Goal: Task Accomplishment & Management: Manage account settings

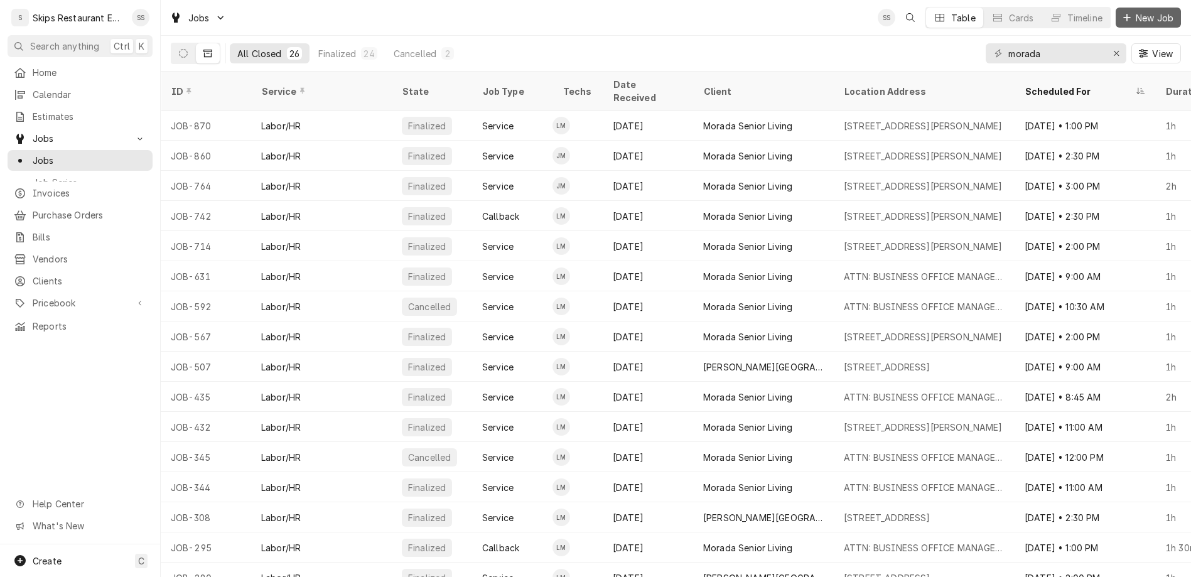
click at [1153, 11] on span "New Job" at bounding box center [1154, 17] width 43 height 13
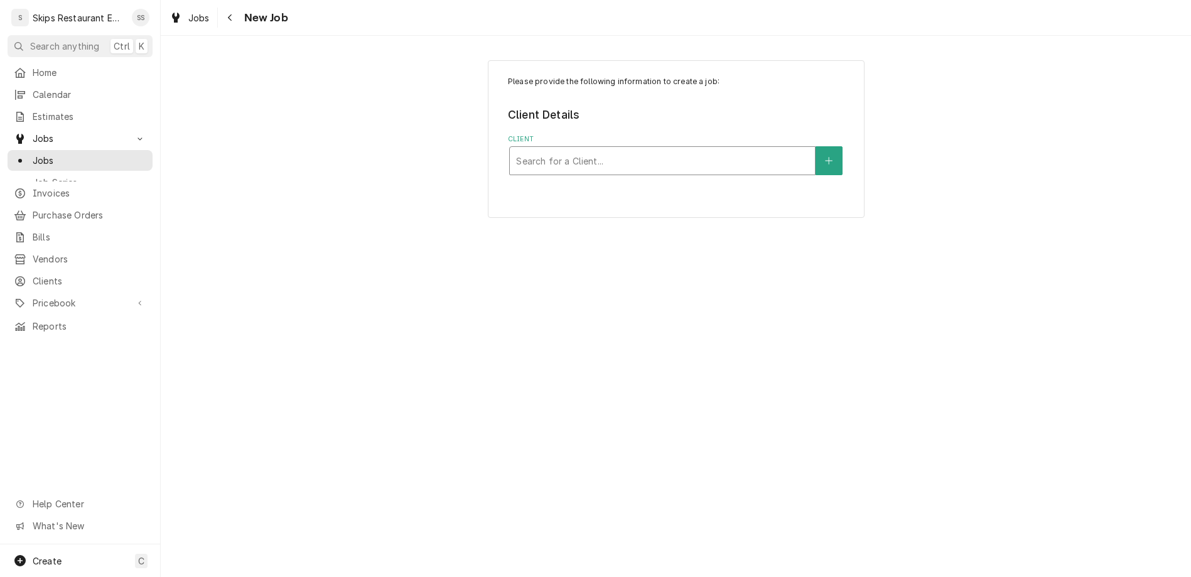
click at [579, 149] on div "Client" at bounding box center [662, 160] width 292 height 23
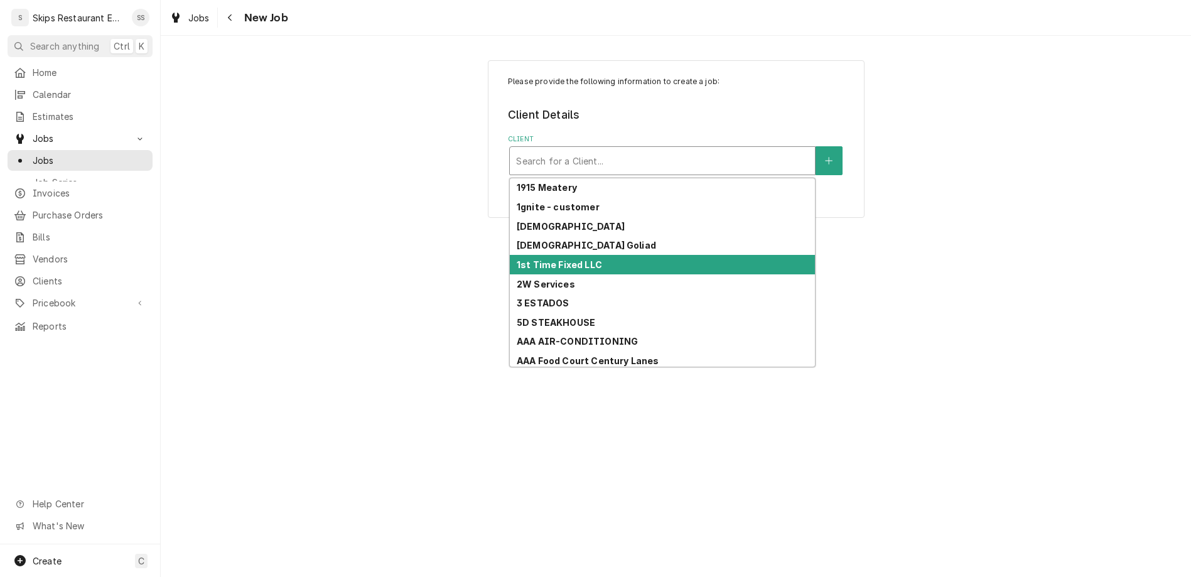
click at [568, 259] on strong "1st Time Fixed LLC" at bounding box center [559, 264] width 85 height 11
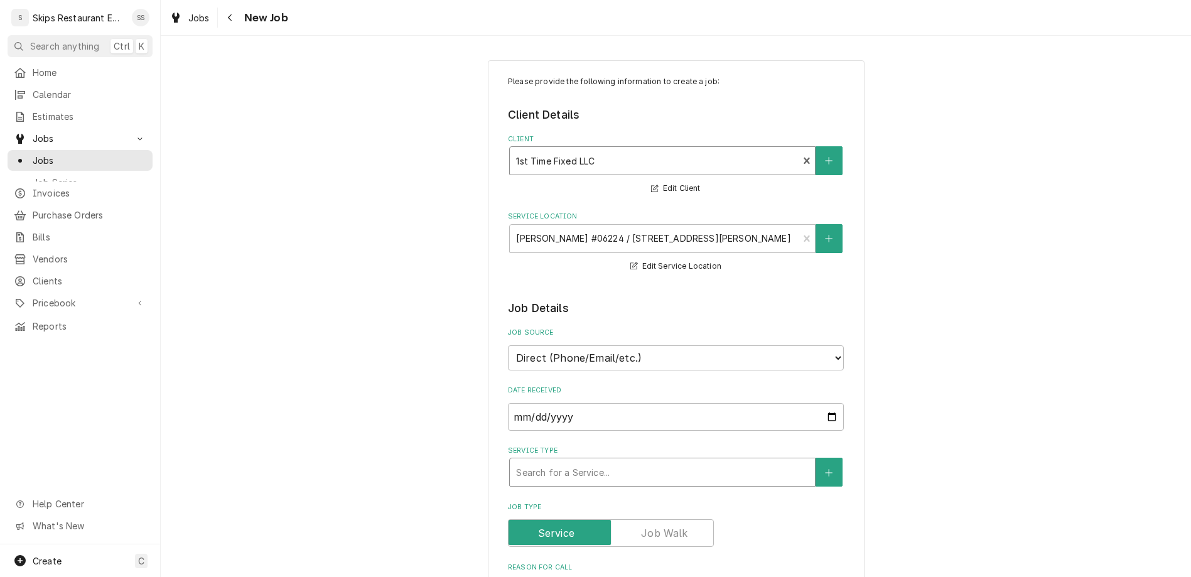
click at [612, 461] on div "Service Type" at bounding box center [662, 472] width 292 height 23
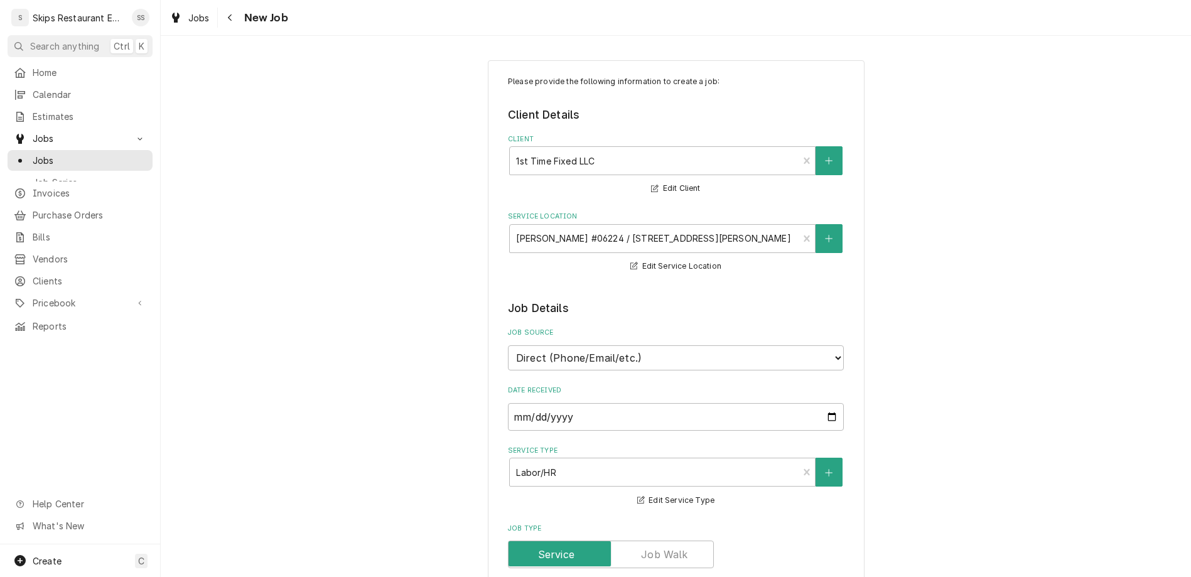
type textarea "x"
type textarea "W"
type textarea "x"
type textarea "Wa"
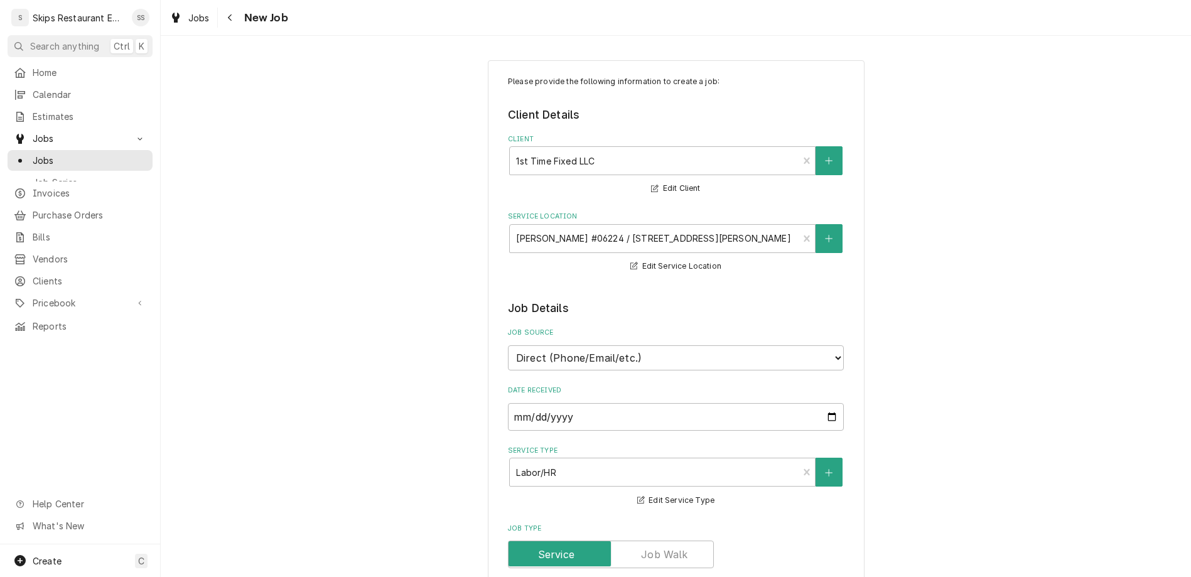
type textarea "x"
type textarea "Wal"
type textarea "x"
type textarea "Walk"
type textarea "x"
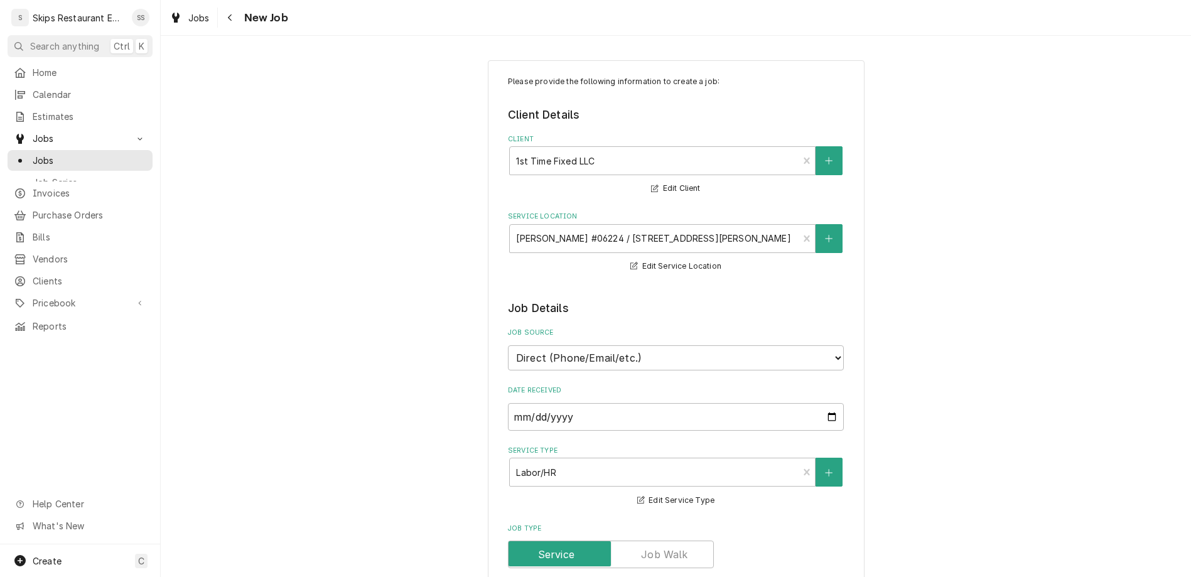
type textarea "Walk"
type textarea "x"
type textarea "Walk i"
type textarea "x"
type textarea "Walk in"
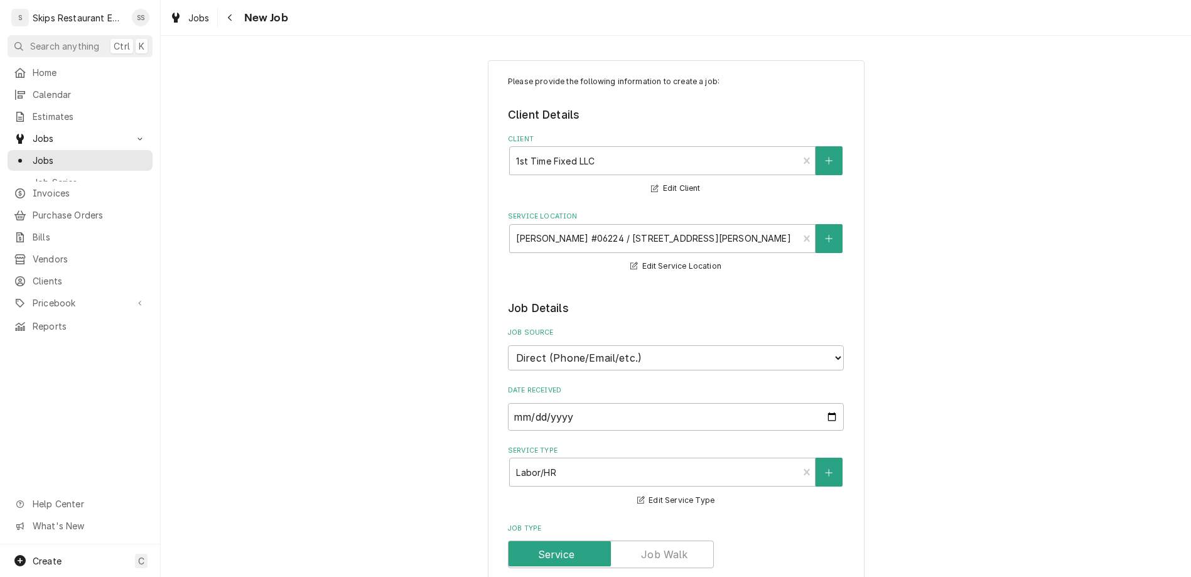
type textarea "x"
type textarea "Walk in"
type textarea "x"
type textarea "Walk in F"
type textarea "x"
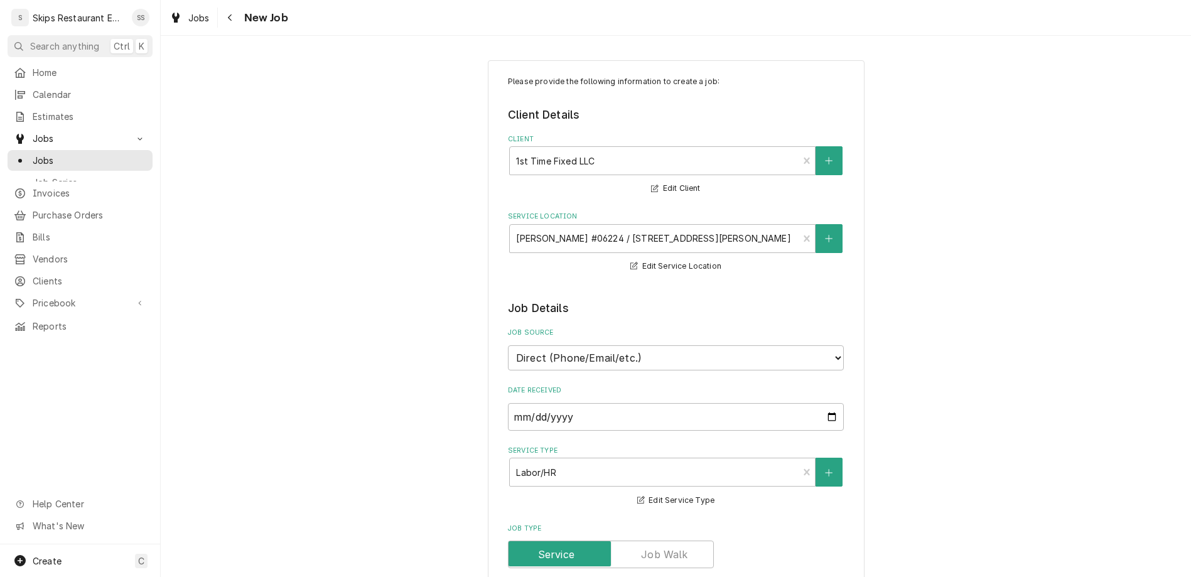
type textarea "Walk in Fr"
type textarea "x"
type textarea "Walk in Fre"
type textarea "x"
type textarea "Walk in Free"
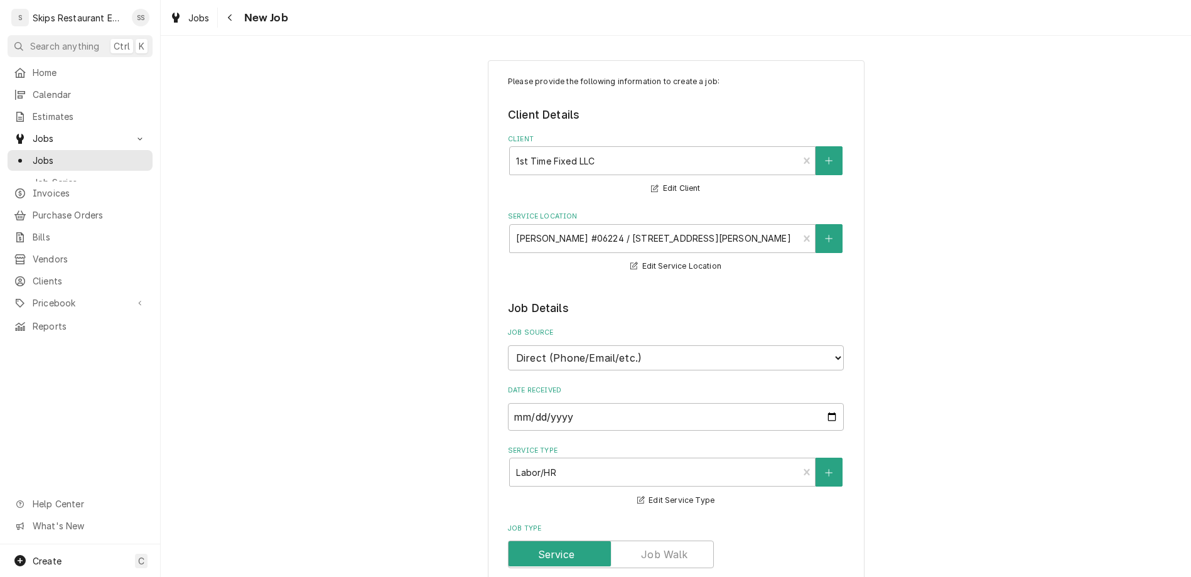
type textarea "x"
type textarea "Walk in Freez"
type textarea "x"
type textarea "Walk in Freeze"
type textarea "x"
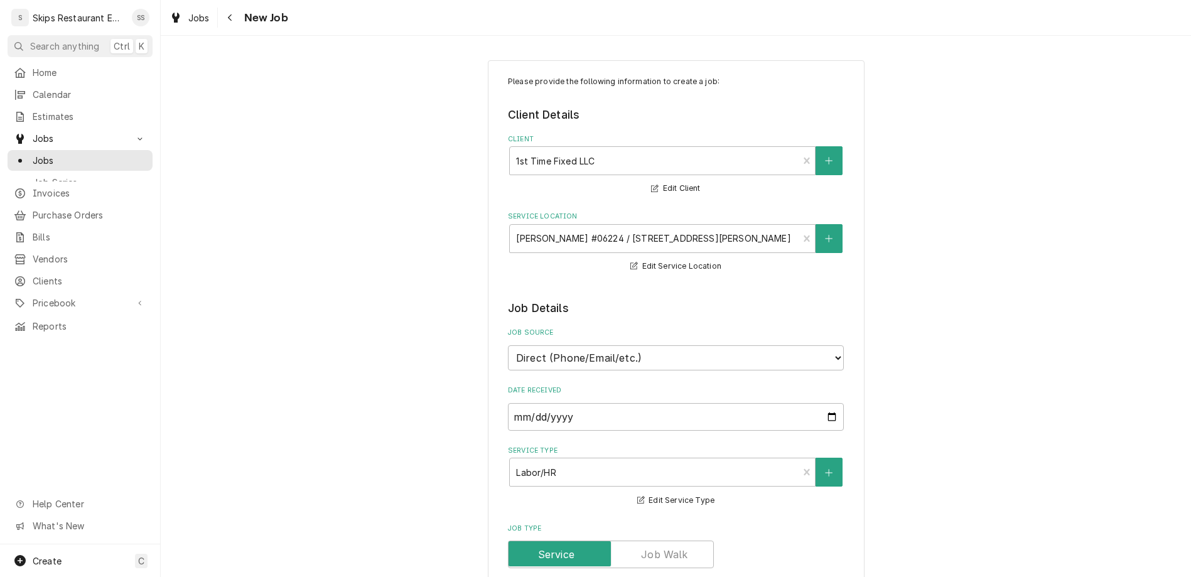
type textarea "Walk in Freezer"
type textarea "x"
type textarea "Walk in Freezer -"
type textarea "x"
type textarea "Walk in Freezer -"
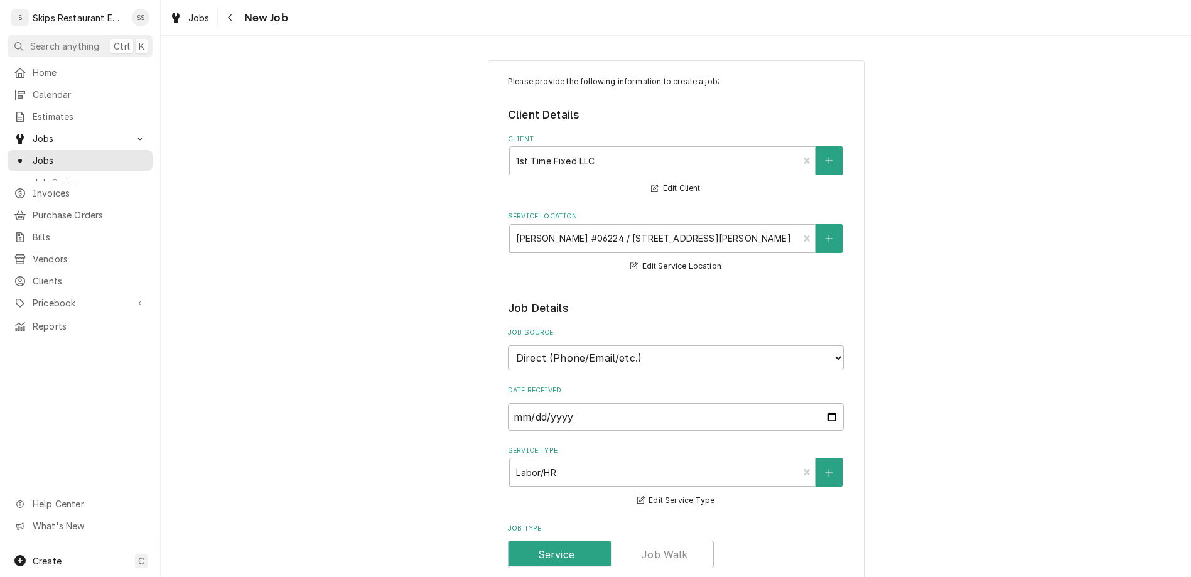
type textarea "x"
type textarea "Walk in Freezer - h"
type textarea "x"
type textarea "Walk in Freezer - hy"
type textarea "x"
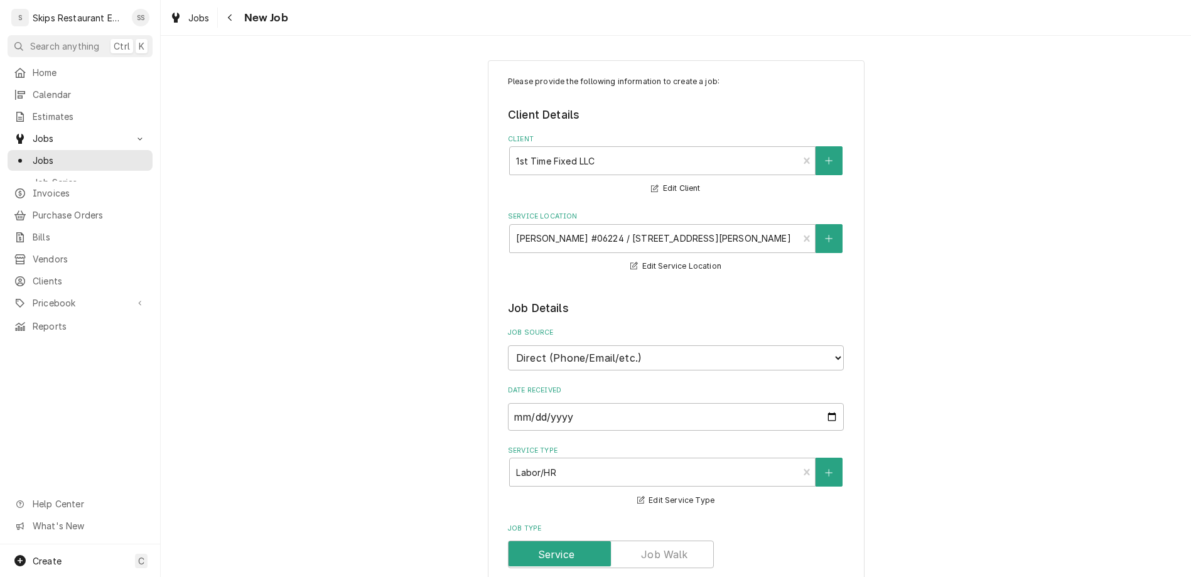
type textarea "Walk in Freezer - hyd"
type textarea "x"
type textarea "Walk in Freezer - hydr"
type textarea "x"
type textarea "Walk in Freezer - hydra"
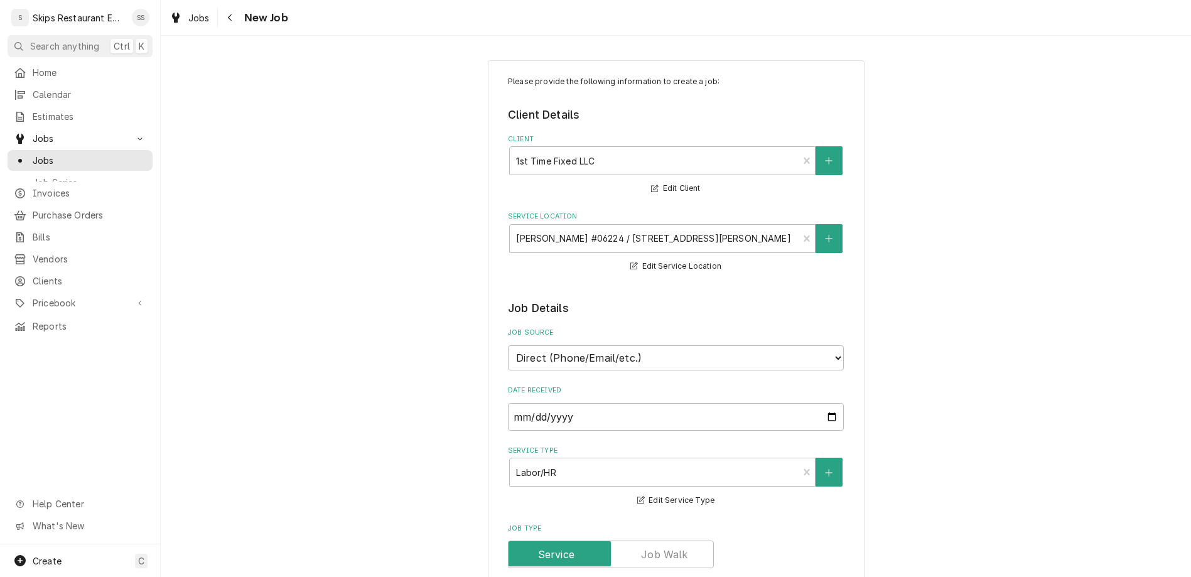
type textarea "x"
type textarea "Walk in Freezer - hydrau"
type textarea "x"
type textarea "Walk in Freezer - hydraul"
type textarea "x"
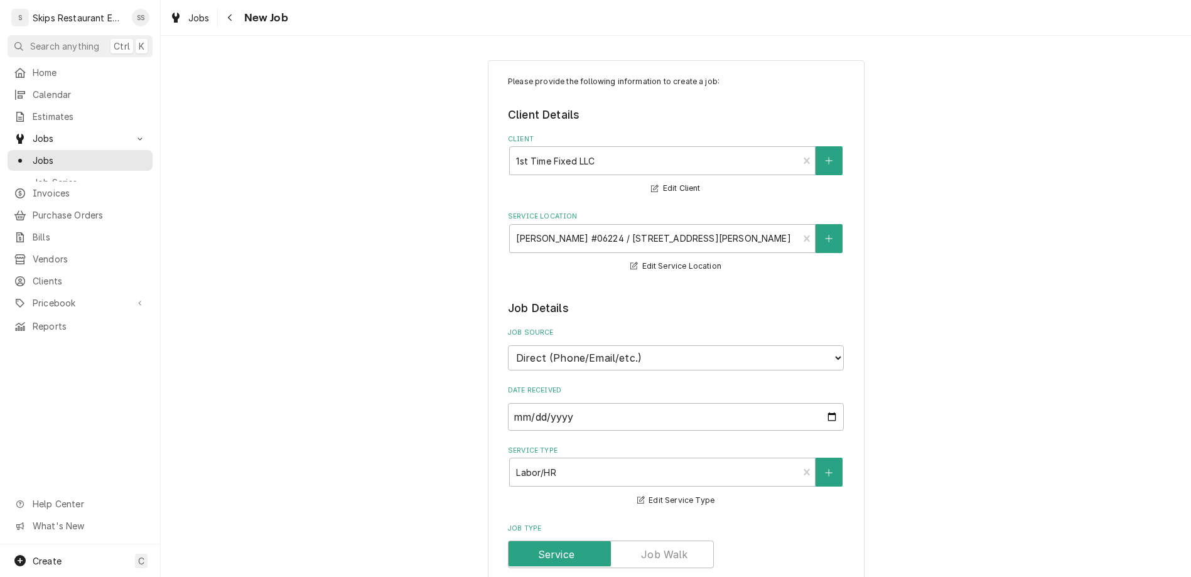
type textarea "Walk in Freezer - hydrauli"
type textarea "x"
type textarea "Walk in Freezer - hydraulic"
type textarea "x"
type textarea "Walk in Freezer - hydraulic"
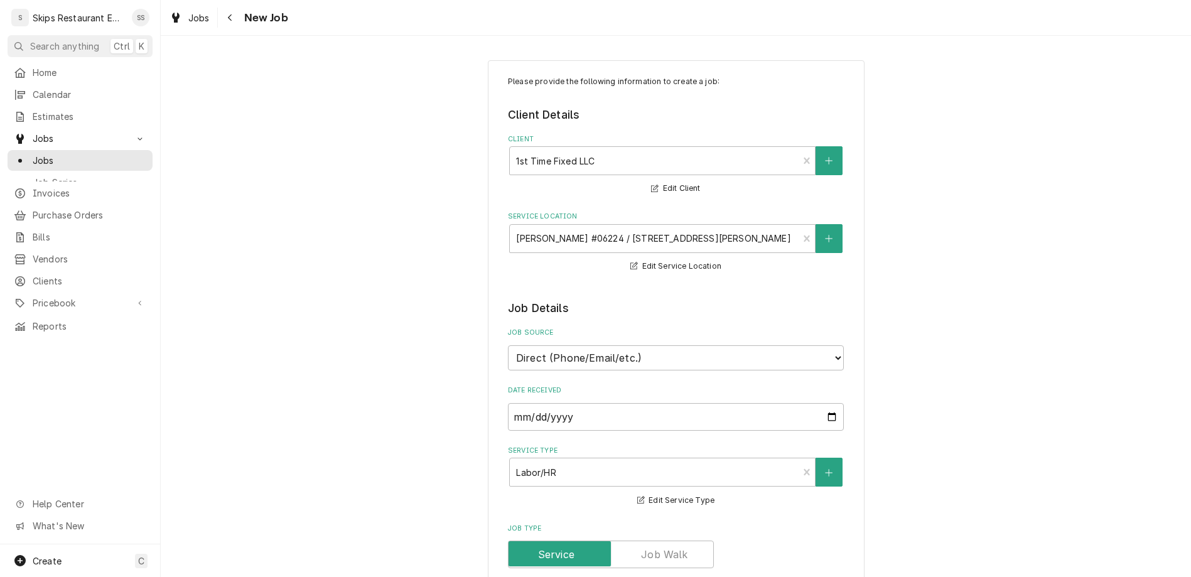
type textarea "x"
type textarea "Walk in Freezer - hydraulic d"
type textarea "x"
type textarea "Walk in Freezer - hydraulic do"
type textarea "x"
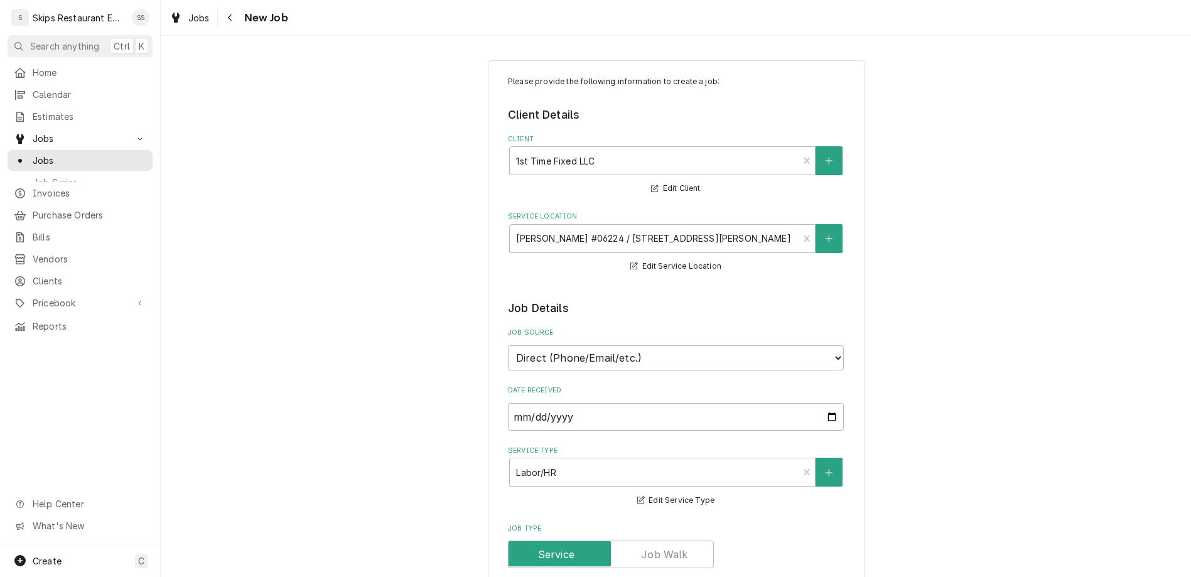
type textarea "Walk in Freezer - hydraulic doo"
type textarea "x"
type textarea "Walk in Freezer - hydraulic door"
type textarea "x"
type textarea "Walk in Freezer - hydraulic door"
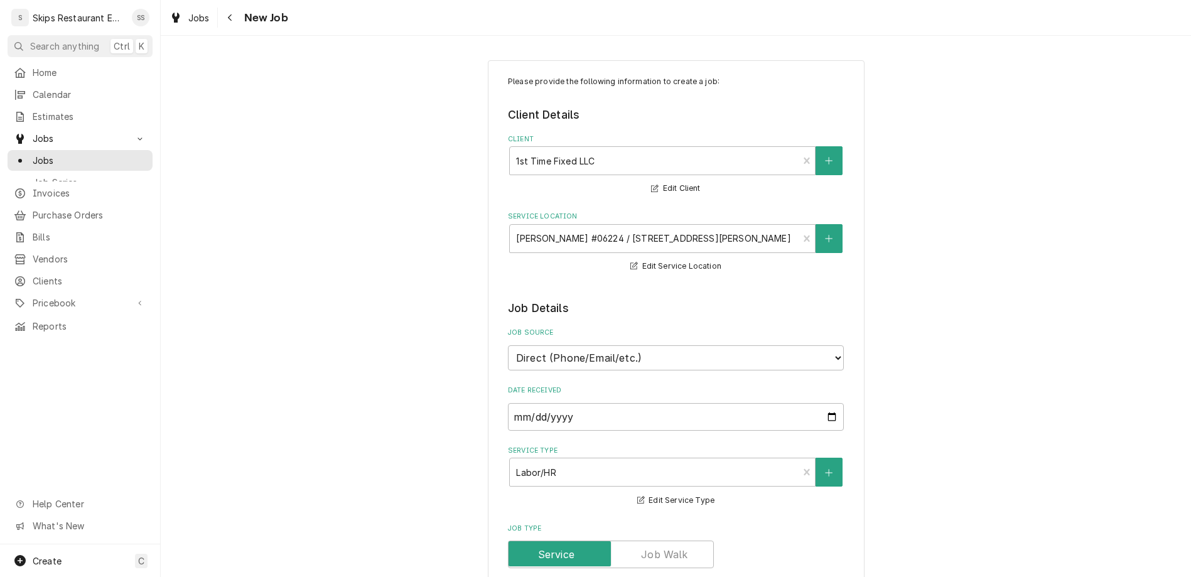
type textarea "x"
type textarea "Walk in Freezer - hydraulic door c"
type textarea "x"
type textarea "Walk in Freezer - hydraulic door cl"
type textarea "x"
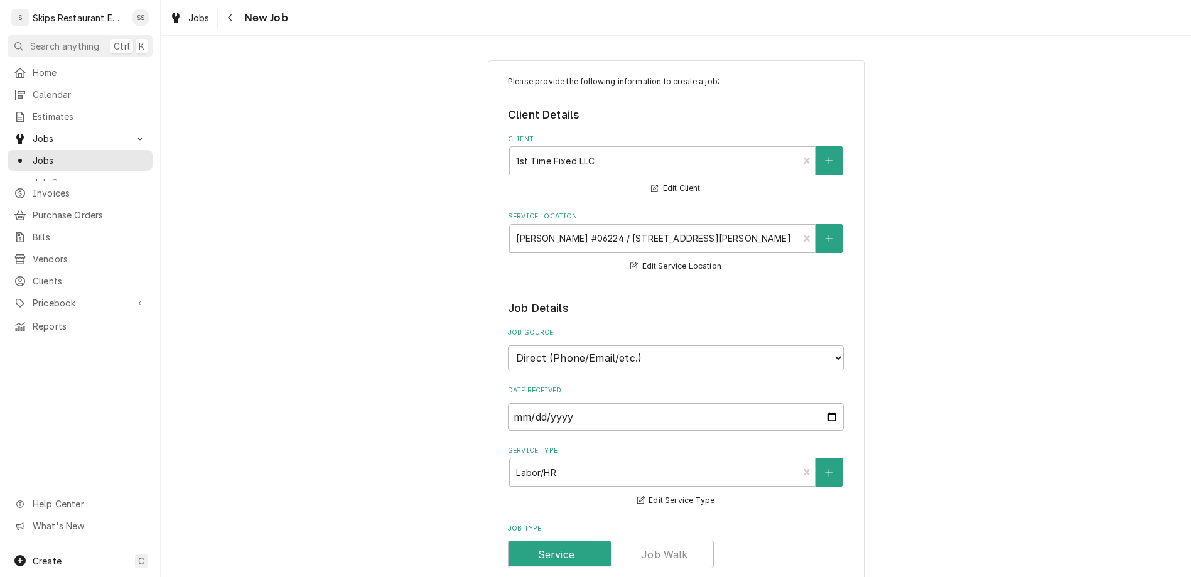
type textarea "Walk in Freezer - hydraulic door clo"
type textarea "x"
type textarea "Walk in Freezer - hydraulic door clos"
type textarea "x"
type textarea "Walk in Freezer - hydraulic door close"
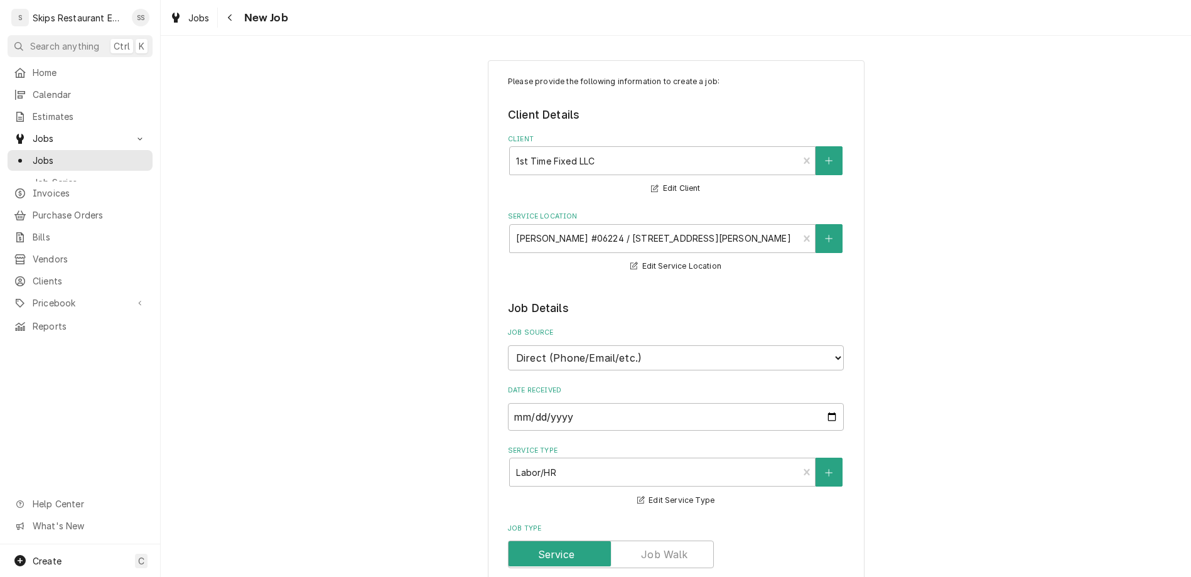
type textarea "x"
type textarea "Walk in Freezer - hydraulic door closer"
type textarea "x"
type textarea "Walk in Freezer - hydraulic door closer"
type textarea "x"
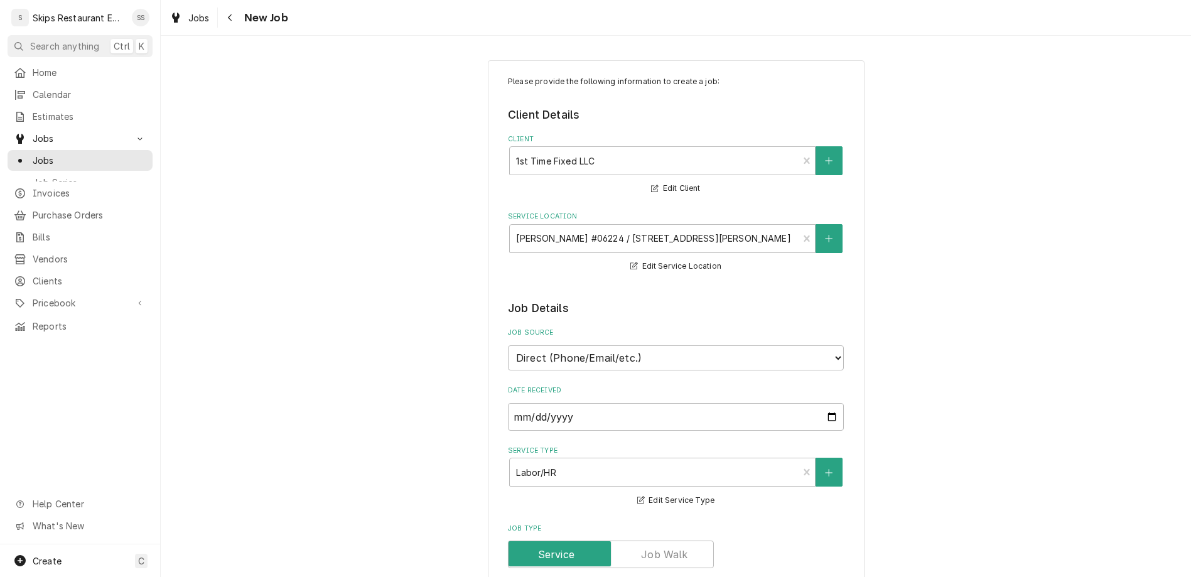
type textarea "Walk in Freezer - hydraulic door closer i"
type textarea "x"
type textarea "Walk in Freezer - hydraulic door closer in"
type textarea "x"
type textarea "Walk in Freezer - hydraulic door closer i"
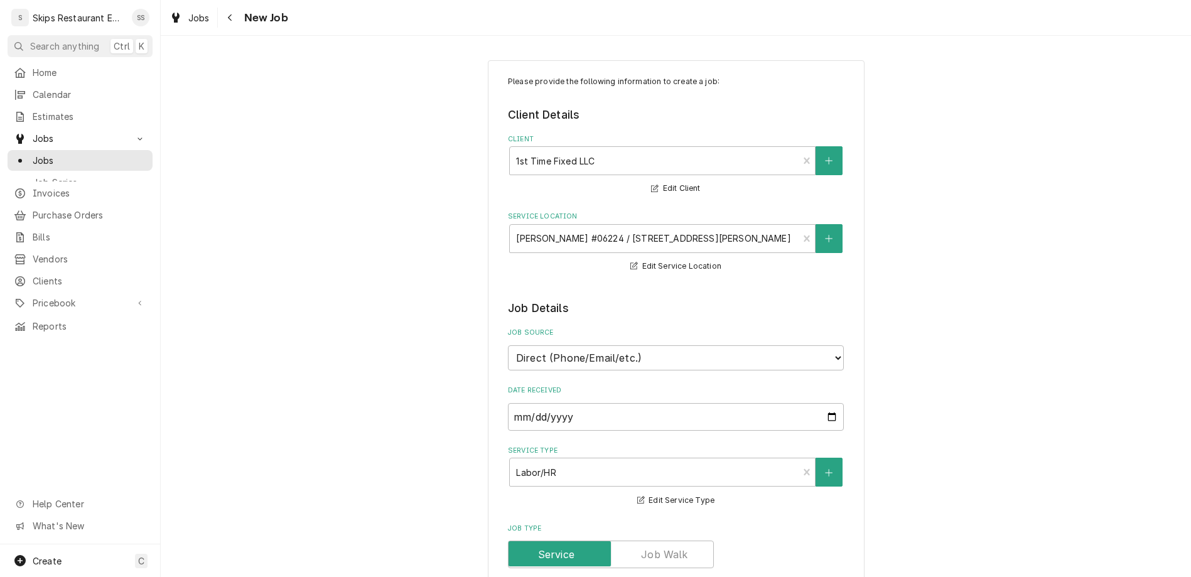
type textarea "x"
type textarea "Walk in Freezer - hydraulic door closer is"
type textarea "x"
type textarea "Walk in Freezer - hydraulic door closer isn"
type textarea "x"
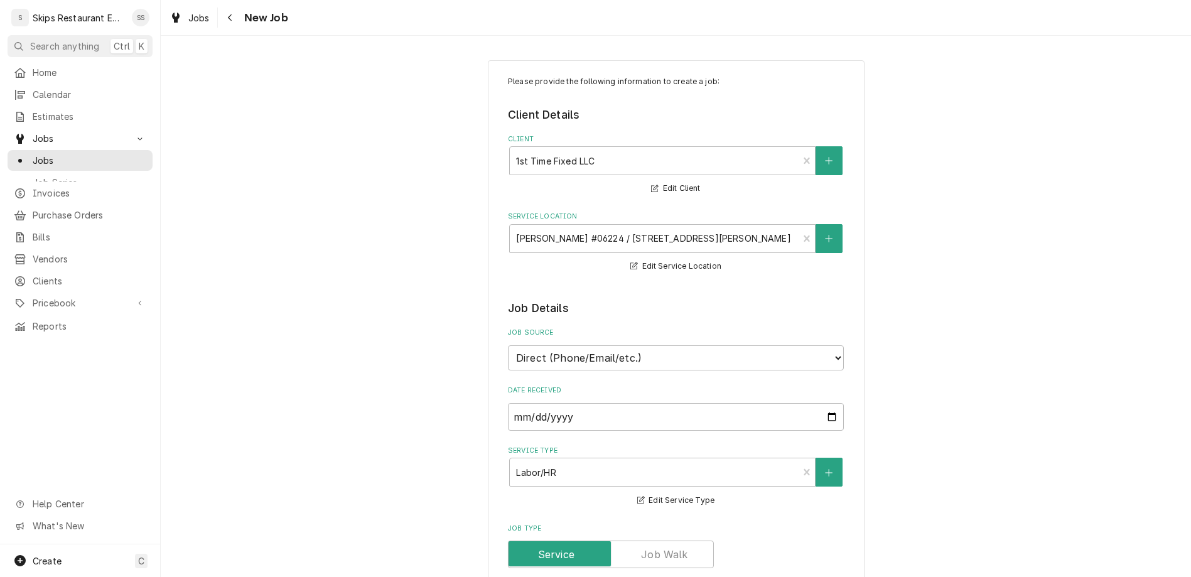
type textarea "Walk in Freezer - hydraulic door closer isn'"
type textarea "x"
type textarea "Walk in Freezer - hydraulic door closer isn't"
type textarea "x"
type textarea "Walk in Freezer - hydraulic door closer isn't"
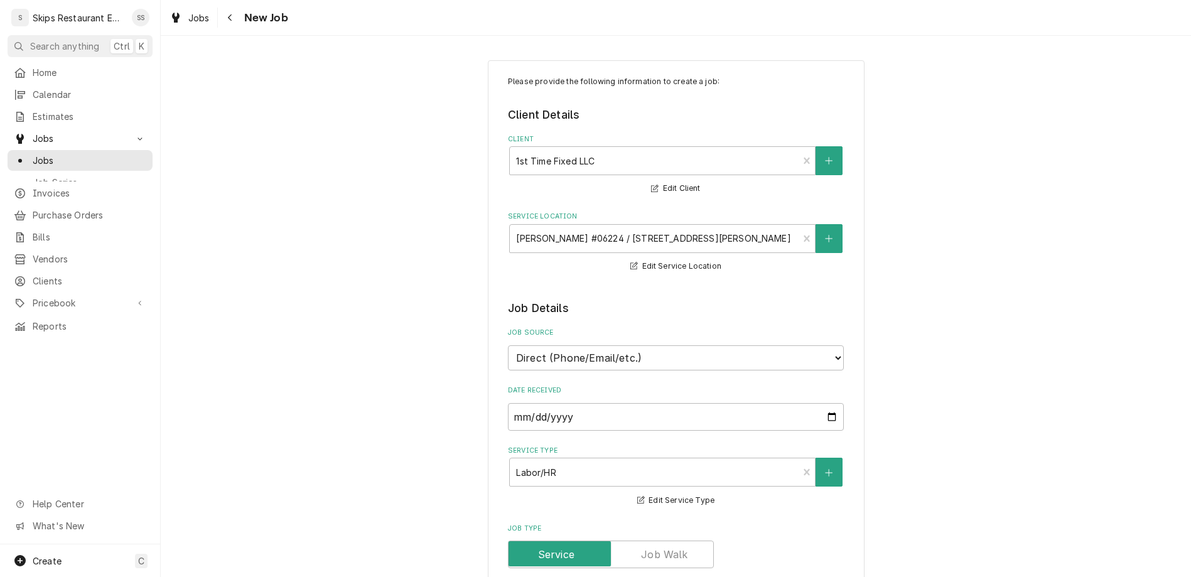
type textarea "x"
type textarea "Walk in Freezer - hydraulic door closer isn't s"
type textarea "x"
type textarea "Walk in Freezer - hydraulic door closer isn't sh"
type textarea "x"
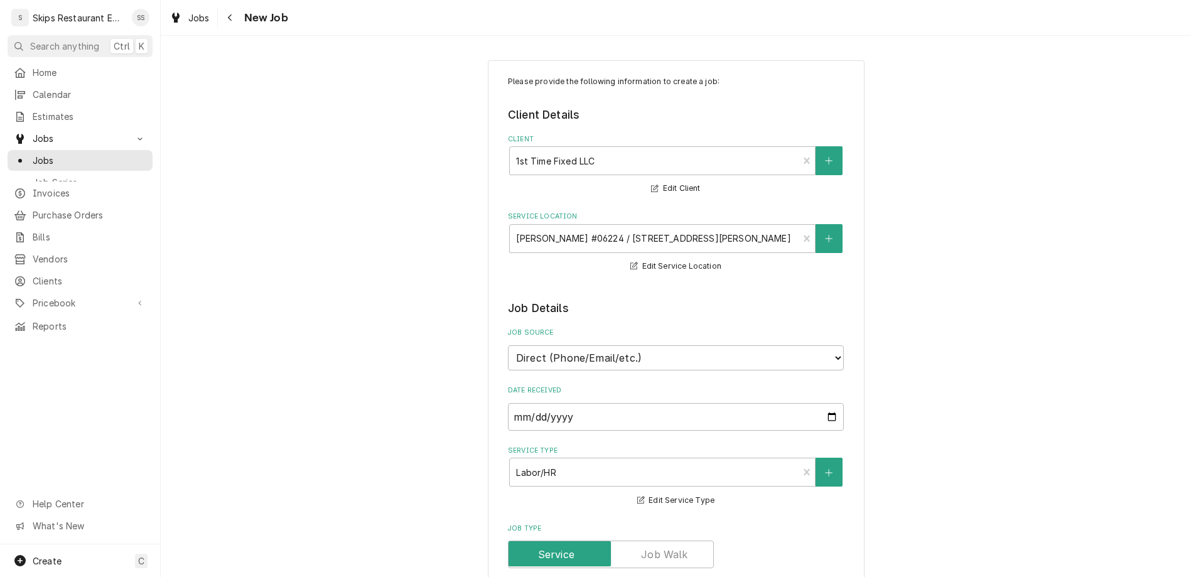
type textarea "Walk in Freezer - hydraulic door closer isn't shu"
type textarea "x"
type textarea "Walk in Freezer - hydraulic door closer isn't shut"
type textarea "x"
type textarea "Walk in Freezer - hydraulic door closer isn't shutt"
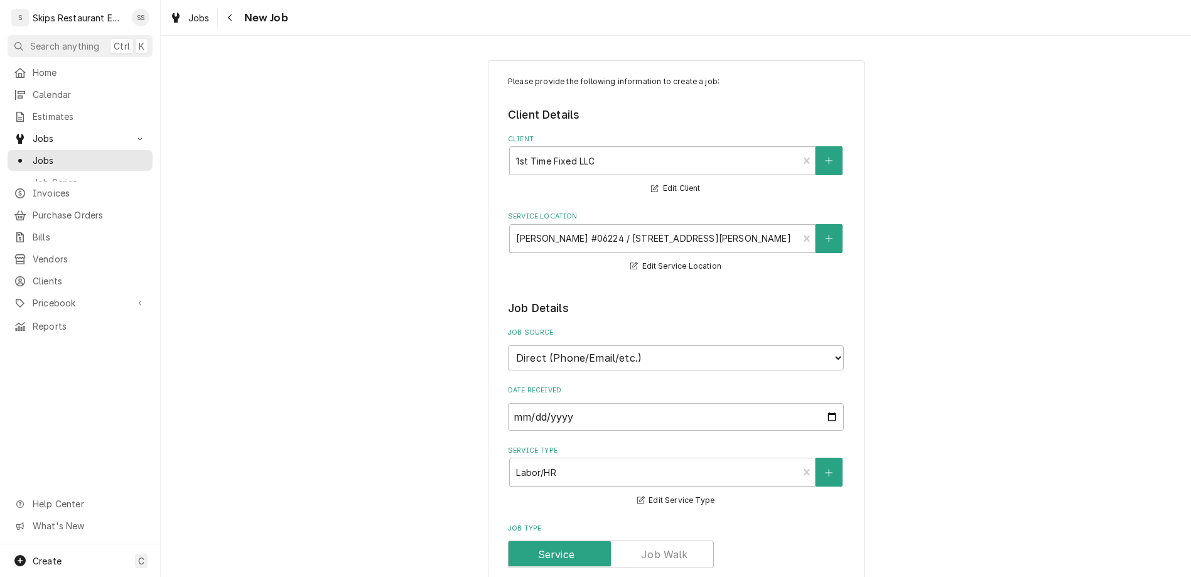
type textarea "x"
type textarea "Walk in Freezer - hydraulic door closer isn't shutti"
type textarea "x"
type textarea "Walk in Freezer - hydraulic door closer isn't shuttin"
type textarea "x"
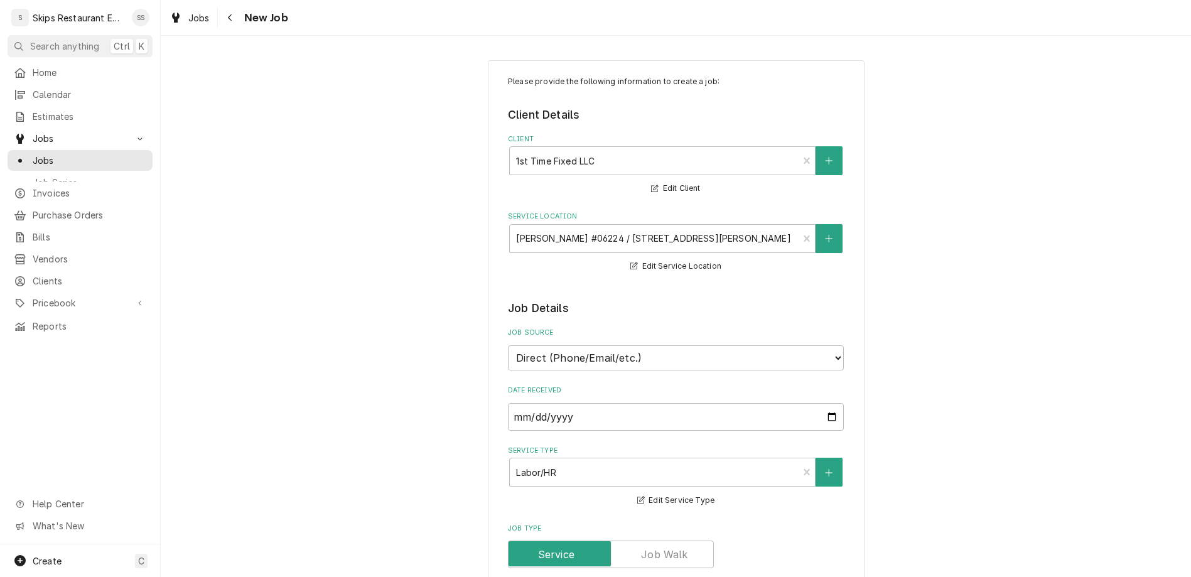
type textarea "Walk in Freezer - hydraulic door closer isn't shutting"
type textarea "x"
type textarea "Walk in Freezer - hydraulic door closer isn't shutting"
type textarea "x"
type textarea "Walk in Freezer - hydraulic door closer isn't shutting f"
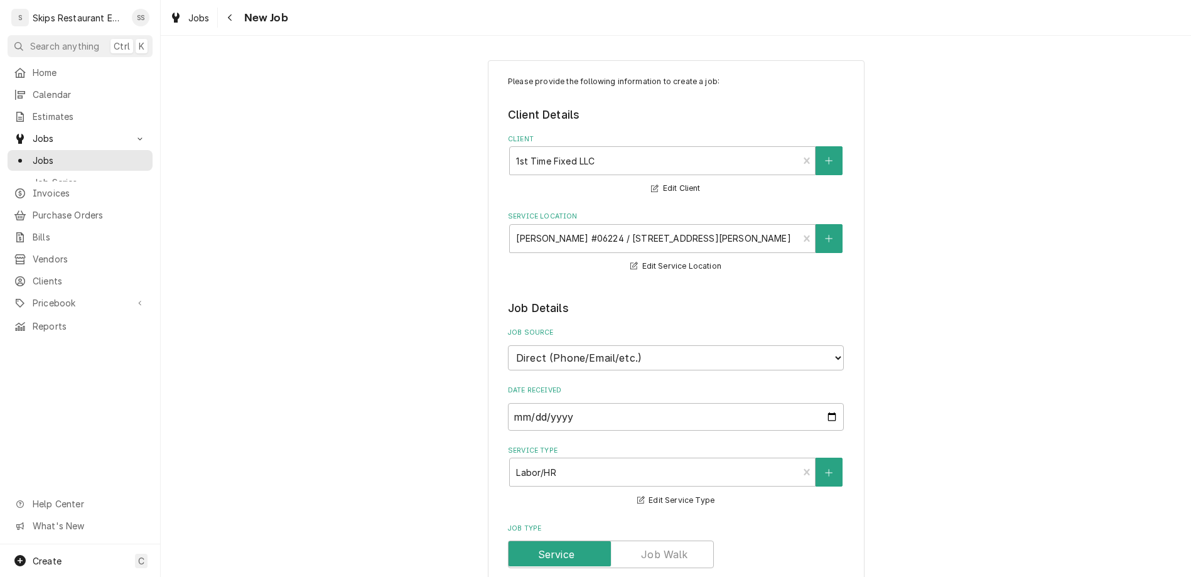
type textarea "x"
type textarea "Walk in Freezer - hydraulic door closer isn't shutting fu"
type textarea "x"
type textarea "Walk in Freezer - hydraulic door closer isn't shutting ful"
type textarea "x"
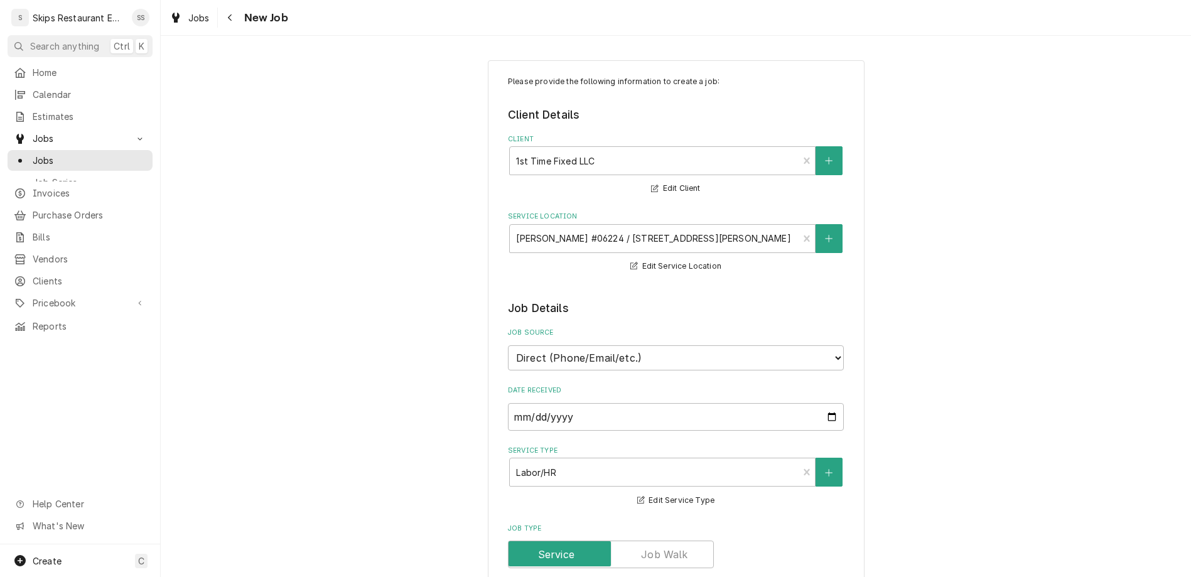
type textarea "Walk in Freezer - hydraulic door closer isn't shutting full"
type textarea "x"
type textarea "Walk in Freezer - hydraulic door closer isn't shutting fully"
type textarea "x"
type textarea "Walk in Freezer - hydraulic door closer isn't shutting fully"
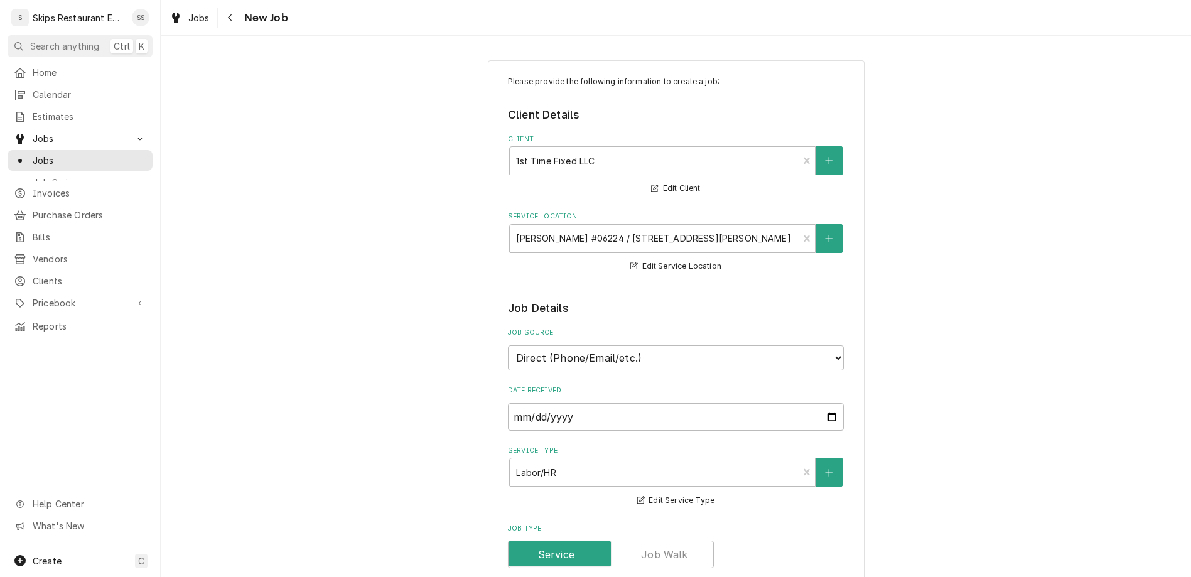
type textarea "x"
type textarea "Walk in Freezer - hydraulic door closer isn't shutting fully a"
type textarea "x"
type textarea "Walk in Freezer - hydraulic door closer isn't shutting fully al"
type textarea "x"
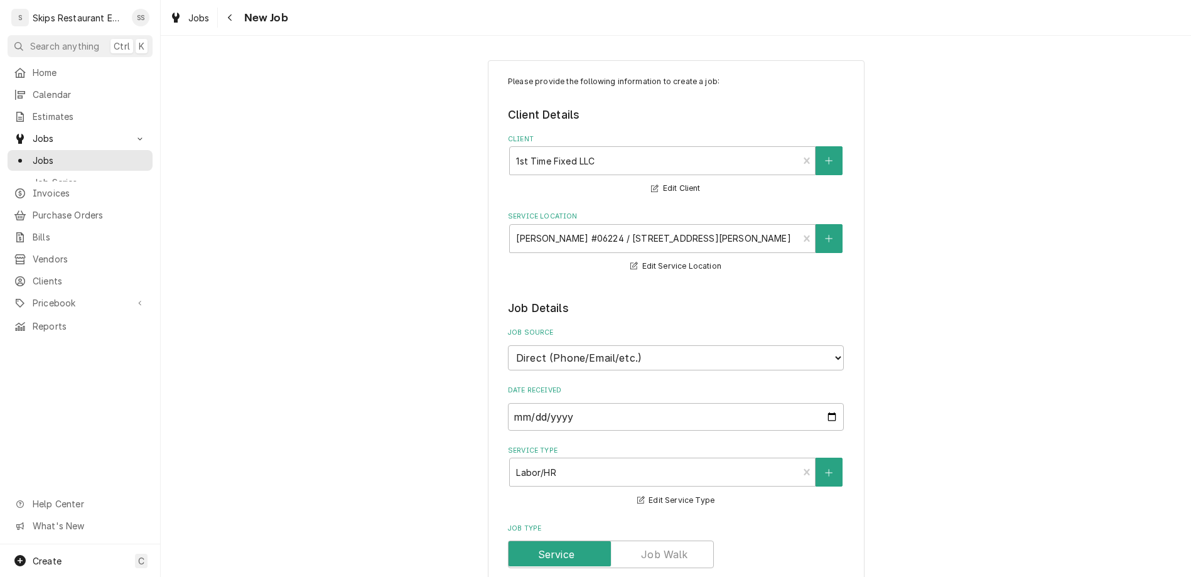
type textarea "Walk in Freezer - hydraulic door closer isn't shutting fully alo"
type textarea "x"
type textarea "Walk in Freezer - hydraulic door closer isn't shutting fully alow"
type textarea "x"
type textarea "Walk in Freezer - hydraulic door closer isn't shutting fully alo"
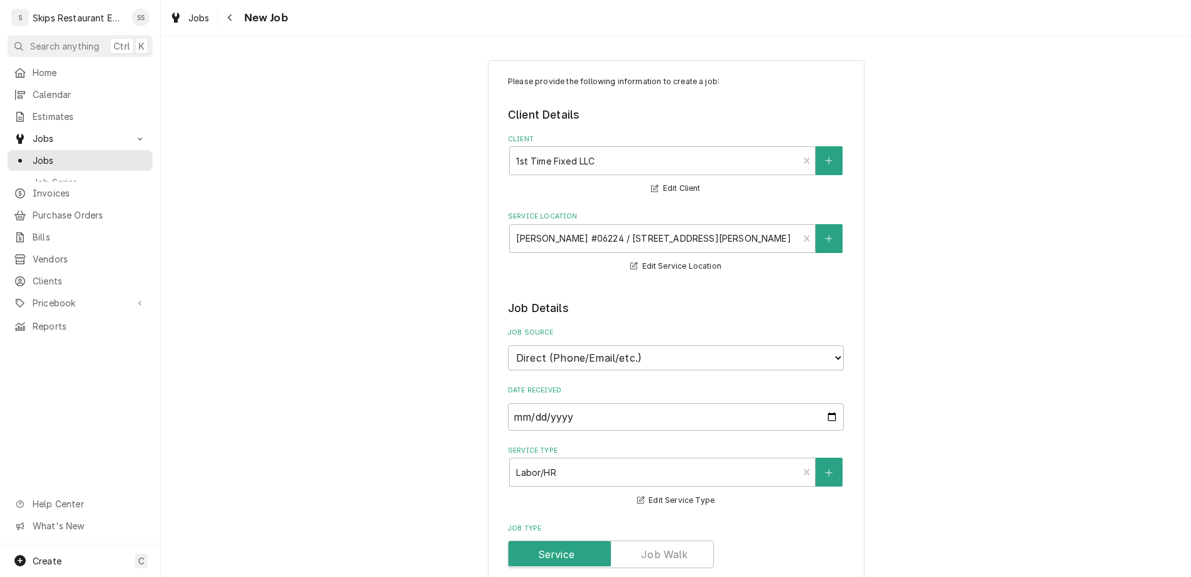
type textarea "x"
type textarea "Walk in Freezer - hydraulic door closer isn't shutting fully al"
type textarea "x"
type textarea "Walk in Freezer - hydraulic door closer isn't shutting fully all"
type textarea "x"
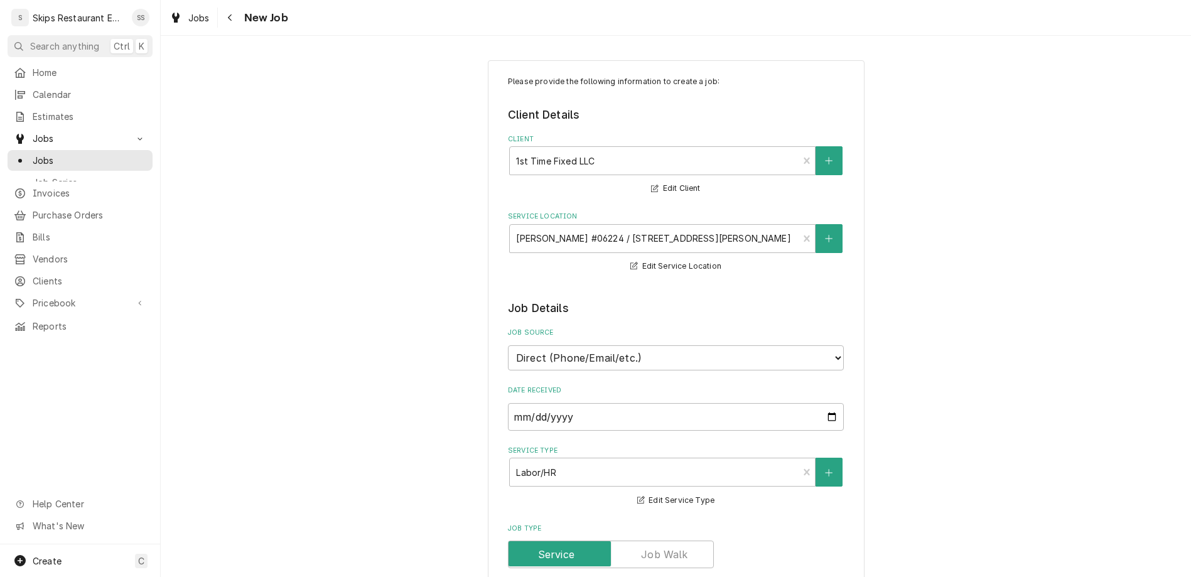
type textarea "Walk in Freezer - hydraulic door closer isn't shutting fully allo"
type textarea "x"
type textarea "Walk in Freezer - hydraulic door closer isn't shutting fully allow"
type textarea "x"
type textarea "Walk in Freezer - hydraulic door closer isn't shutting fully allowi"
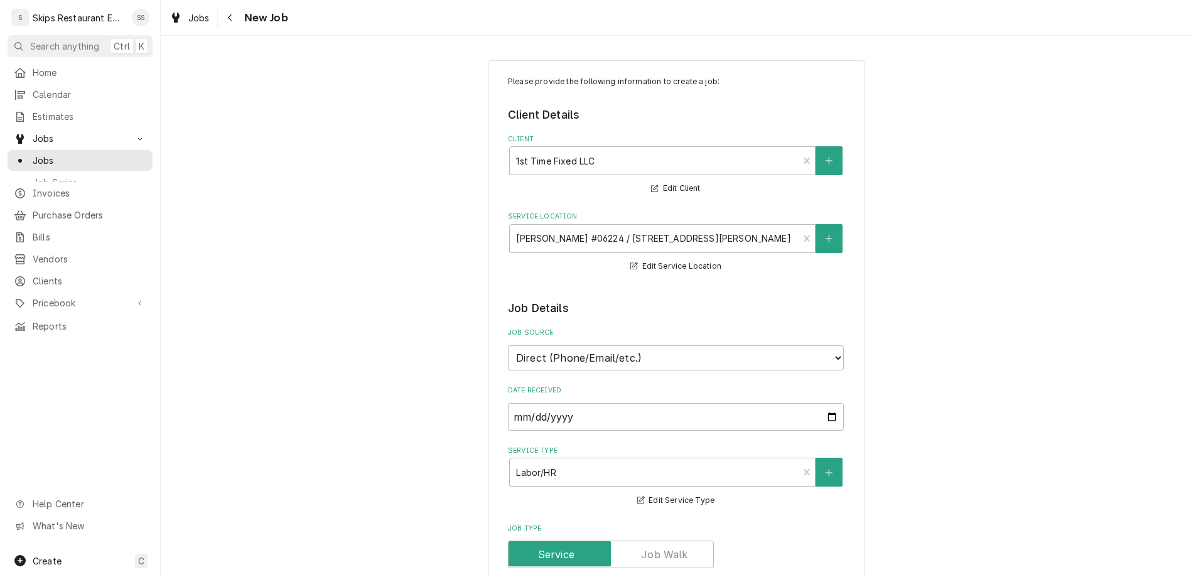
type textarea "x"
type textarea "Walk in Freezer - hydraulic door closer isn't shutting fully allowin"
type textarea "x"
type textarea "Walk in Freezer - hydraulic door closer isn't shutting fully allowing"
type textarea "x"
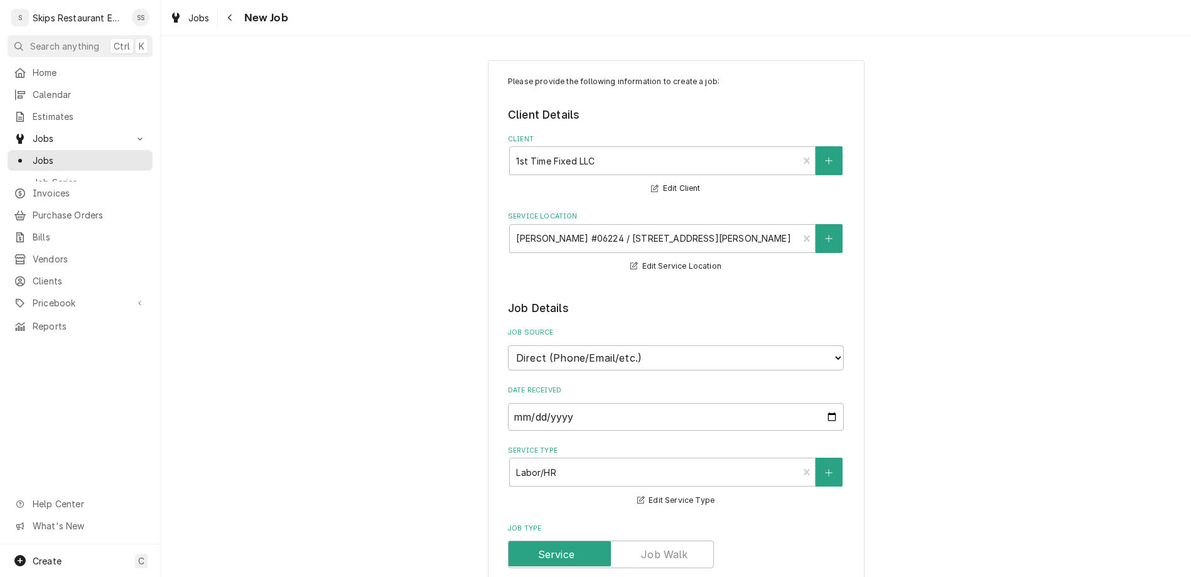
type textarea "Walk in Freezer - hydraulic door closer isn't shutting fully allowing"
type textarea "x"
type textarea "Walk in Freezer - hydraulic door closer isn't shutting fully allowing g"
type textarea "x"
type textarea "Walk in Freezer - hydraulic door closer isn't shutting fully allowing ge"
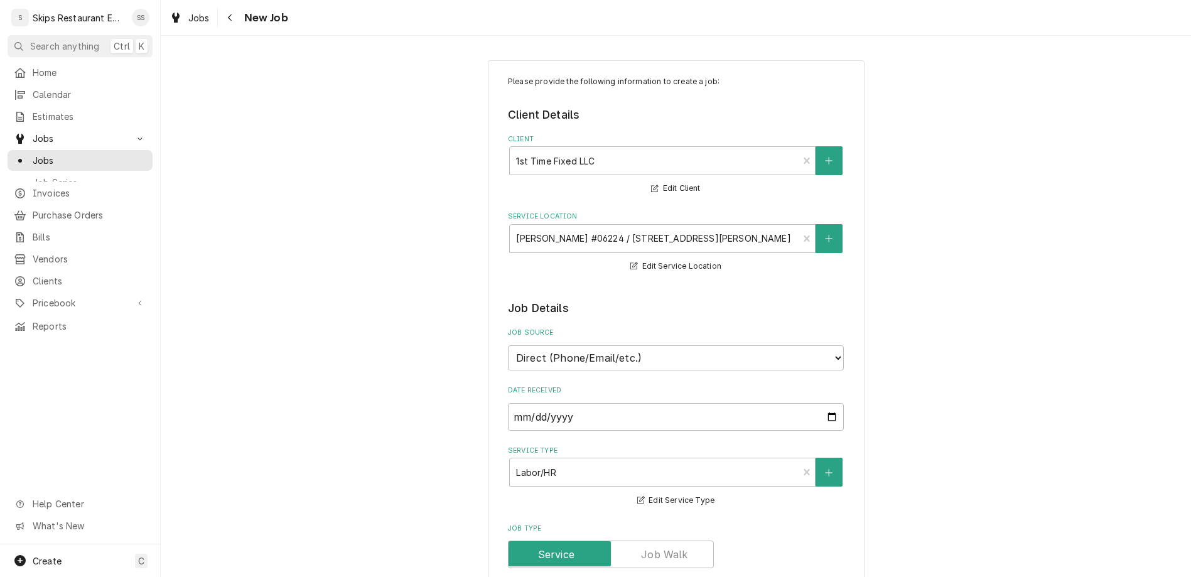
type textarea "x"
type textarea "Walk in Freezer - hydraulic door closer isn't shutting fully allowing g"
type textarea "x"
type textarea "Walk in Freezer - hydraulic door closer isn't shutting fully allowing"
type textarea "x"
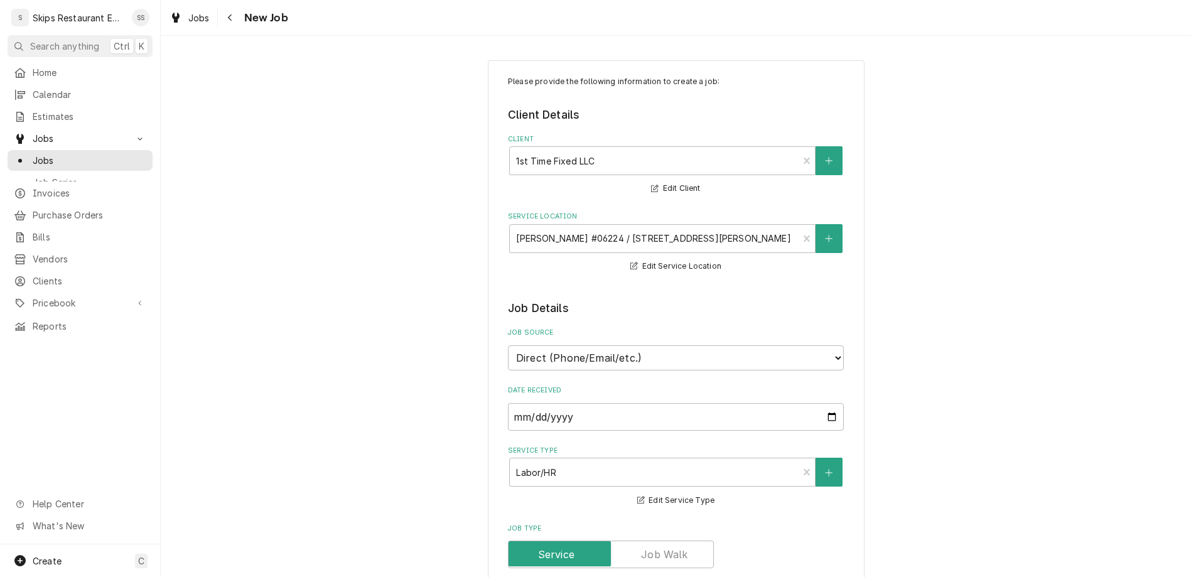
type textarea "Walk in Freezer - hydraulic door closer isn't shutting fully allowing t"
type textarea "x"
type textarea "Walk in Freezer - hydraulic door closer isn't shutting fully allowing te"
type textarea "x"
type textarea "Walk in Freezer - hydraulic door closer isn't shutting fully allowing tem"
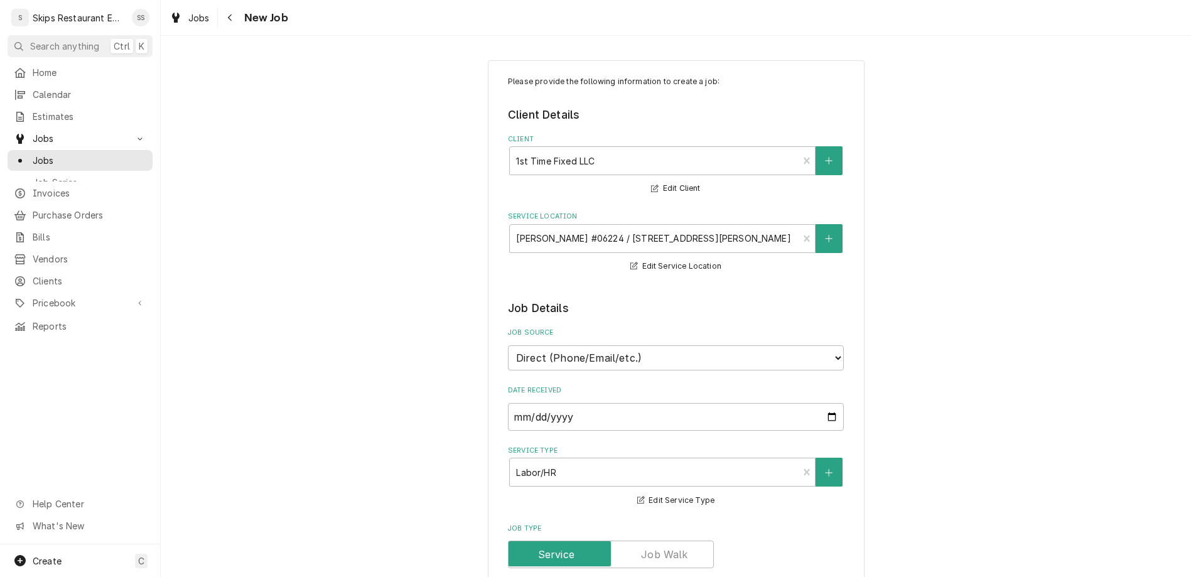
type textarea "x"
type textarea "Walk in Freezer - hydraulic door closer isn't shutting fully allowing temp"
type textarea "x"
type textarea "Walk in Freezer - hydraulic door closer isn't shutting fully allowing temps"
type textarea "x"
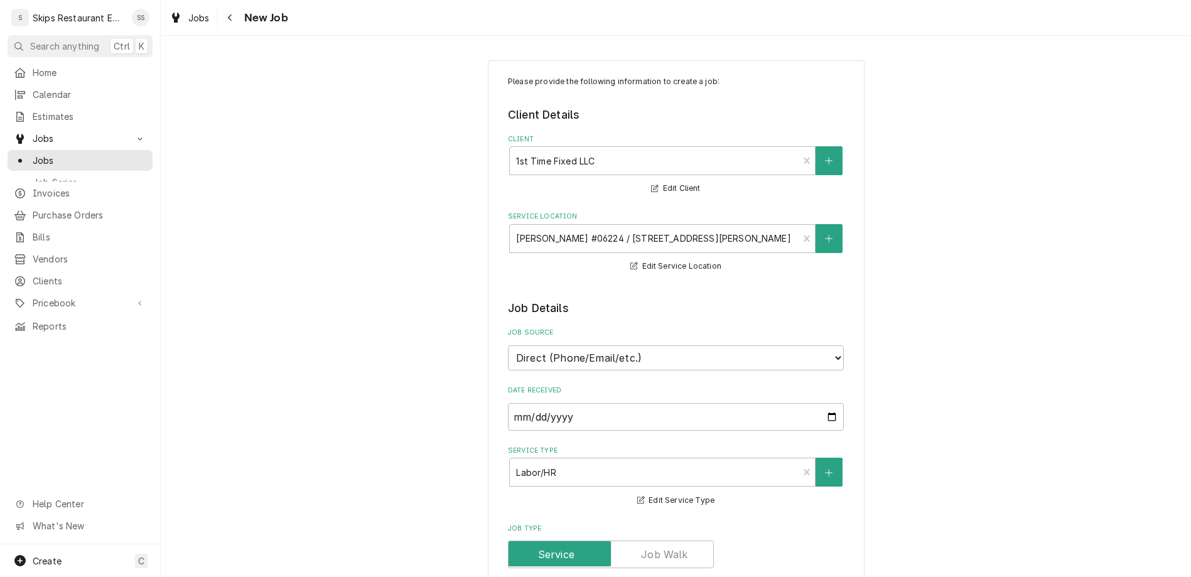
type textarea "Walk in Freezer - hydraulic door closer isn't shutting fully allowing temps"
type textarea "x"
type textarea "Walk in Freezer - hydraulic door closer isn't shutting fully allowing temps t"
type textarea "x"
type textarea "Walk in Freezer - hydraulic door closer isn't shutting fully allowing temps to"
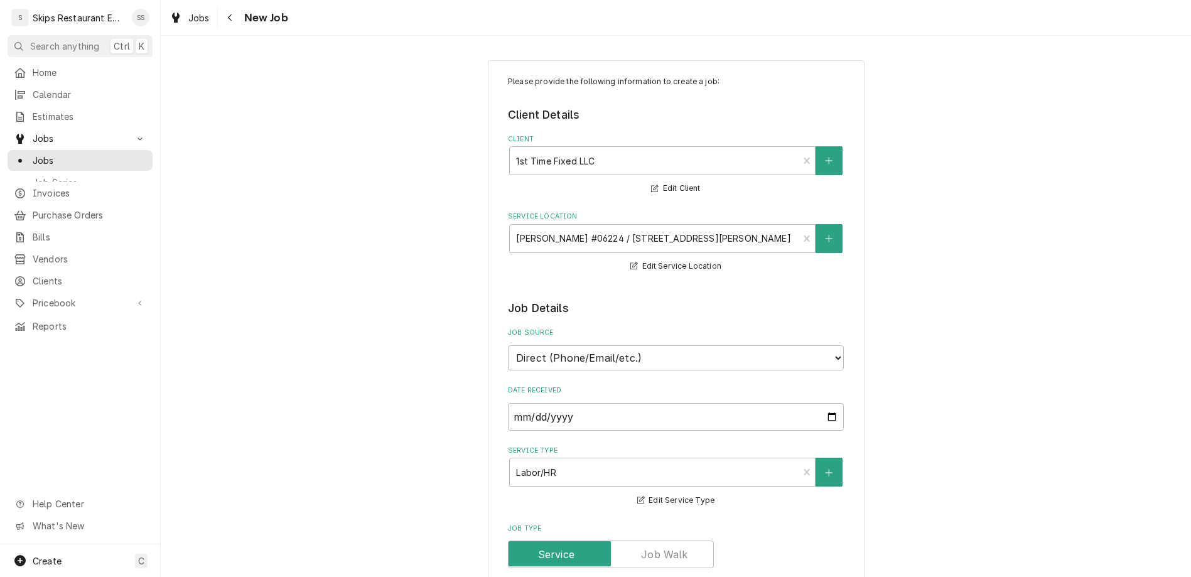
type textarea "x"
type textarea "Walk in Freezer - hydraulic door closer isn't shutting fully allowing temps to"
type textarea "x"
type textarea "Walk in Freezer - hydraulic door closer isn't shutting fully allowing temps to r"
type textarea "x"
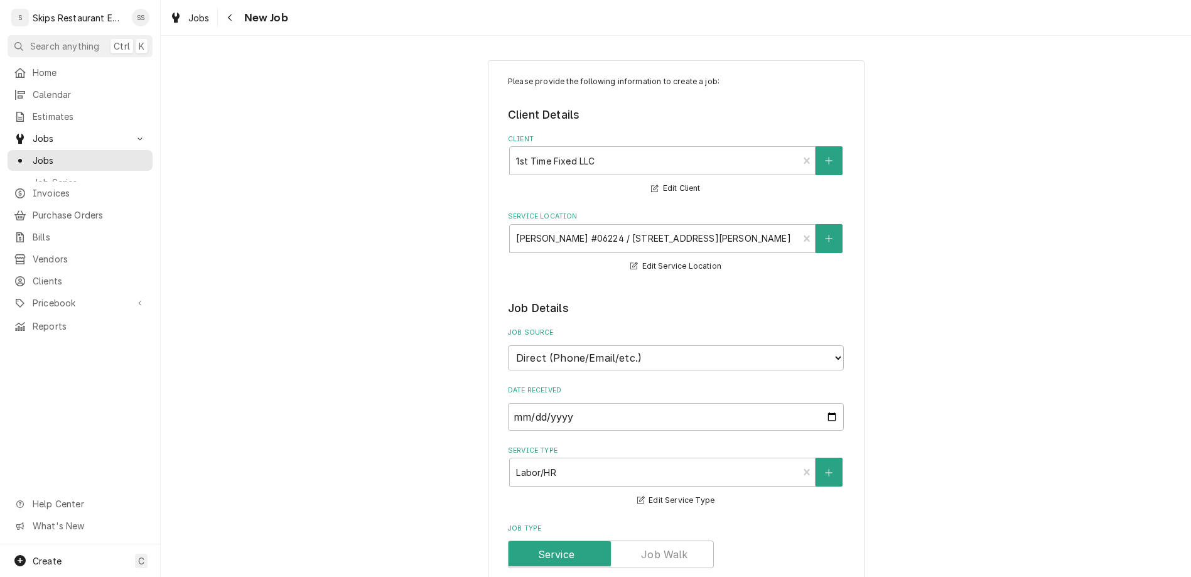
type textarea "Walk in Freezer - hydraulic door closer isn't shutting fully allowing temps to …"
type textarea "x"
type textarea "Walk in Freezer - hydraulic door closer isn't shutting fully allowing temps to …"
type textarea "x"
type textarea "Walk in Freezer - hydraulic door closer isn't shutting fully allowing temps to …"
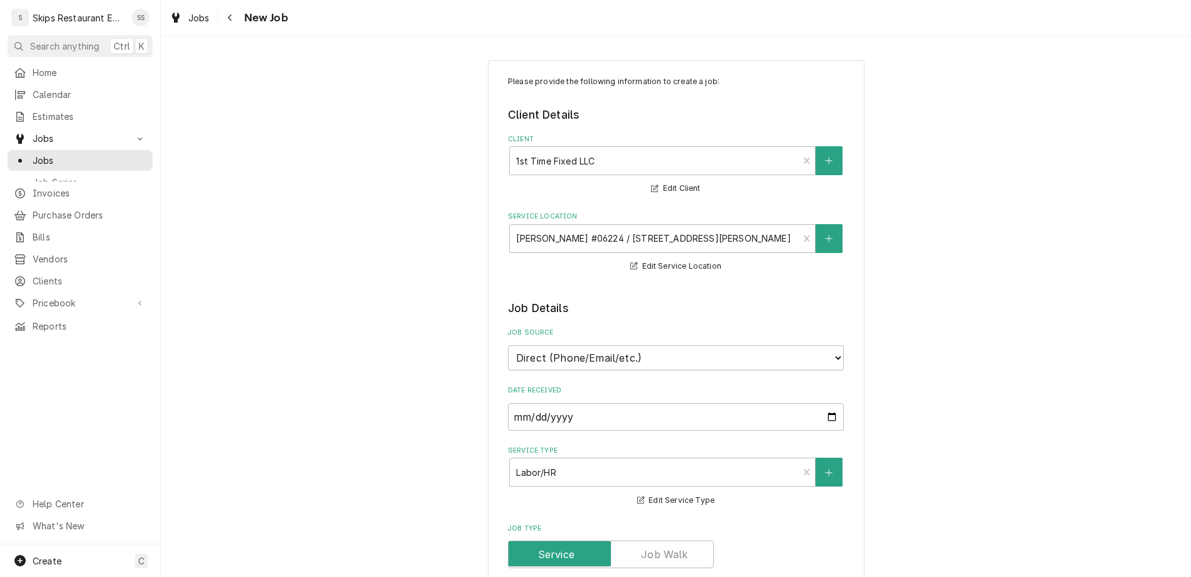
type textarea "x"
type textarea "Walk in Freezer - hydraulic door closer isn't shutting fully allowing temps to …"
type textarea "x"
type textarea "Walk in Freezer - hydraulic door closer isn't shutting fully allowing temps to …"
type textarea "x"
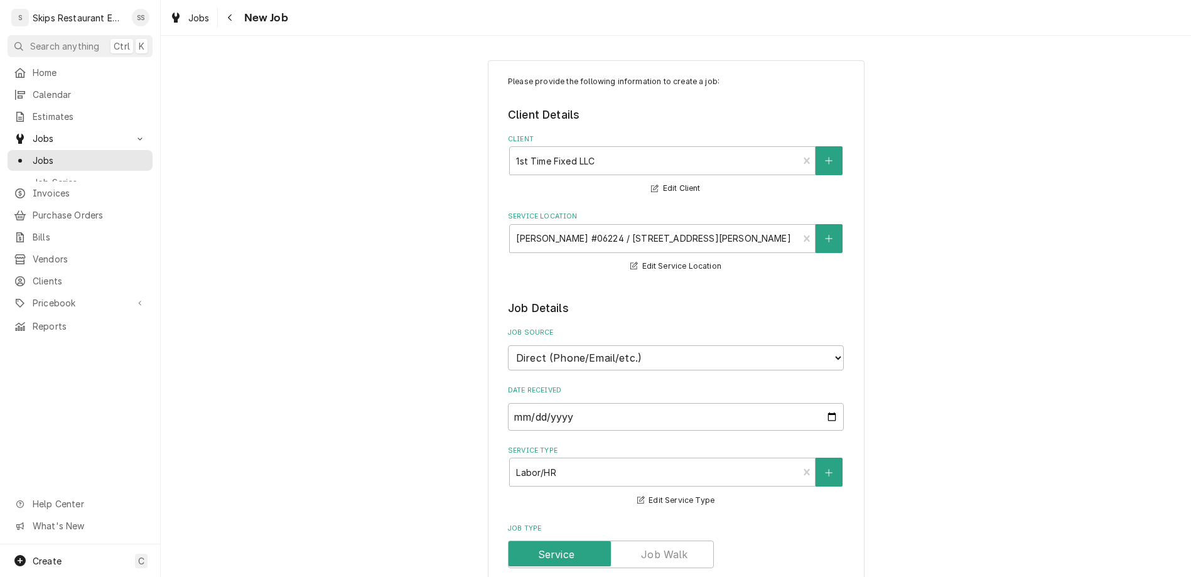
type textarea "Walk in Freezer - hydraulic door closer isn't shutting fully allowing temps to …"
type textarea "x"
type textarea "Walk in Freezer - hydraulic door closer isn't shutting fully allowing temps to …"
type textarea "x"
type textarea "Walk in Freezer - hydraulic door closer isn't shutting fully allowing temps to …"
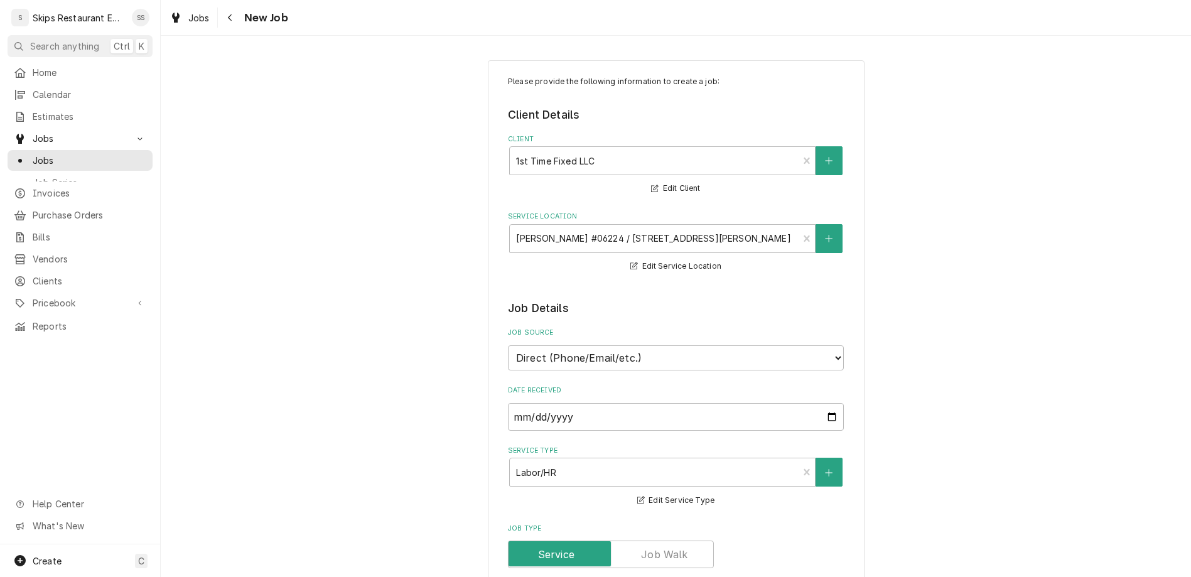
type textarea "x"
type textarea "Walk in Freezer - hydraulic door closer isn't shutting fully allowing temps to …"
type textarea "x"
type textarea "Walk in Freezer - hydraulic door closer isn't shutting fully allowing temps to …"
type textarea "x"
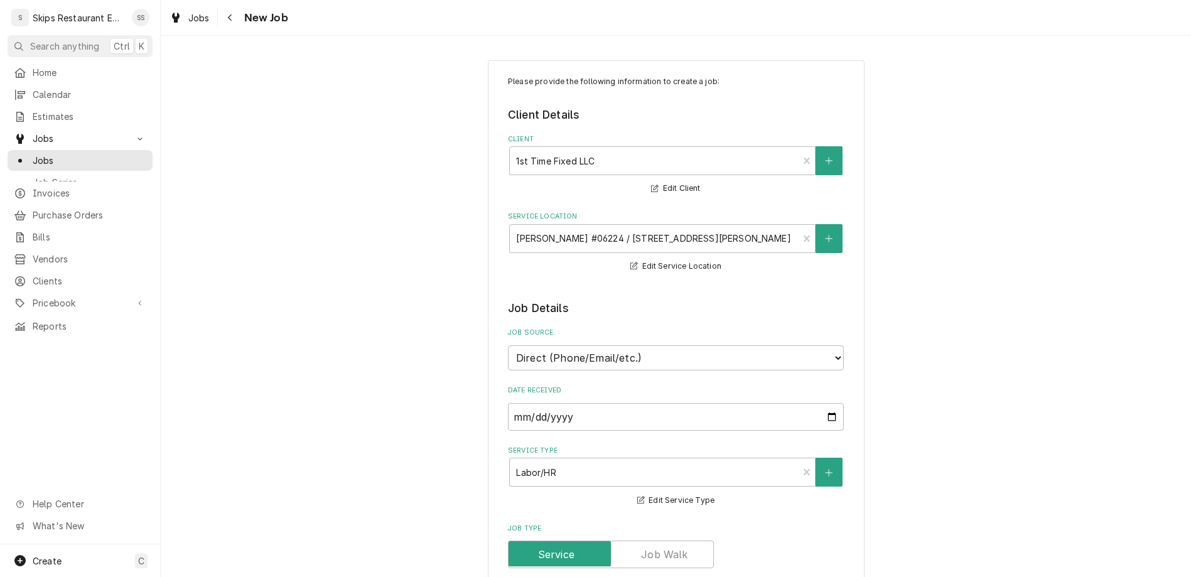
type textarea "Walk in Freezer - hydraulic door closer isn't shutting fully allowing temps to …"
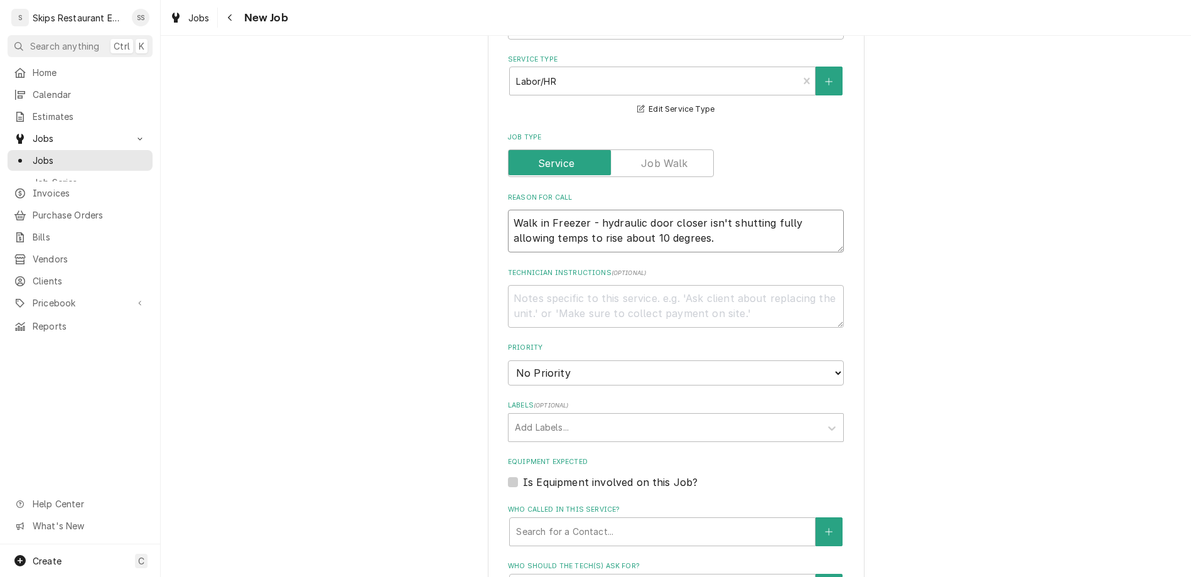
scroll to position [392, 0]
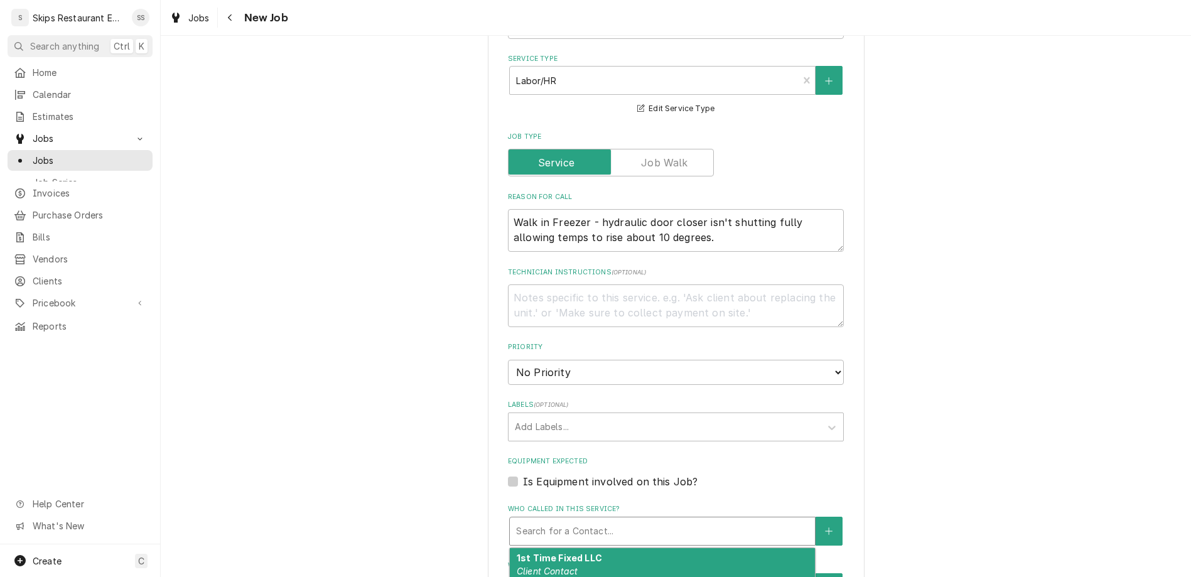
click at [550, 520] on div "Who called in this service?" at bounding box center [662, 531] width 292 height 23
click at [547, 548] on div "1st Time Fixed LLC Client Contact (708) 907-2700" at bounding box center [662, 571] width 305 height 46
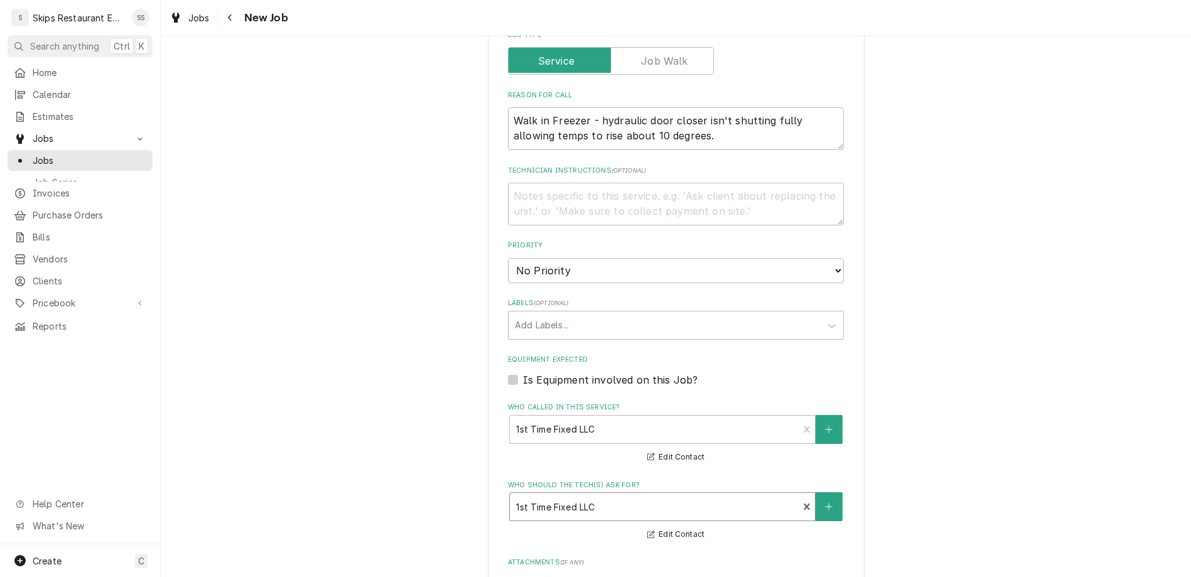
click option "1:00 PM" at bounding box center [0, 0] width 0 height 0
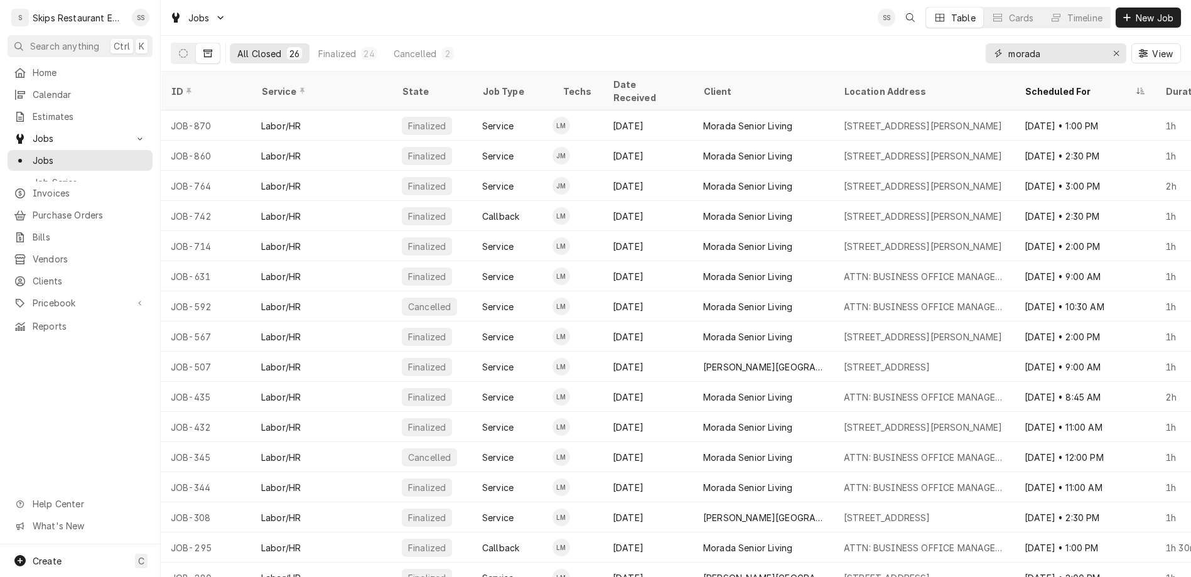
drag, startPoint x: 1081, startPoint y: 40, endPoint x: 970, endPoint y: 56, distance: 112.8
click at [1008, 56] on input "morada" at bounding box center [1055, 53] width 94 height 20
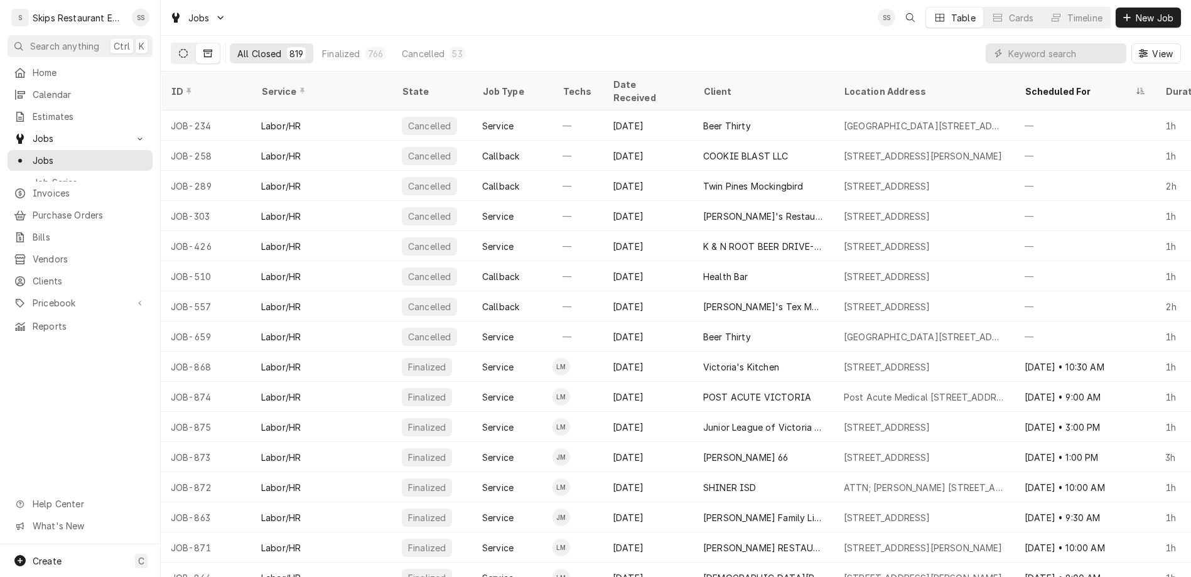
click at [179, 49] on icon "Dynamic Content Wrapper" at bounding box center [183, 53] width 9 height 9
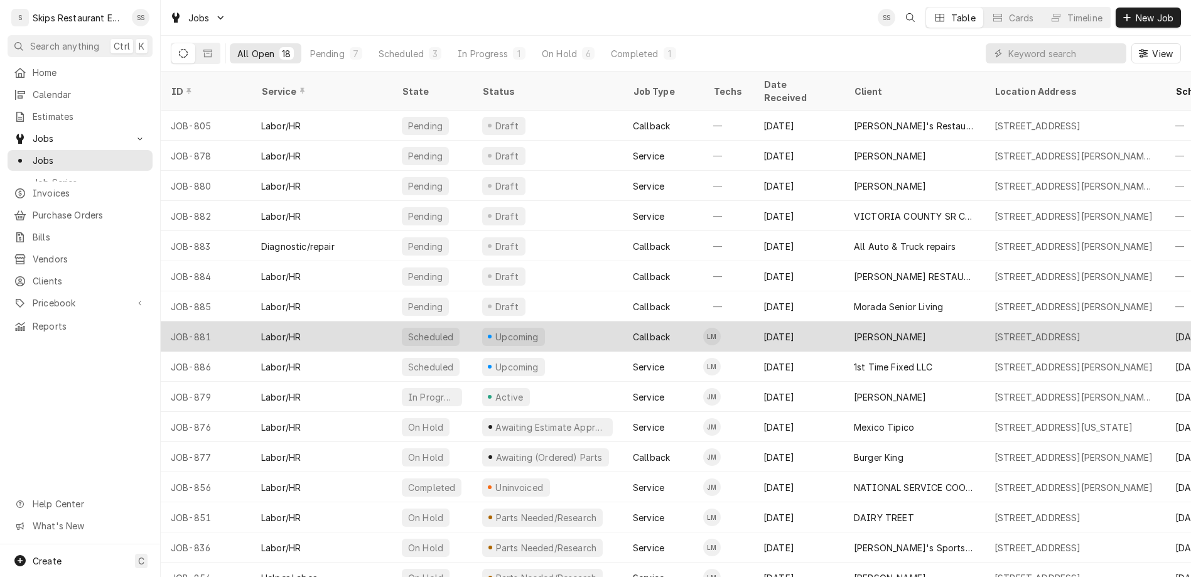
click at [854, 330] on div "[PERSON_NAME]" at bounding box center [890, 336] width 72 height 13
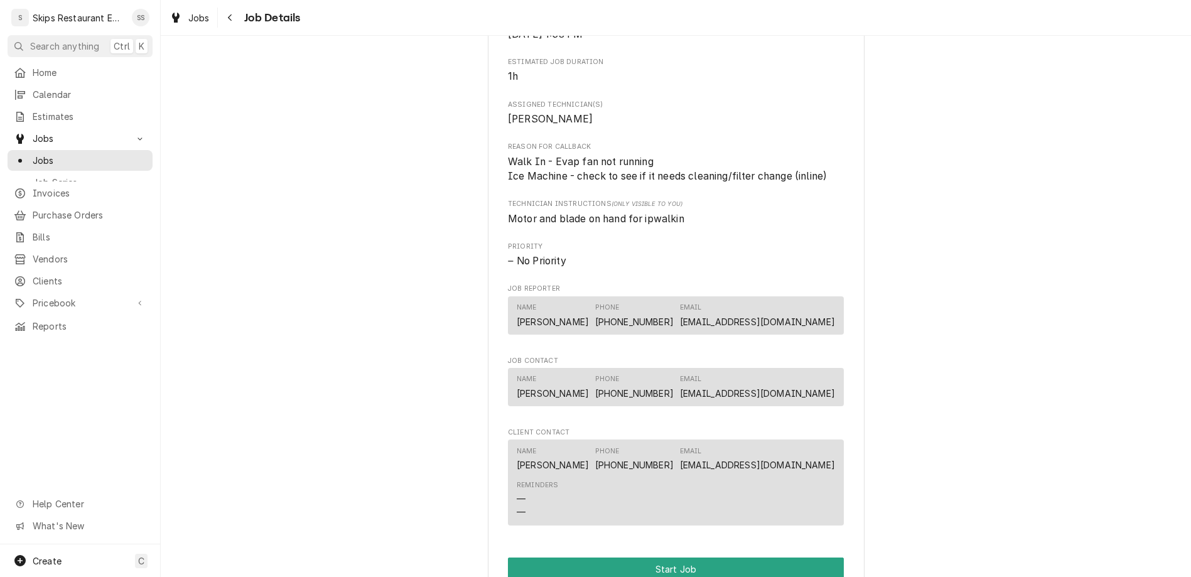
scroll to position [538, 0]
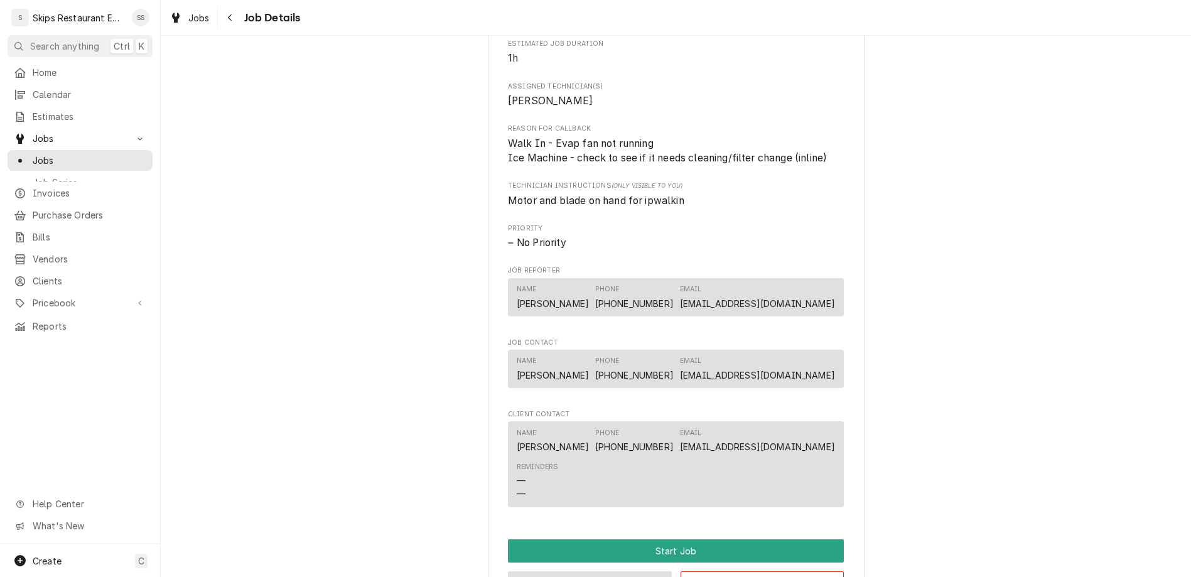
click at [590, 571] on button "Edit Job" at bounding box center [590, 582] width 164 height 23
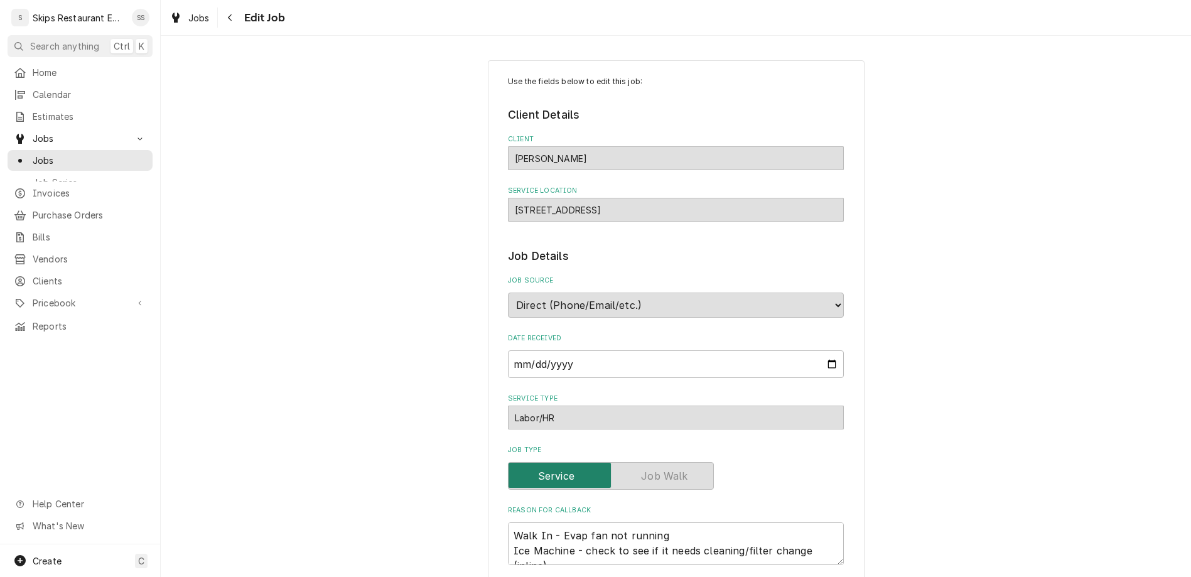
type textarea "x"
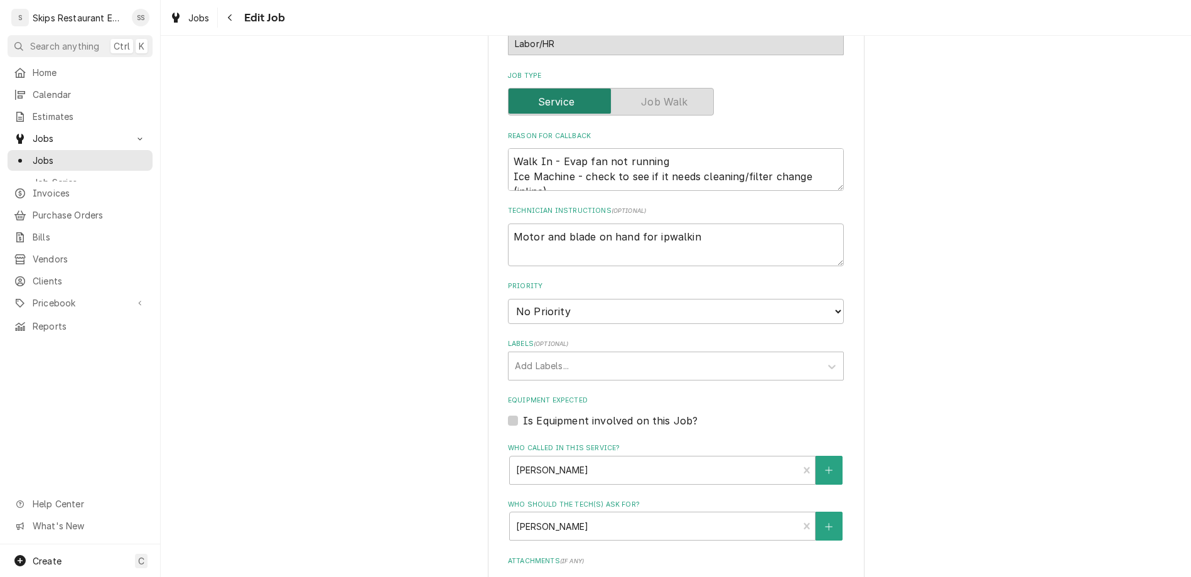
scroll to position [375, 0]
type input "[DATE]"
type textarea "x"
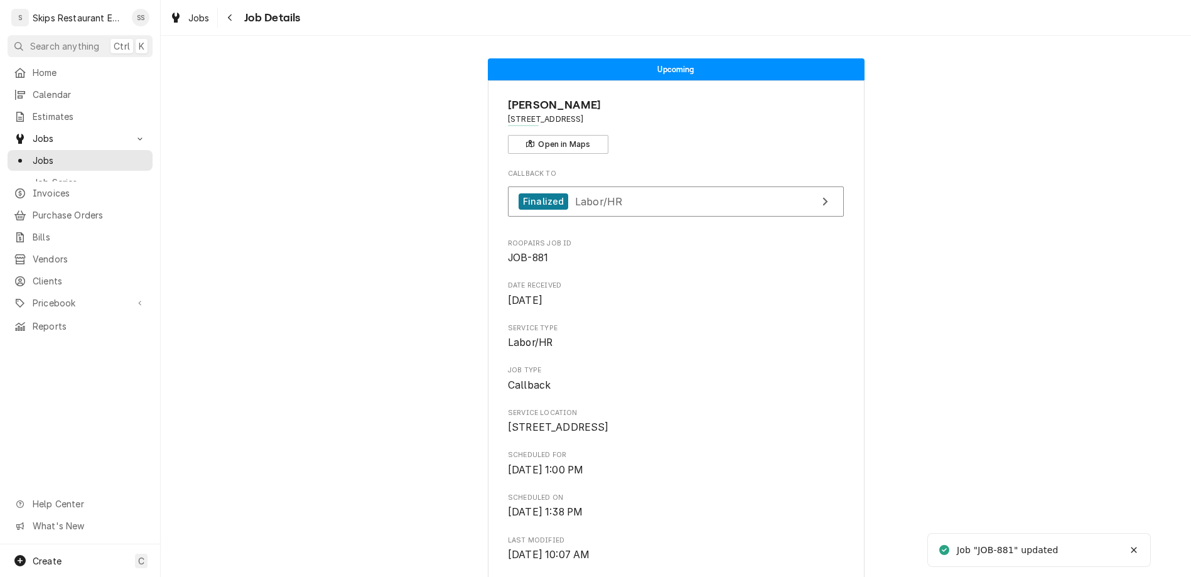
click at [33, 154] on span "Jobs" at bounding box center [90, 160] width 114 height 13
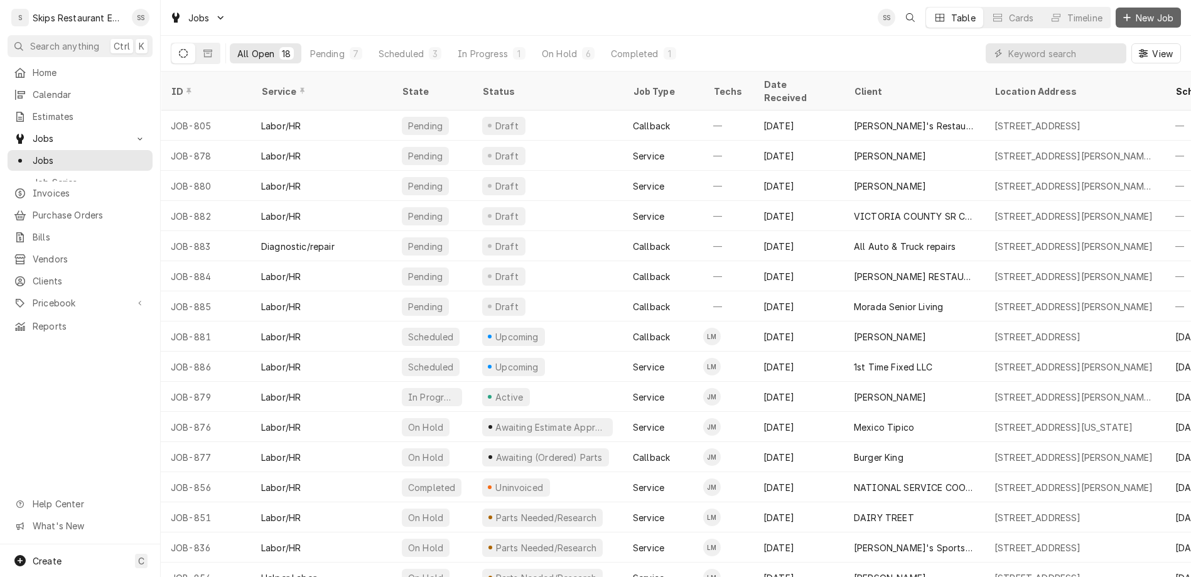
click at [1155, 15] on span "New Job" at bounding box center [1154, 17] width 43 height 13
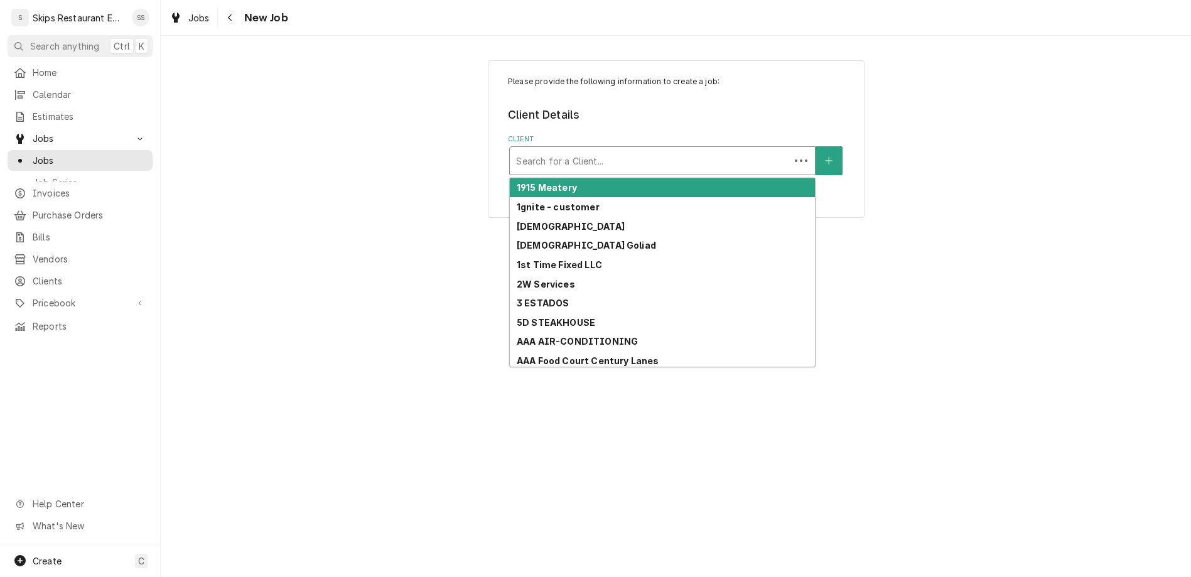
click at [601, 149] on div "Client" at bounding box center [649, 160] width 267 height 23
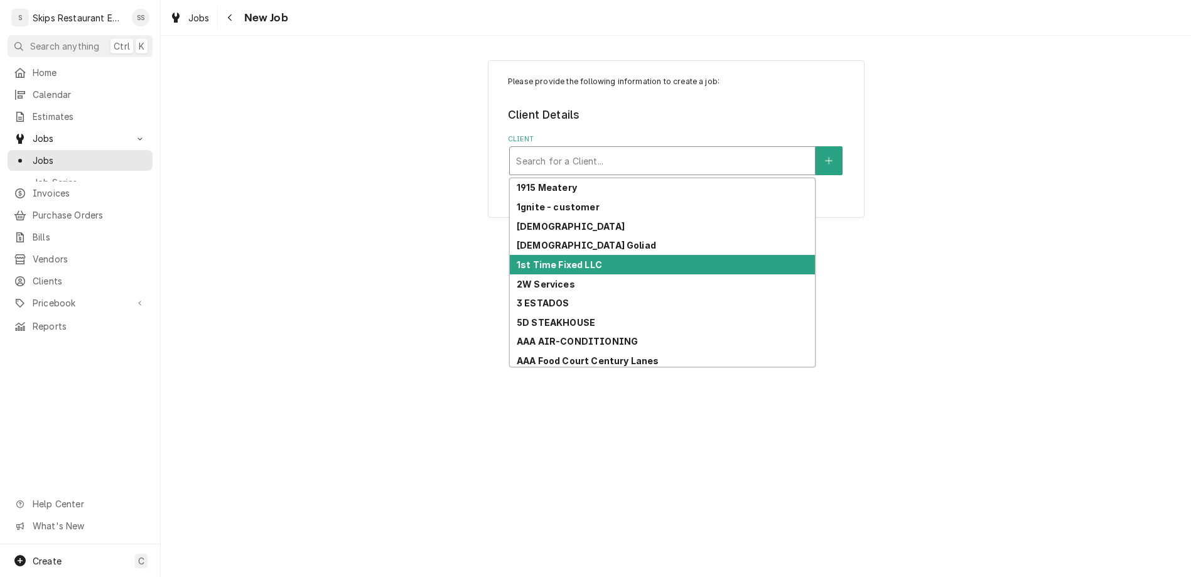
click at [571, 259] on strong "1st Time Fixed LLC" at bounding box center [559, 264] width 85 height 11
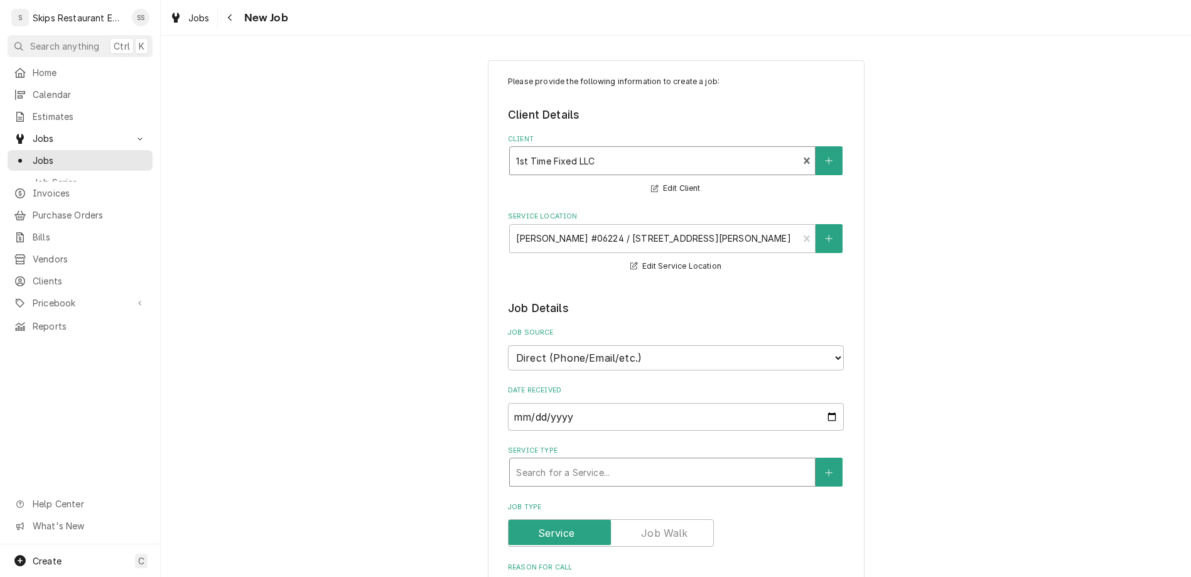
click at [559, 461] on div "Service Type" at bounding box center [662, 472] width 292 height 23
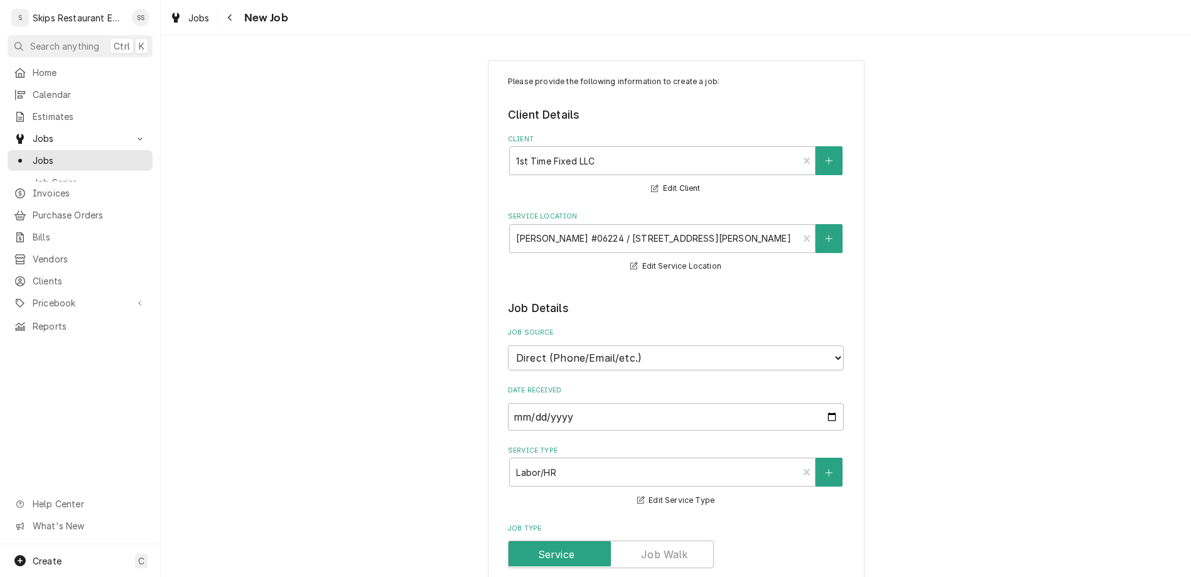
type textarea "x"
type textarea "F"
type textarea "x"
type textarea "Fre"
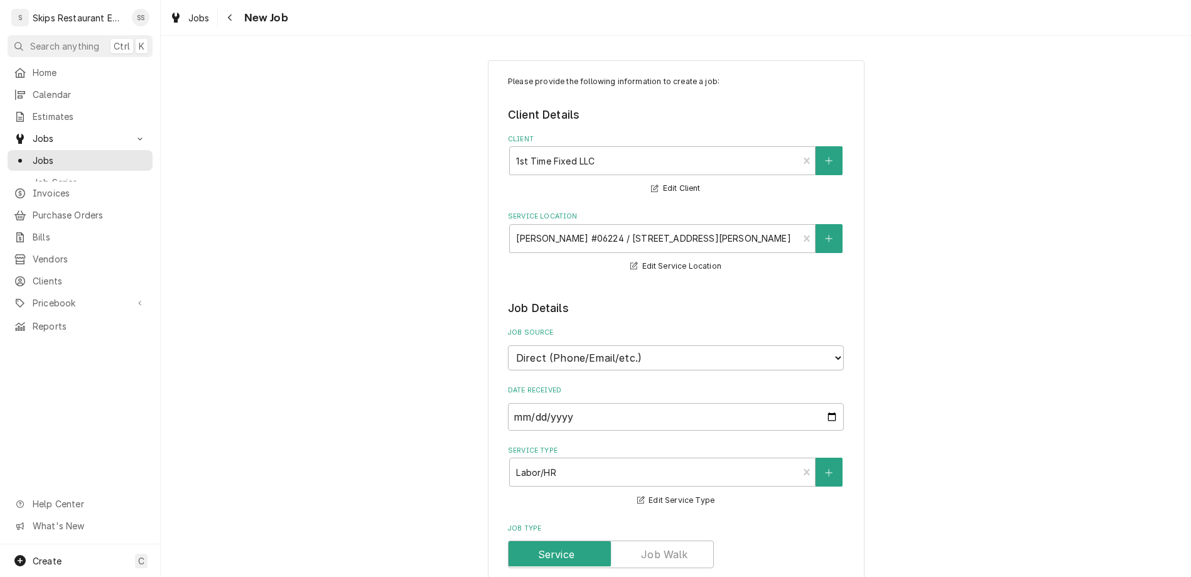
type textarea "x"
type textarea "Free"
type textarea "x"
type textarea "Freez"
type textarea "x"
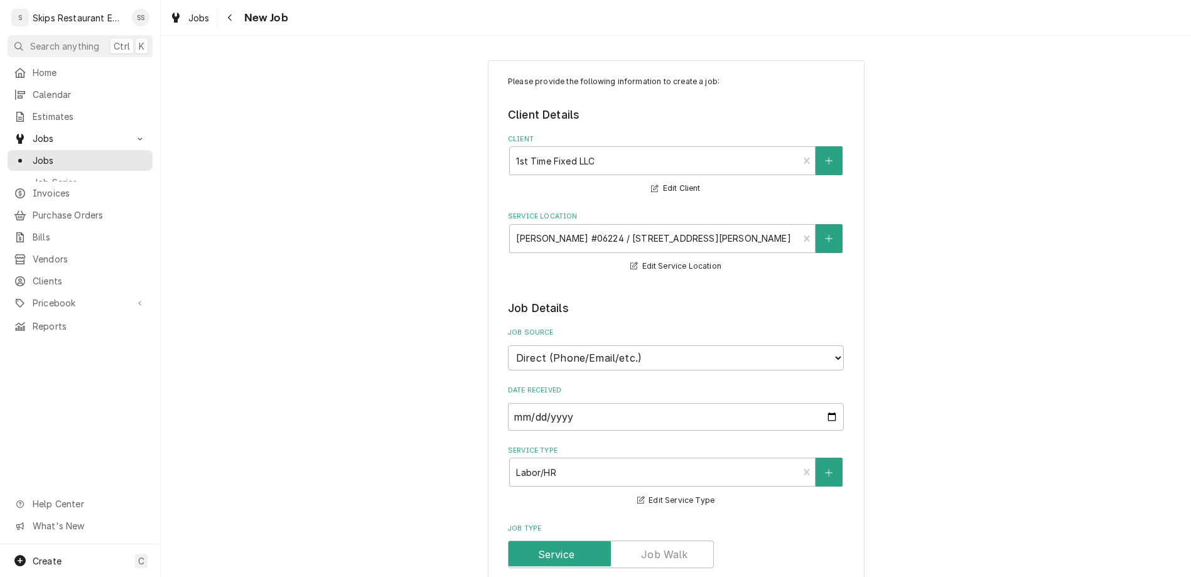
type textarea "Freezer"
type textarea "x"
type textarea "Freezer"
type textarea "x"
type textarea "Freezer D"
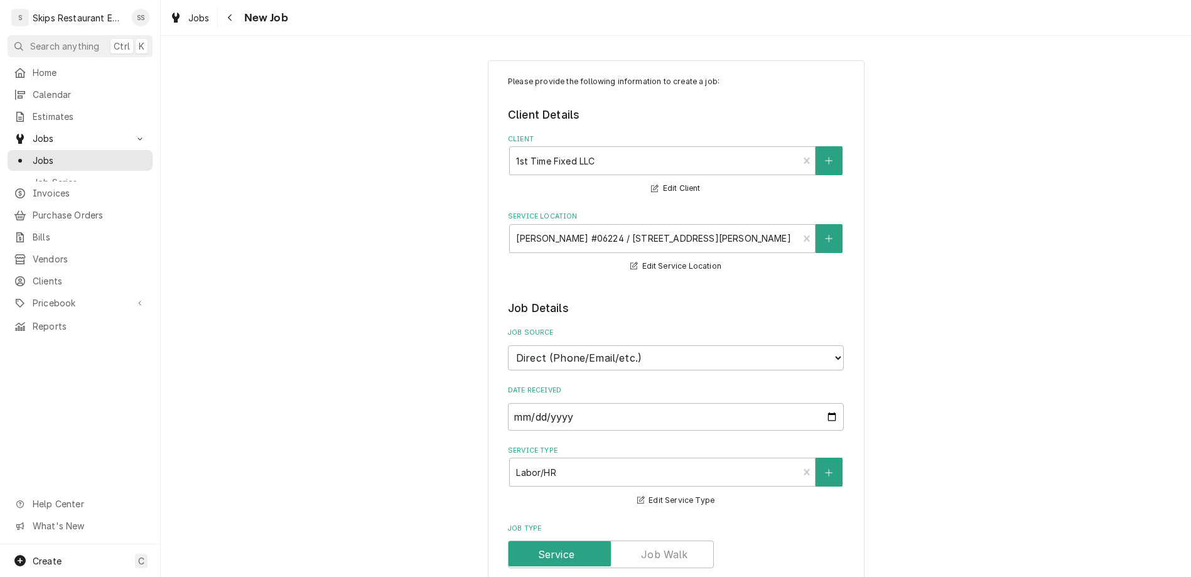
type textarea "x"
type textarea "Freezer Do"
type textarea "x"
type textarea "Freezer Doo"
type textarea "x"
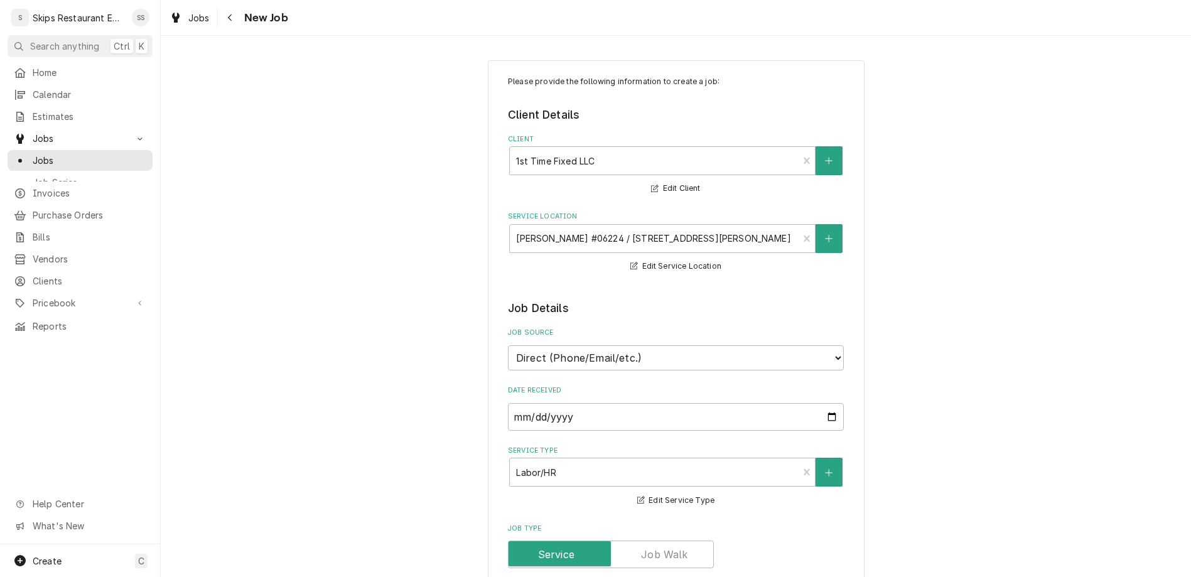
type textarea "Freezer Door"
type textarea "x"
type textarea "Freezer Doo"
type textarea "x"
type textarea "Freezer Do"
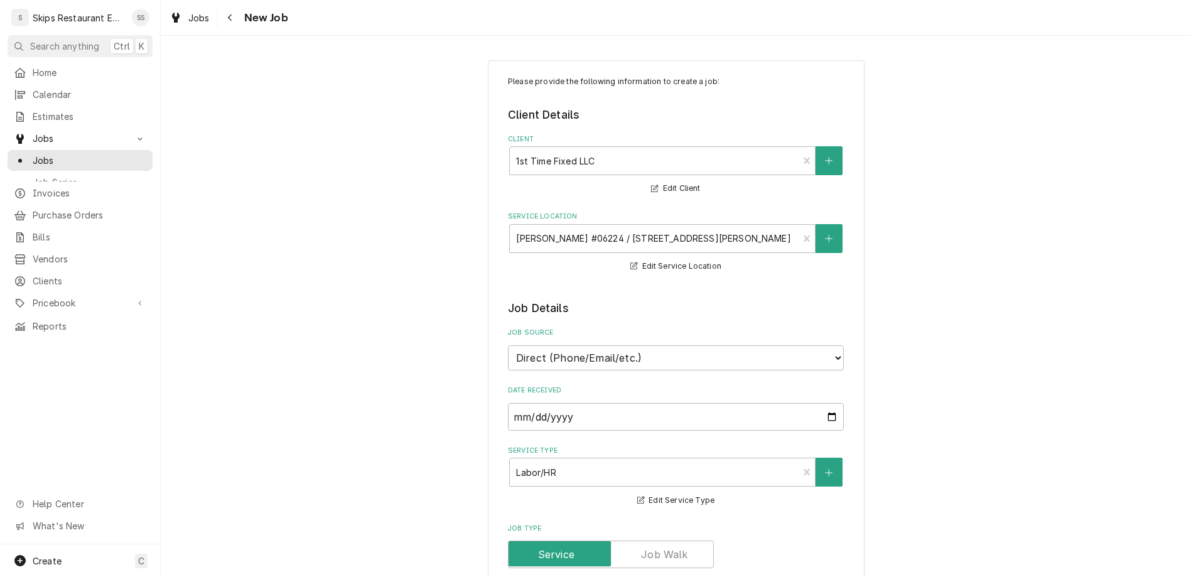
type textarea "x"
type textarea "Freezer D"
type textarea "x"
type textarea "Freezer Dr"
type textarea "x"
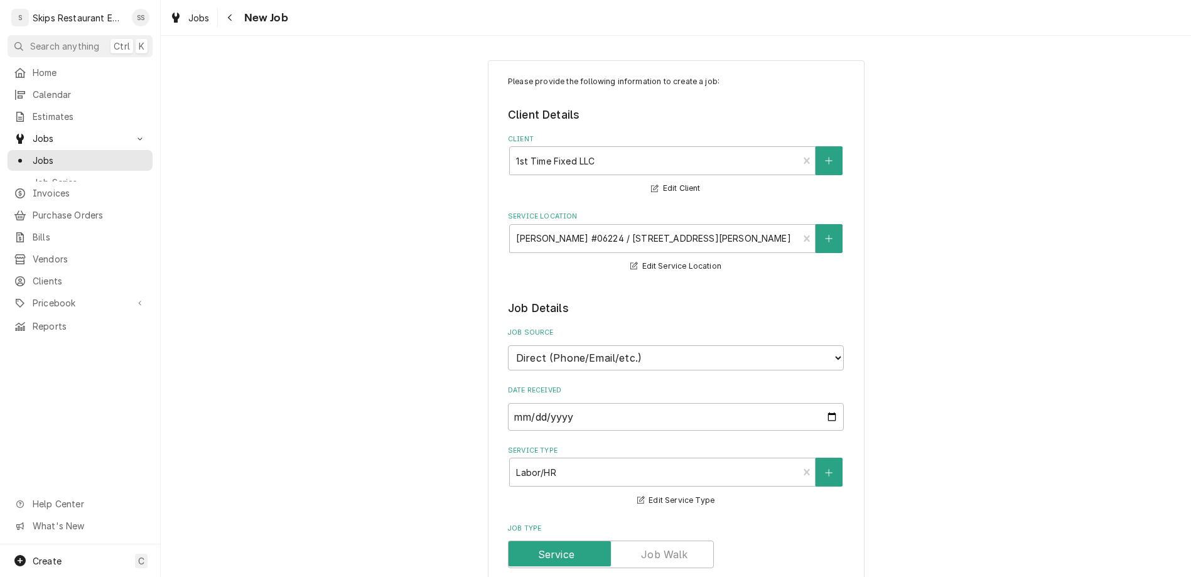
type textarea "Freezer Dra"
type textarea "x"
type textarea "Freezer Draw"
type textarea "x"
type textarea "Freezer Drawe"
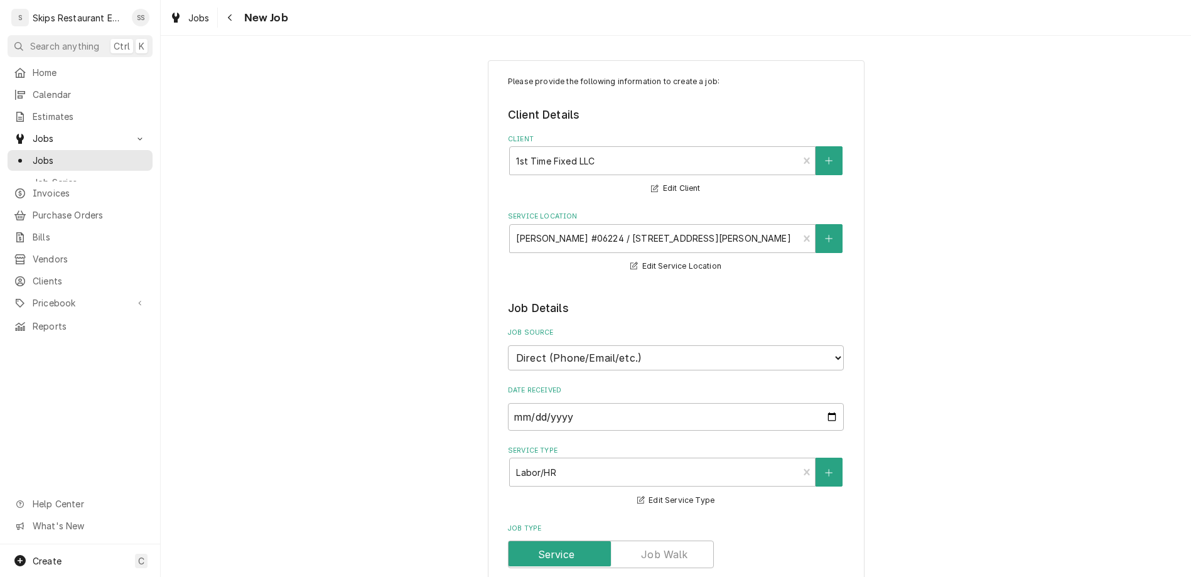
type textarea "x"
type textarea "Freezer Drawer"
type textarea "x"
type textarea "Freezer Drawers"
type textarea "x"
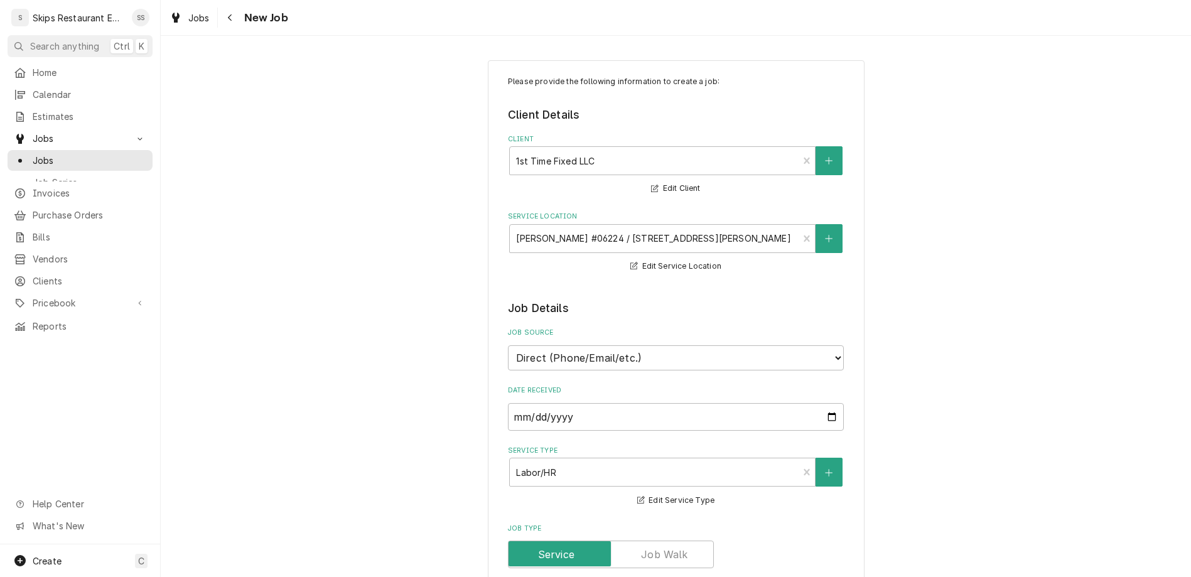
type textarea "Freezer Drawers"
type textarea "x"
type textarea "Freezer Drawers n"
type textarea "x"
type textarea "Freezer Drawers not"
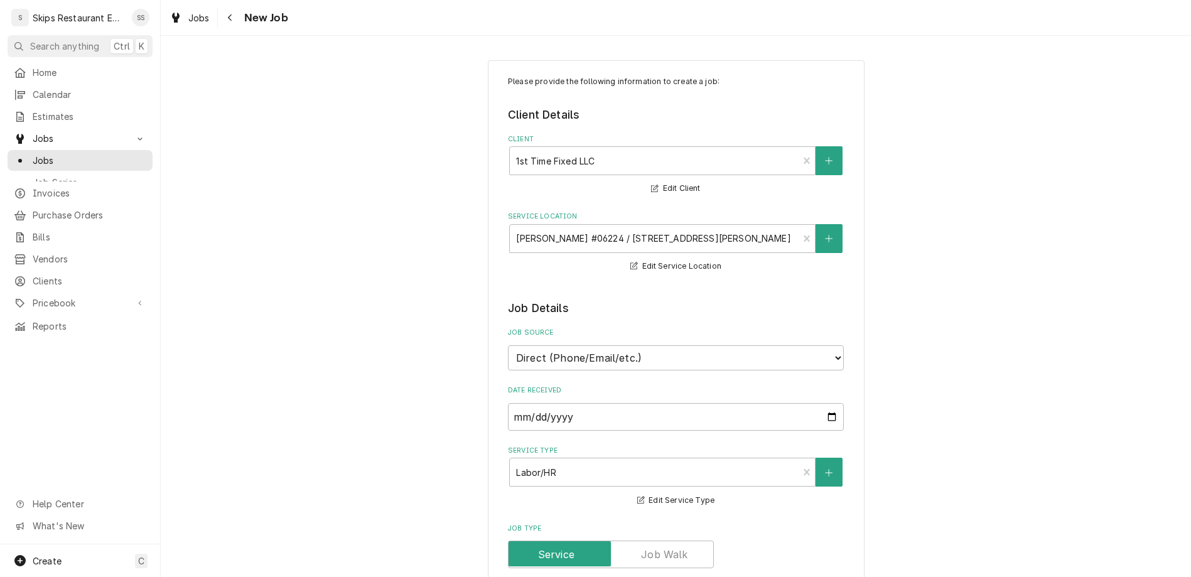
type textarea "x"
type textarea "Freezer Drawers not"
type textarea "x"
type textarea "Freezer Drawers not k"
type textarea "x"
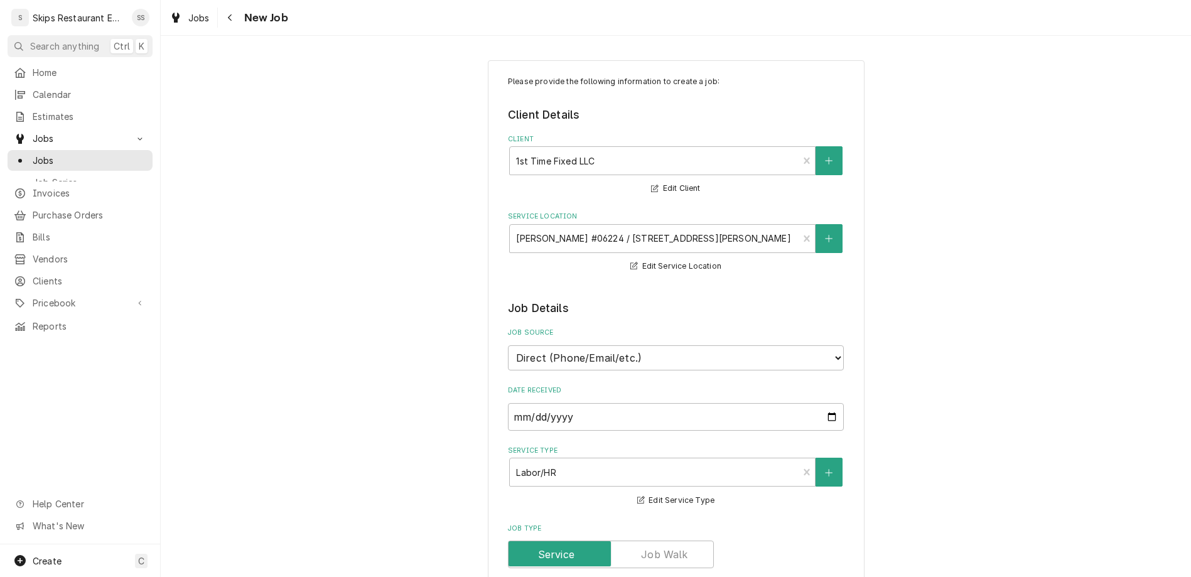
type textarea "Freezer Drawers not ke"
type textarea "x"
type textarea "Freezer Drawers not kee"
type textarea "x"
type textarea "Freezer Drawers not keep"
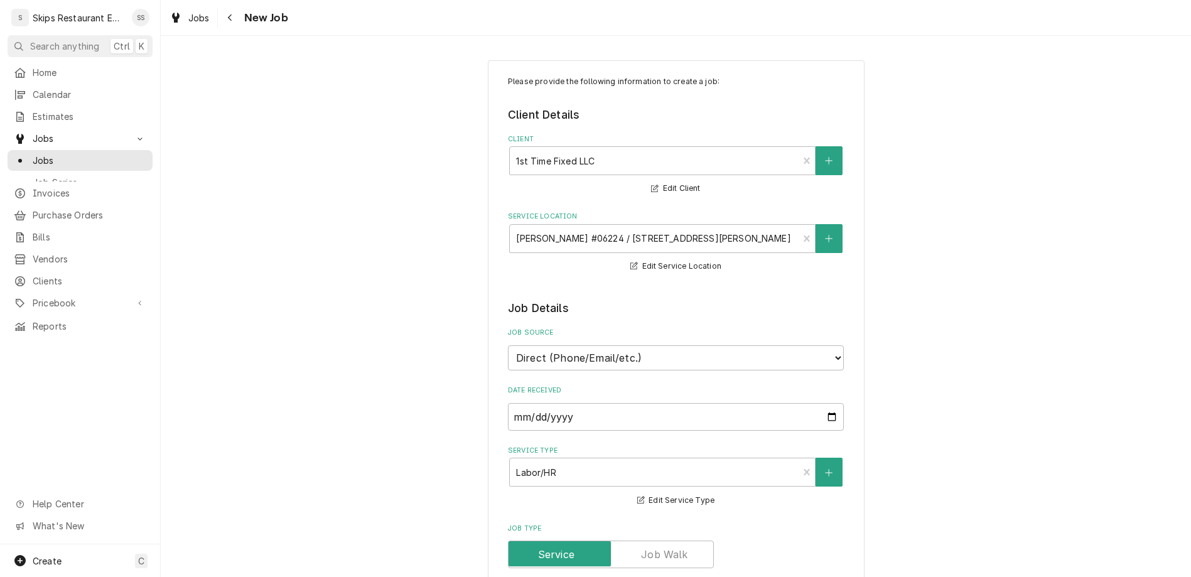
type textarea "x"
type textarea "Freezer Drawers not keepi"
type textarea "x"
type textarea "Freezer Drawers not keepin"
type textarea "x"
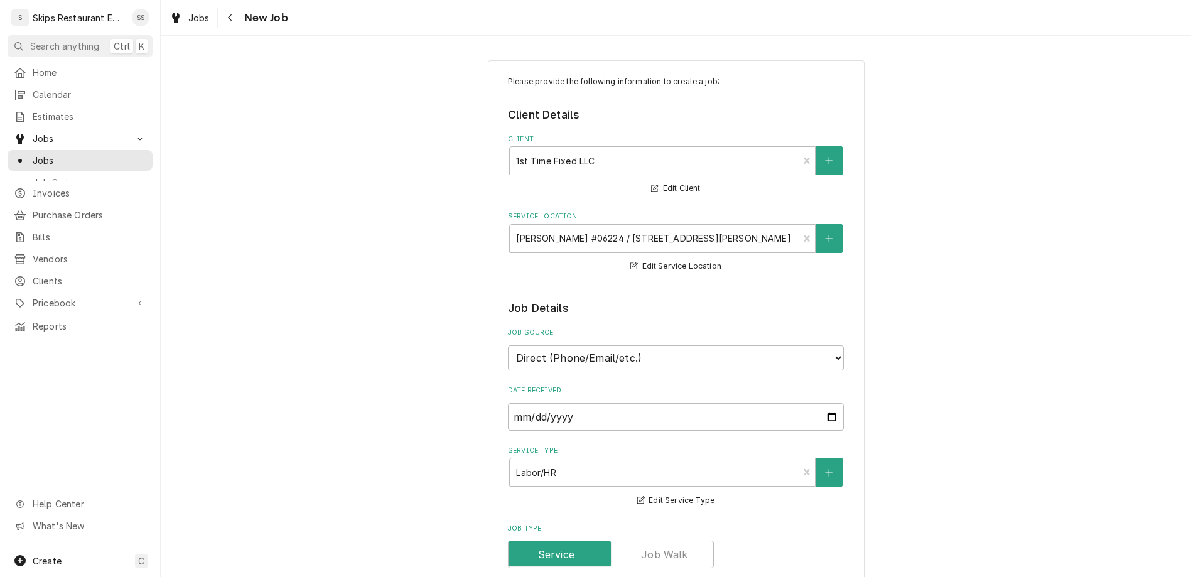
type textarea "Freezer Drawers not keeping"
type textarea "x"
type textarea "Freezer Drawers not keeping"
type textarea "x"
type textarea "Freezer Drawers not keeping p"
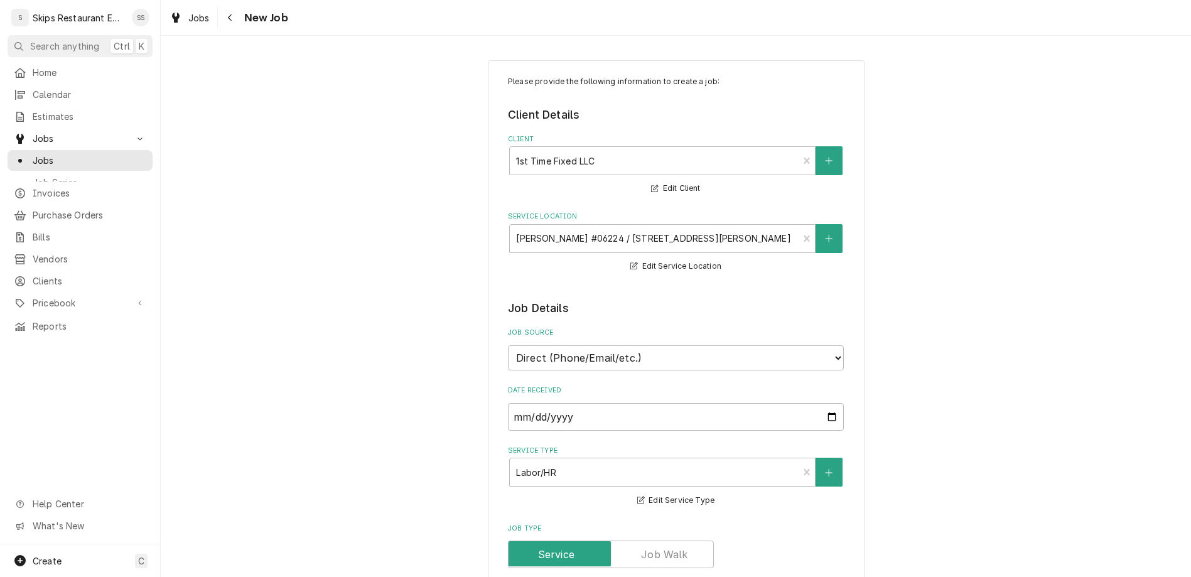
type textarea "x"
type textarea "Freezer Drawers not keeping pr"
type textarea "x"
type textarea "Freezer Drawers not keeping prod"
type textarea "x"
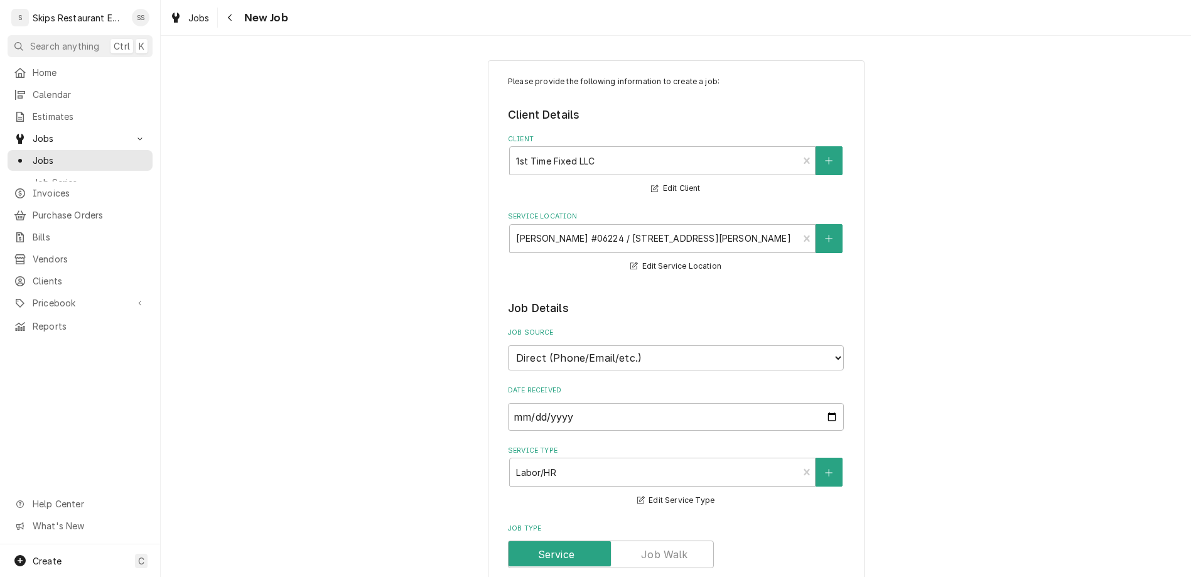
type textarea "Freezer Drawers not keeping produ"
type textarea "x"
type textarea "Freezer Drawers not keeping produc"
type textarea "x"
type textarea "Freezer Drawers not keeping product"
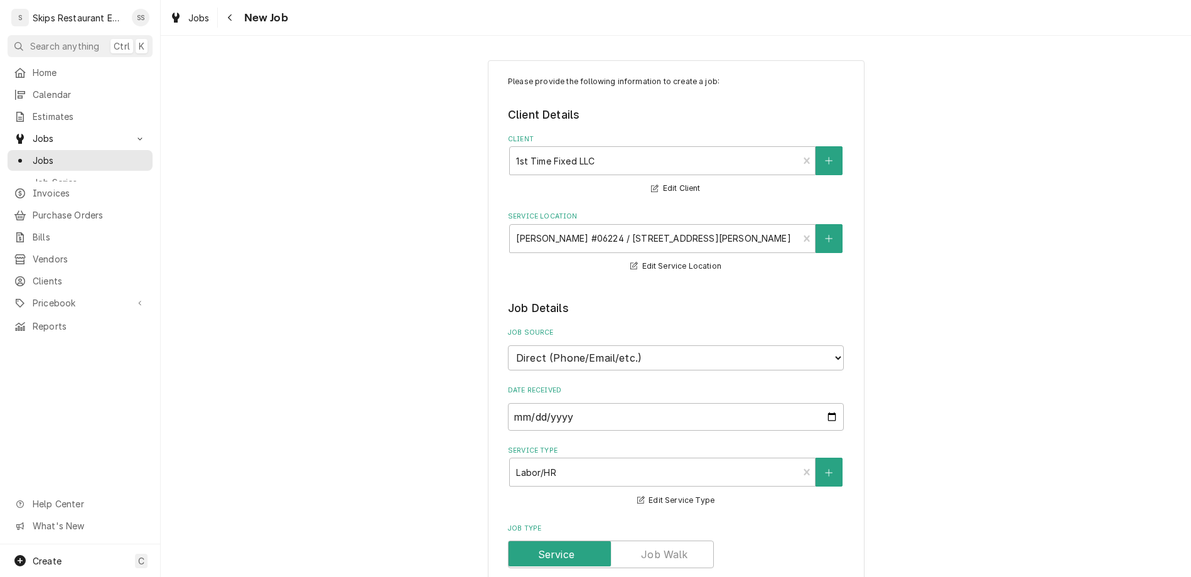
type textarea "x"
type textarea "Freezer Drawers not keeping product"
type textarea "x"
type textarea "Freezer Drawers not keeping product f"
type textarea "x"
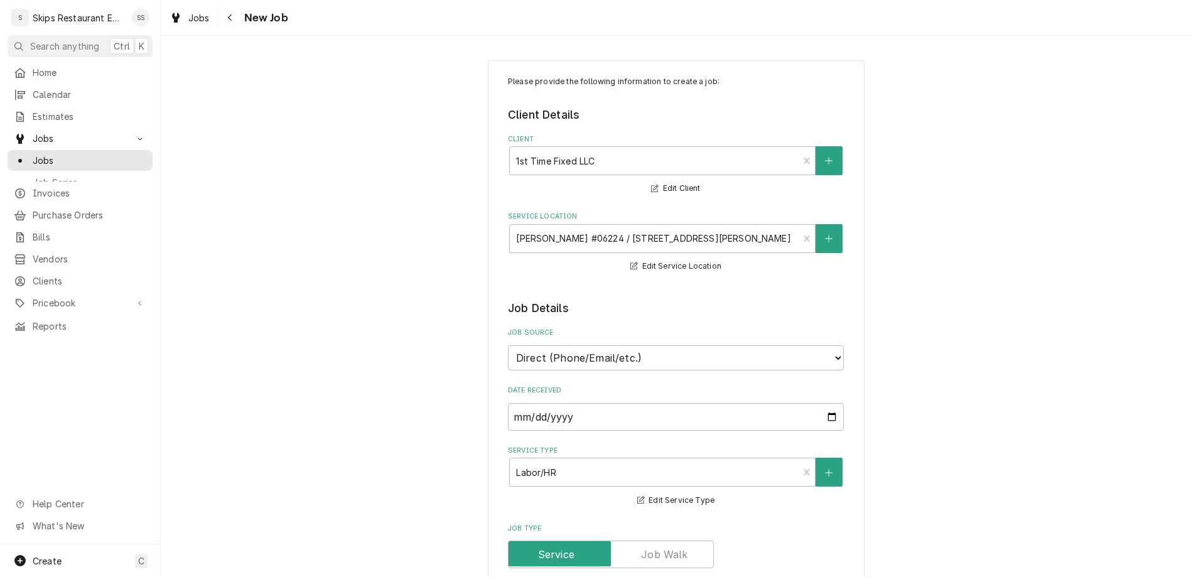
type textarea "Freezer Drawers not keeping product fr"
type textarea "x"
type textarea "Freezer Drawers not keeping product fro"
type textarea "x"
type textarea "Freezer Drawers not keeping product froz"
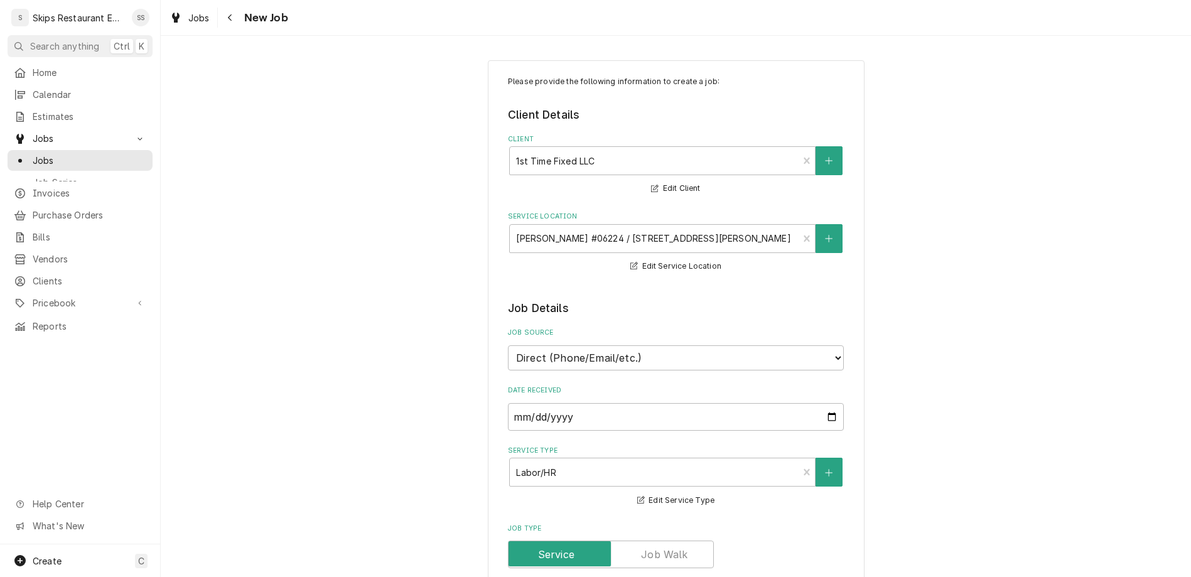
type textarea "x"
type textarea "Freezer Drawers not keeping product froze"
type textarea "x"
type textarea "Freezer Drawers not keeping product frozen"
type textarea "x"
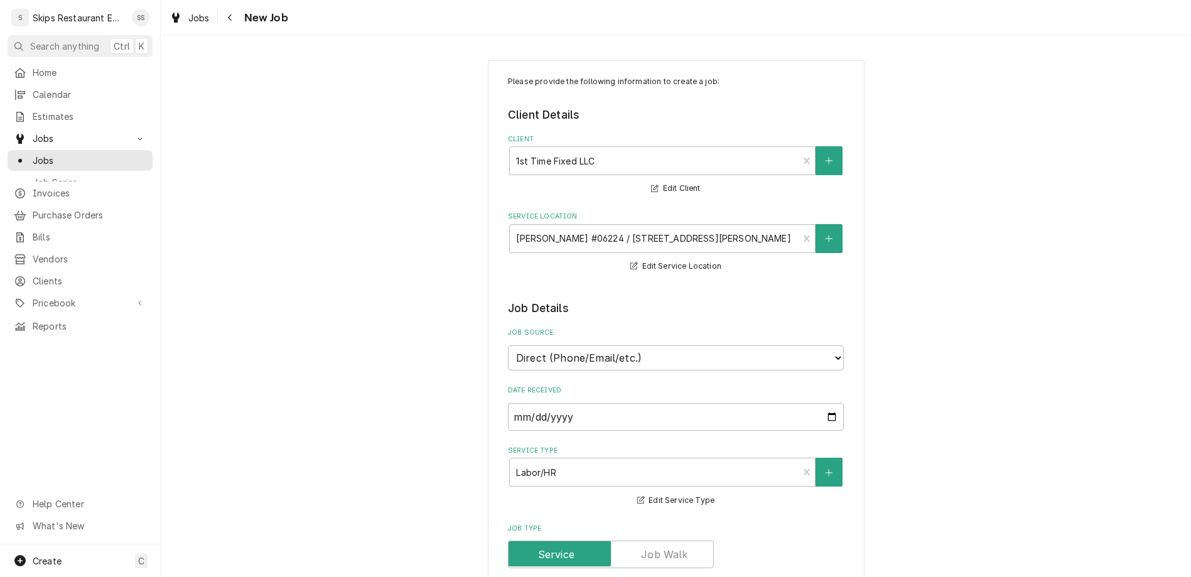
type textarea "Freezer Drawers not keeping product frozen."
type textarea "x"
type textarea "Freezer Drawers not keeping product frozen."
type textarea "x"
type textarea "Freezer Drawers not keeping product frozen."
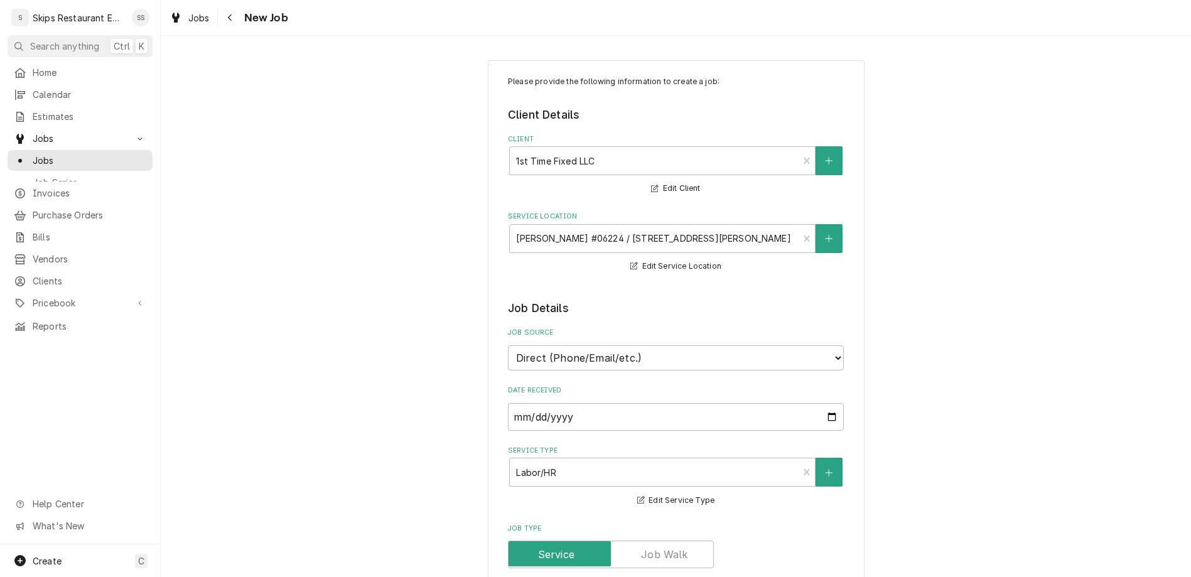
type textarea "x"
type textarea "Freezer Drawers not keeping product frozen. RE"
type textarea "x"
type textarea "Freezer Drawers not keeping product frozen. REa"
type textarea "x"
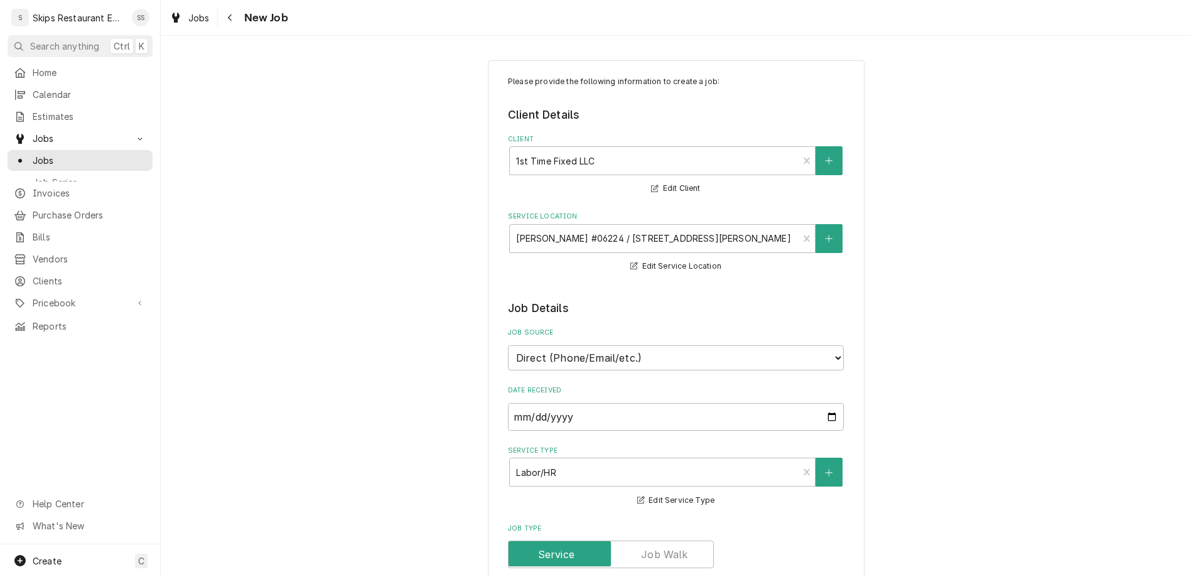
type textarea "Freezer Drawers not keeping product frozen. REad"
type textarea "x"
type textarea "Freezer Drawers not keeping product frozen. REadi"
type textarea "x"
type textarea "Freezer Drawers not keeping product frozen. REadin"
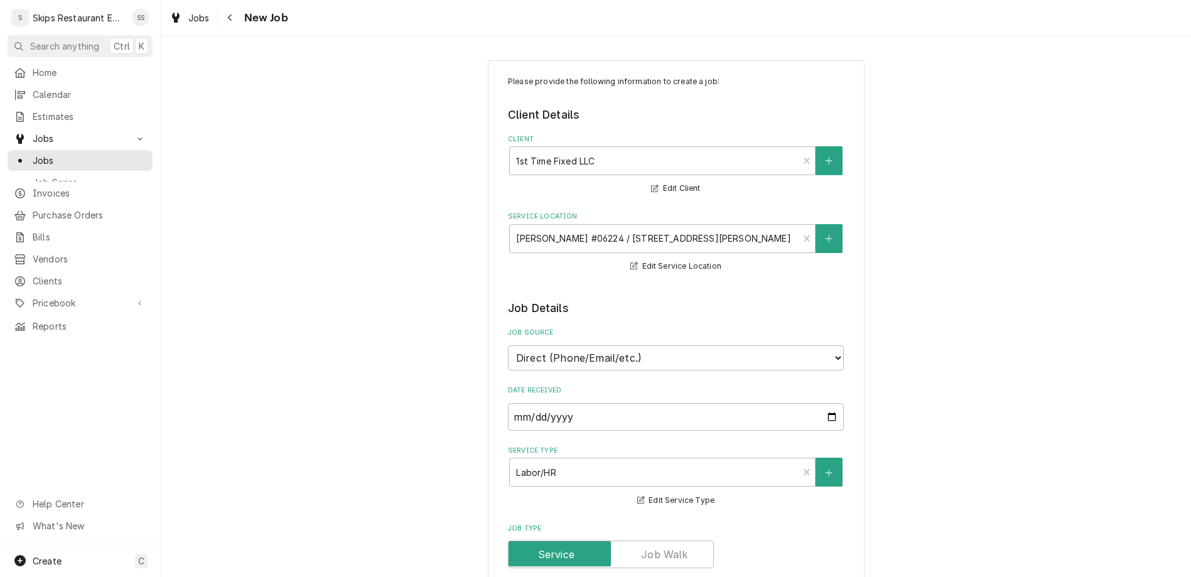
type textarea "x"
type textarea "Freezer Drawers not keeping product frozen. REading"
type textarea "x"
type textarea "Freezer Drawers not keeping product frozen. REading"
type textarea "x"
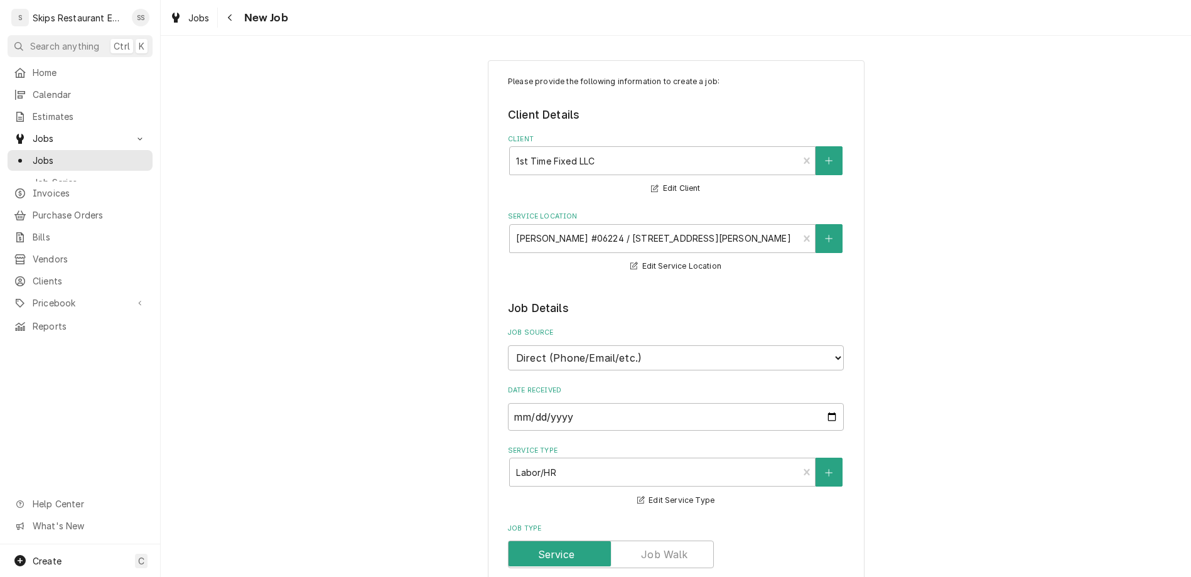
type textarea "Freezer Drawers not keeping product frozen. REading i"
type textarea "x"
type textarea "Freezer Drawers not keeping product frozen. REading is"
type textarea "x"
type textarea "Freezer Drawers not keeping product frozen. REading is"
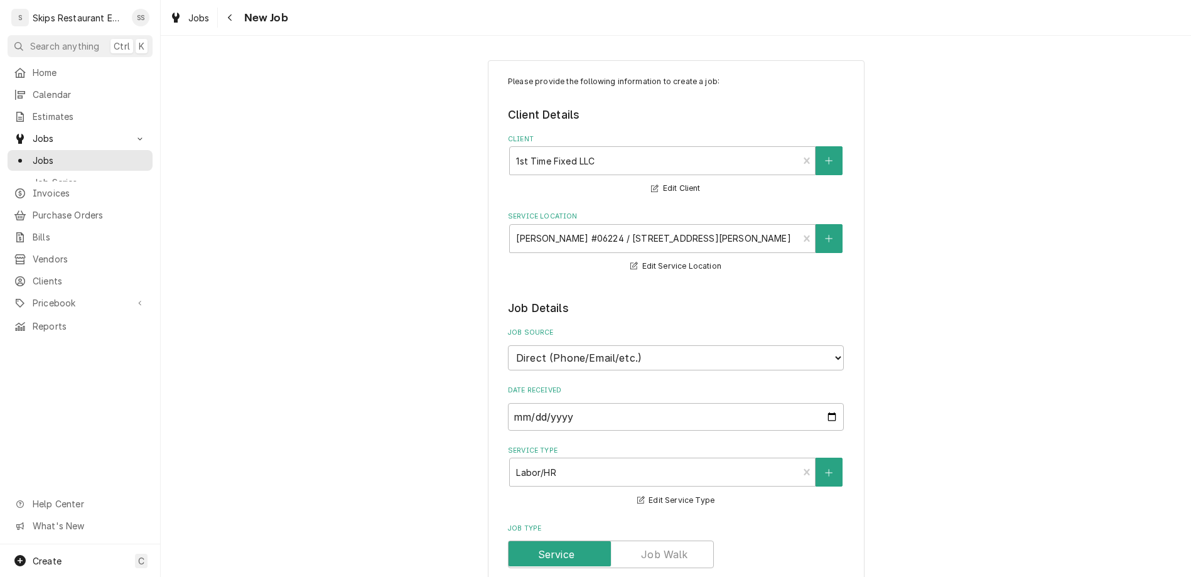
type textarea "x"
type textarea "Freezer Drawers not keeping product frozen. REading is 6"
type textarea "x"
type textarea "Freezer Drawers not keeping product frozen. REading is 6"
type textarea "x"
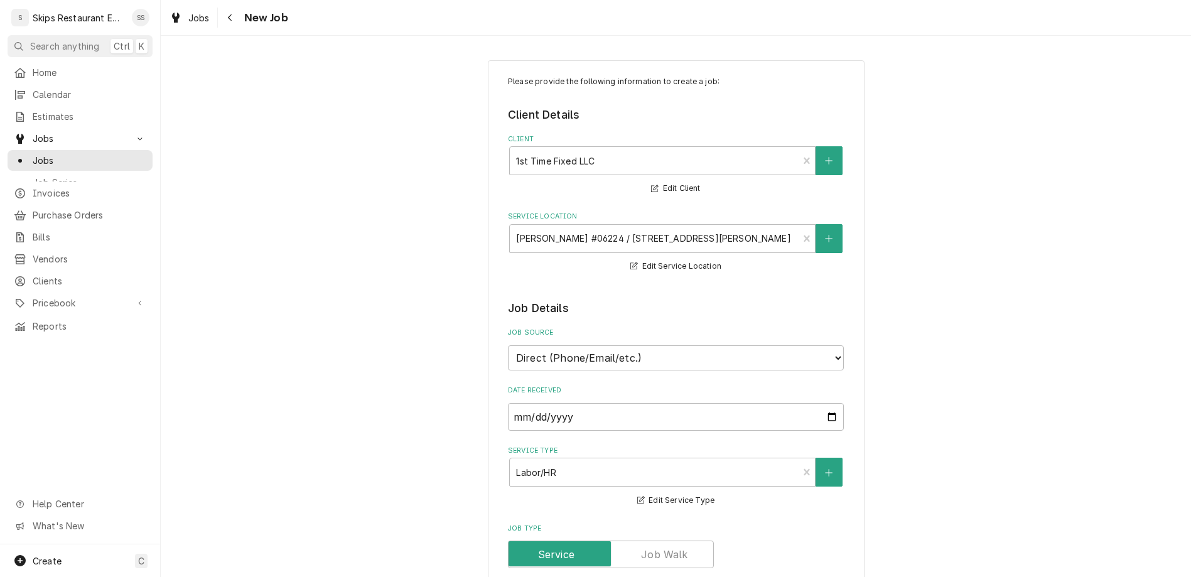
type textarea "Freezer Drawers not keeping product frozen. REading is 6 d"
type textarea "x"
type textarea "Freezer Drawers not keeping product frozen. REading is 6 de"
type textarea "x"
type textarea "Freezer Drawers not keeping product frozen. REading is 6 deg"
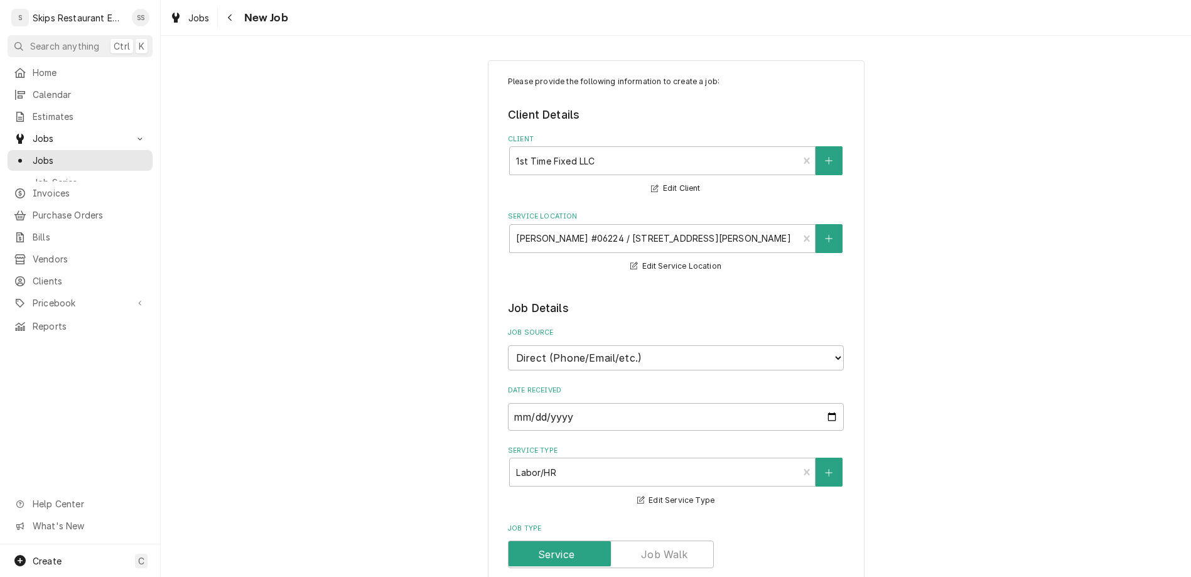
type textarea "x"
type textarea "Freezer Drawers not keeping product frozen. REading is 6 degr"
type textarea "x"
type textarea "Freezer Drawers not keeping product frozen. REading is 6 degre"
type textarea "x"
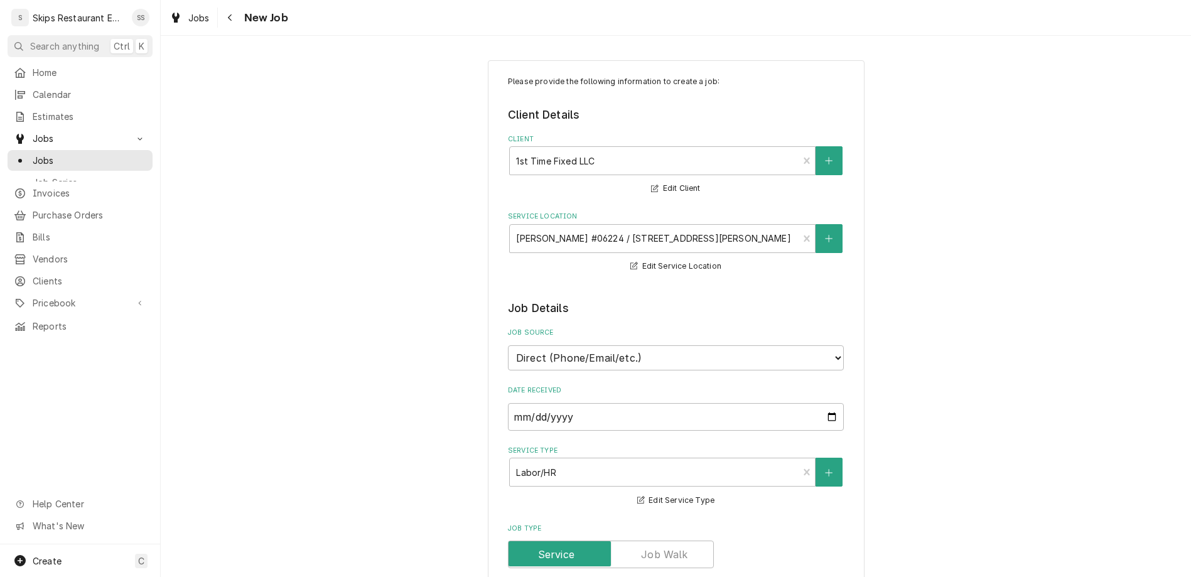
type textarea "Freezer Drawers not keeping product frozen. REading is 6 degree"
type textarea "x"
type textarea "Freezer Drawers not keeping product frozen. REading is 6 degrees"
type textarea "x"
type textarea "Freezer Drawers not keeping product frozen. REading is 6 degrees"
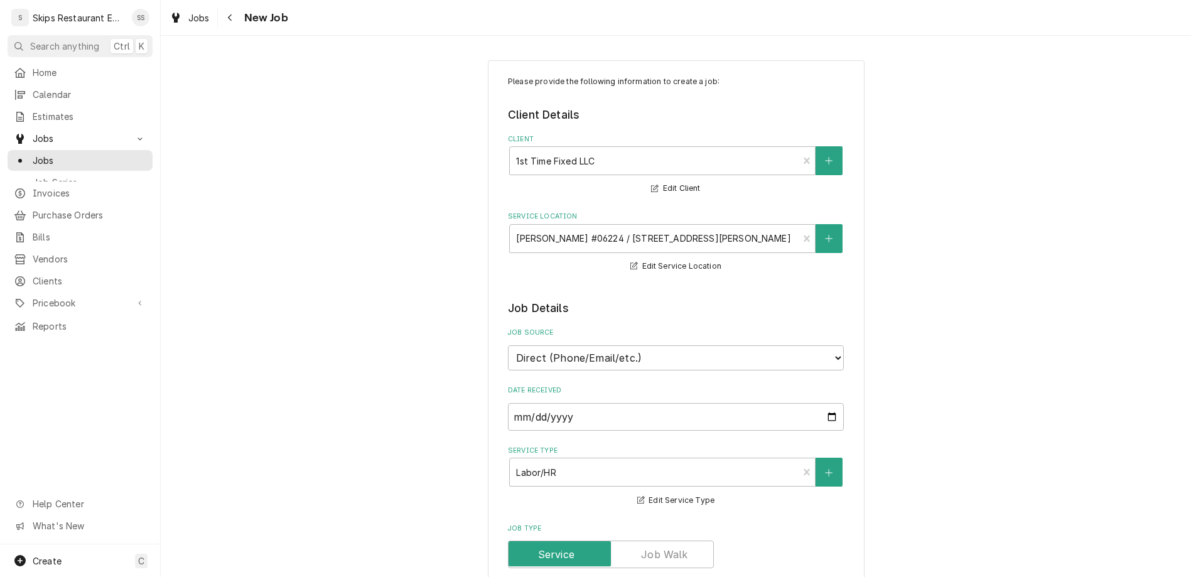
type textarea "x"
type textarea "Freezer Drawers not keeping product frozen. REading is 6 degrees o"
type textarea "x"
type textarea "Freezer Drawers not keeping product frozen. REading is 6 degrees on"
type textarea "x"
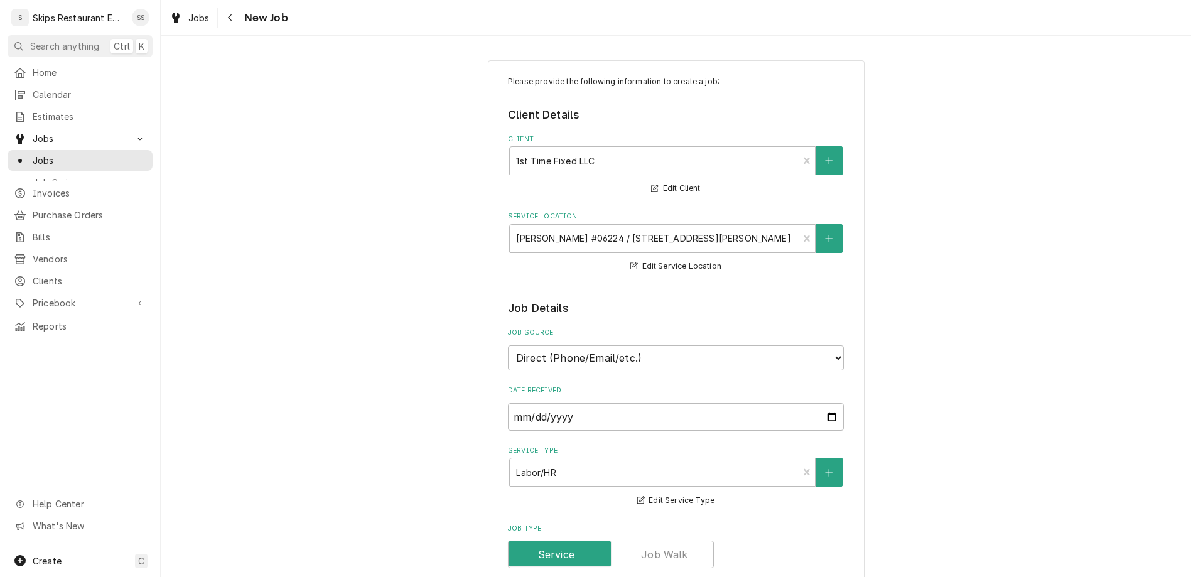
type textarea "Freezer Drawers not keeping product frozen. REading is 6 degrees on"
type textarea "x"
type textarea "Freezer Drawers not keeping product frozen. REading is 6 degrees on f"
type textarea "x"
type textarea "Freezer Drawers not keeping product frozen. REading is 6 degrees on fr"
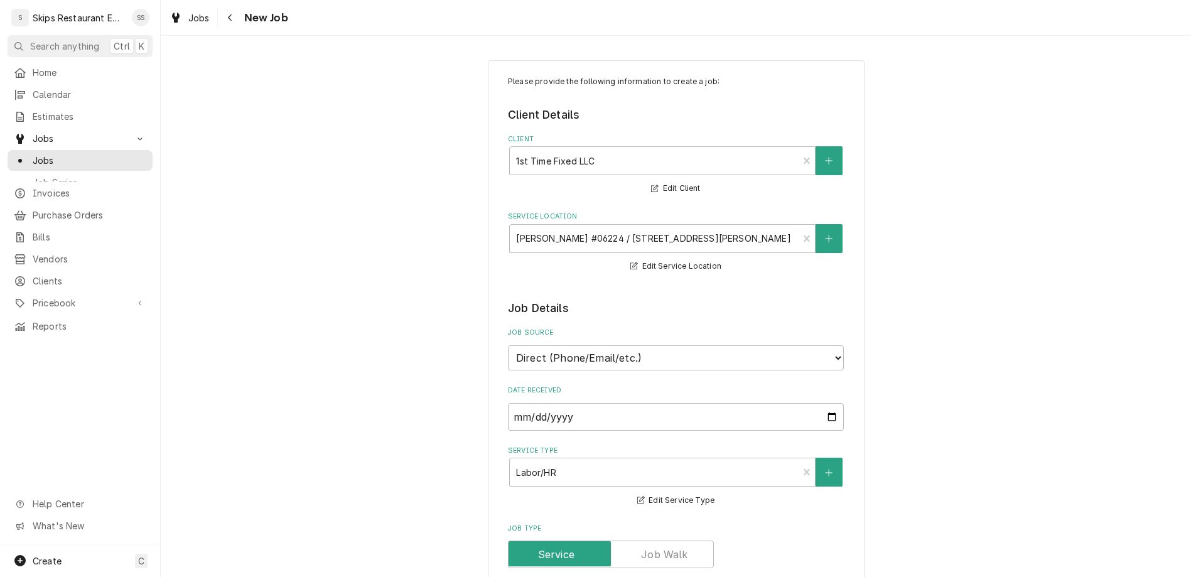
type textarea "x"
type textarea "Freezer Drawers not keeping product frozen. REading is 6 degrees on fro"
type textarea "x"
type textarea "Freezer Drawers not keeping product frozen. REading is 6 degrees on fron"
type textarea "x"
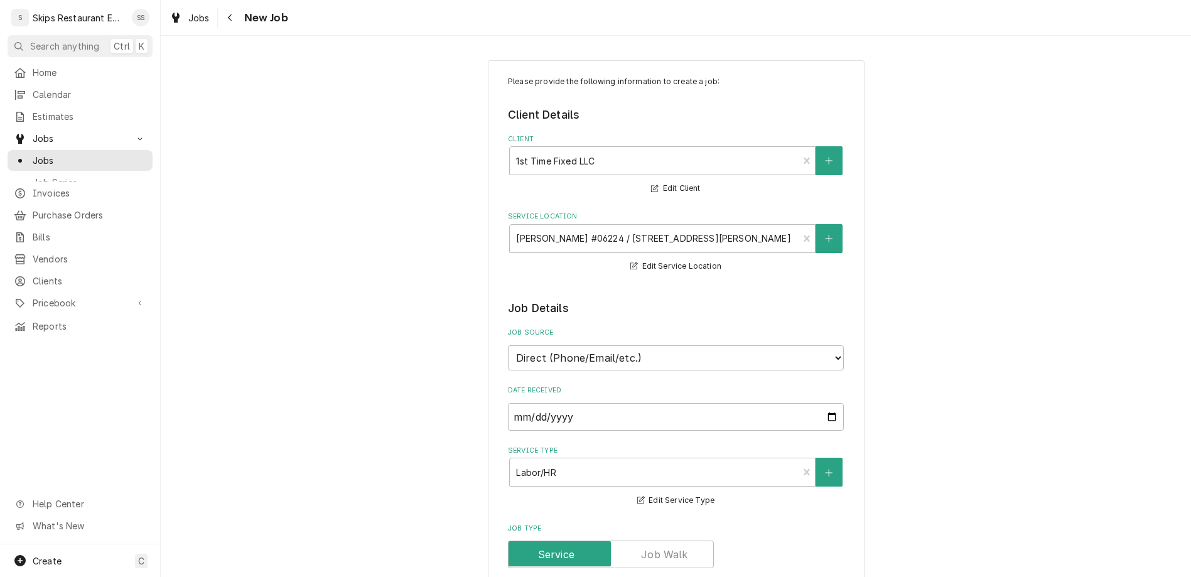
type textarea "Freezer Drawers not keeping product frozen. REading is 6 degrees on front"
type textarea "x"
type textarea "Freezer Drawers not keeping product frozen. REading is 6 degrees on front"
type textarea "x"
type textarea "Freezer Drawers not keeping product frozen. REading is 6 degrees on front b"
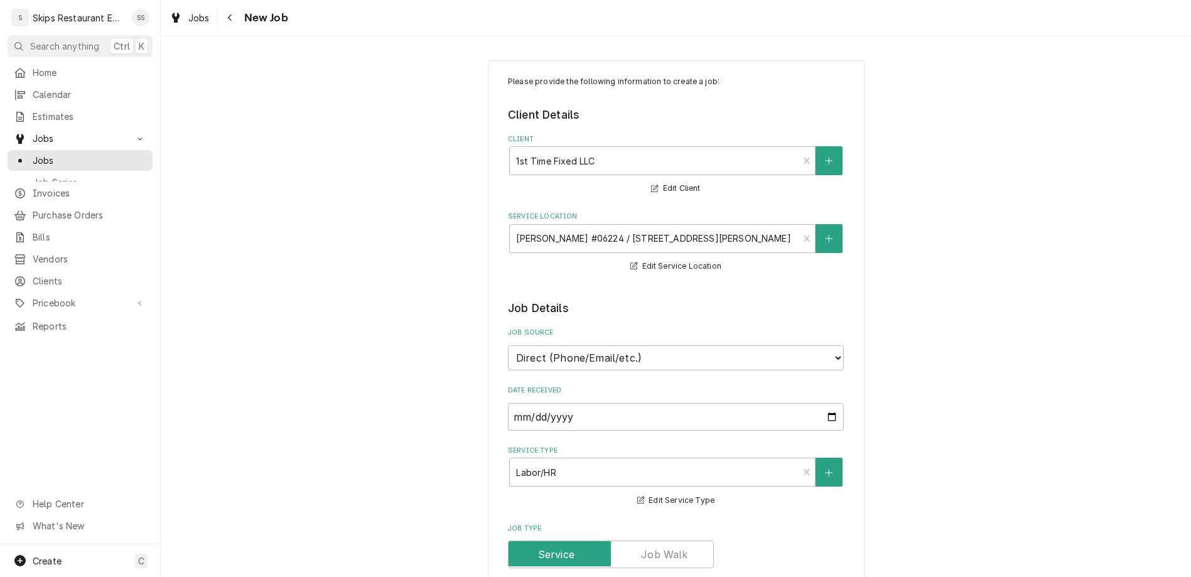
type textarea "x"
type textarea "Freezer Drawers not keeping product frozen. REading is 6 degrees on front bu"
type textarea "x"
type textarea "Freezer Drawers not keeping product frozen. REading is 6 degrees on front but"
type textarea "x"
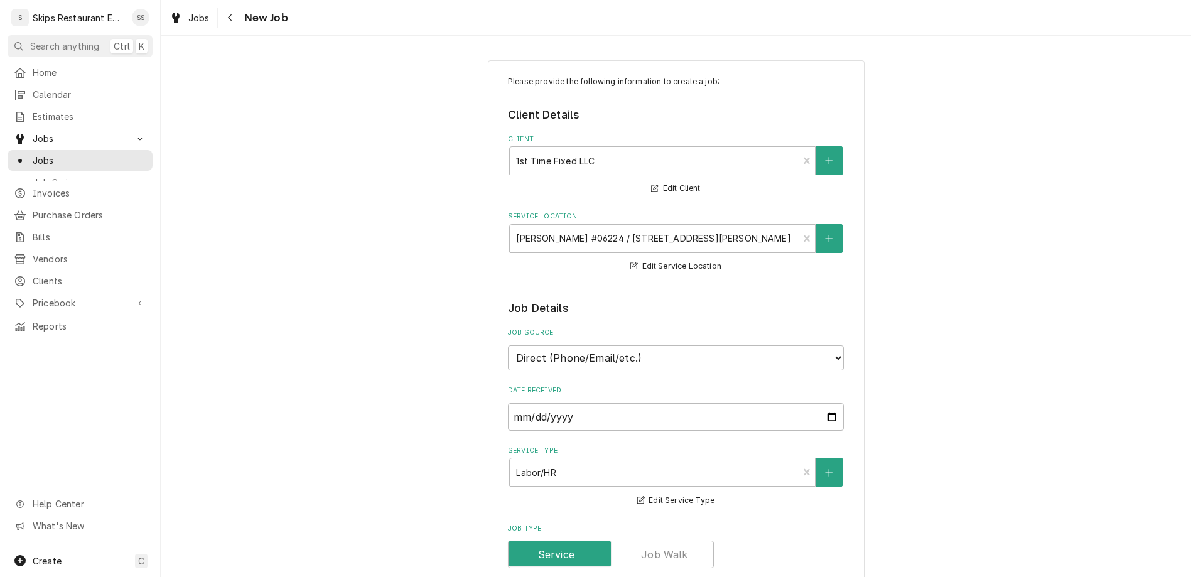
type textarea "Freezer Drawers not keeping product frozen. REading is 6 degrees on front but"
type textarea "x"
type textarea "Freezer Drawers not keeping product frozen. REading is 6 degrees on front but i"
type textarea "x"
type textarea "Freezer Drawers not keeping product frozen. REading is 6 degrees on front but in"
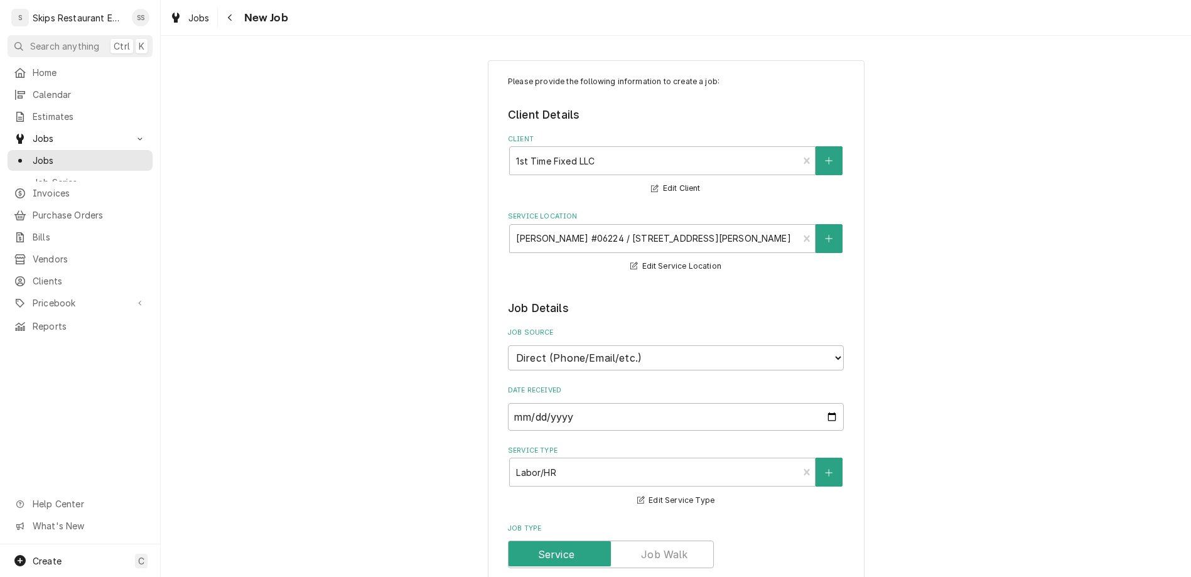
type textarea "x"
type textarea "Freezer Drawers not keeping product frozen. REading is 6 degrees on front but i…"
type textarea "x"
type textarea "Freezer Drawers not keeping product frozen. REading is 6 degrees on front but i…"
type textarea "x"
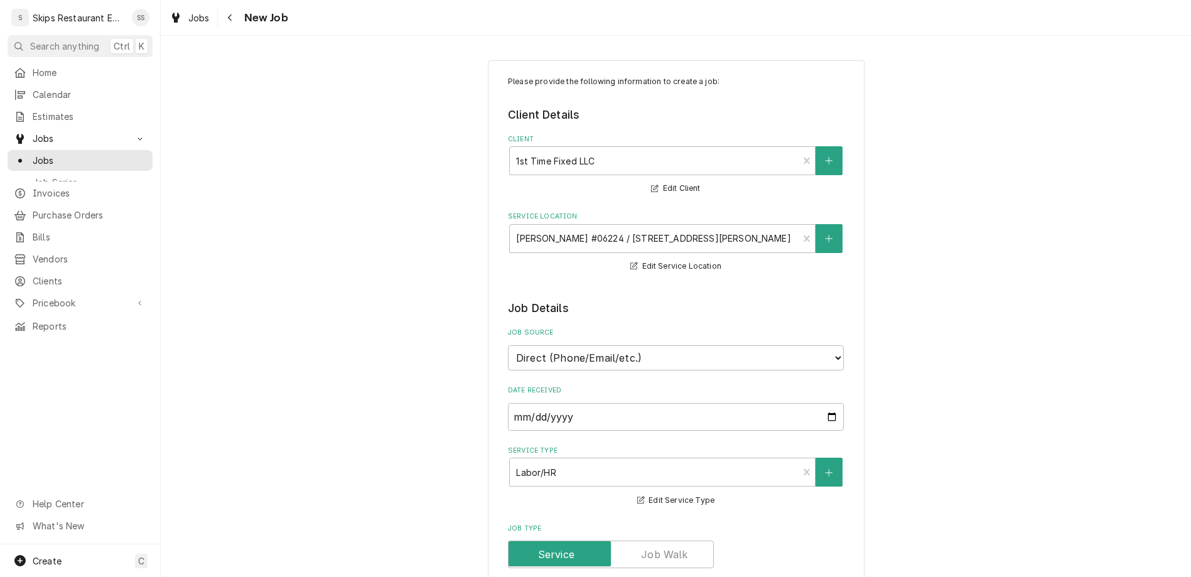
type textarea "Freezer Drawers not keeping product frozen. REading is 6 degrees on front but i…"
type textarea "x"
type textarea "Freezer Drawers not keeping product frozen. REading is 6 degrees on front but i…"
type textarea "x"
type textarea "Freezer Drawers not keeping product frozen. REading is 6 degrees on front but i…"
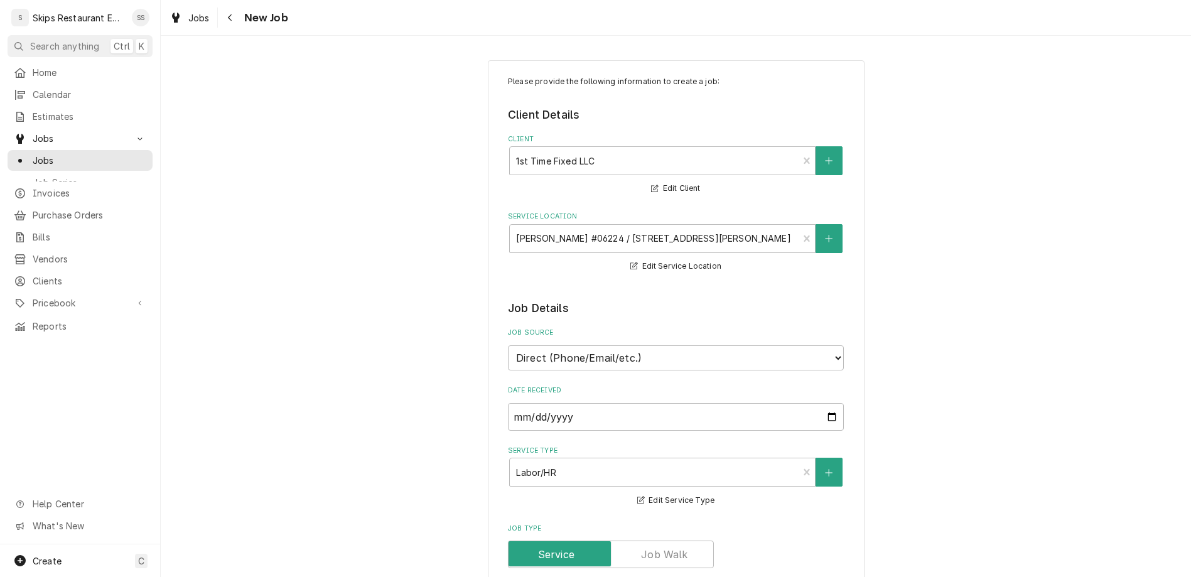
type textarea "x"
type textarea "Freezer Drawers not keeping product frozen. REading is 6 degrees on front but i…"
type textarea "x"
type textarea "Freezer Drawers not keeping product frozen. REading is 6 degrees on front but i…"
type textarea "x"
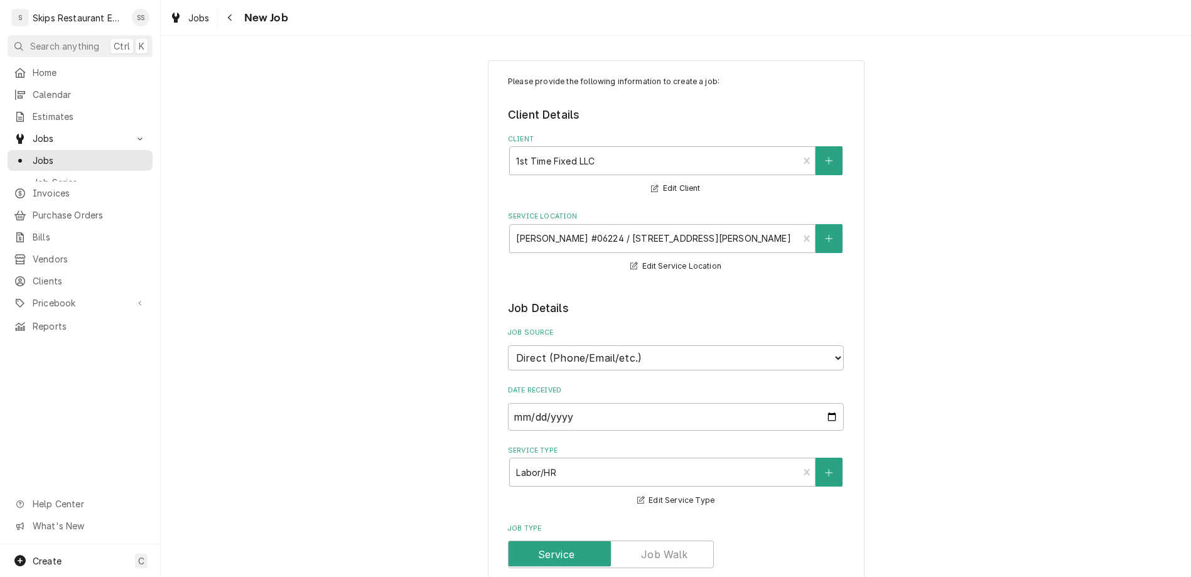
type textarea "Freezer Drawers not keeping product frozen. REading is 6 degrees on front but i…"
type textarea "x"
type textarea "Freezer Drawers not keeping product frozen. REading is 6 degrees on front but i…"
type textarea "x"
type textarea "Freezer Drawers not keeping product frozen. REading is 6 degrees on front but i…"
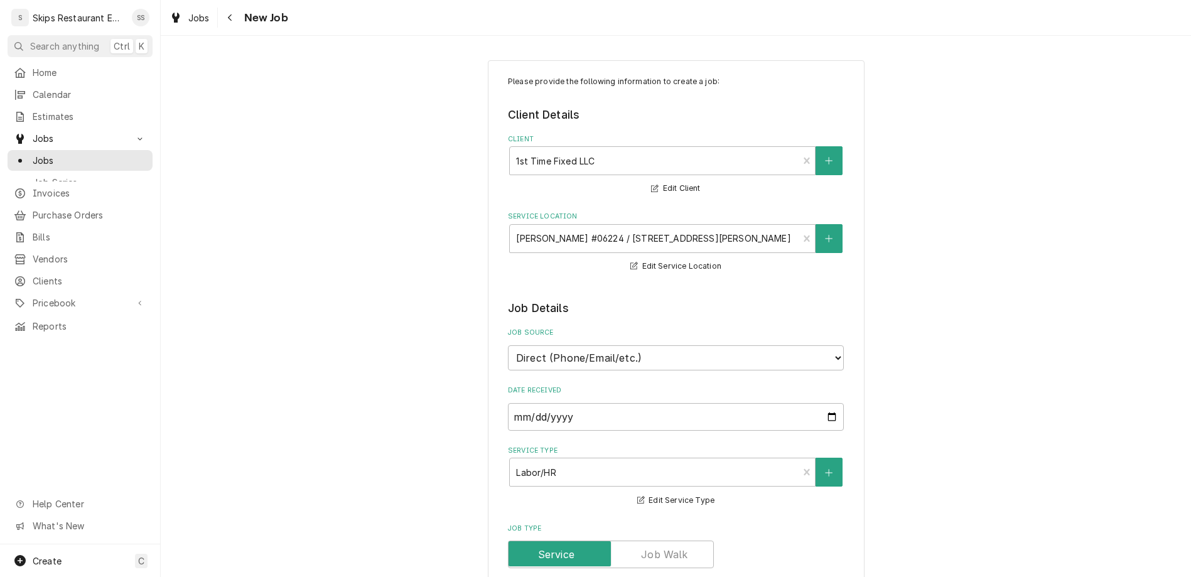
type textarea "x"
type textarea "Freezer Drawers not keeping product frozen. REading is 6 degrees on front but i…"
type textarea "x"
type textarea "Freezer Drawers not keeping product frozen. REading is 6 degrees on front but i…"
type textarea "x"
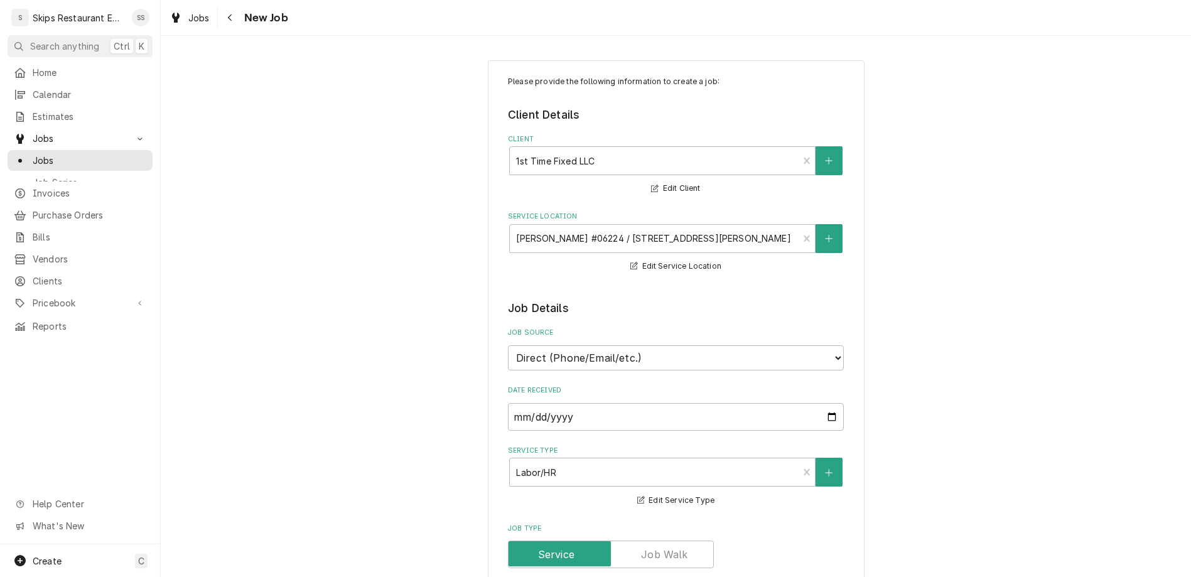
type textarea "Freezer Drawers not keeping product frozen. REading is 6 degrees on front but i…"
type textarea "x"
type textarea "Freezer Drawers not keeping product frozen. REading is 6 degrees on front but i…"
type textarea "x"
type textarea "Freezer Drawers not keeping product frozen. REading is 6 degrees on front but i…"
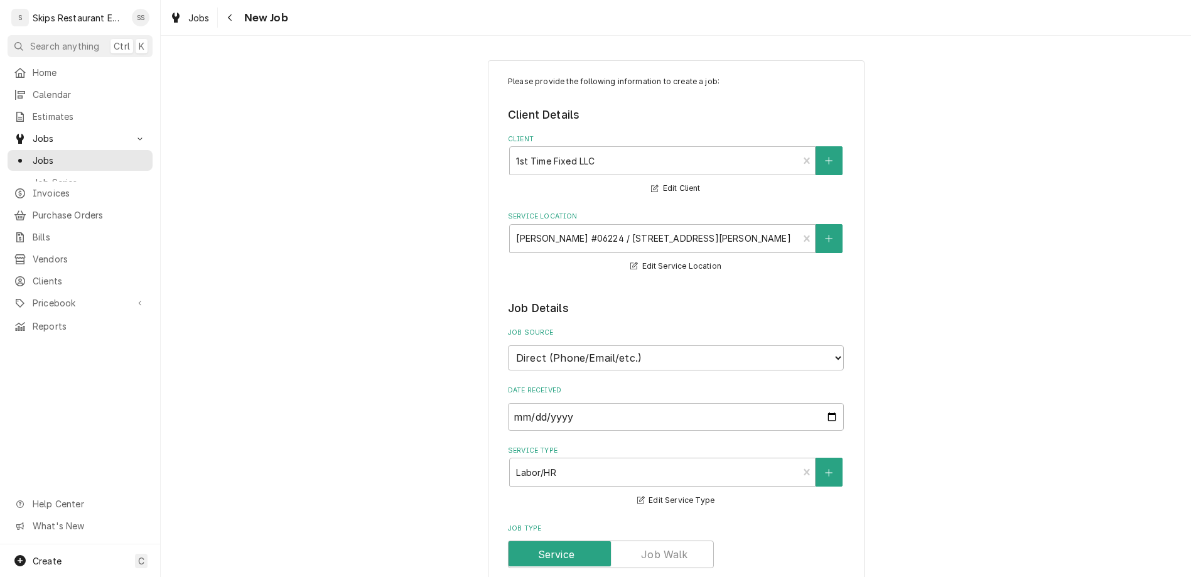
type textarea "x"
type textarea "Freezer Drawers not keeping product frozen. REading is 6 degrees on front but i…"
type textarea "x"
type textarea "Freezer Drawers not keeping product frozen. REading is 6 degrees on front but i…"
type textarea "x"
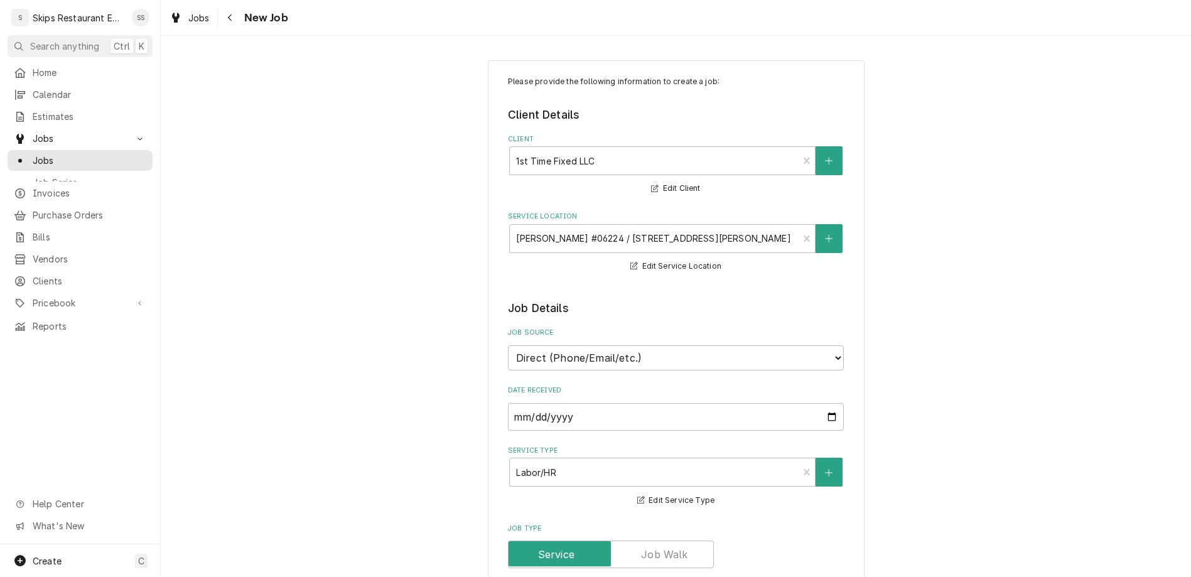
type textarea "Freezer Drawers not keeping product frozen. REading is 6 degrees on front but i…"
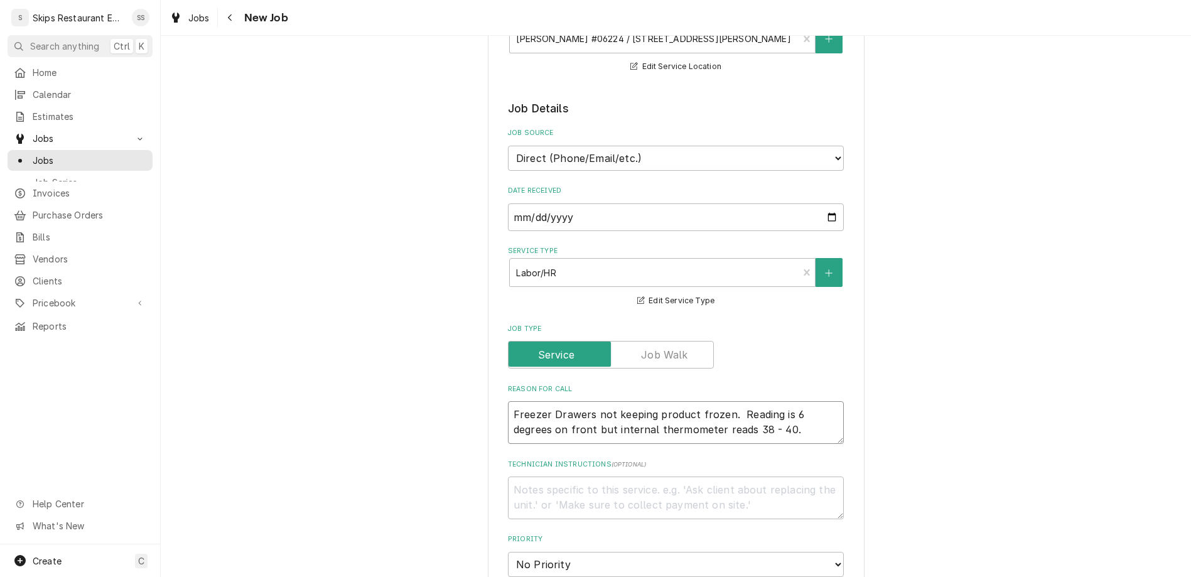
scroll to position [245, 0]
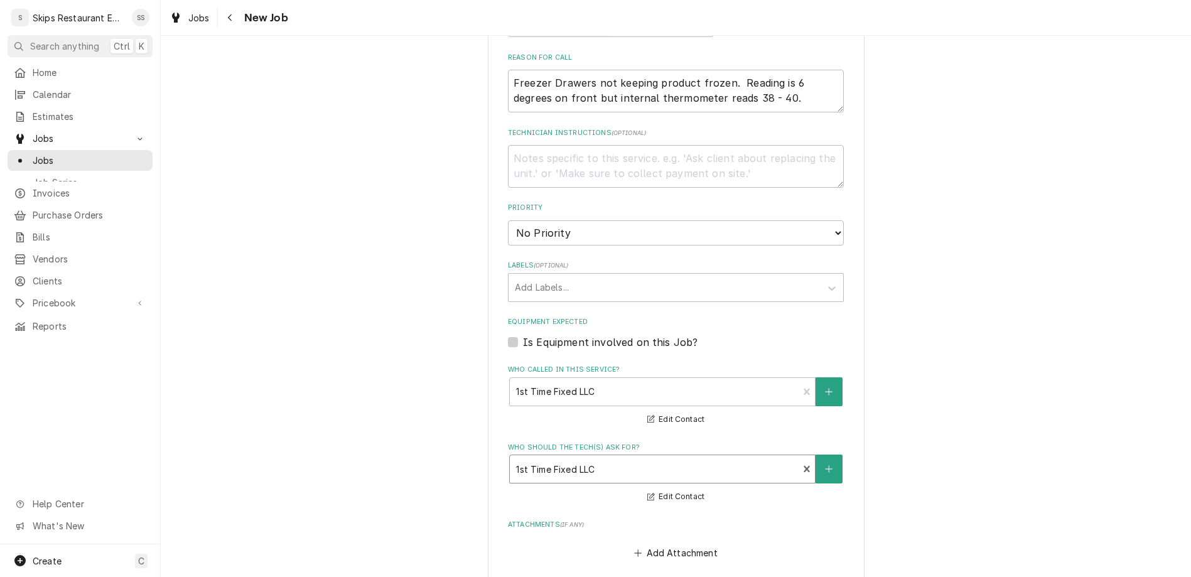
scroll to position [538, 0]
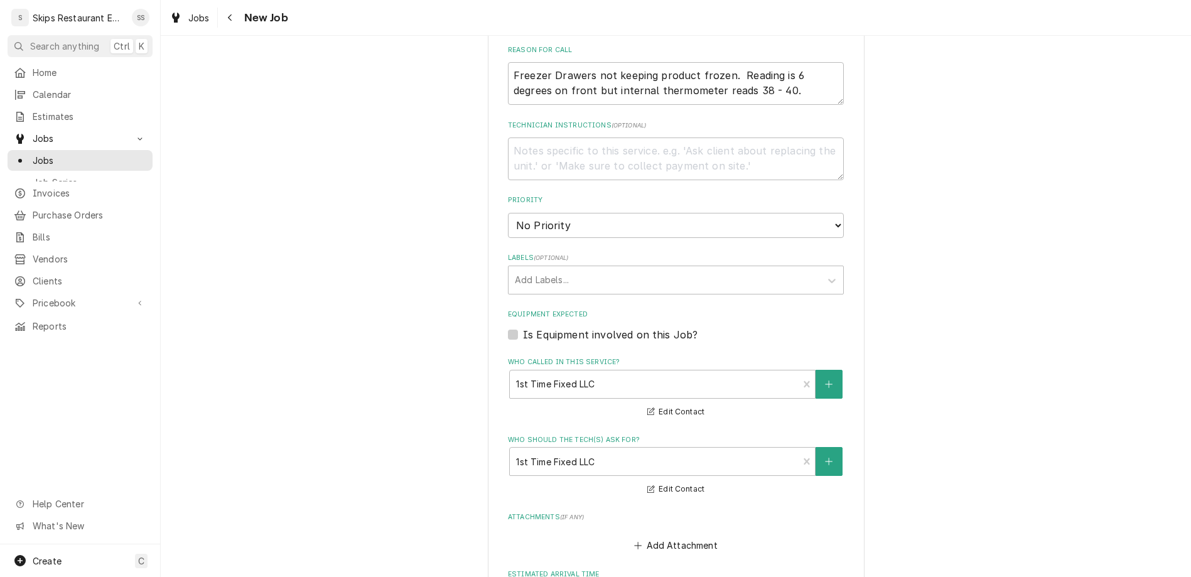
click option "2:00 PM" at bounding box center [0, 0] width 0 height 0
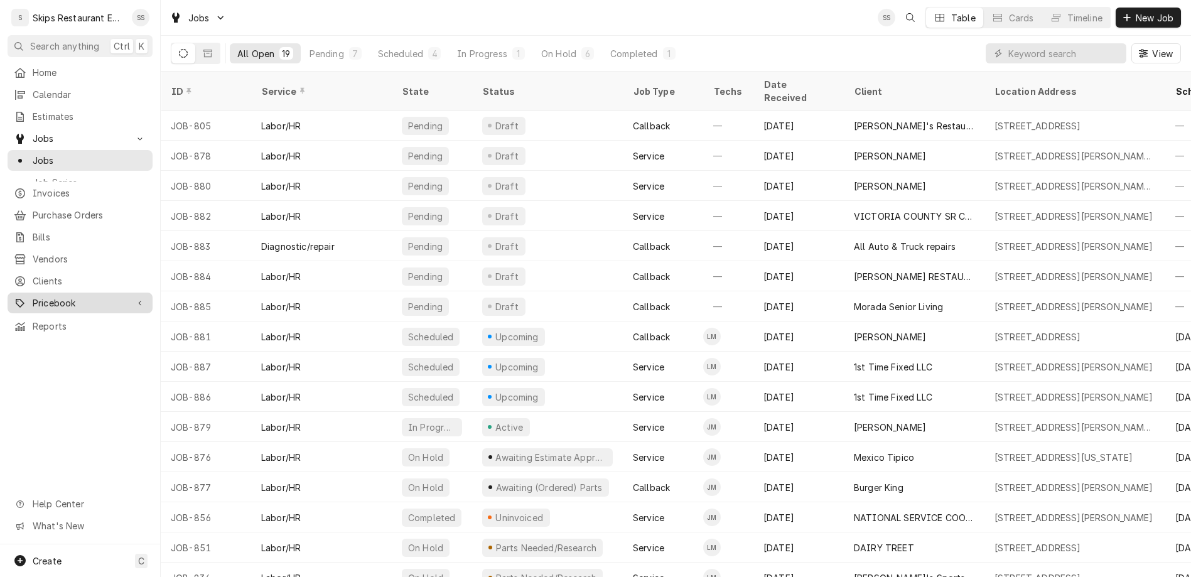
click at [47, 296] on span "Pricebook" at bounding box center [80, 302] width 95 height 13
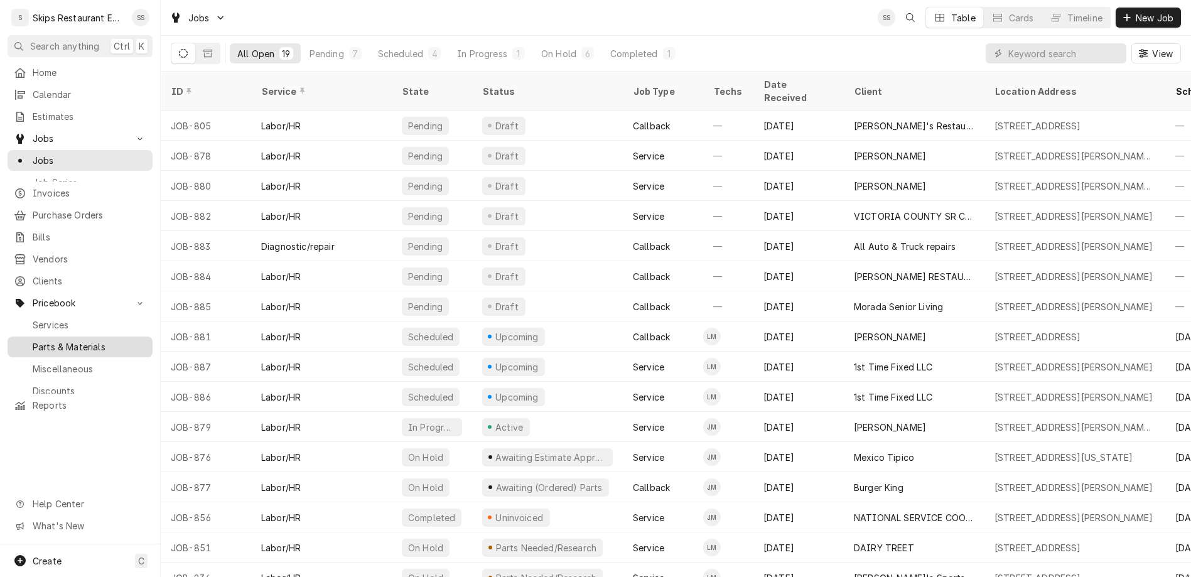
click at [39, 340] on span "Parts & Materials" at bounding box center [90, 346] width 114 height 13
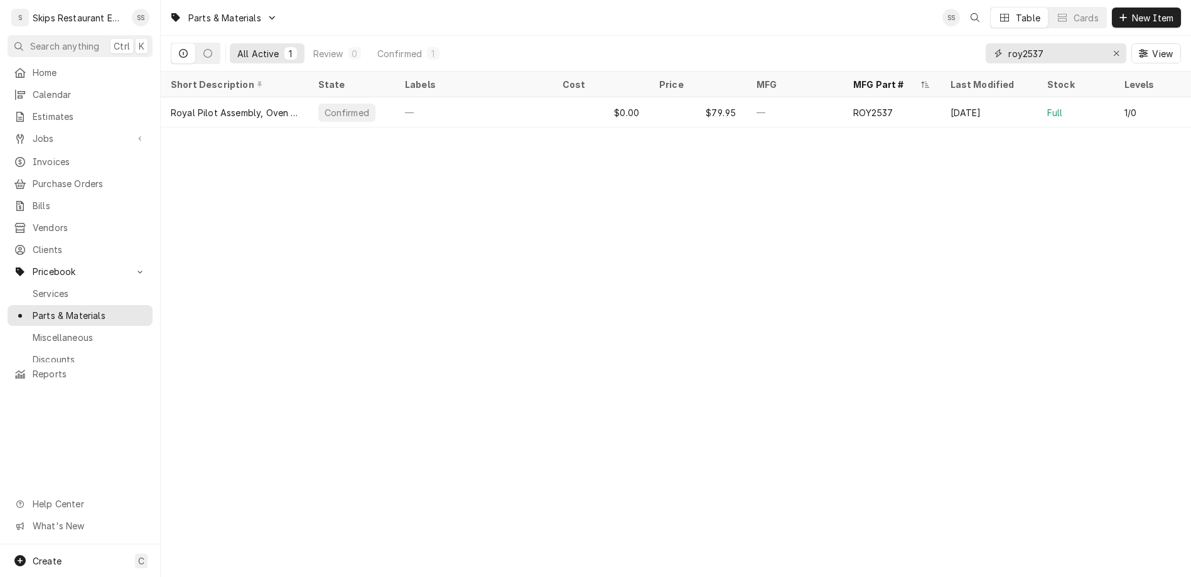
drag, startPoint x: 1084, startPoint y: 36, endPoint x: 1014, endPoint y: 40, distance: 71.0
click at [1014, 43] on input "roy2537" at bounding box center [1055, 53] width 94 height 20
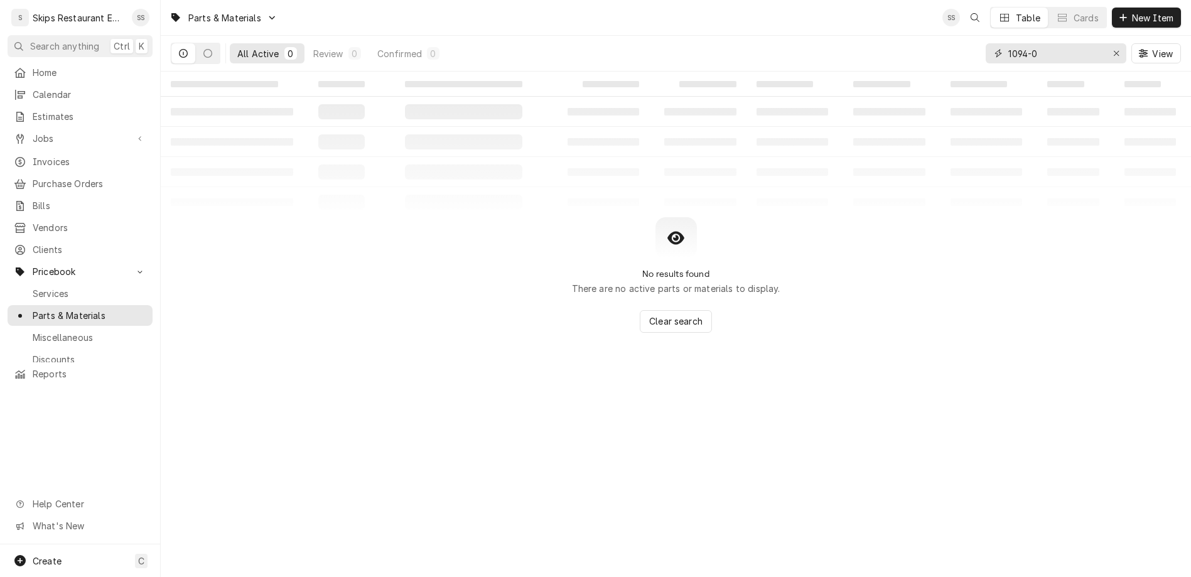
type input "1094-02"
click at [1032, 43] on input "1094-02" at bounding box center [1055, 53] width 94 height 20
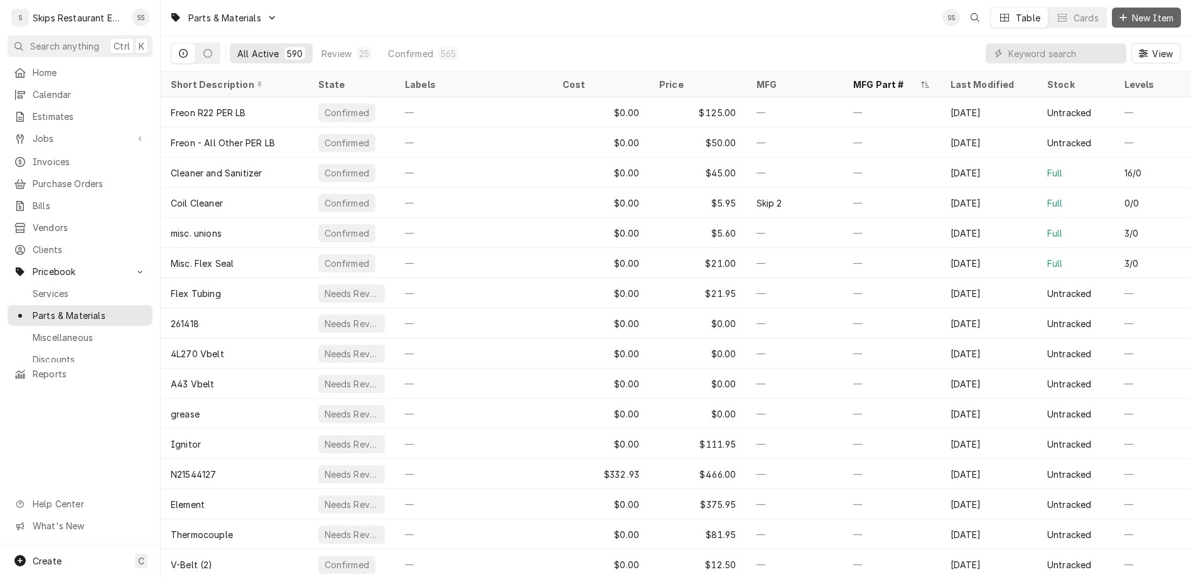
click at [1160, 16] on span "New Item" at bounding box center [1152, 17] width 46 height 13
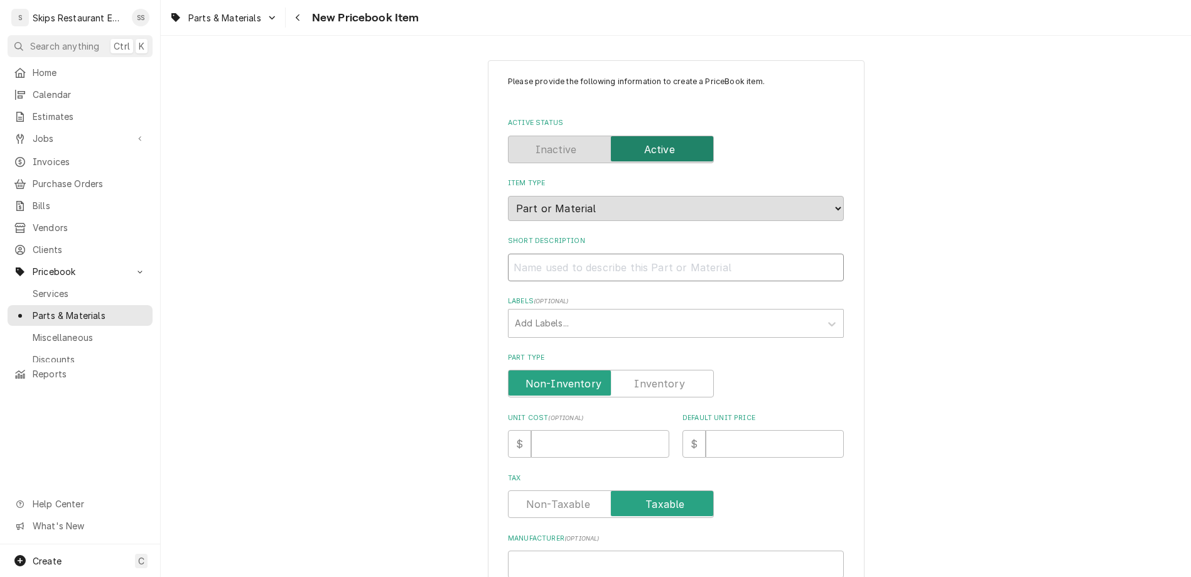
click at [619, 254] on input "Short Description" at bounding box center [676, 268] width 336 height 28
type textarea "x"
type input "H"
type textarea "x"
type input "Hy"
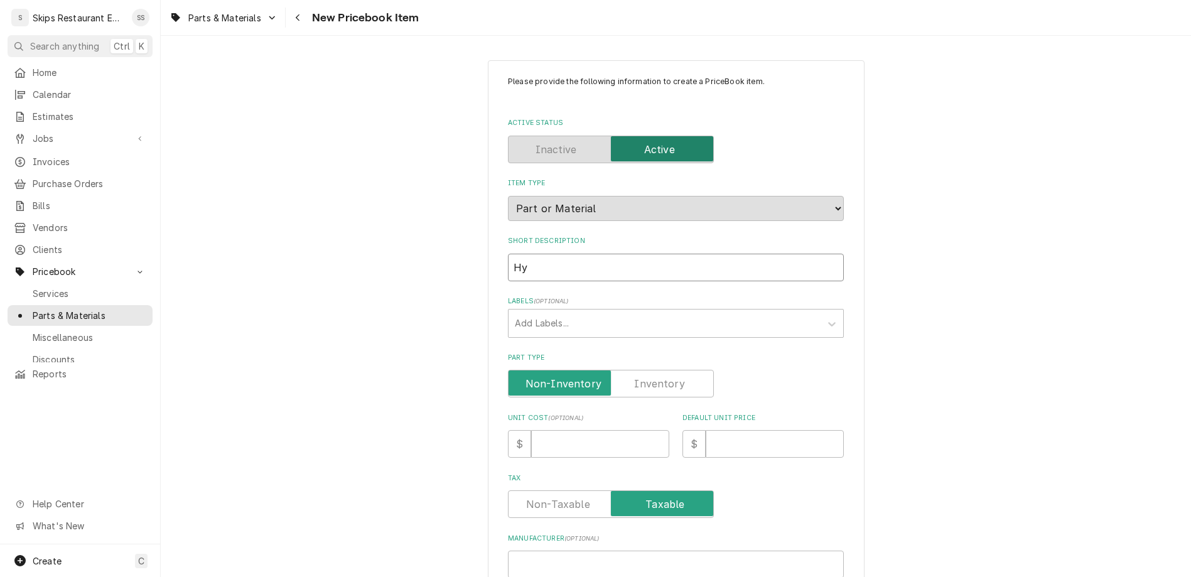
type textarea "x"
type input "Hyd"
type textarea "x"
type input "Hydr"
type textarea "x"
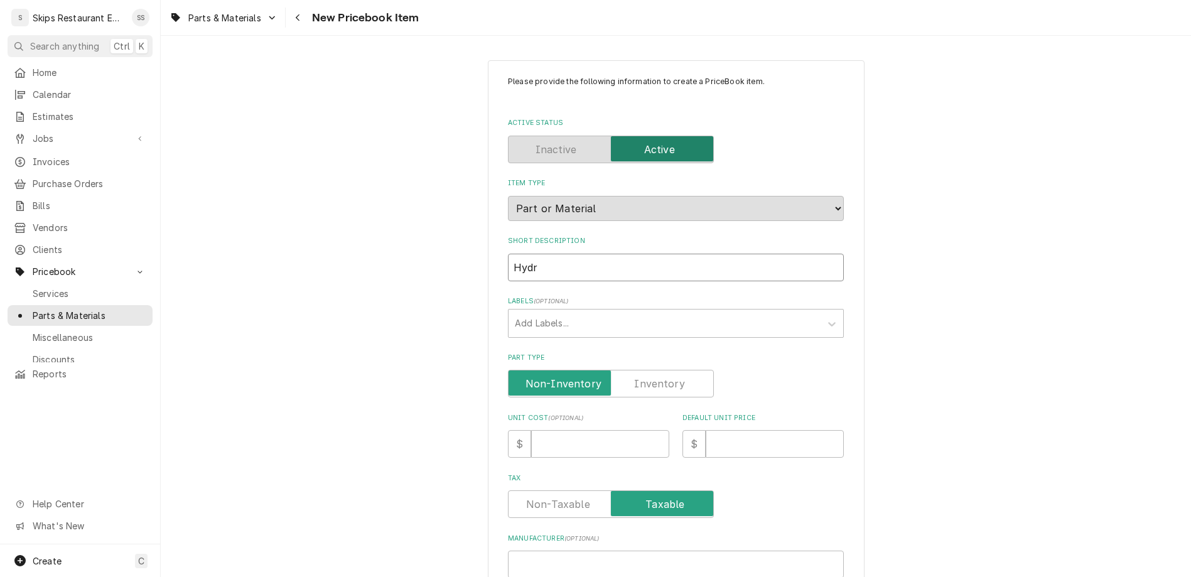
type input "Hydra"
type textarea "x"
type input "Hydrau"
type textarea "x"
type input "Hydraul"
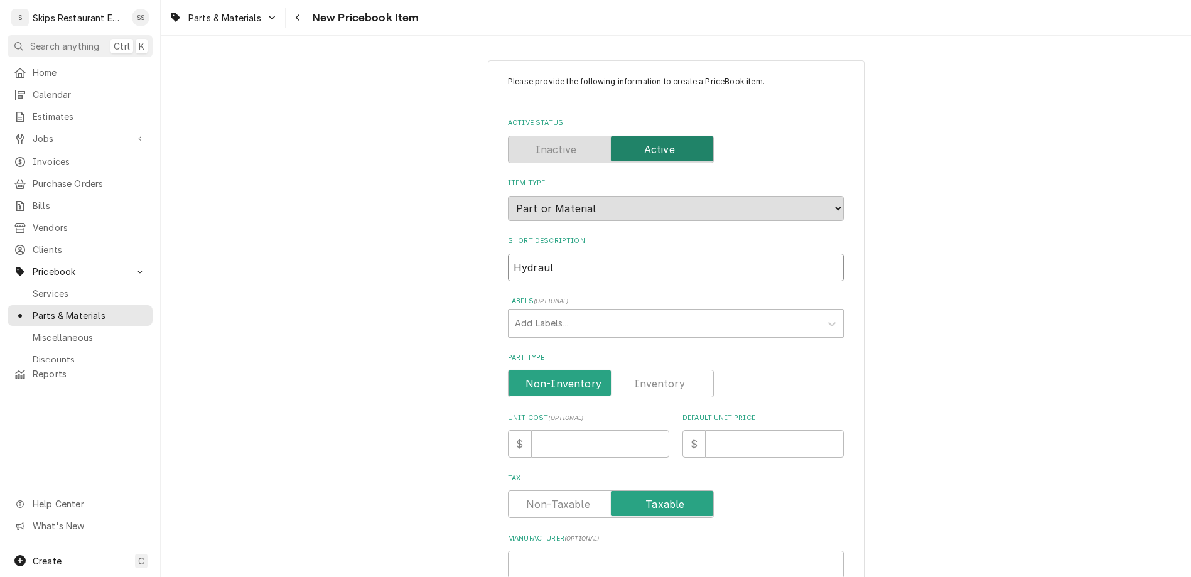
type textarea "x"
type input "Hydrauli"
type textarea "x"
type input "Hydraulic"
type textarea "x"
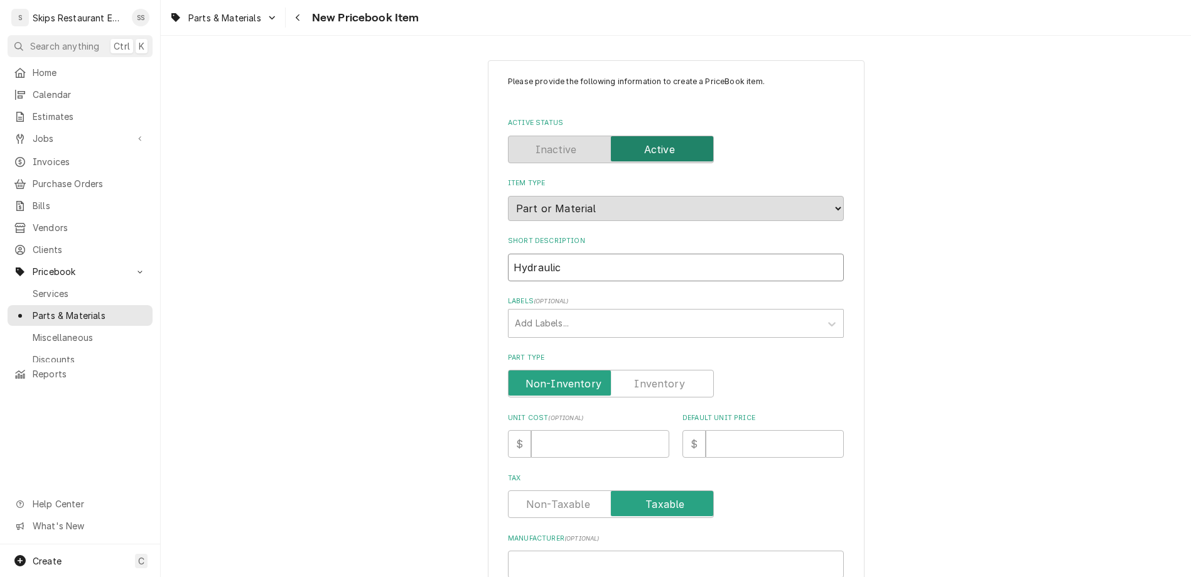
type input "Hydraulic"
type textarea "x"
type input "Hydraulic D"
type textarea "x"
type input "Hydraulic Do"
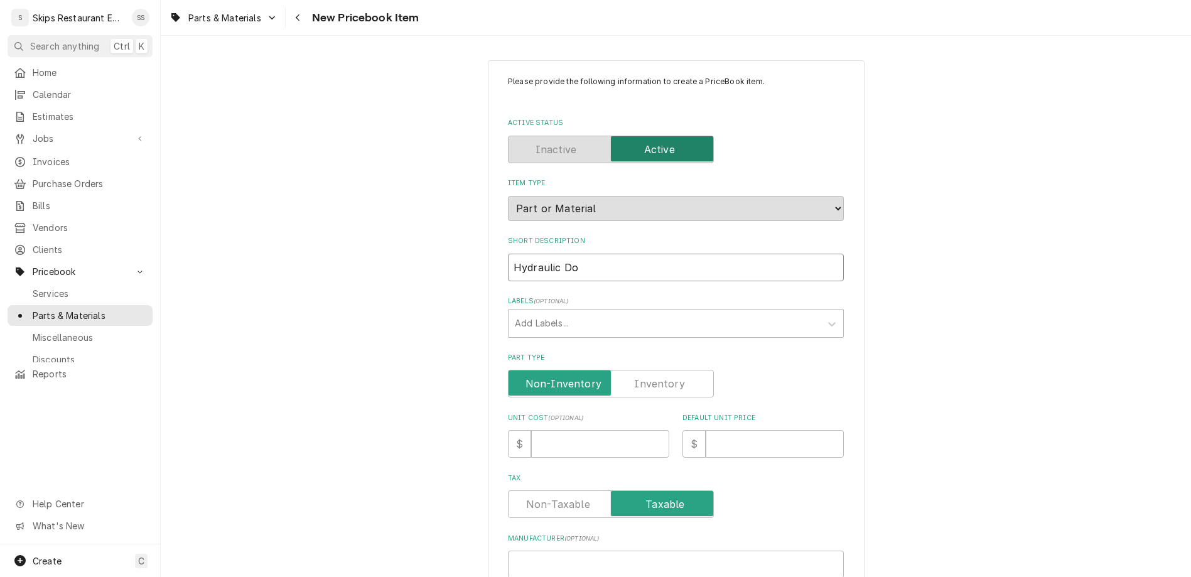
type textarea "x"
type input "Hydraulic Doo"
type textarea "x"
type input "Hydraulic Door"
type textarea "x"
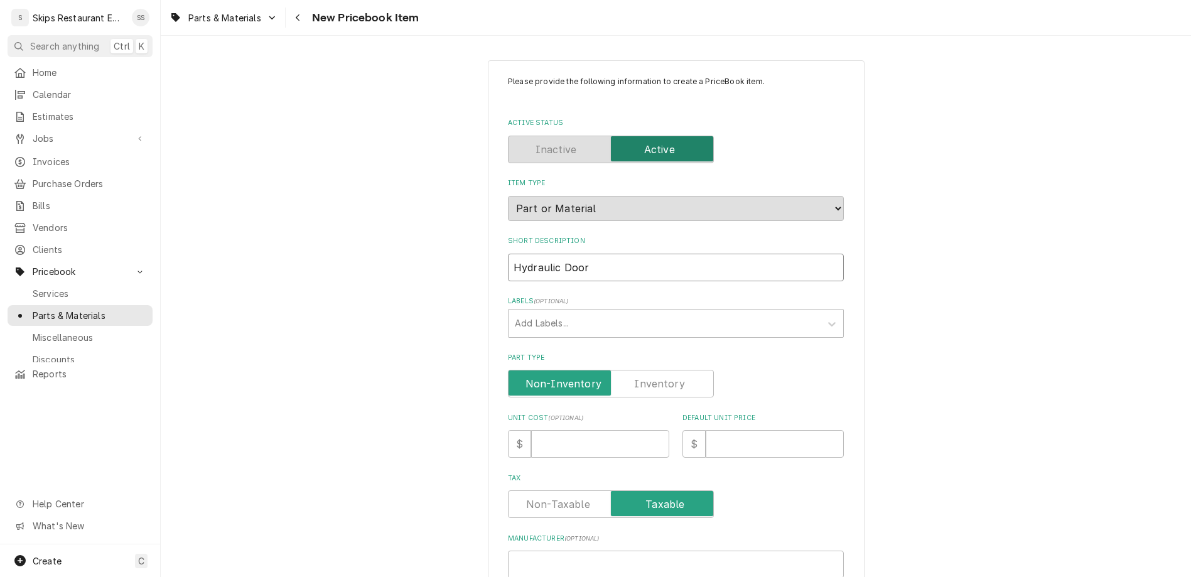
type input "Hydraulic Door"
type textarea "x"
type input "Hydraulic Door C"
type textarea "x"
type input "Hydraulic Door Cl"
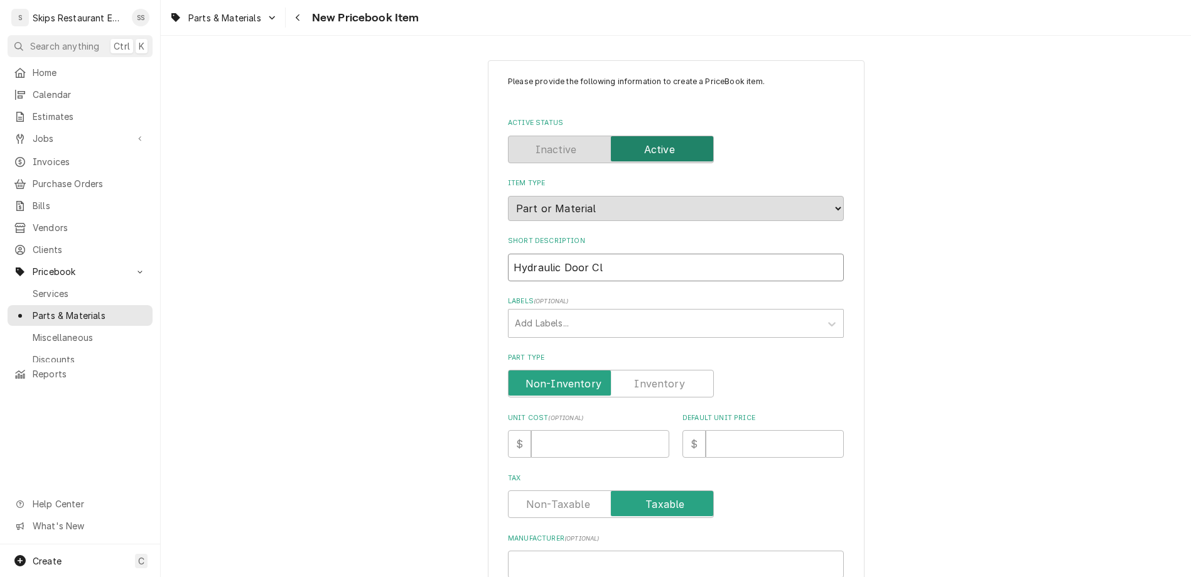
type textarea "x"
type input "Hydraulic Door Clo"
type textarea "x"
type input "Hydraulic Door Clos"
type textarea "x"
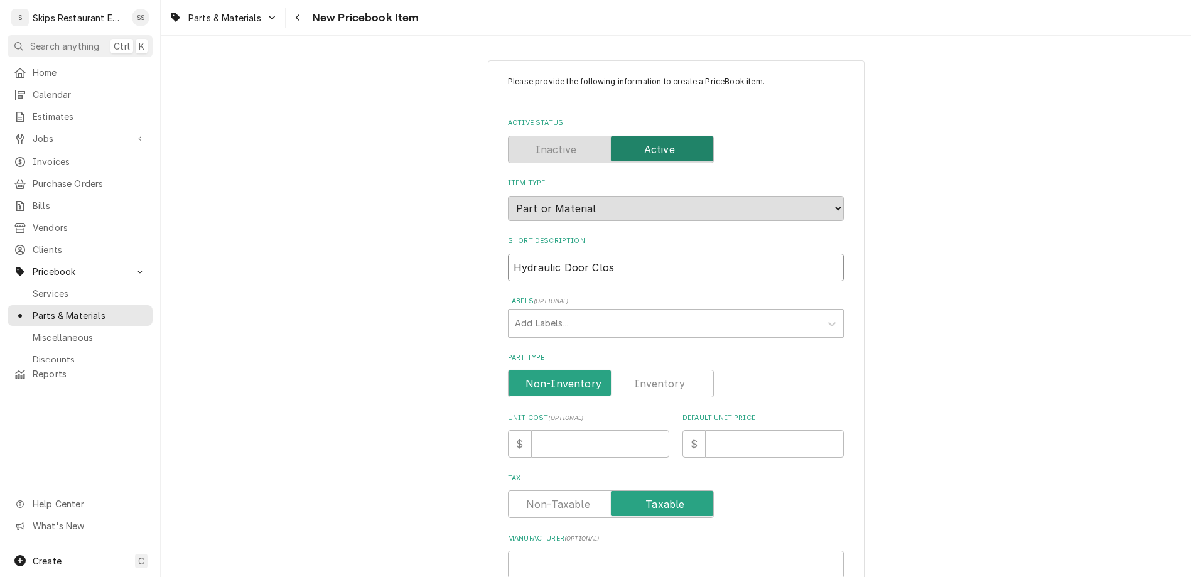
type input "Hydraulic Door Close"
type textarea "x"
type input "Hydraulic Door Closer"
type textarea "x"
type input "Hydraulic Door Closer"
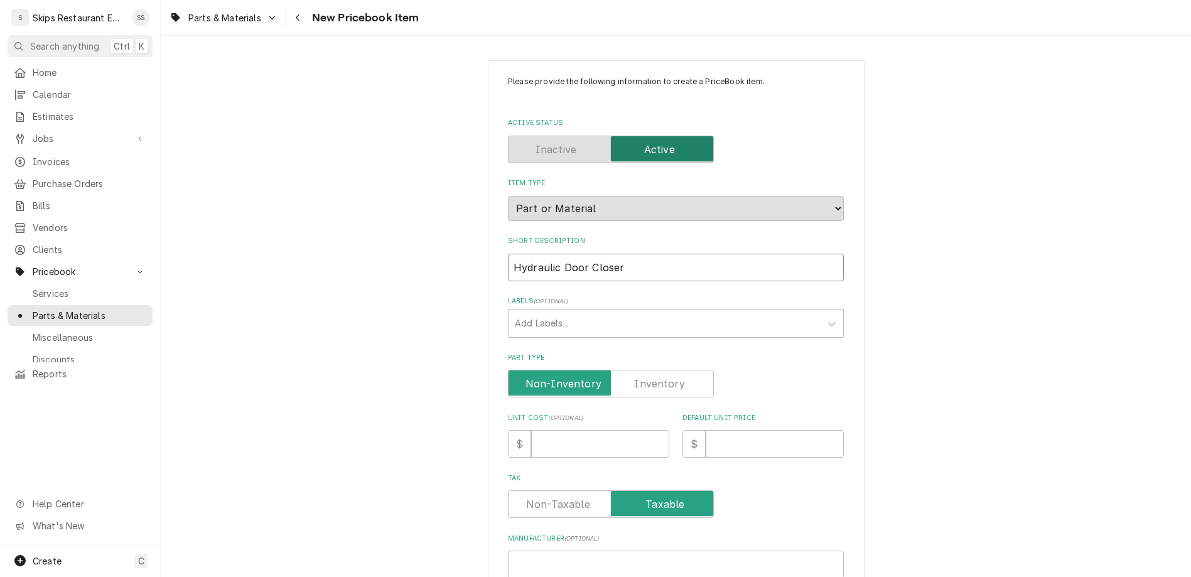
type textarea "x"
type input "Hydraulic Door Closer -"
type textarea "x"
type input "Hydraulic Door Closer -"
type textarea "x"
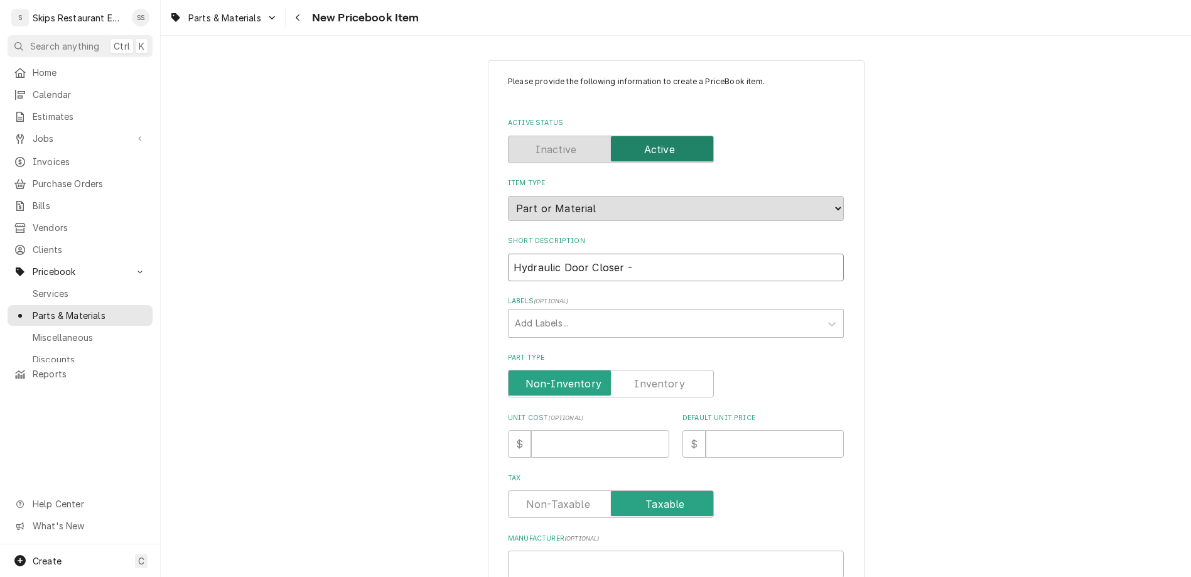
type input "Hydraulic Door Closer - O"
type textarea "x"
type input "Hydraulic Door Closer - Of"
type textarea "x"
type input "Hydraulic Door Closer - Off"
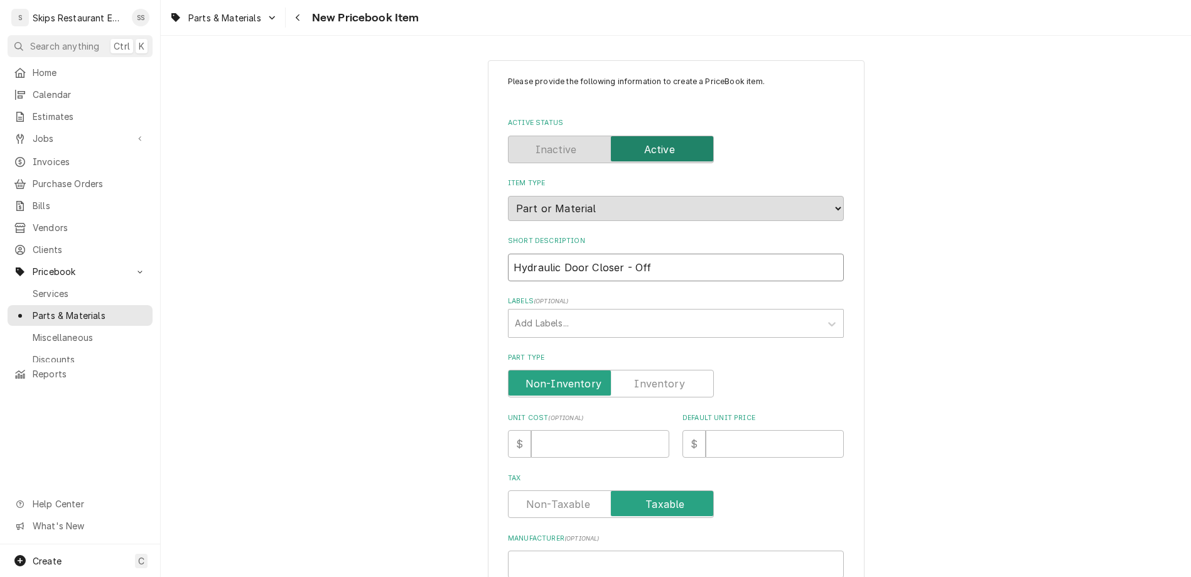
type textarea "x"
type input "Hydraulic Door Closer - Offs"
type textarea "x"
type input "Hydraulic Door Closer - Offss"
type textarea "x"
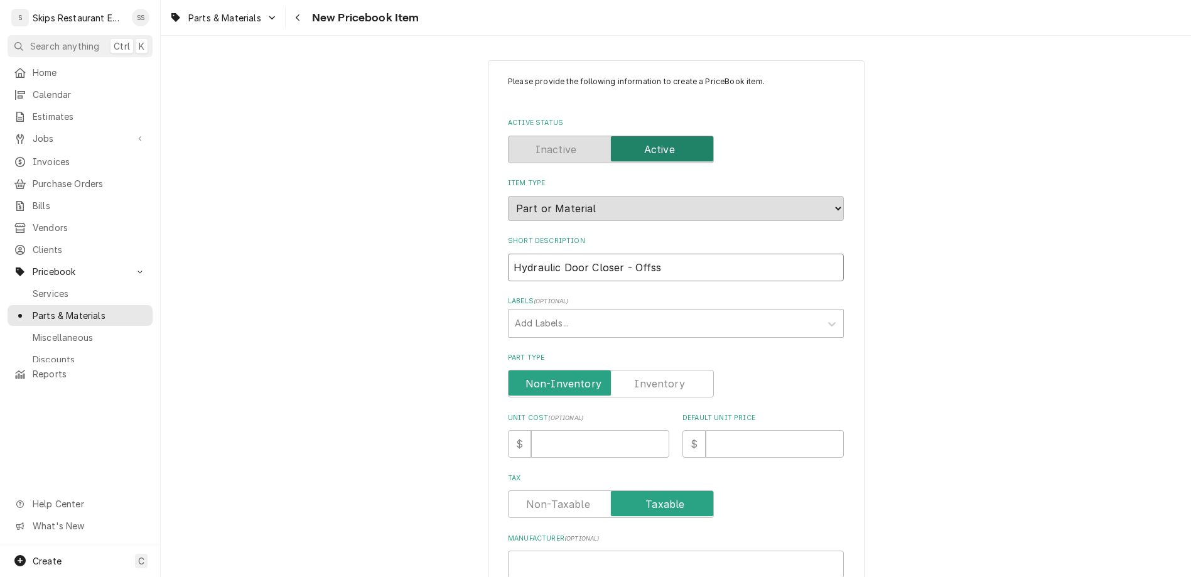
type input "Hydraulic Door Closer - Offsse"
type textarea "x"
type input "Hydraulic Door Closer - Offsset"
type textarea "x"
type input "Hydraulic Door Closer - Offset"
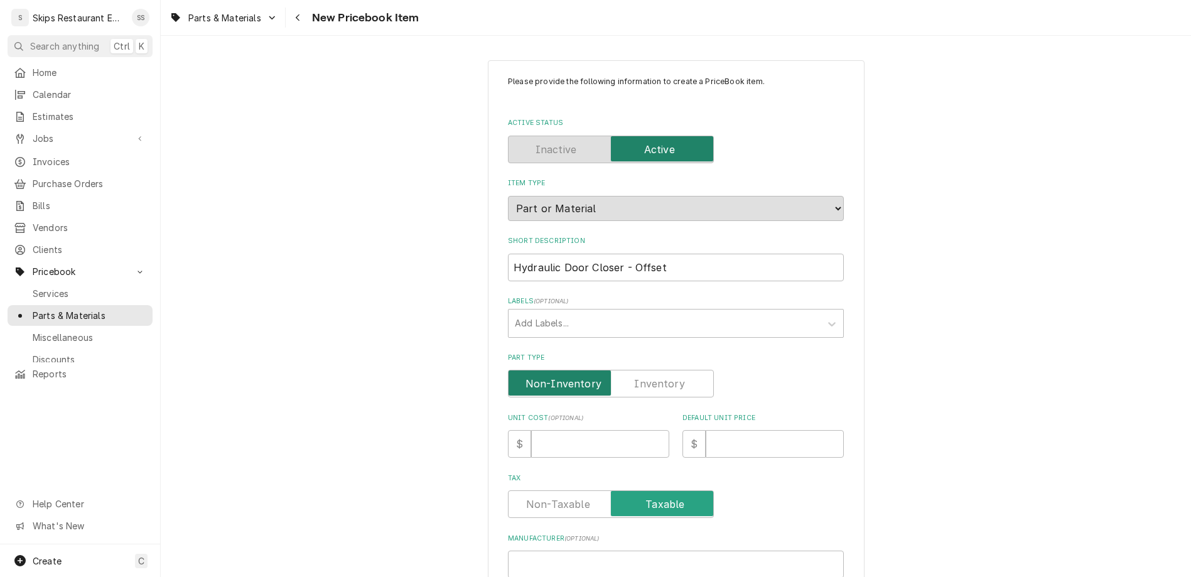
click at [660, 370] on input "Part Type" at bounding box center [610, 384] width 195 height 28
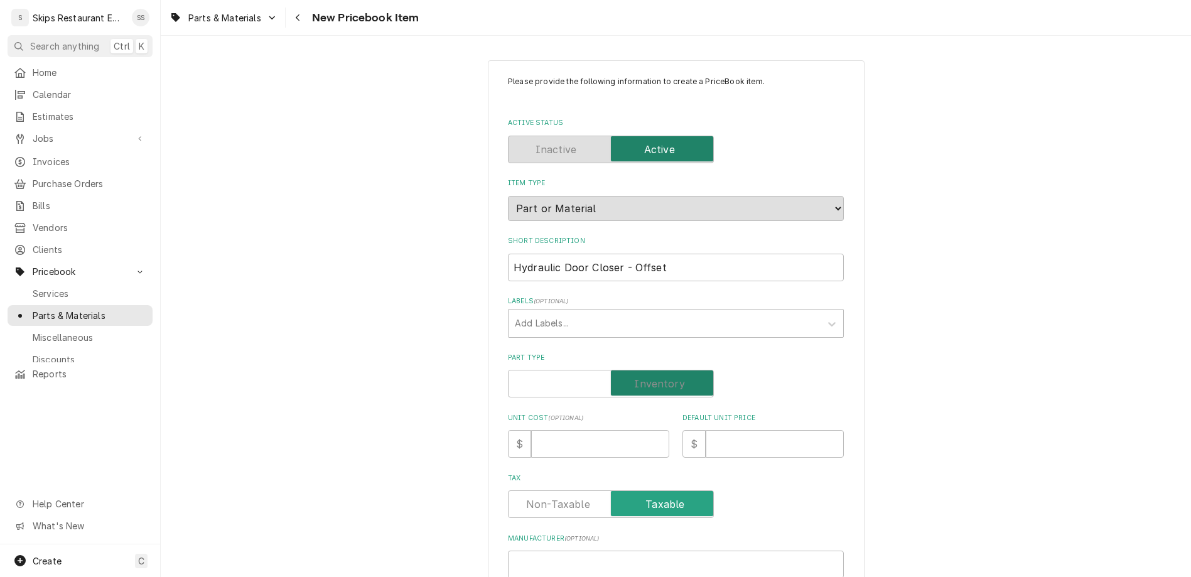
checkbox input "true"
click at [705, 430] on input "Default Unit Price" at bounding box center [774, 444] width 138 height 28
click at [666, 254] on input "Hydraulic Door Closer - Offset" at bounding box center [676, 268] width 336 height 28
type textarea "x"
type input "Hydraulic Door Closer - Offset"
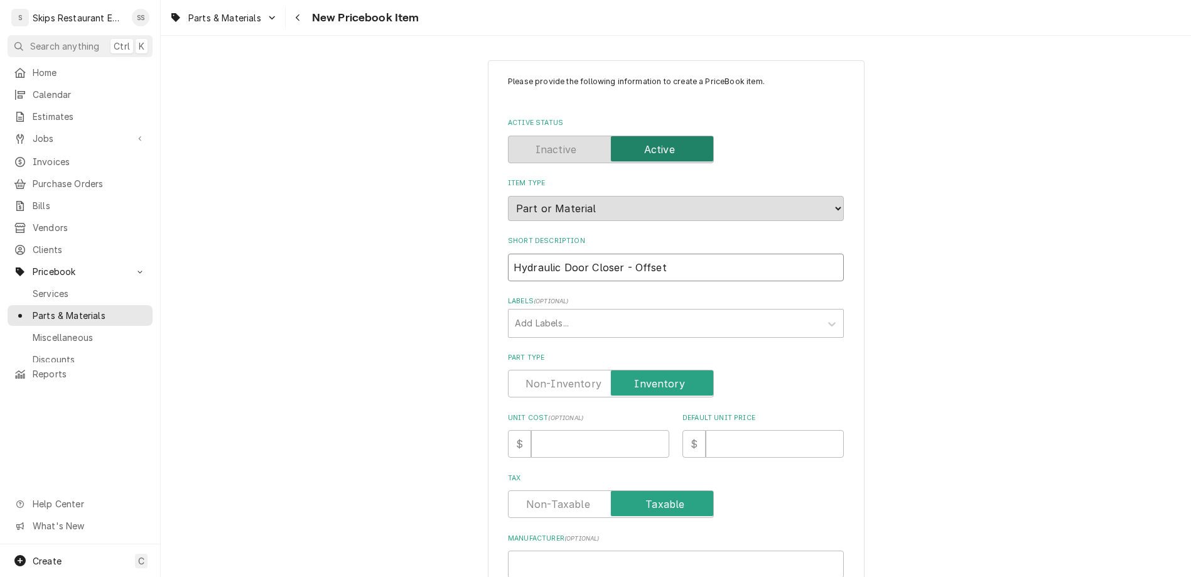
type textarea "x"
type input "Hydraulic Door Closer - Offset 1"
type textarea "x"
type input "Hydraulic Door Closer - Offset 1"
type textarea "x"
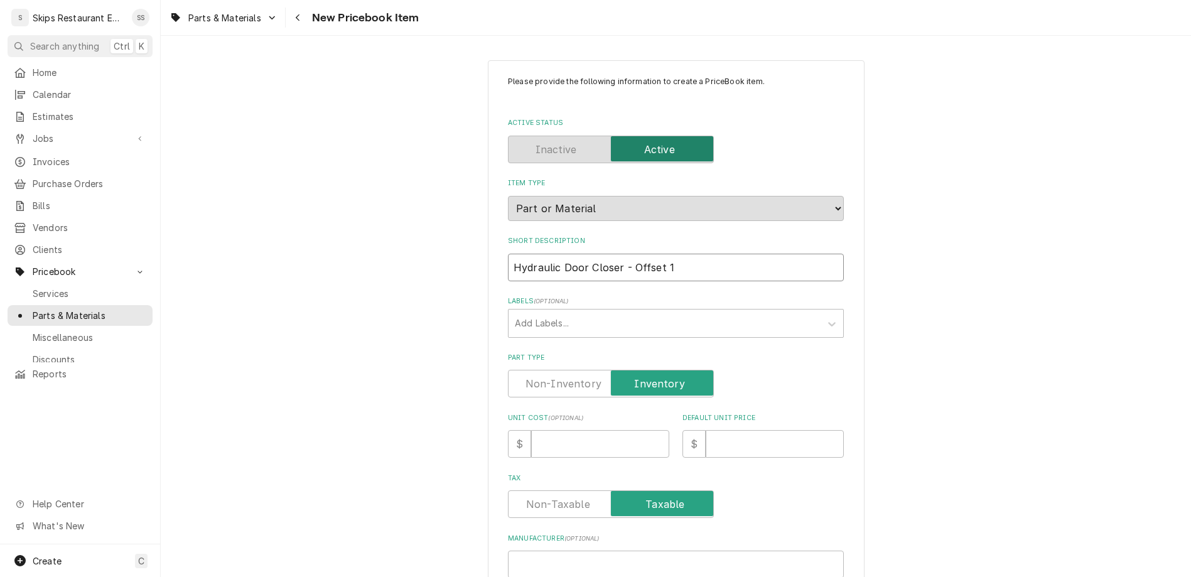
type input "Hydraulic Door Closer - Offset 1 1"
type textarea "x"
type input "Hydraulic Door Closer - Offset 1 1/"
type textarea "x"
type input "Hydraulic Door Closer - Offset 1 1/8"
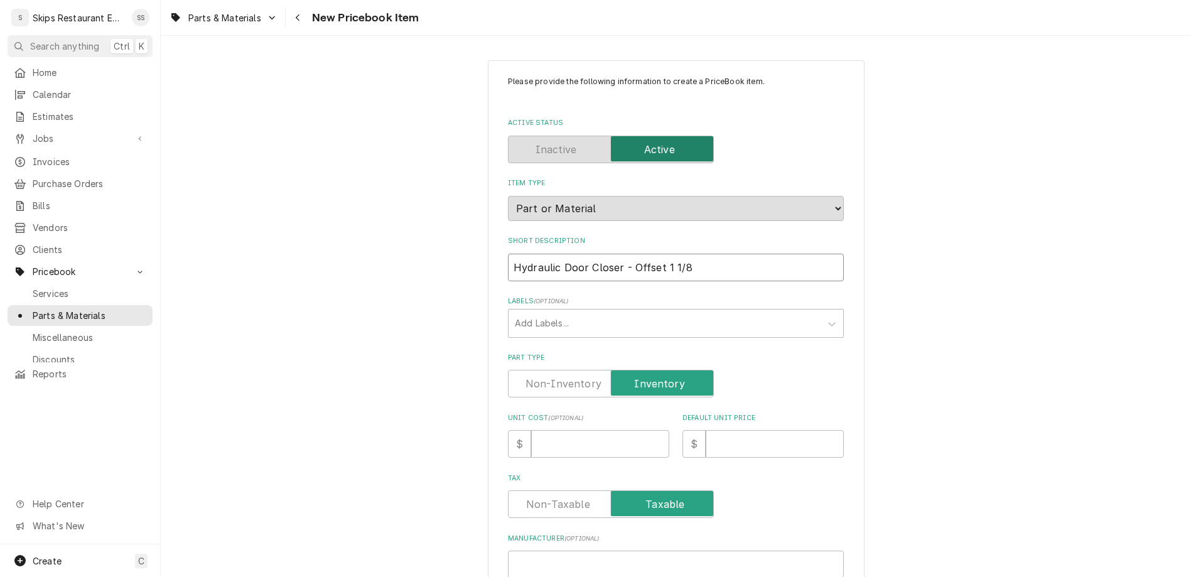
type textarea "x"
type input "Hydraulic Door Closer - Offset 1 1/8""
click at [710, 430] on input "Default Unit Price" at bounding box center [774, 444] width 138 height 28
type textarea "x"
type input "1"
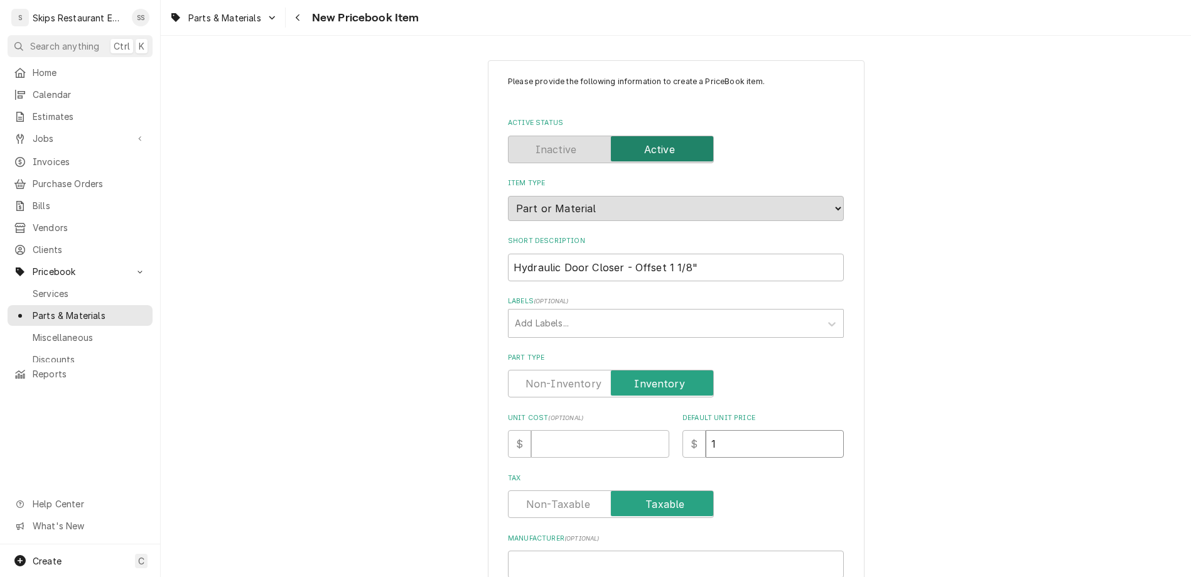
type textarea "x"
type input "12"
type textarea "x"
type input "128"
type textarea "x"
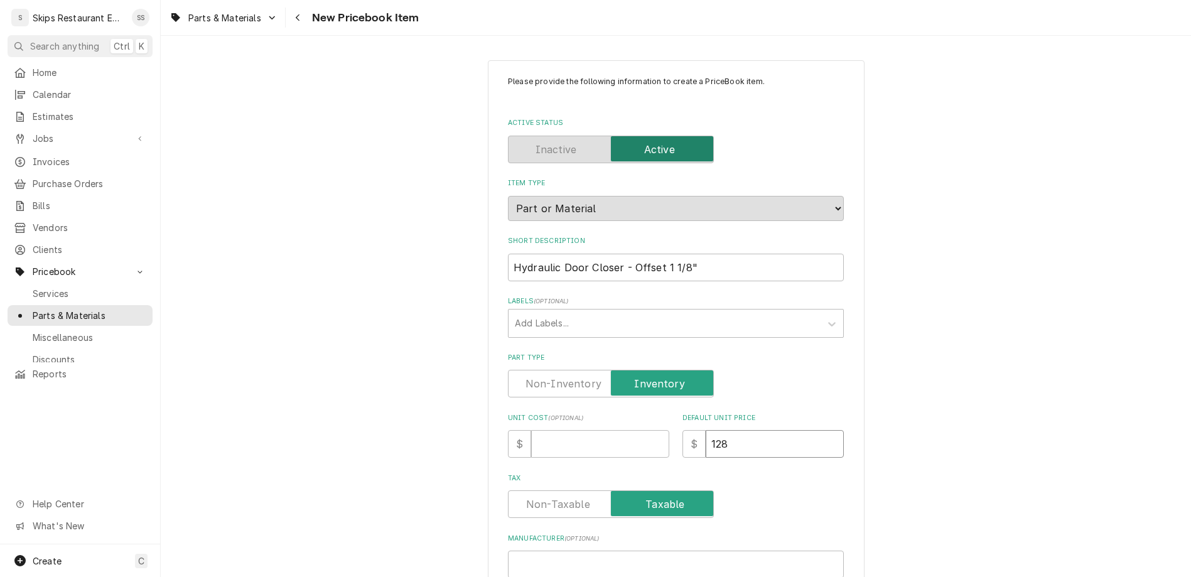
type input "128.9"
type textarea "x"
type input "128.95"
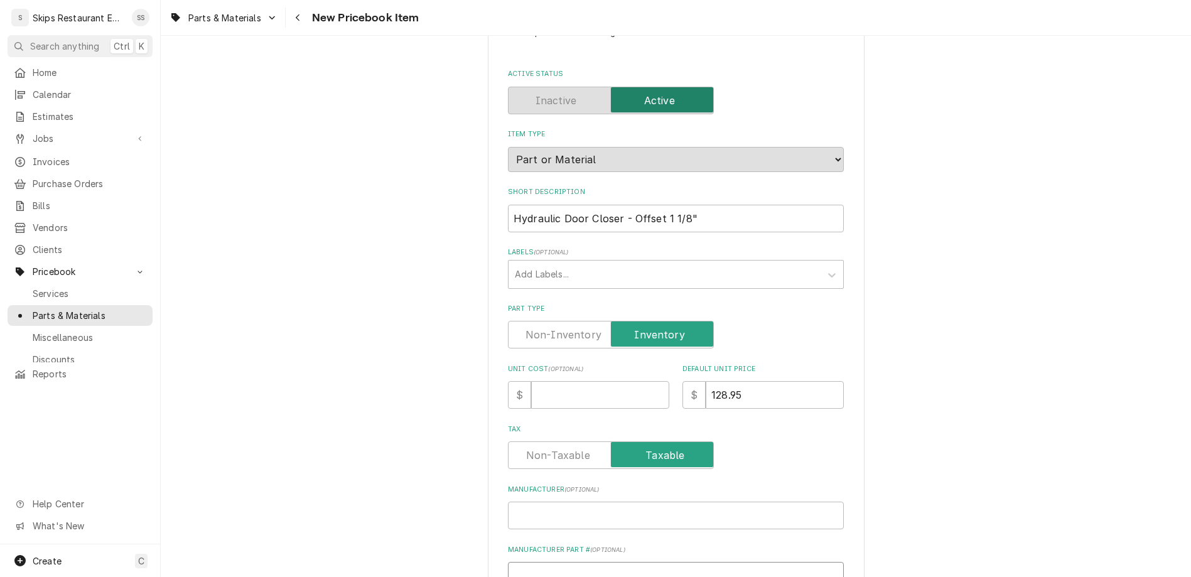
click at [591, 562] on input "Manufacturer Part # ( optional )" at bounding box center [676, 576] width 336 height 28
paste input "1094-02"
type textarea "x"
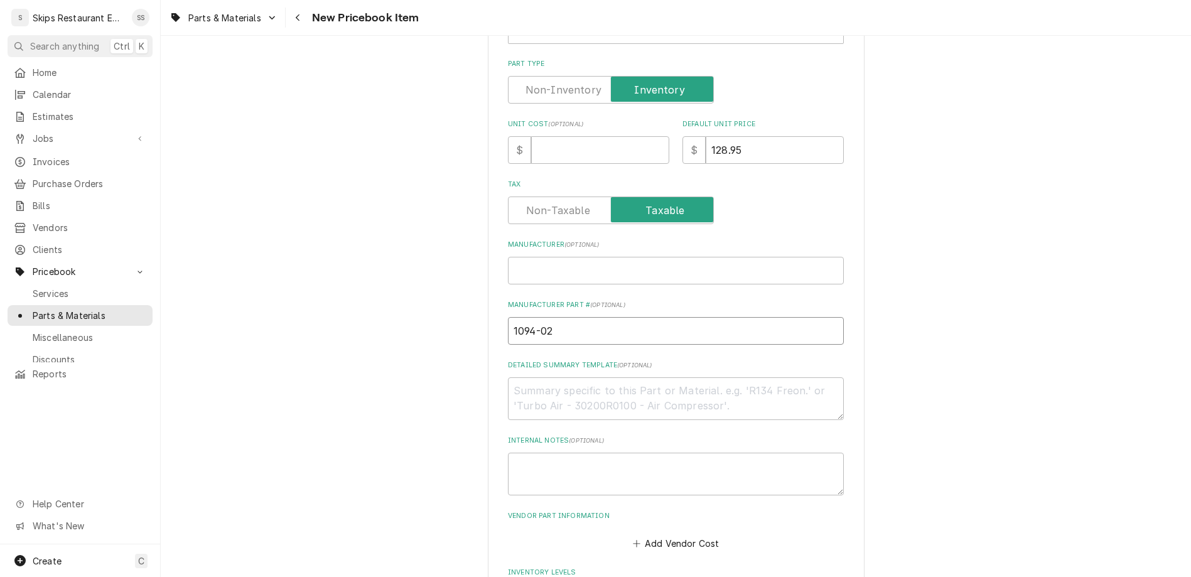
type input "1094-02"
drag, startPoint x: 581, startPoint y: 455, endPoint x: 537, endPoint y: 458, distance: 43.4
type input "1"
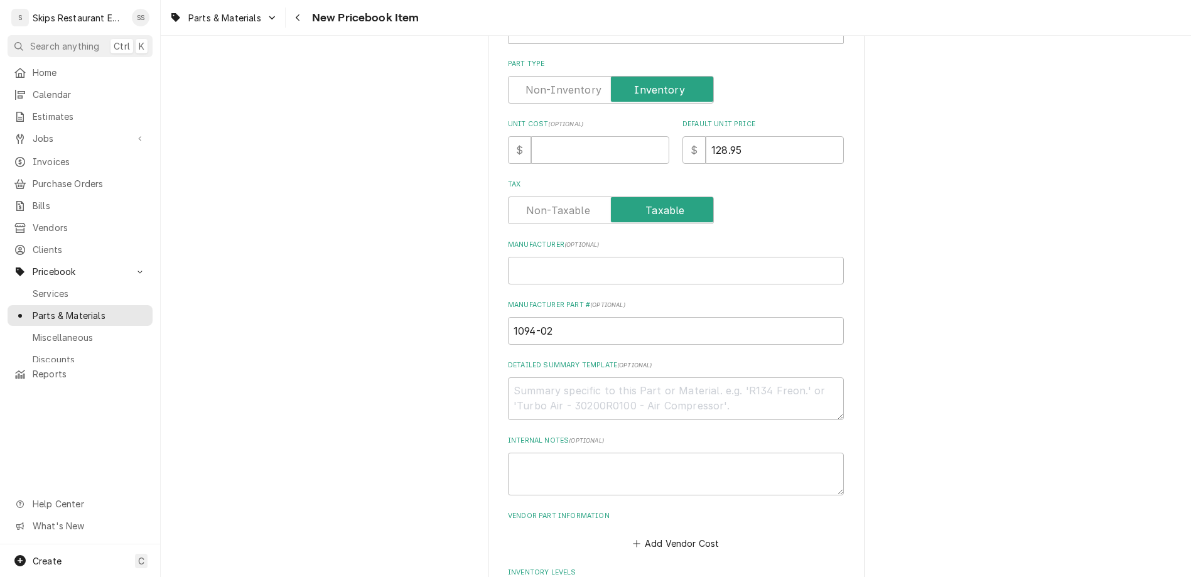
scroll to position [441, 0]
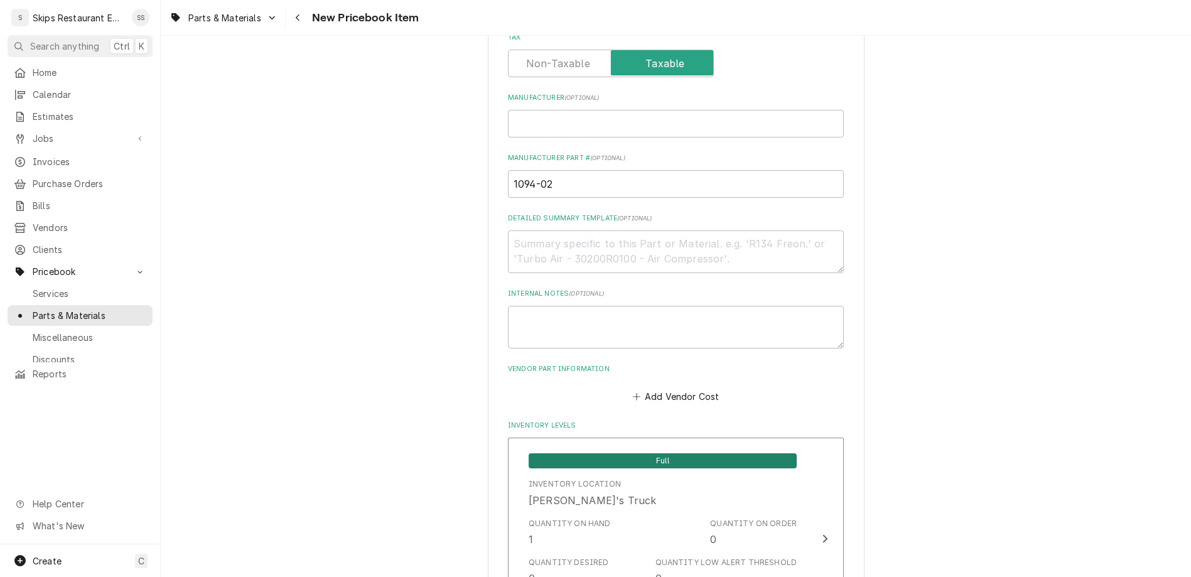
scroll to position [630, 0]
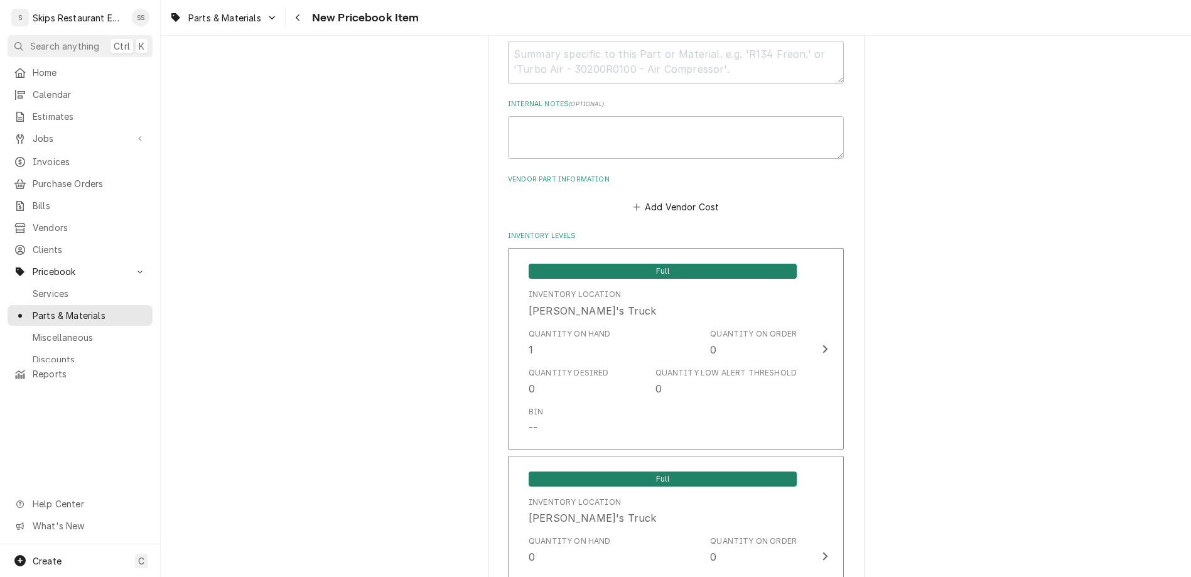
type textarea "x"
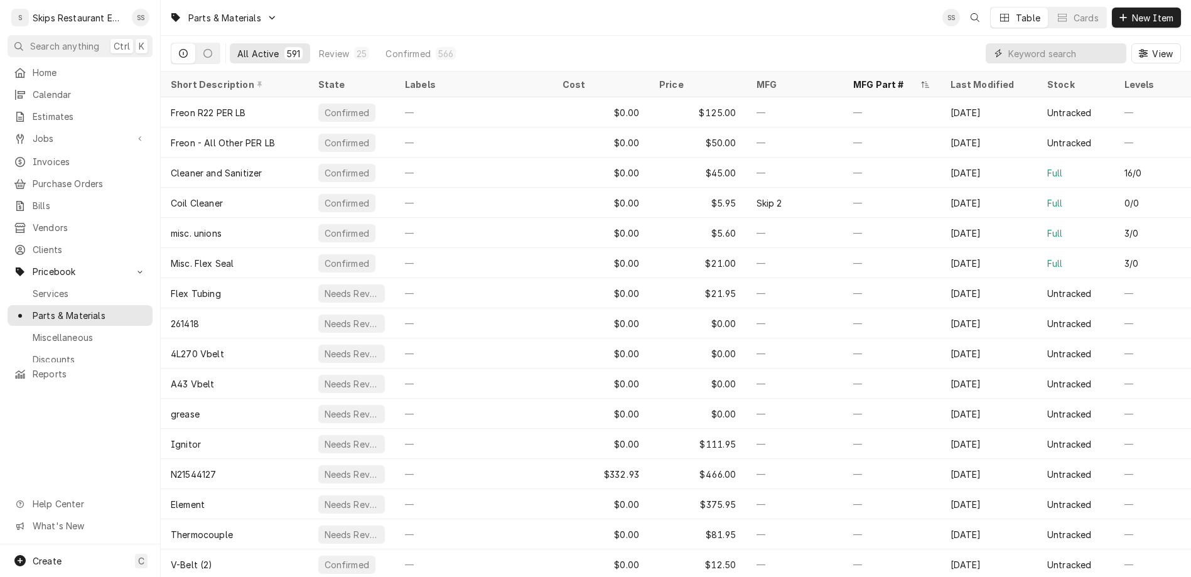
click at [1120, 43] on input "Dynamic Content Wrapper" at bounding box center [1064, 53] width 112 height 20
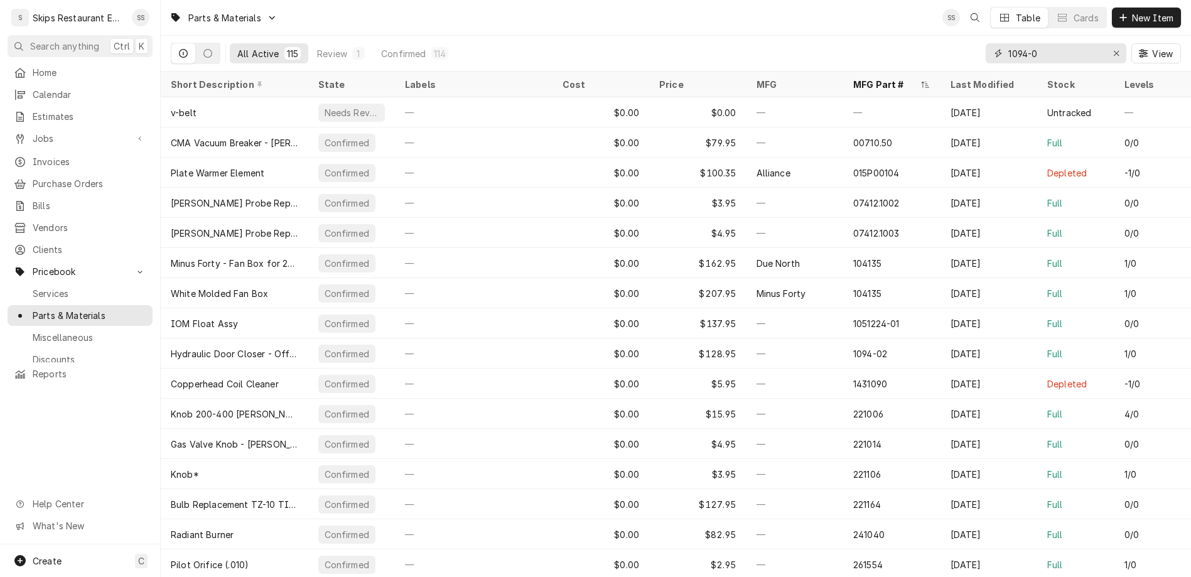
type input "1094-01"
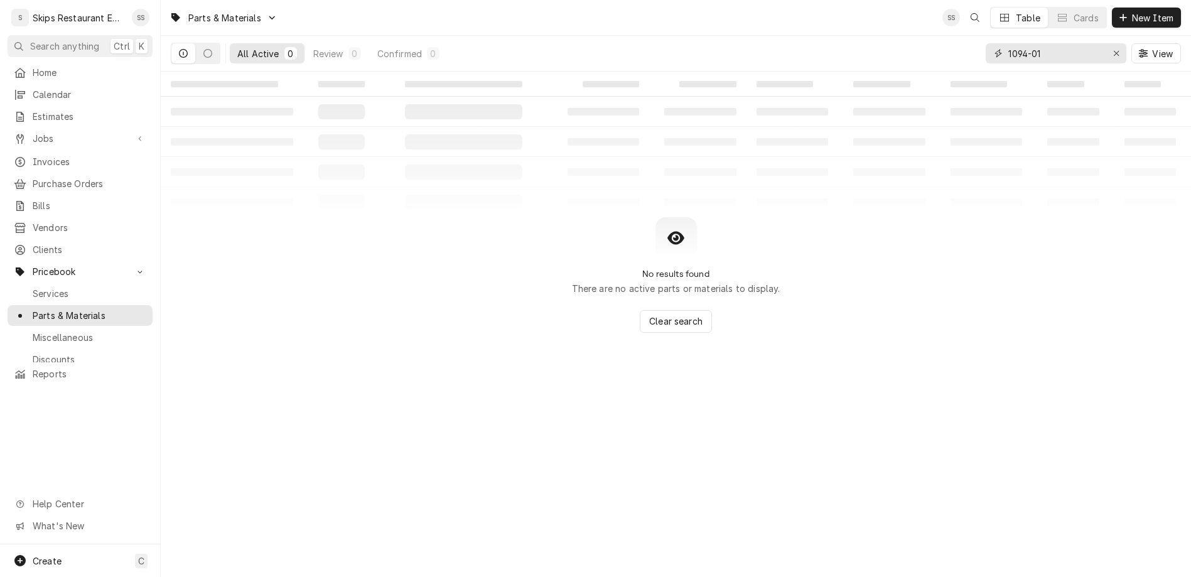
drag, startPoint x: 1087, startPoint y: 37, endPoint x: 1044, endPoint y: 38, distance: 42.7
click at [1044, 43] on input "1094-01" at bounding box center [1055, 53] width 94 height 20
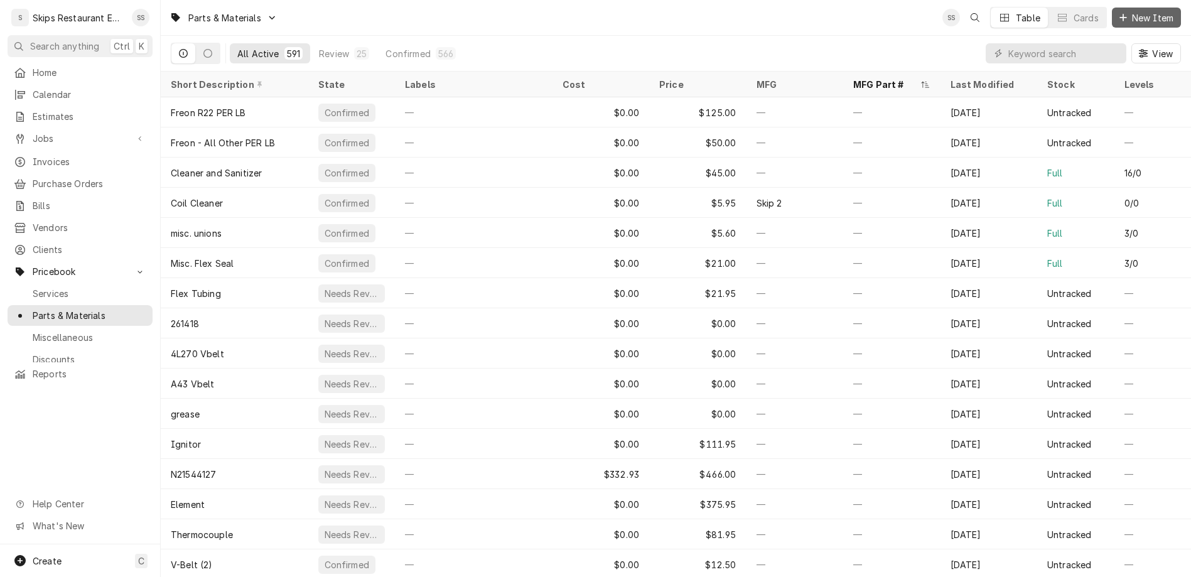
click at [1157, 12] on span "New Item" at bounding box center [1152, 17] width 46 height 13
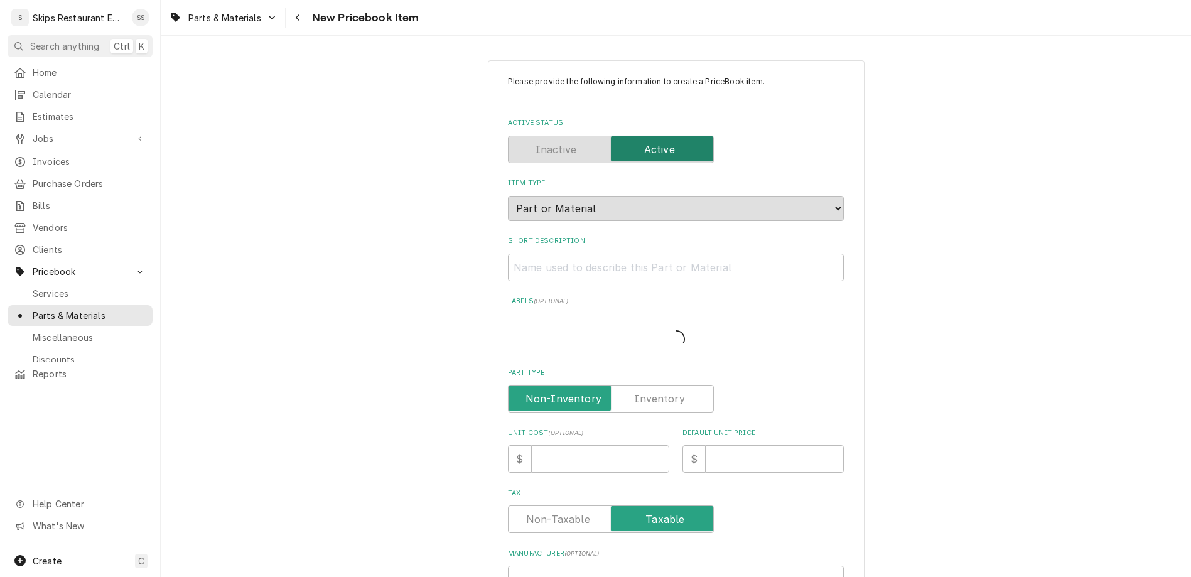
type textarea "x"
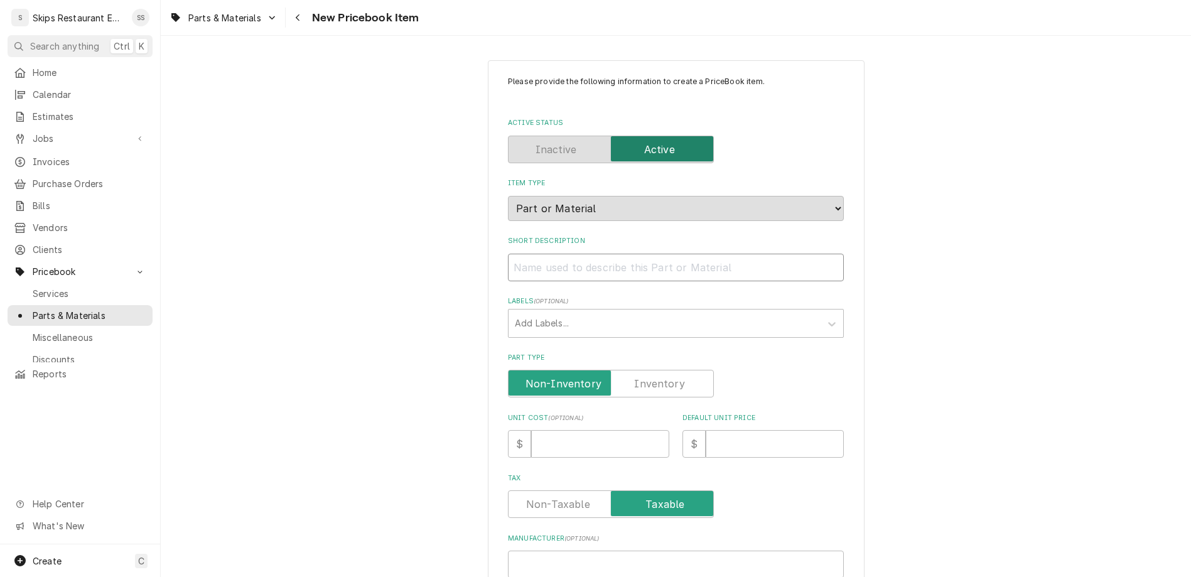
click at [569, 254] on input "Short Description" at bounding box center [676, 268] width 336 height 28
type input "H"
type textarea "x"
type input "Hy"
type textarea "x"
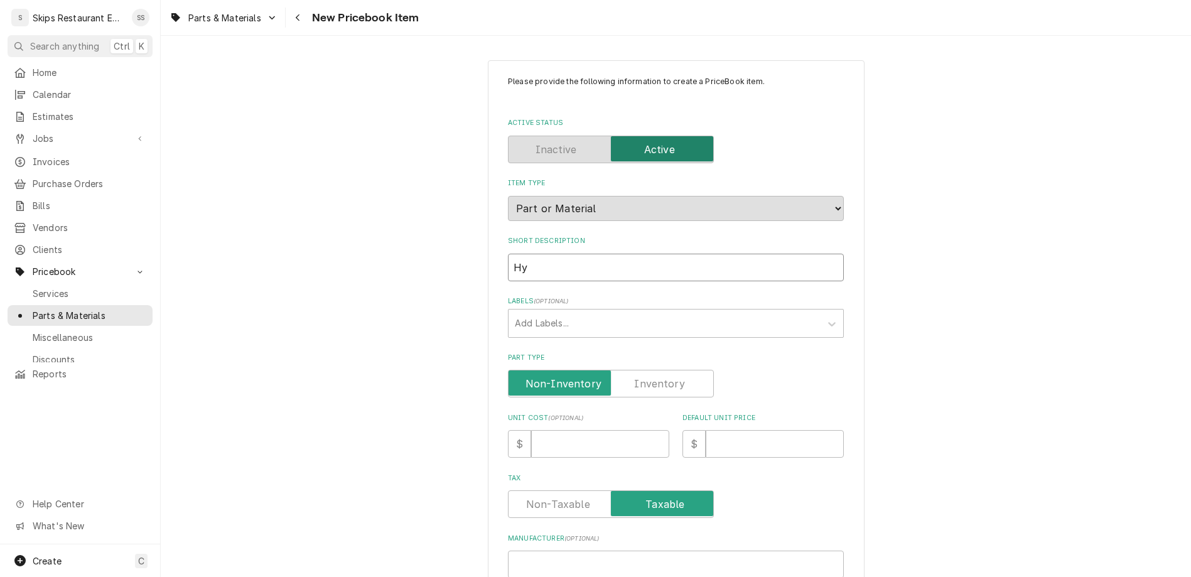
type input "Hyd"
type textarea "x"
type input "Hydr"
type textarea "x"
type input "Hydra"
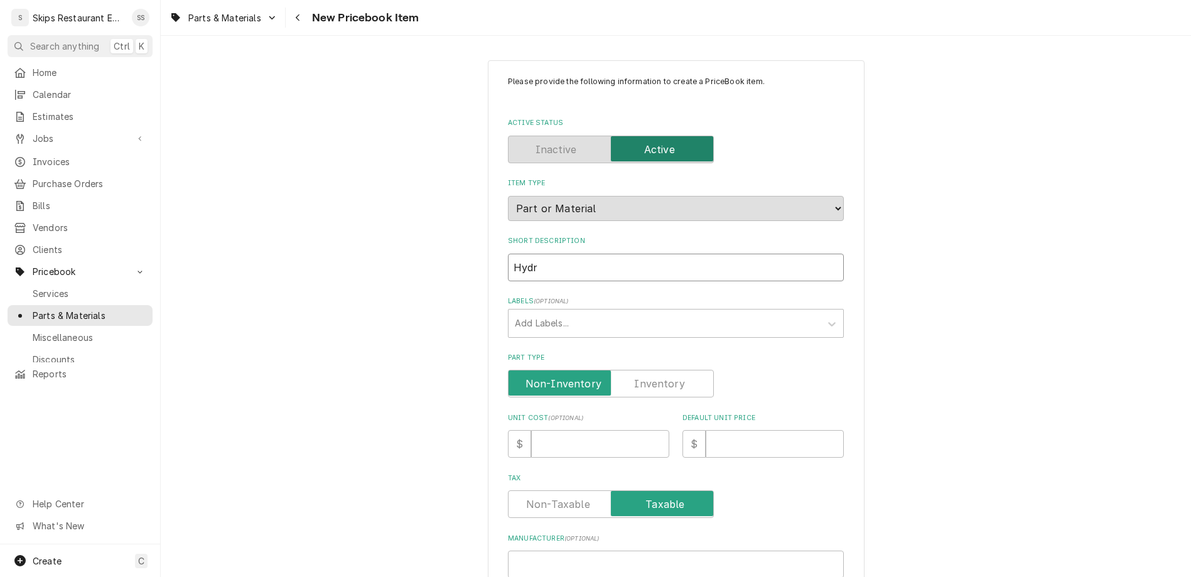
type textarea "x"
type input "Hydrau"
type textarea "x"
type input "Hydraul"
type textarea "x"
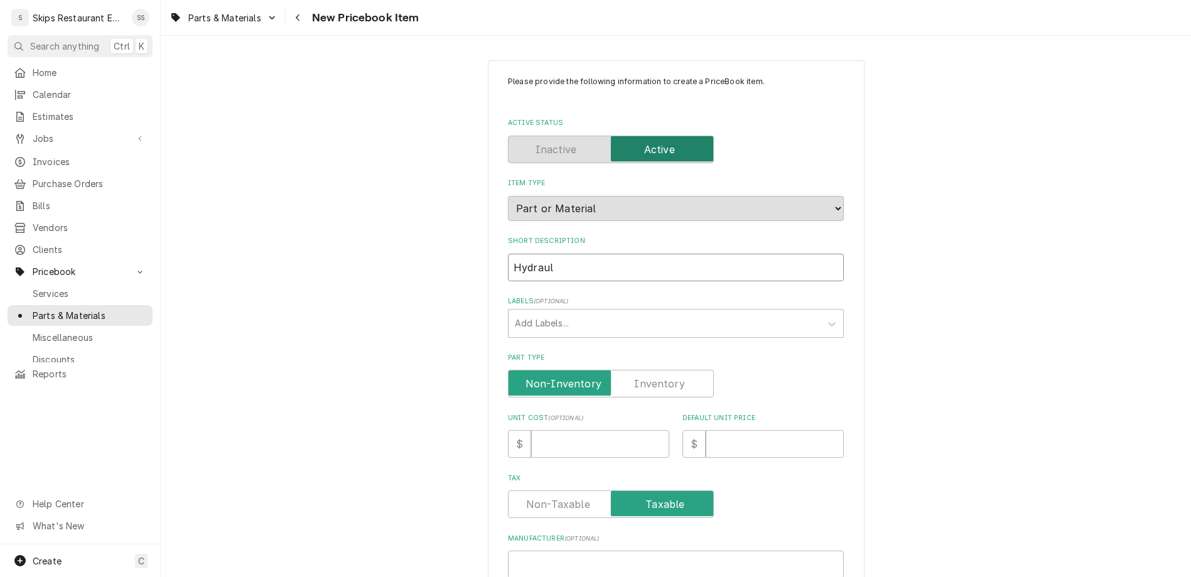
type input "Hydrauli"
type textarea "x"
type input "Hydraulic"
type textarea "x"
type input "Hydraulic"
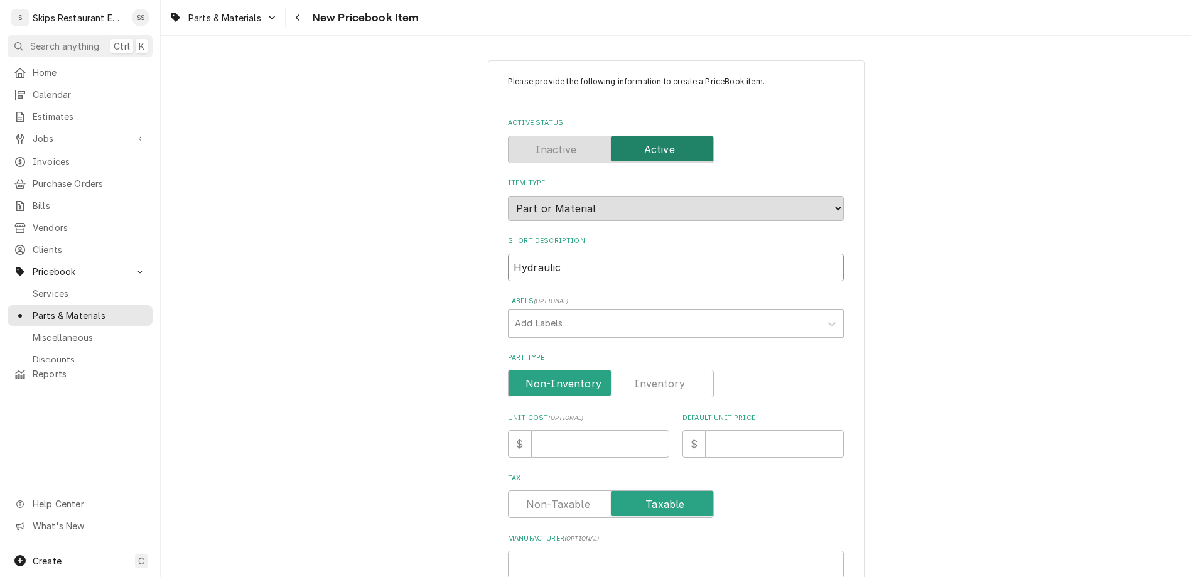
type textarea "x"
type input "Hydraulic C"
type textarea "x"
type input "Hydraulic"
type textarea "x"
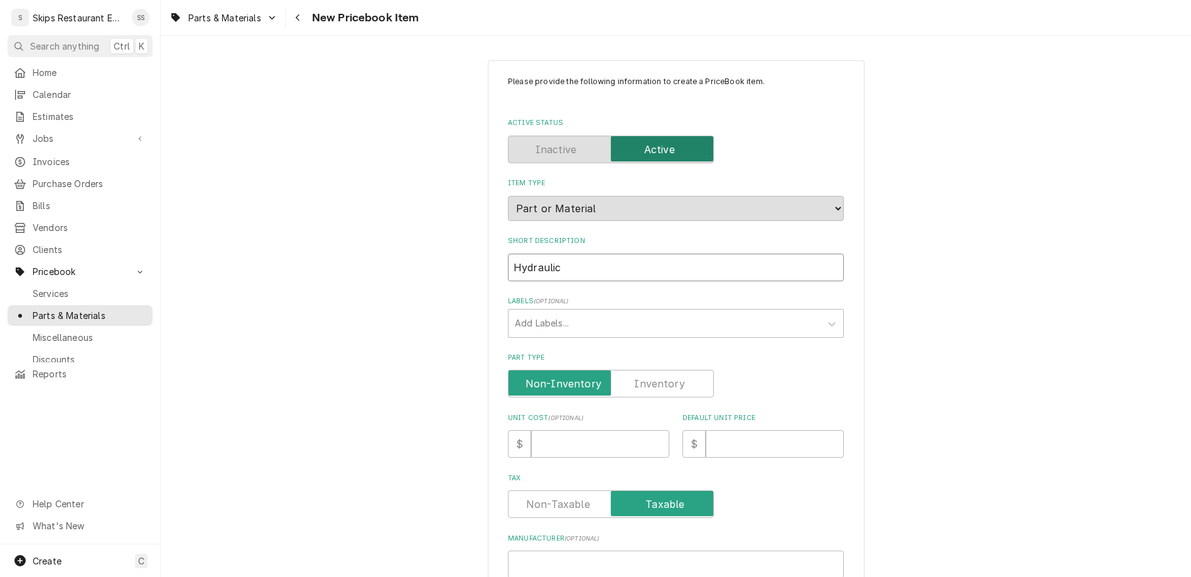
type input "Hydraulic D"
type textarea "x"
type input "Hydraulic Do"
type textarea "x"
type input "Hydraulic Doo"
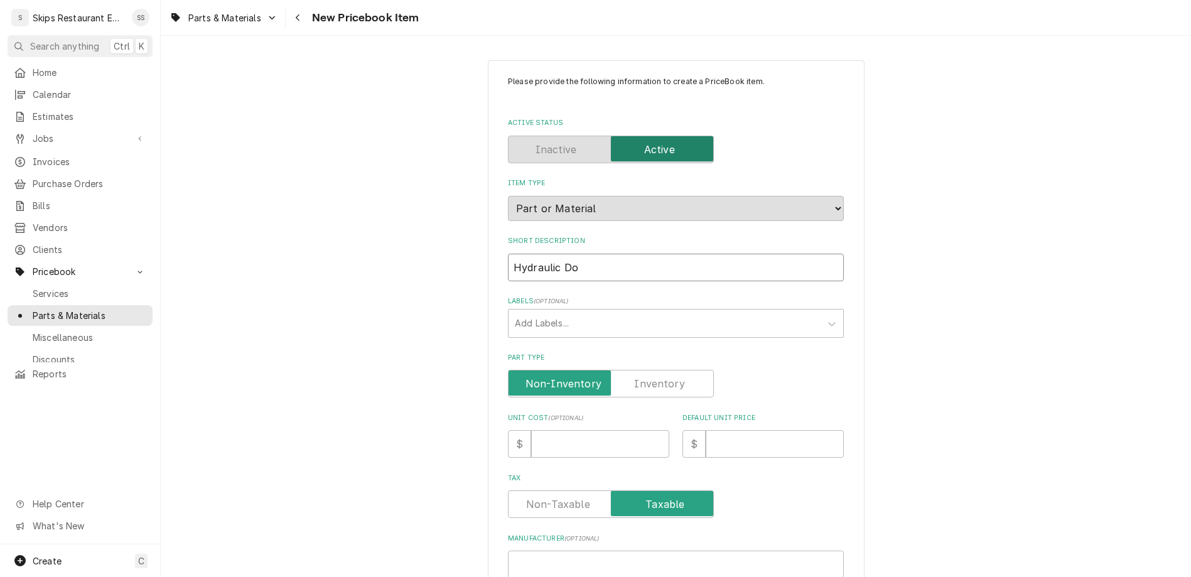
type textarea "x"
type input "Hydraulic Door"
type textarea "x"
type input "Hydraulic Door"
type textarea "x"
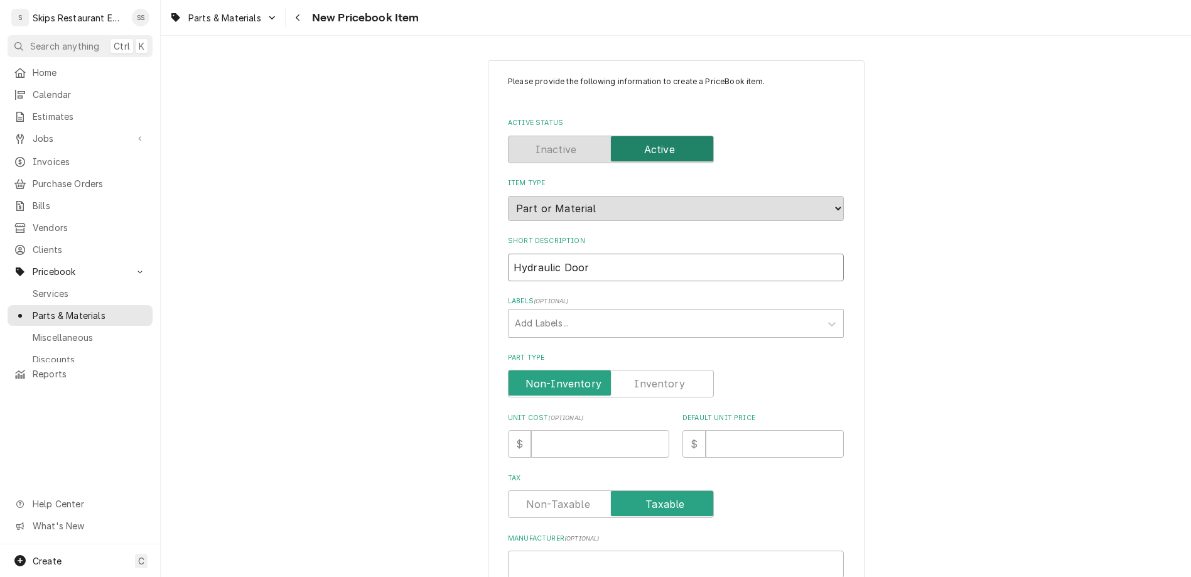
type input "Hydraulic Door C"
type textarea "x"
type input "Hydraulic Door Cl"
type textarea "x"
type input "Hydraulic Door Cls"
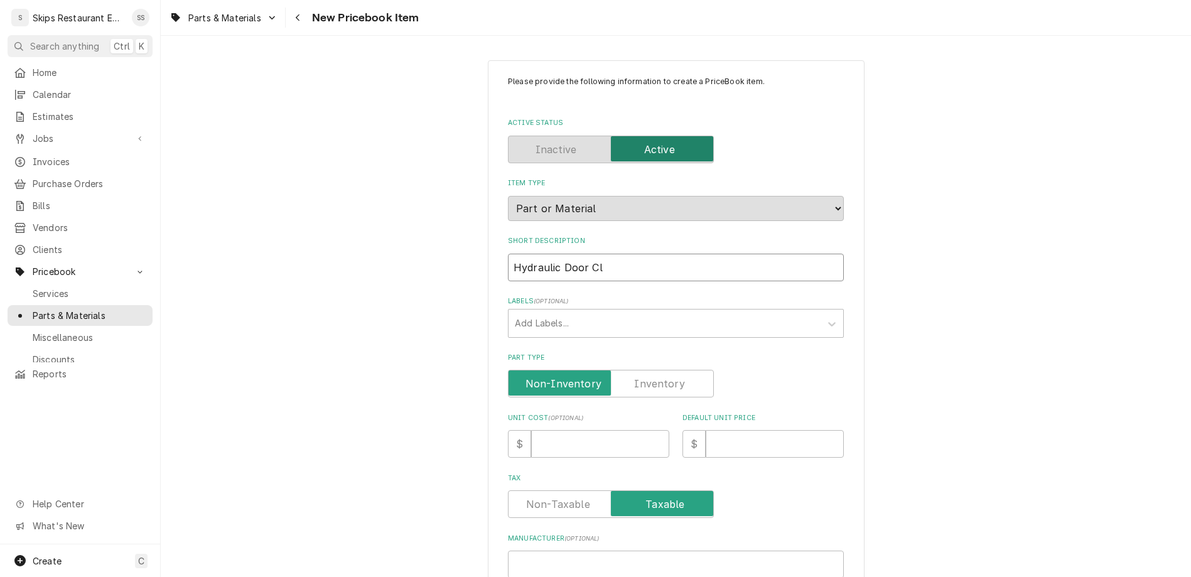
type textarea "x"
type input "Hydraulic Door Clse"
type textarea "x"
type input "Hydraulic Door Clser"
type textarea "x"
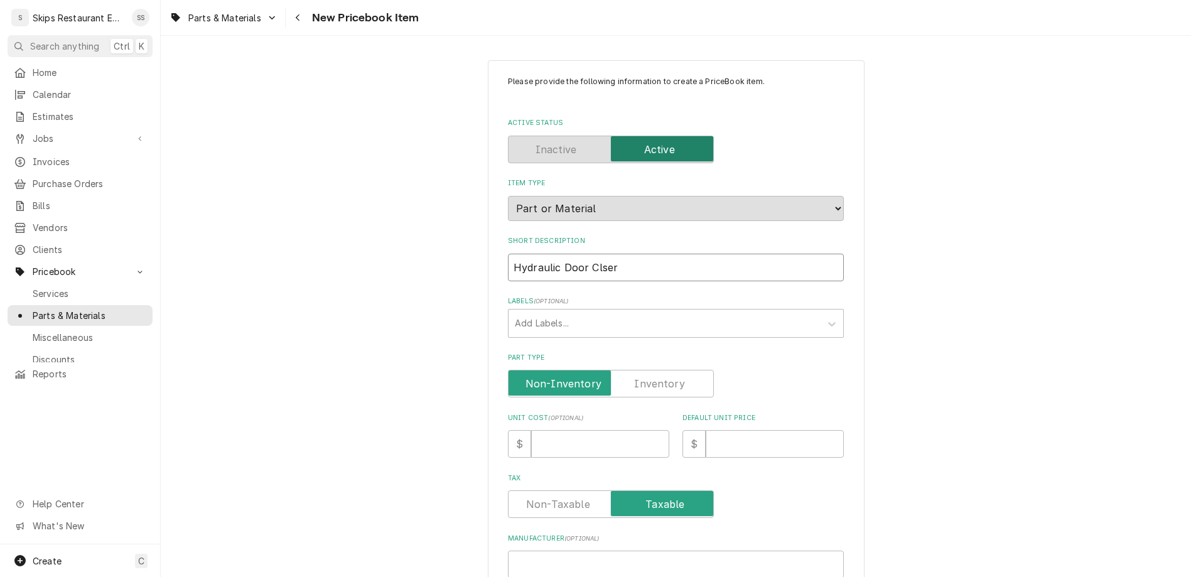
type input "Hydraulic Door Clse"
type textarea "x"
type input "Hydraulic Door Cls"
type textarea "x"
type input "Hydraulic Door Cl"
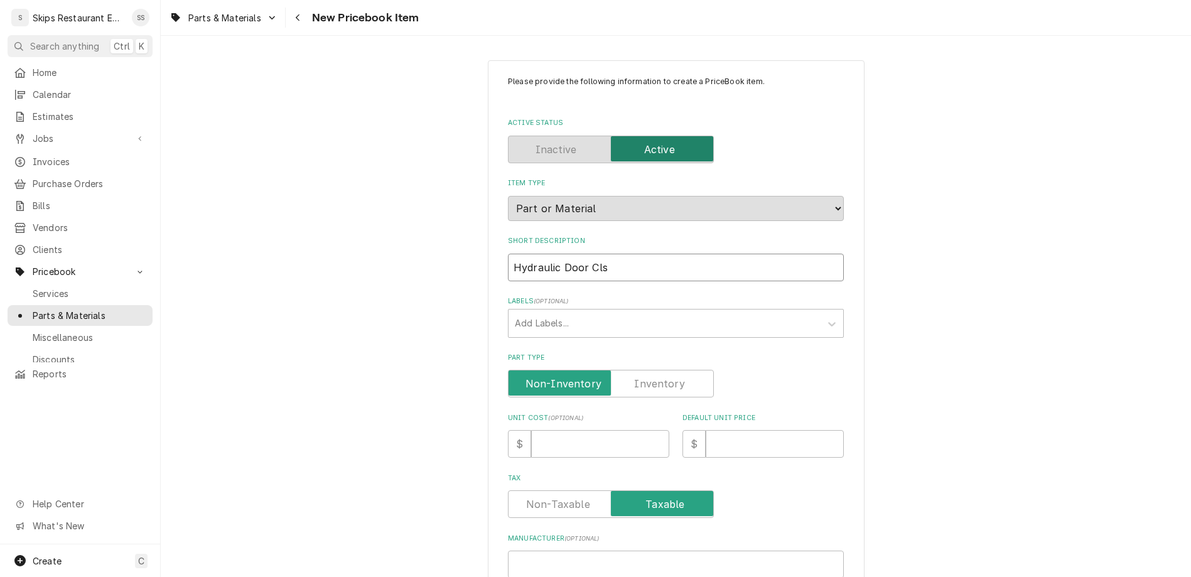
type textarea "x"
type input "Hydraulic Door Clo"
type textarea "x"
type input "Hydraulic Door Clos"
type textarea "x"
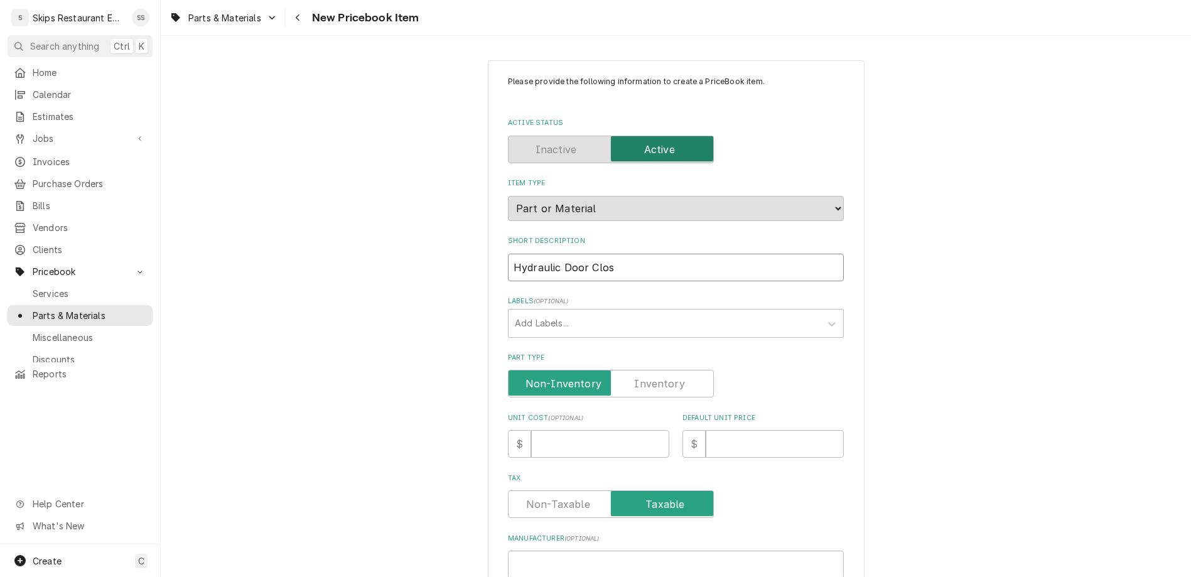
type input "Hydraulic Door Close"
type textarea "x"
type input "Hydraulic Door Closer"
type textarea "x"
type input "Hydraulic Door Closer"
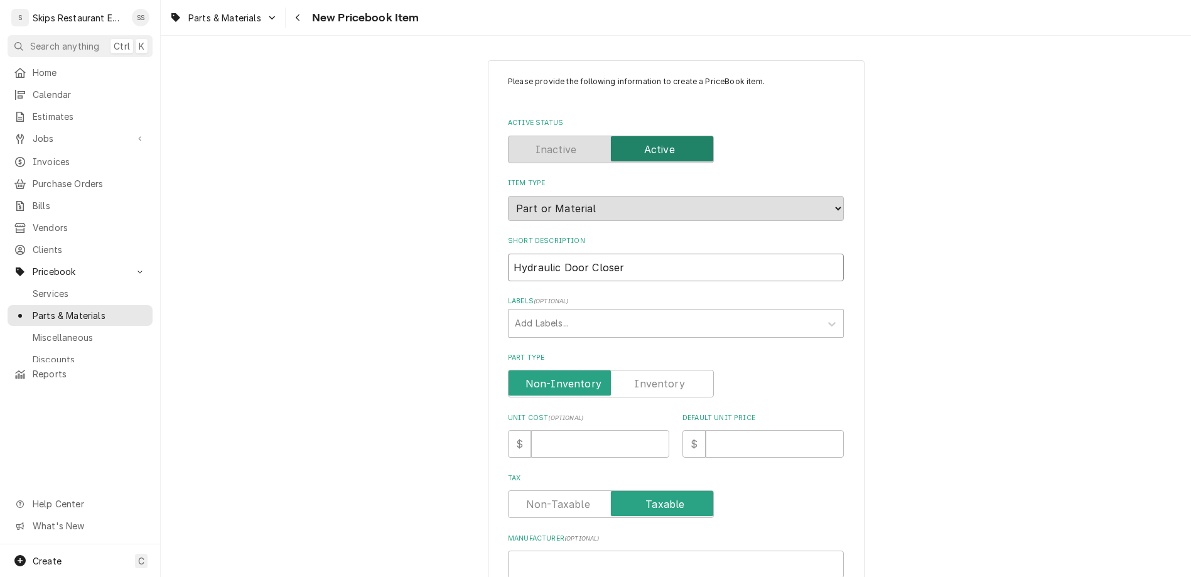
type textarea "x"
type input "Hydraulic Door Closer -"
type textarea "x"
type input "Hydraulic Door Closer -"
type textarea "x"
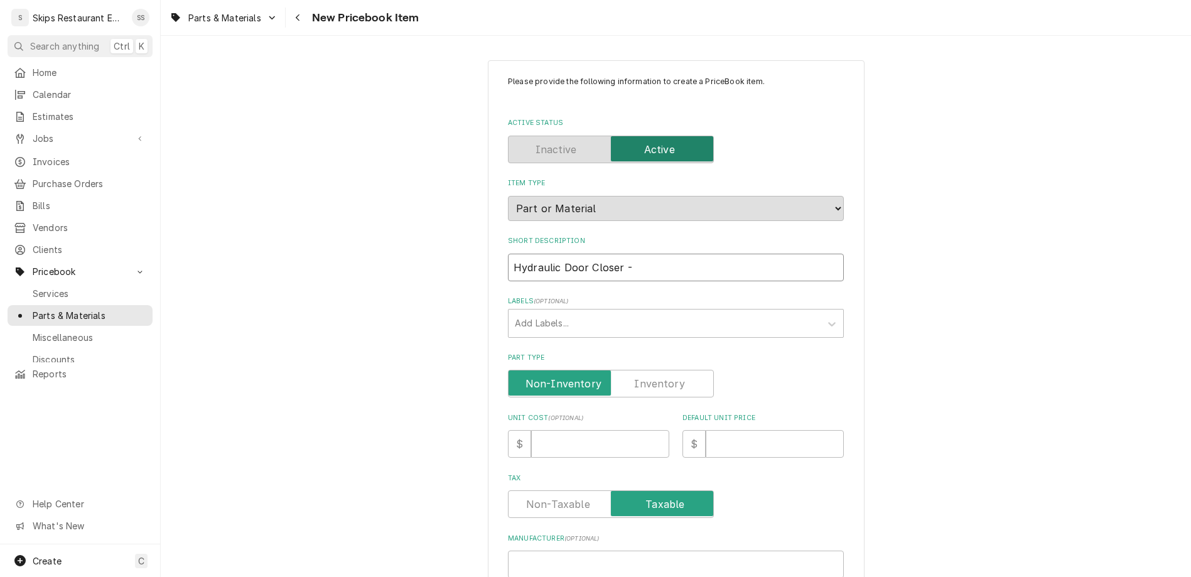
type input "Hydraulic Door Closer - G"
type textarea "x"
type input "Hydraulic Door Closer -"
type textarea "x"
type input "Hydraulic Door Closer - F"
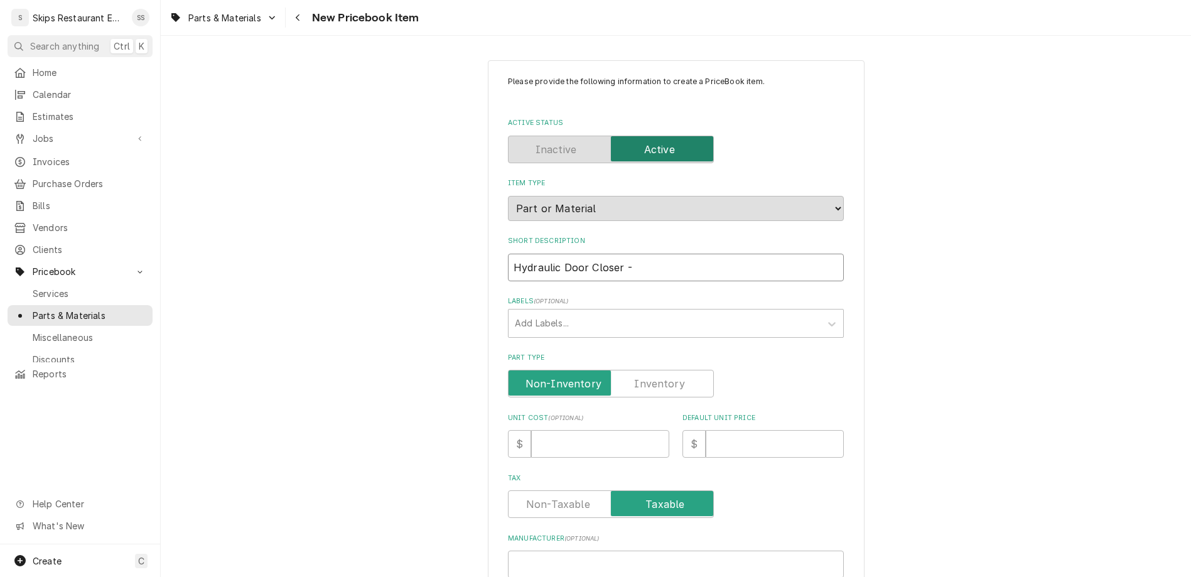
type textarea "x"
type input "Hydraulic Door Closer - Fl"
type textarea "x"
type input "Hydraulic Door Closer - Flu"
type textarea "x"
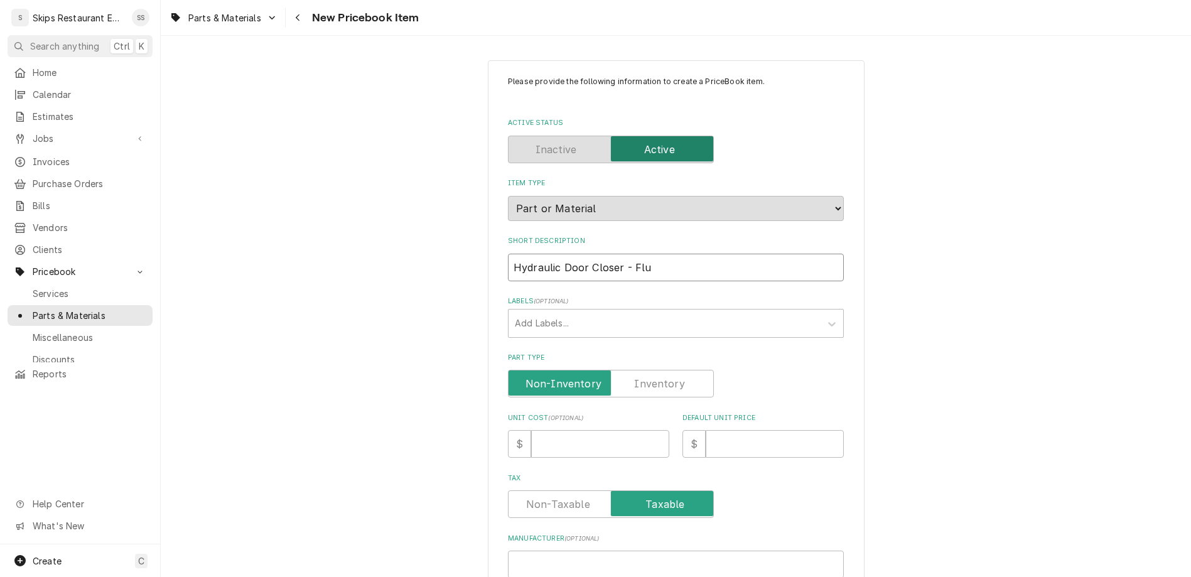
type input "Hydraulic Door Closer - Flus"
type textarea "x"
type input "Hydraulic Door Closer - Flush"
type textarea "x"
type input "Hydraulic Door Closer - Flush"
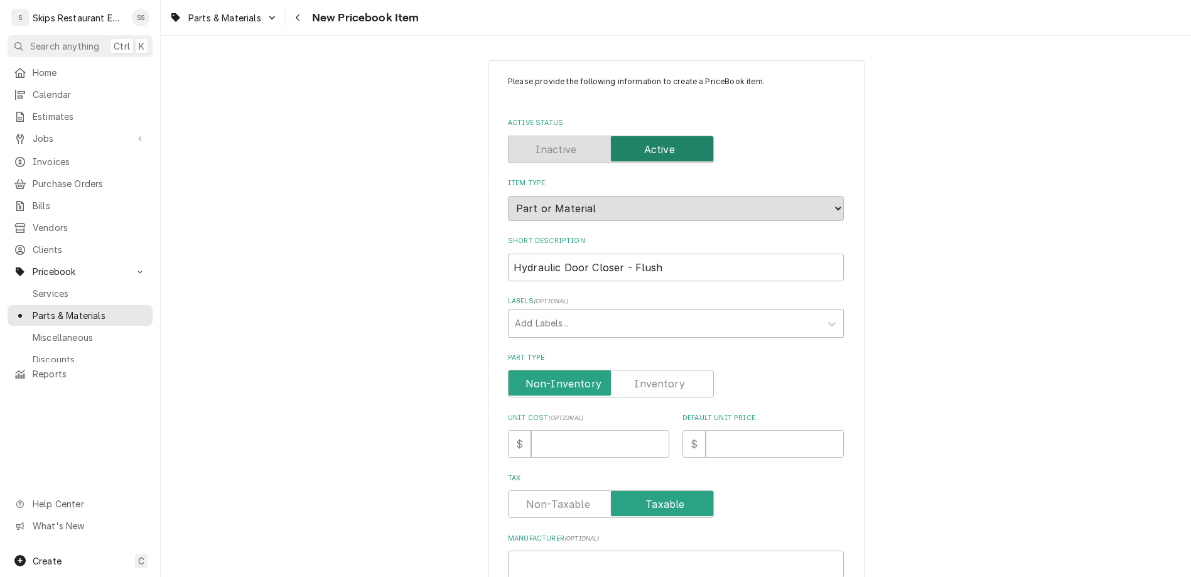
click at [633, 370] on label "Part Type" at bounding box center [611, 384] width 206 height 28
click at [633, 370] on input "Part Type" at bounding box center [610, 384] width 195 height 28
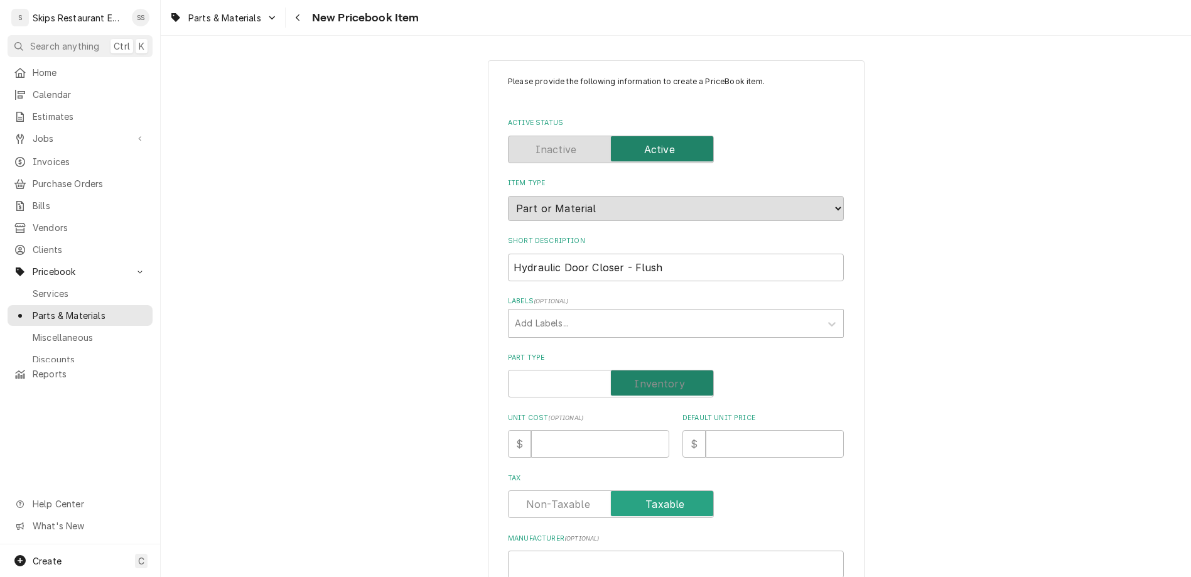
checkbox input "true"
type textarea "x"
click at [707, 430] on input "Default Unit Price" at bounding box center [774, 444] width 138 height 28
type input "1"
type textarea "x"
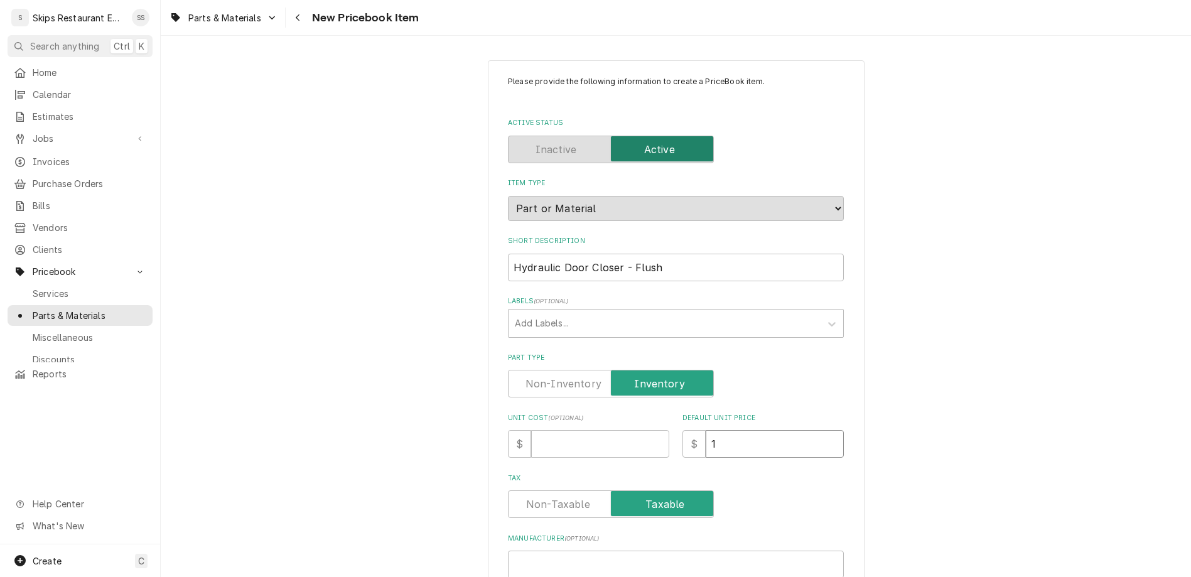
type input "14"
type textarea "x"
type input "149"
type textarea "x"
type input "149.9"
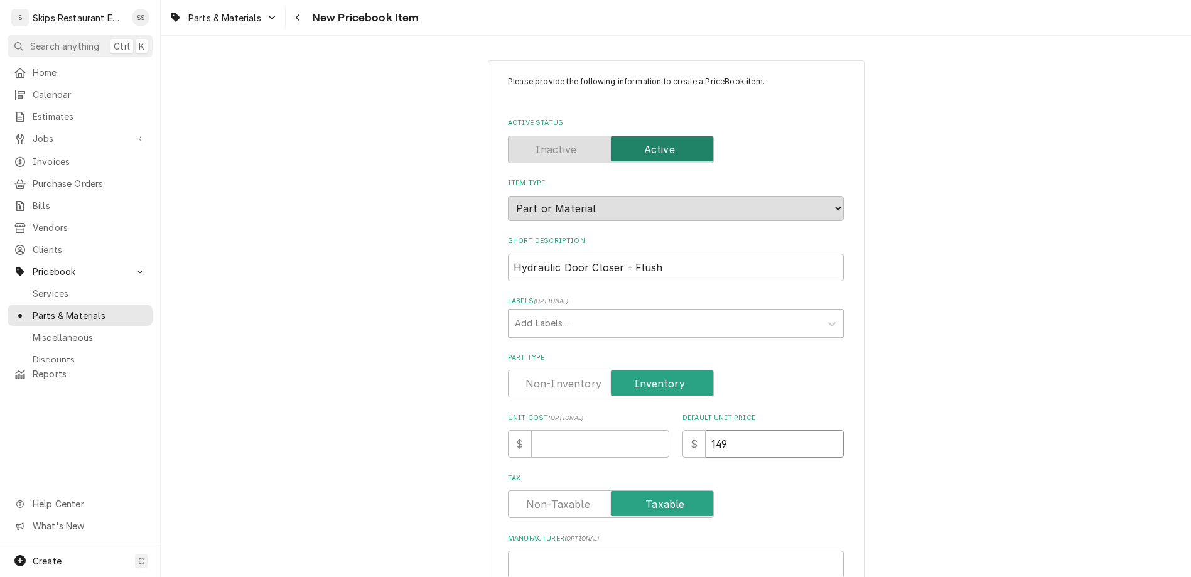
type textarea "x"
type input "149.95"
type textarea "x"
type input "149.95"
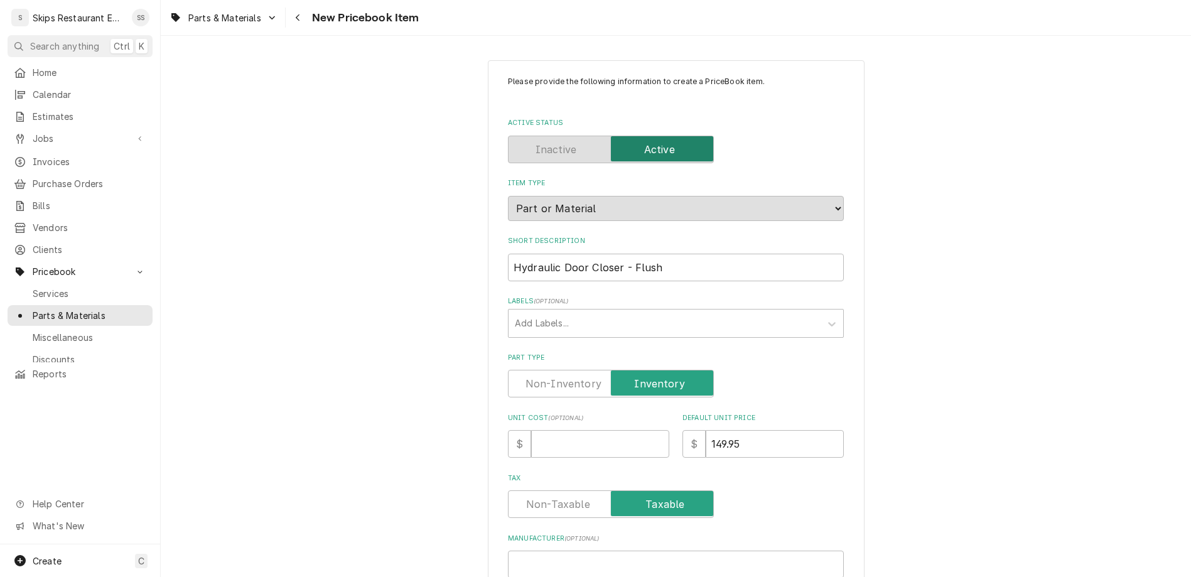
paste input "1094-01"
type input "1094-01"
type textarea "x"
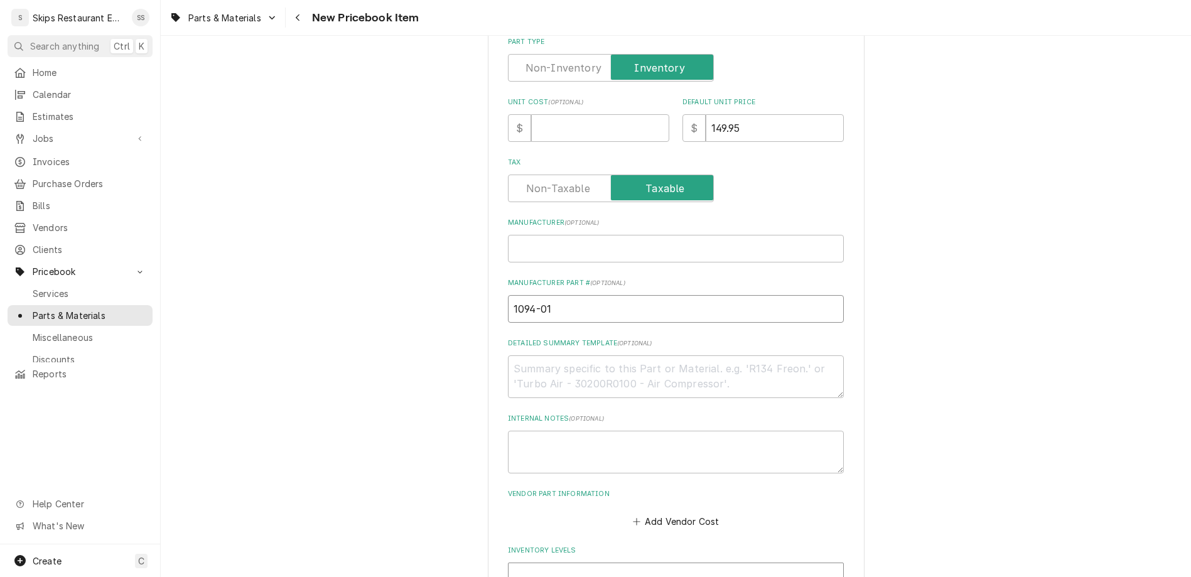
scroll to position [392, 0]
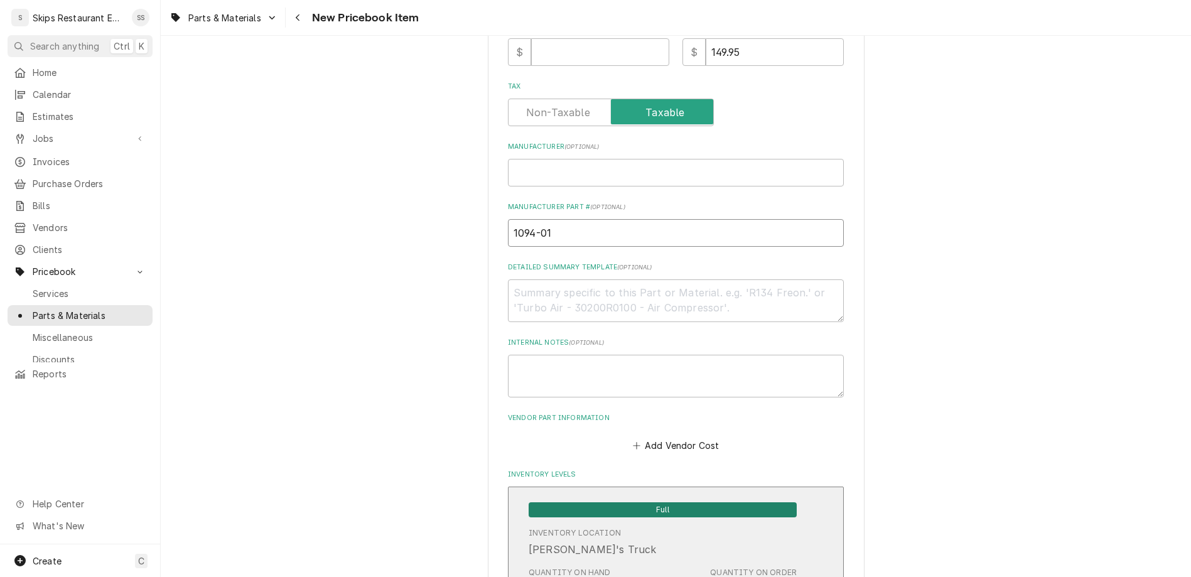
type input "1094-01"
click at [607, 501] on div "Full" at bounding box center [662, 509] width 268 height 16
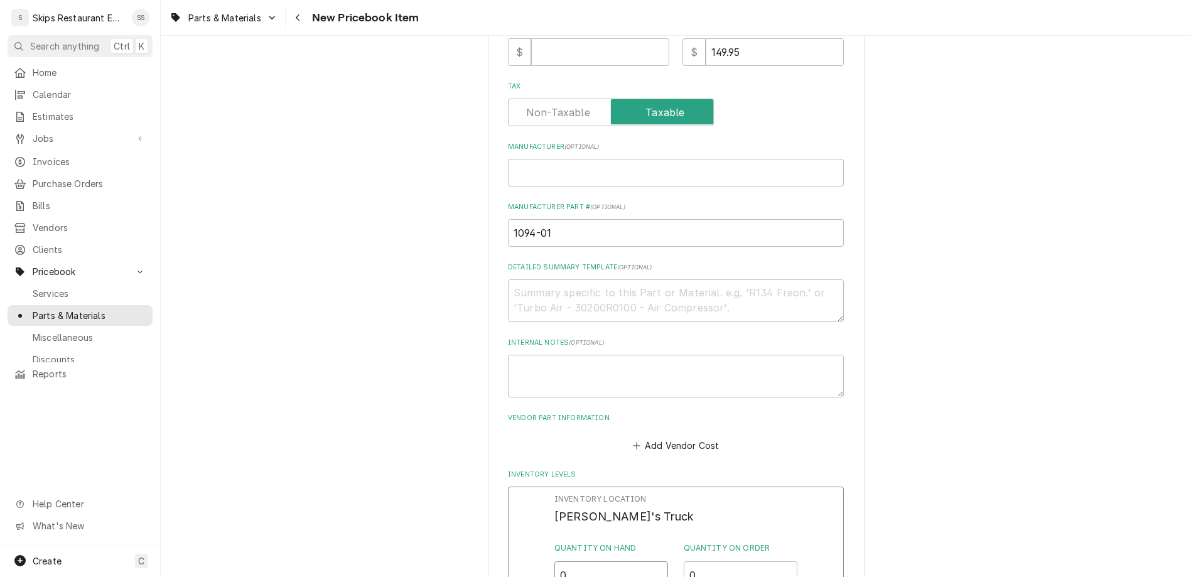
drag, startPoint x: 578, startPoint y: 358, endPoint x: 531, endPoint y: 358, distance: 47.1
click at [554, 561] on input "0" at bounding box center [611, 575] width 114 height 28
type input "1"
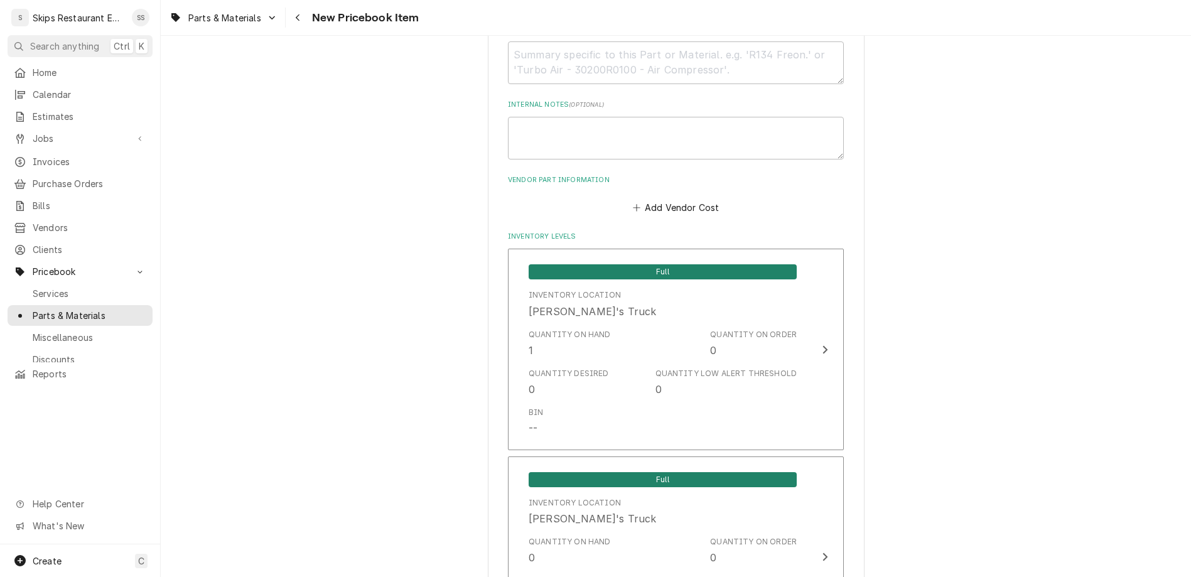
scroll to position [630, 0]
type textarea "x"
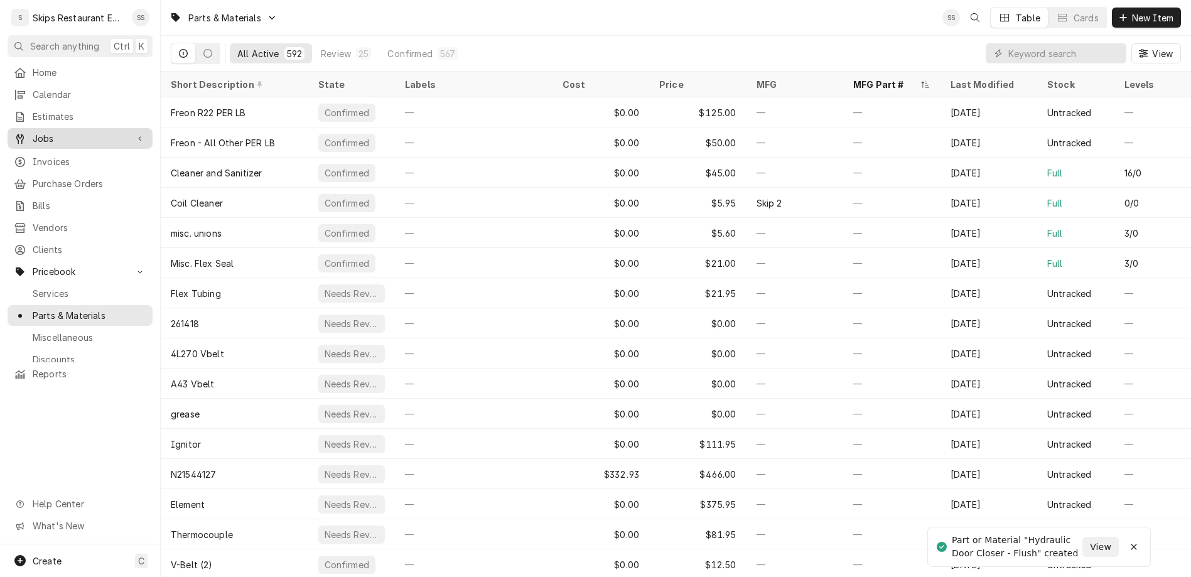
click at [36, 132] on span "Jobs" at bounding box center [80, 138] width 95 height 13
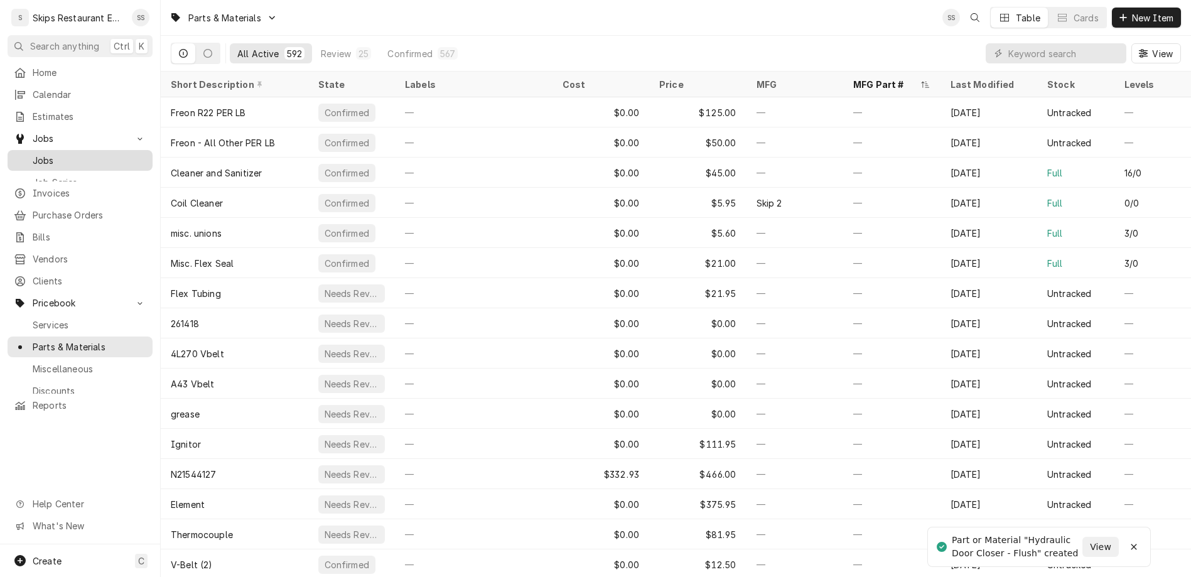
click at [37, 154] on span "Jobs" at bounding box center [90, 160] width 114 height 13
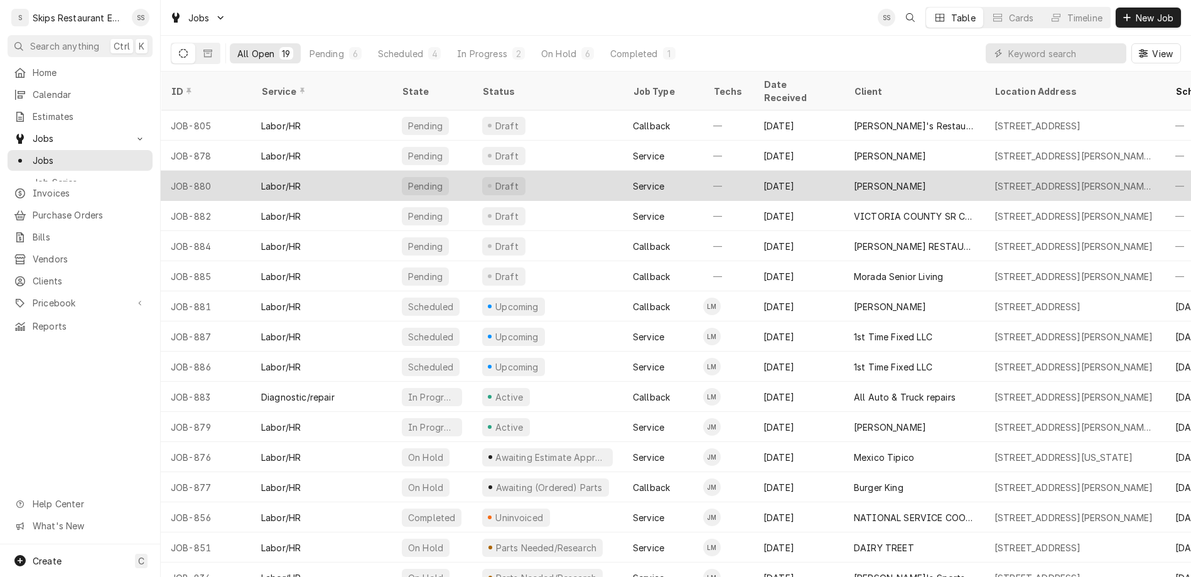
click at [753, 171] on div "[DATE]" at bounding box center [798, 186] width 90 height 30
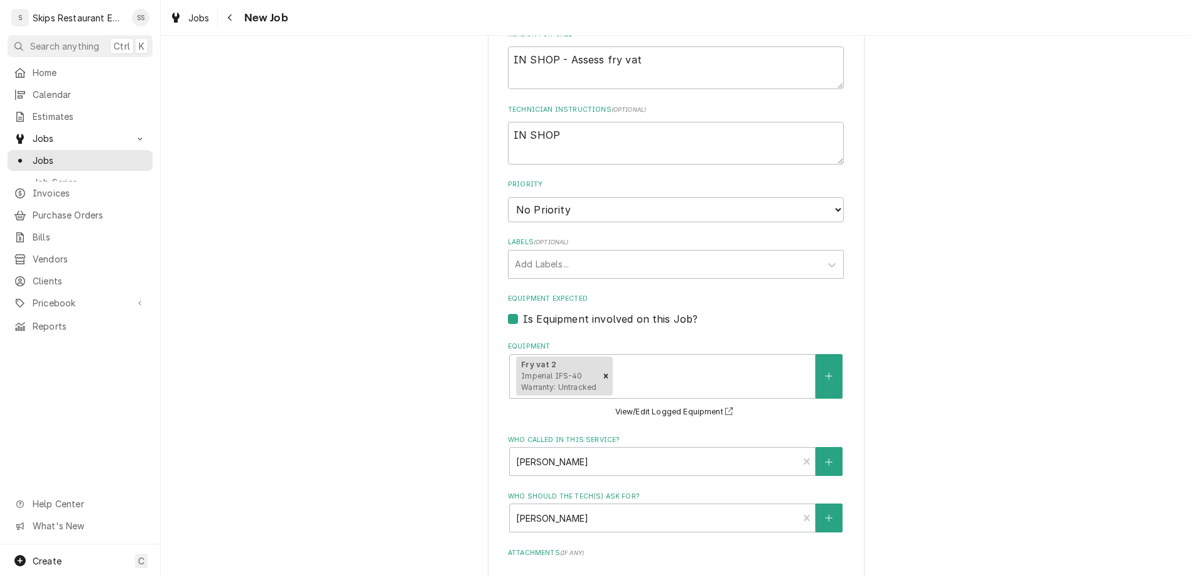
scroll to position [557, 0]
type input "2025-09-02"
type textarea "x"
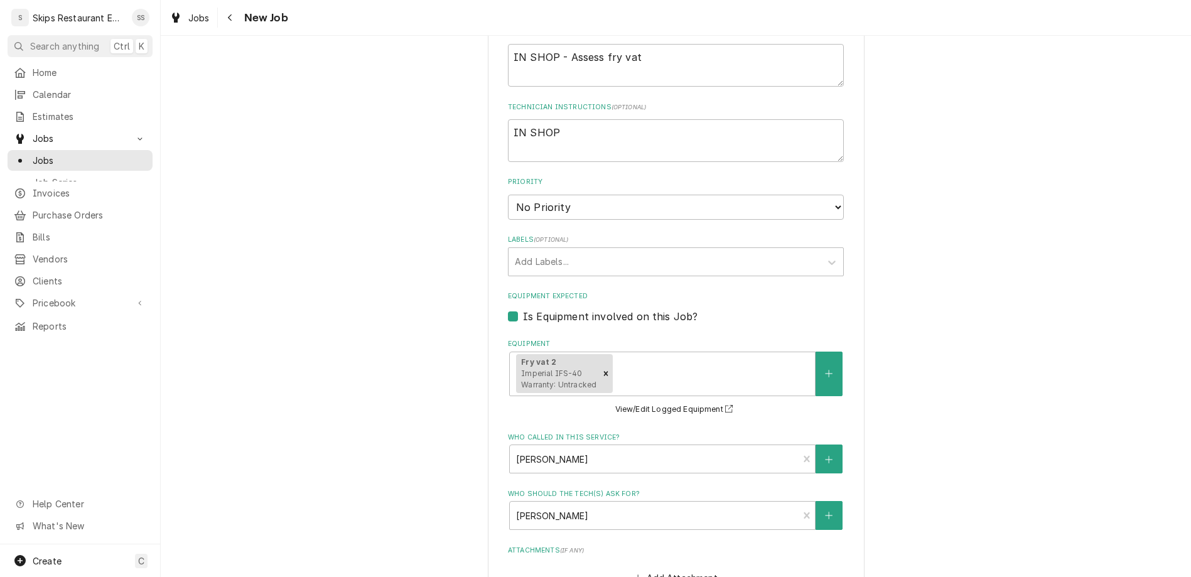
select select "10:45:00"
click option "10:45 AM" at bounding box center [0, 0] width 0 height 0
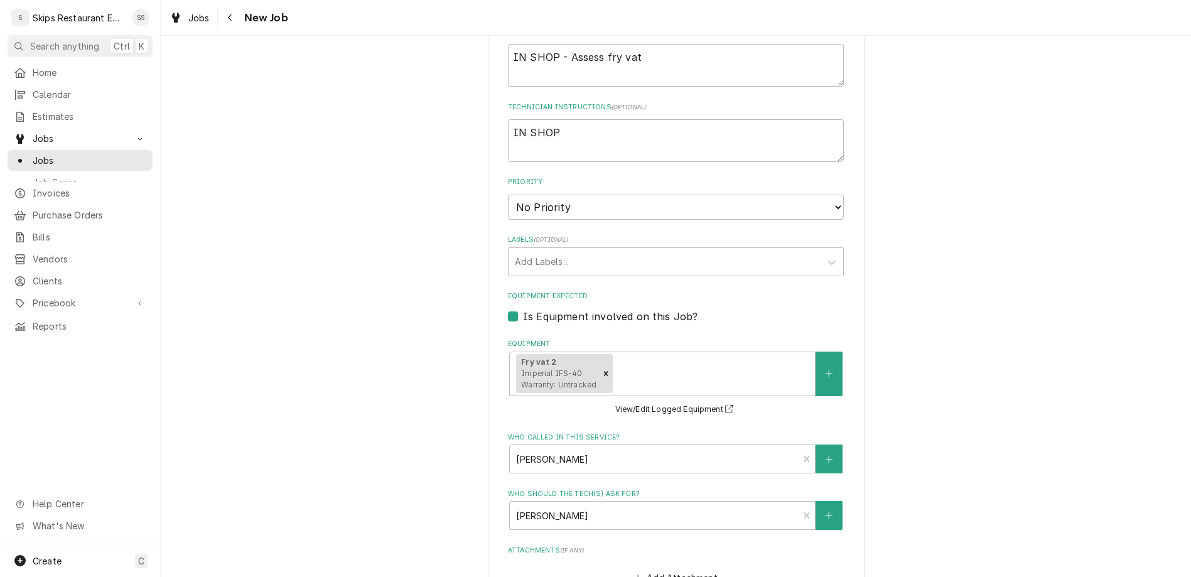
scroll to position [552, 0]
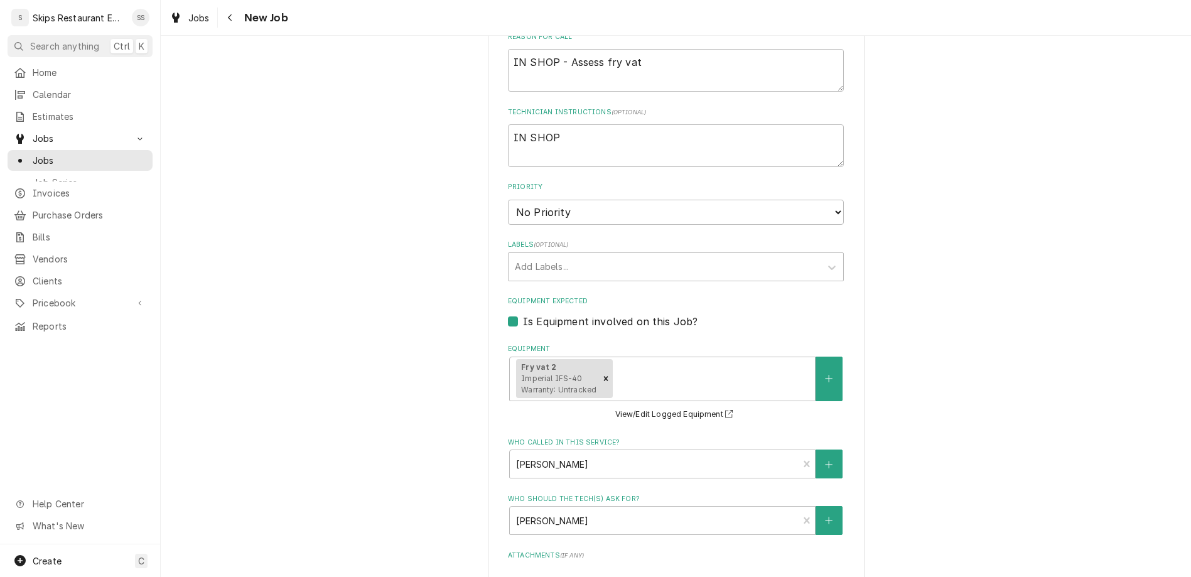
type textarea "x"
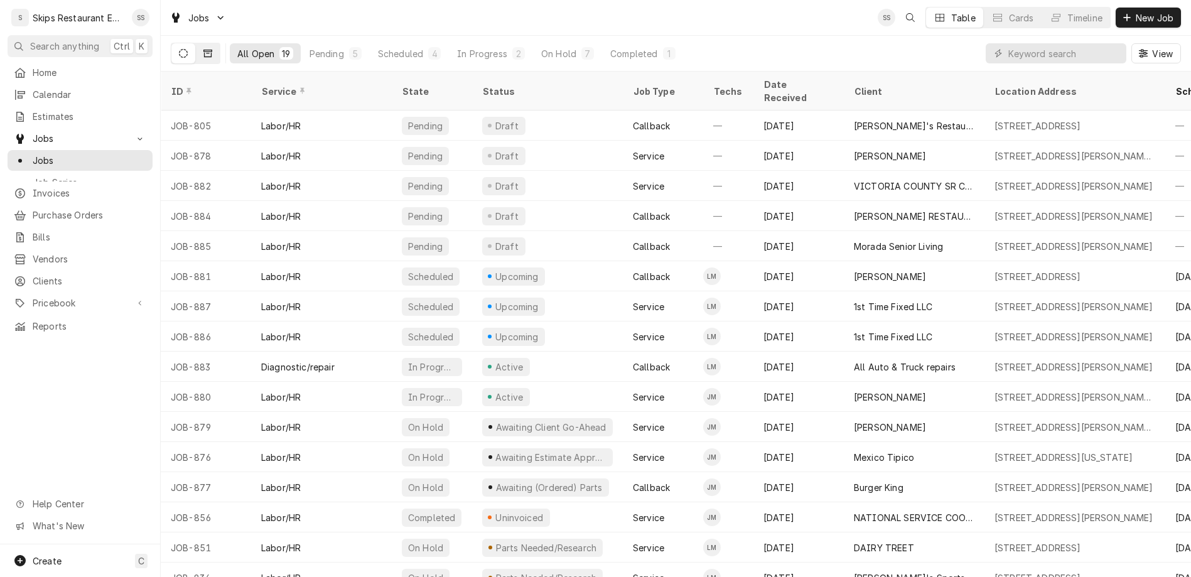
click at [196, 45] on button "Dynamic Content Wrapper" at bounding box center [208, 53] width 24 height 20
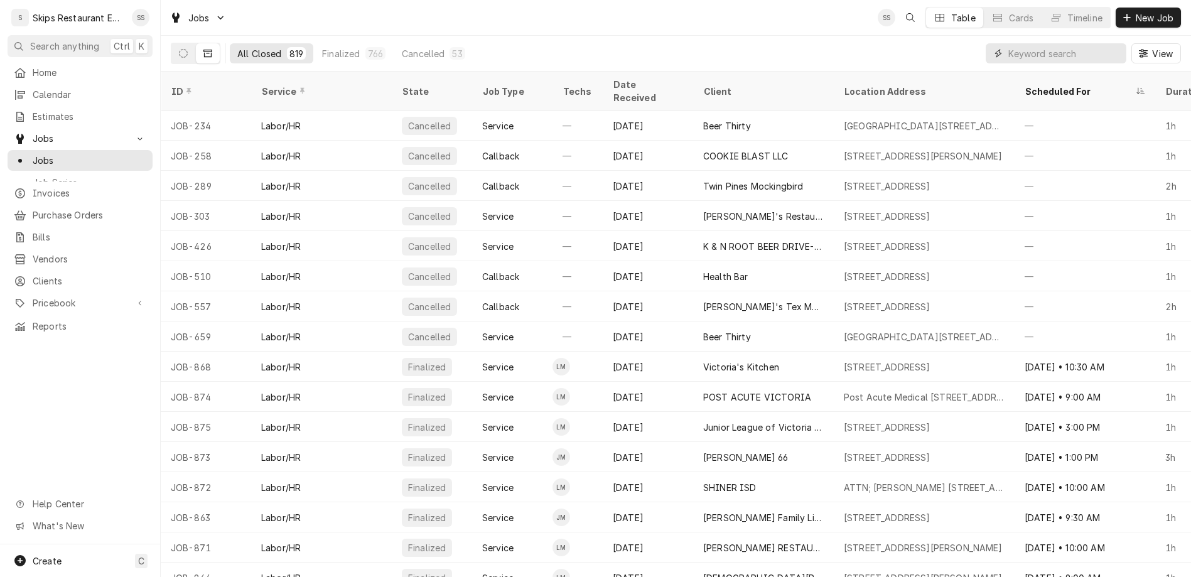
click at [1088, 43] on input "Dynamic Content Wrapper" at bounding box center [1064, 53] width 112 height 20
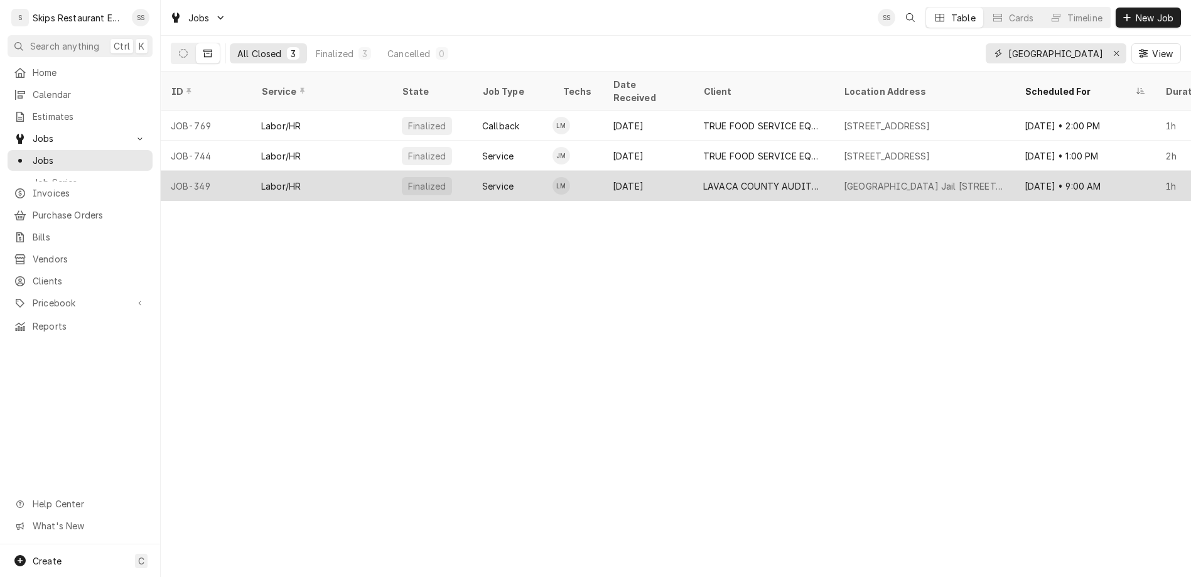
type input "lavaca County"
click at [736, 179] on div "LAVACA COUNTY AUDITOR" at bounding box center [763, 185] width 120 height 13
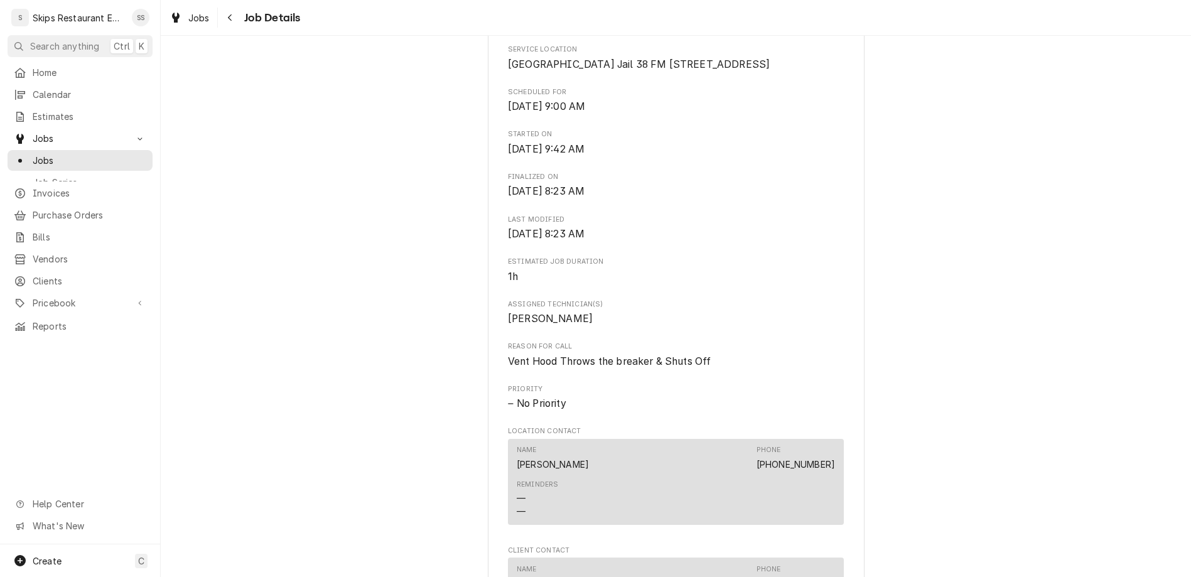
scroll to position [456, 0]
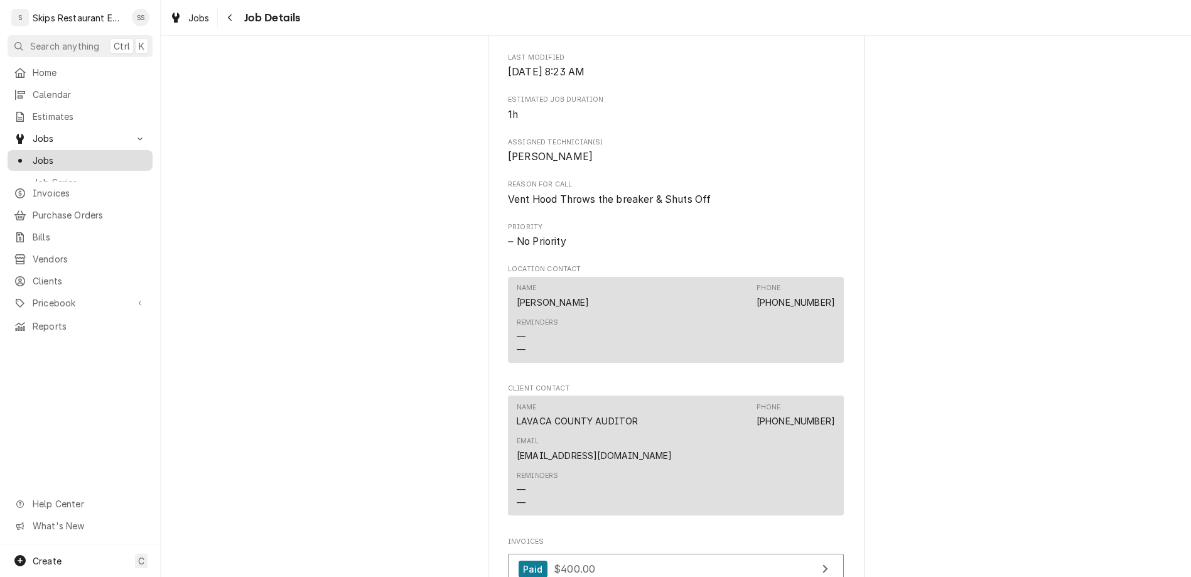
click at [35, 154] on span "Jobs" at bounding box center [90, 160] width 114 height 13
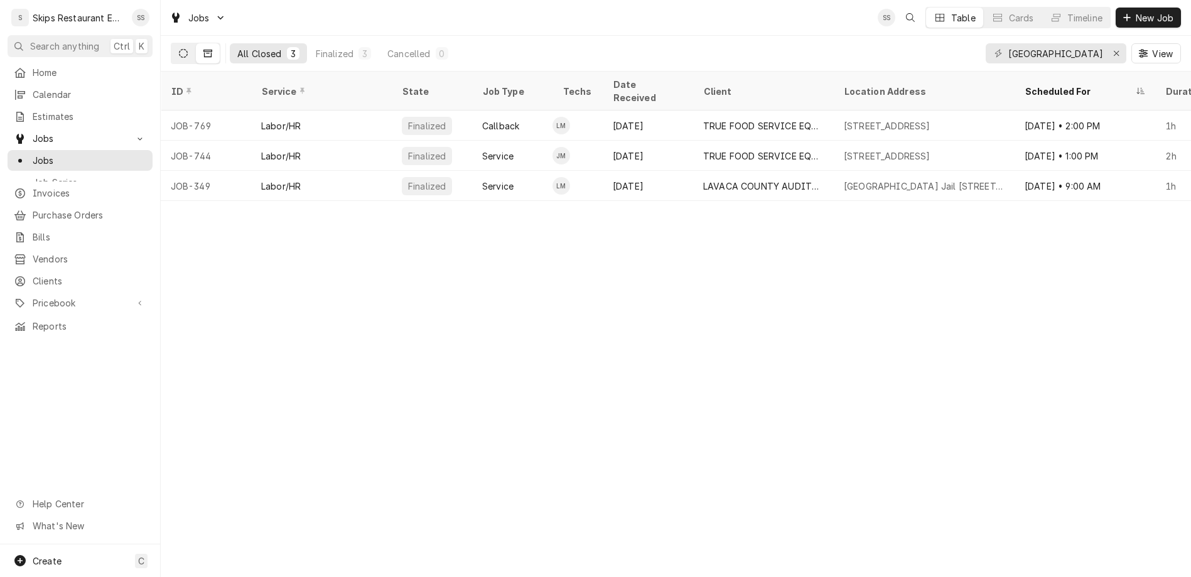
click at [179, 49] on icon "Dynamic Content Wrapper" at bounding box center [183, 53] width 9 height 9
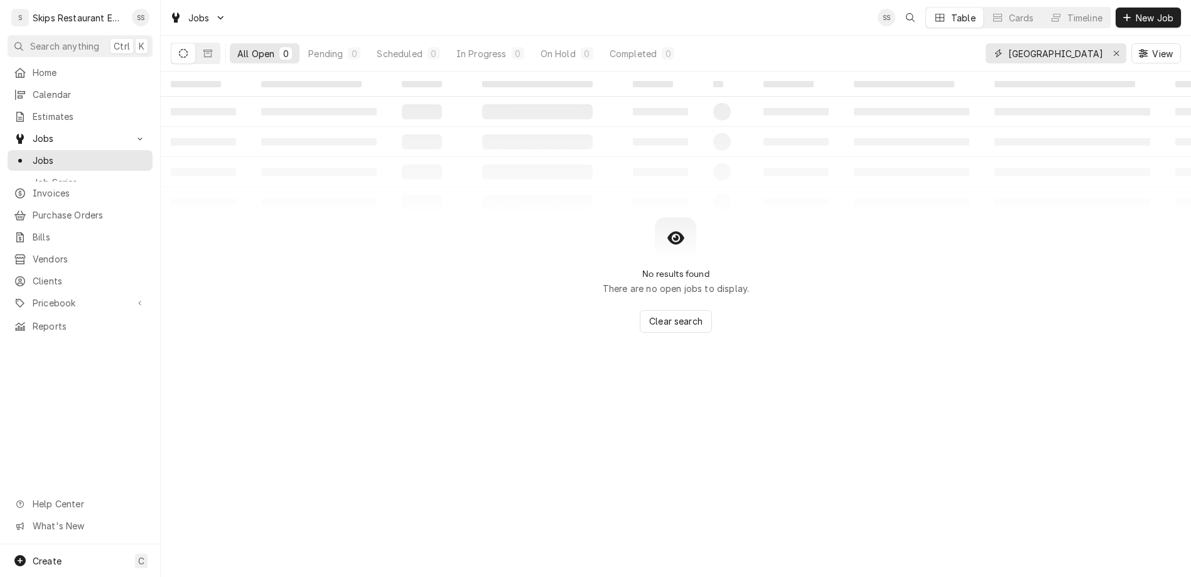
drag, startPoint x: 1110, startPoint y: 41, endPoint x: 902, endPoint y: 58, distance: 208.4
click at [1008, 58] on input "lavaca County" at bounding box center [1055, 53] width 94 height 20
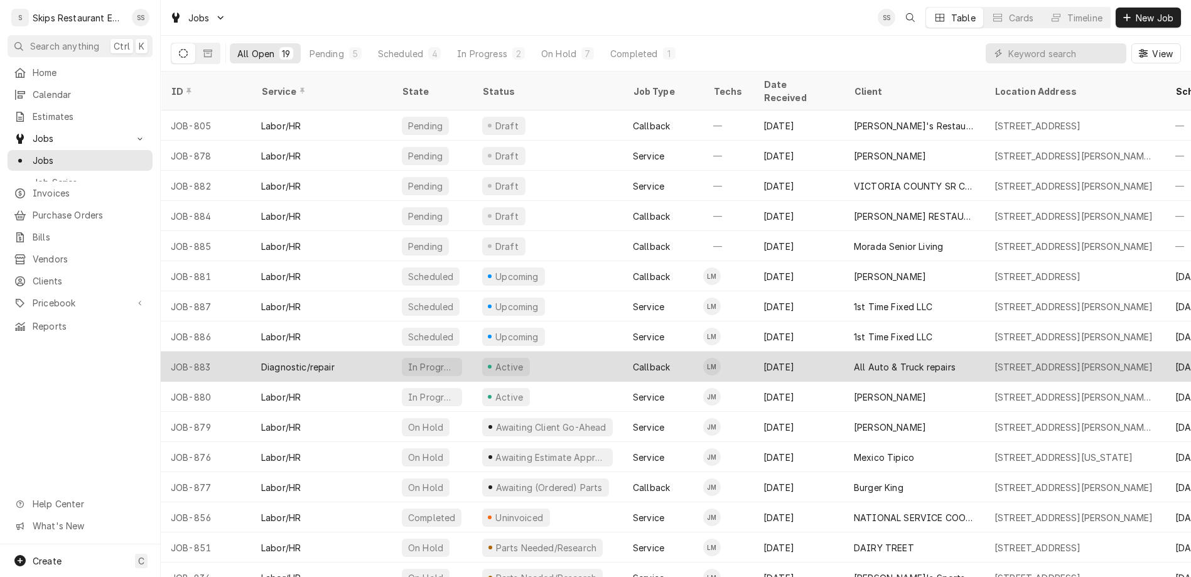
click at [854, 360] on div "All Auto & Truck repairs" at bounding box center [905, 366] width 102 height 13
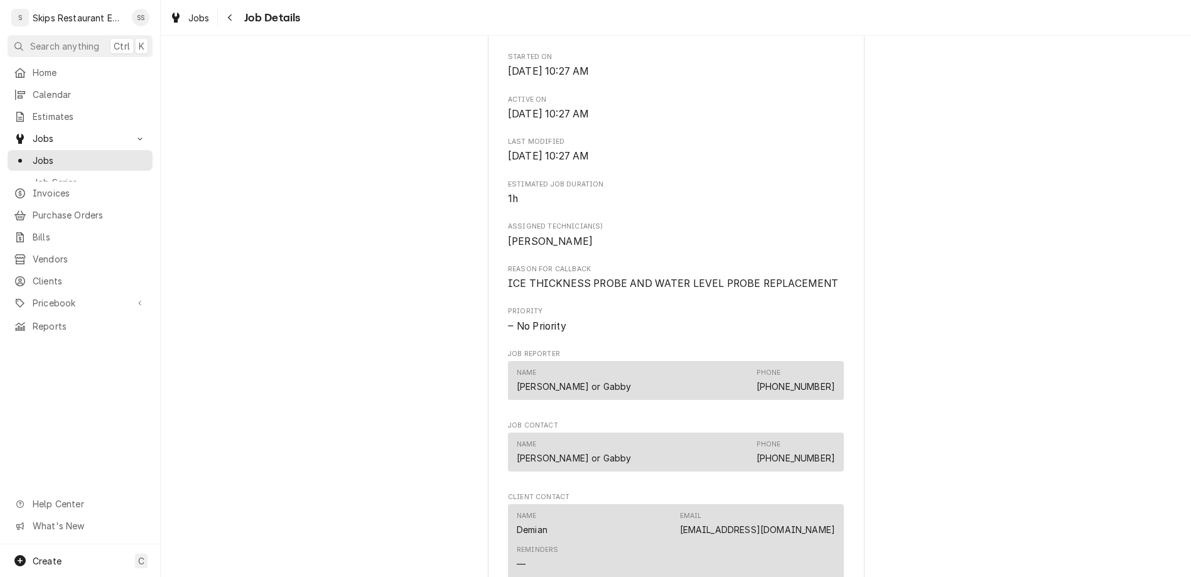
scroll to position [551, 0]
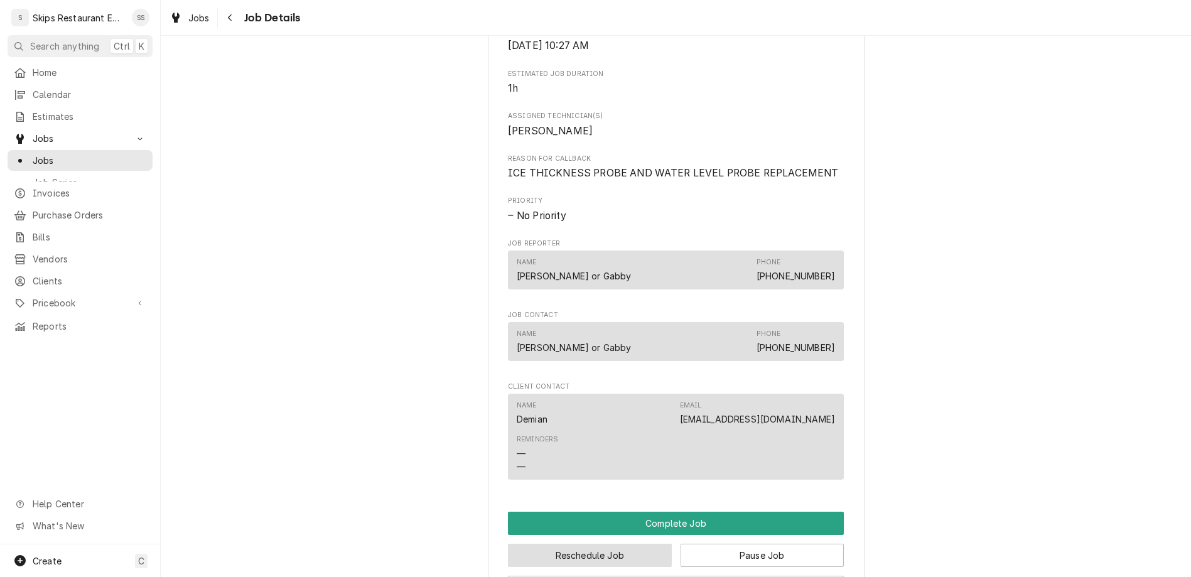
click at [583, 543] on button "Reschedule Job" at bounding box center [590, 554] width 164 height 23
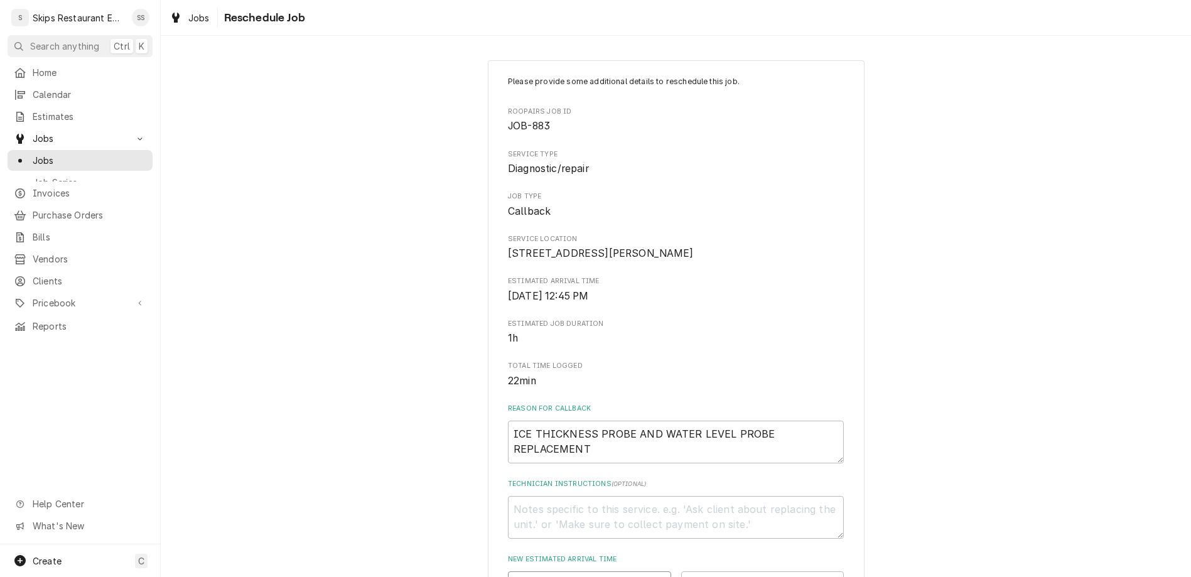
click at [636, 571] on input "Date" at bounding box center [589, 585] width 163 height 28
type input "[DATE]"
type textarea "x"
click at [681, 571] on select "AM / PM 6:00 AM 6:15 AM 6:30 AM 6:45 AM 7:00 AM 7:15 AM 7:30 AM 7:45 AM 8:00 AM…" at bounding box center [762, 585] width 163 height 28
select select "11:30:00"
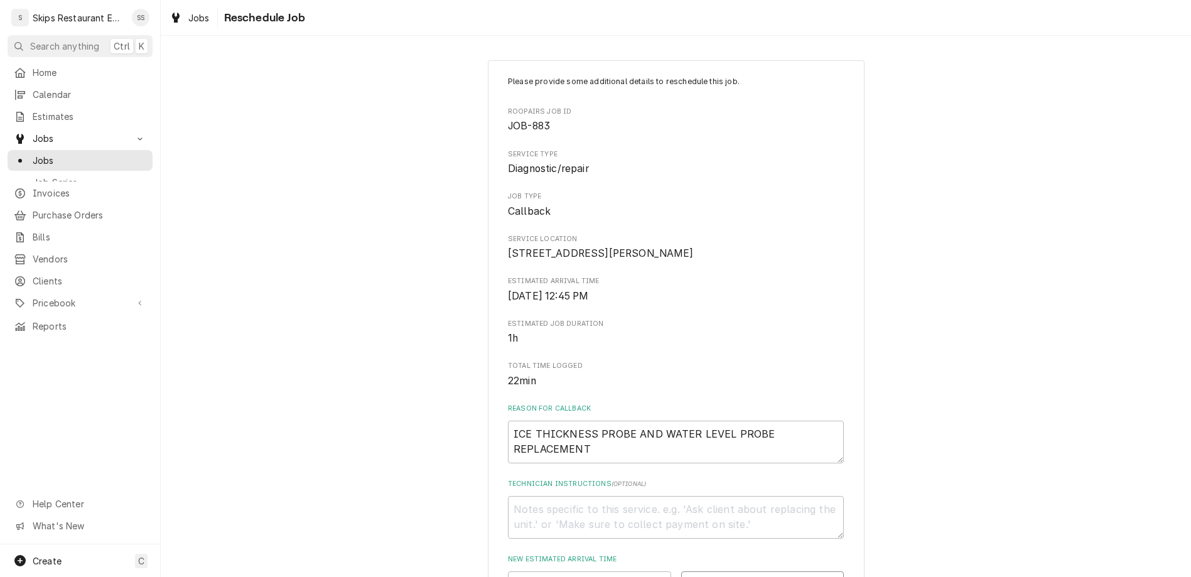
click option "11:30 AM" at bounding box center [0, 0] width 0 height 0
type textarea "x"
type input "1"
type textarea "x"
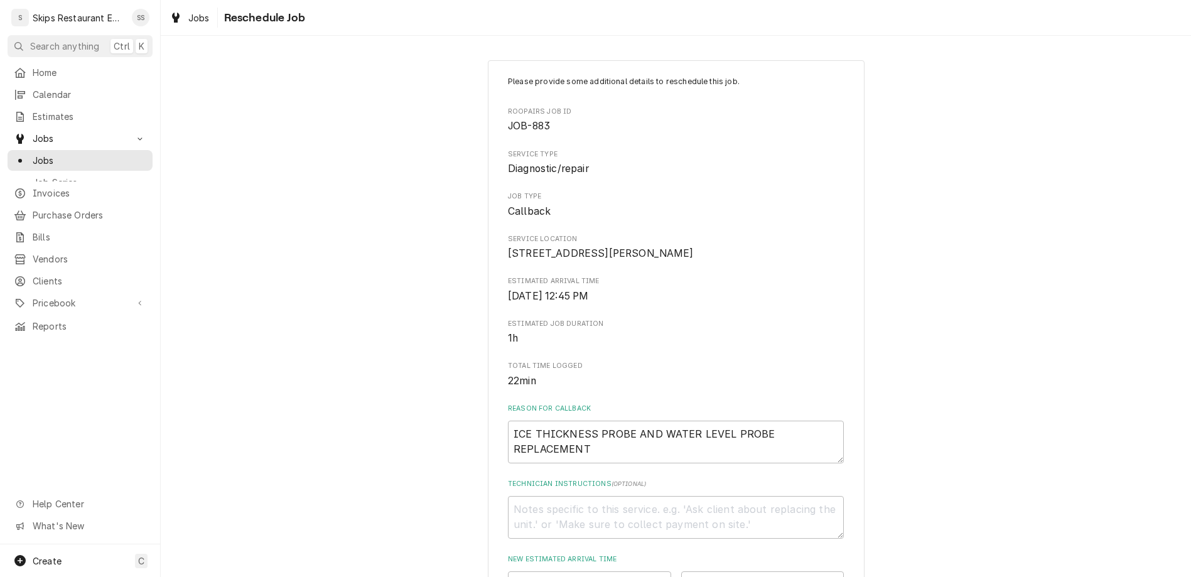
type input "11"
type textarea "x"
type input "1"
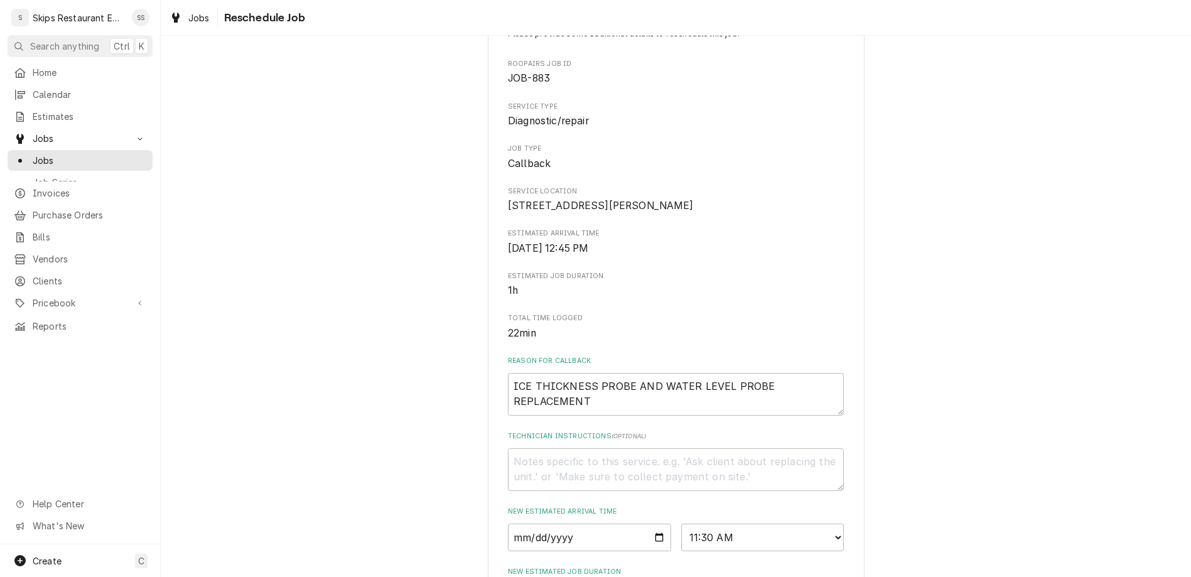
scroll to position [49, 0]
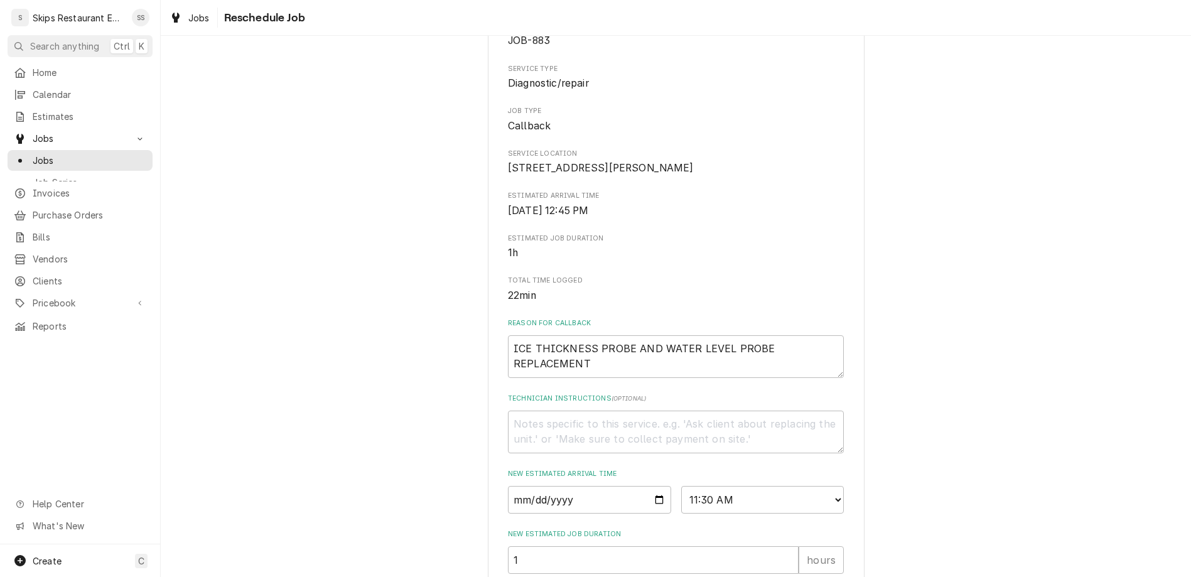
scroll to position [120, 0]
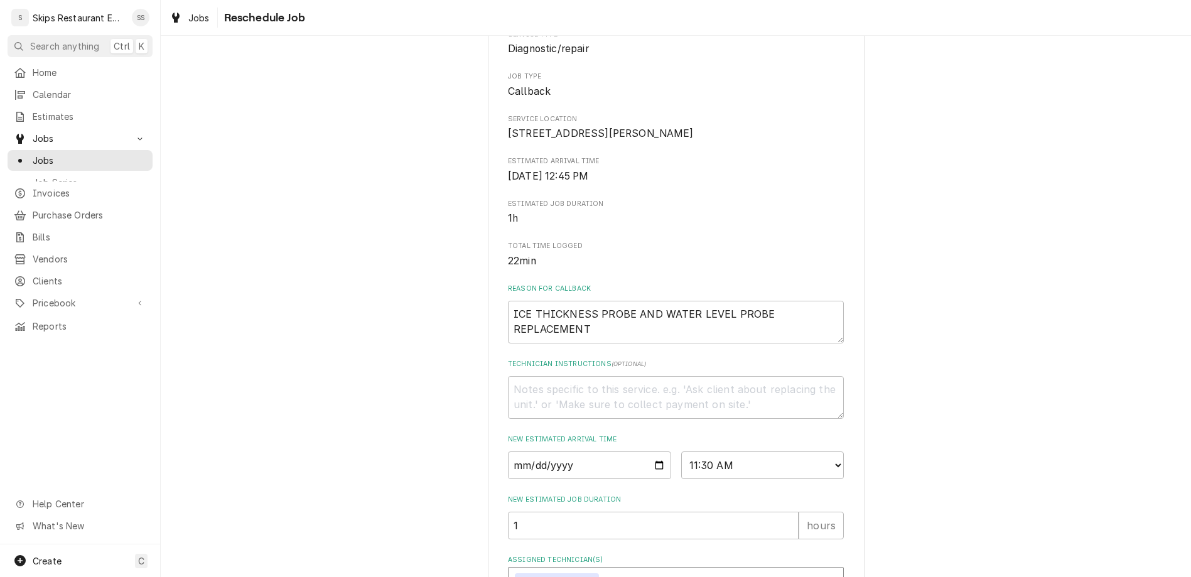
type textarea "x"
type textarea "P"
type textarea "x"
type textarea "Pa"
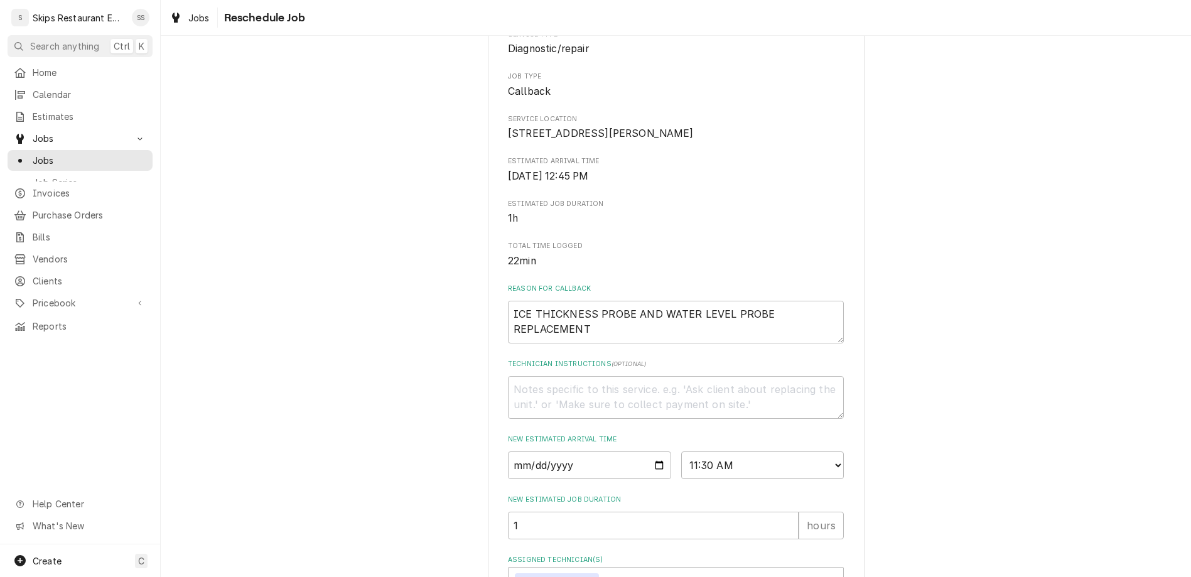
type textarea "x"
type textarea "Par"
type textarea "x"
type textarea "Parr"
type textarea "x"
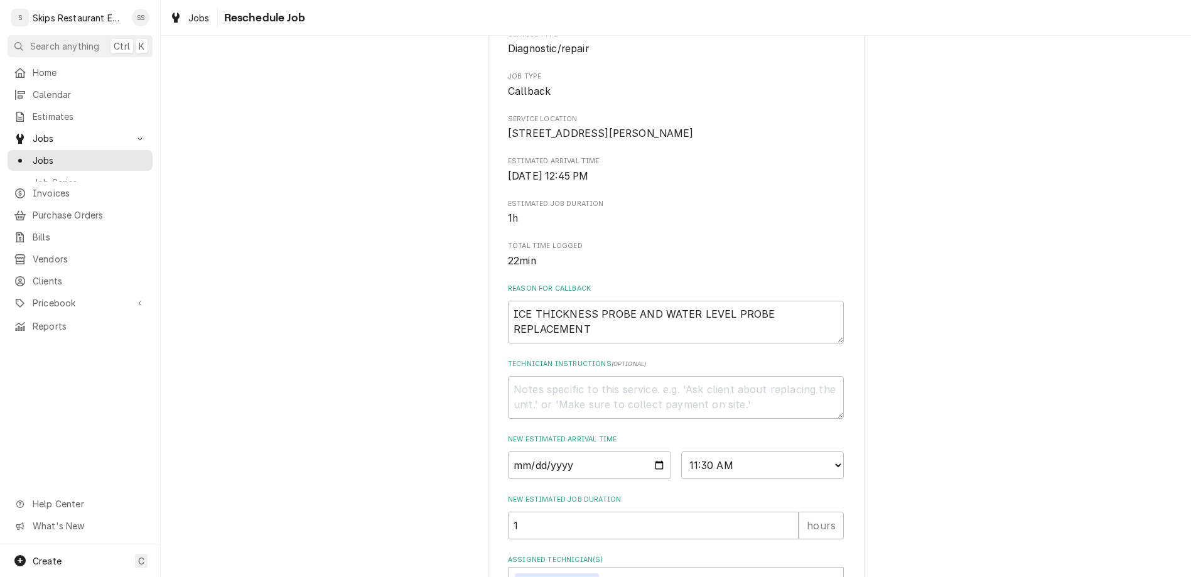
type textarea "Parrs"
type textarea "x"
type textarea "Parr"
type textarea "x"
type textarea "Par"
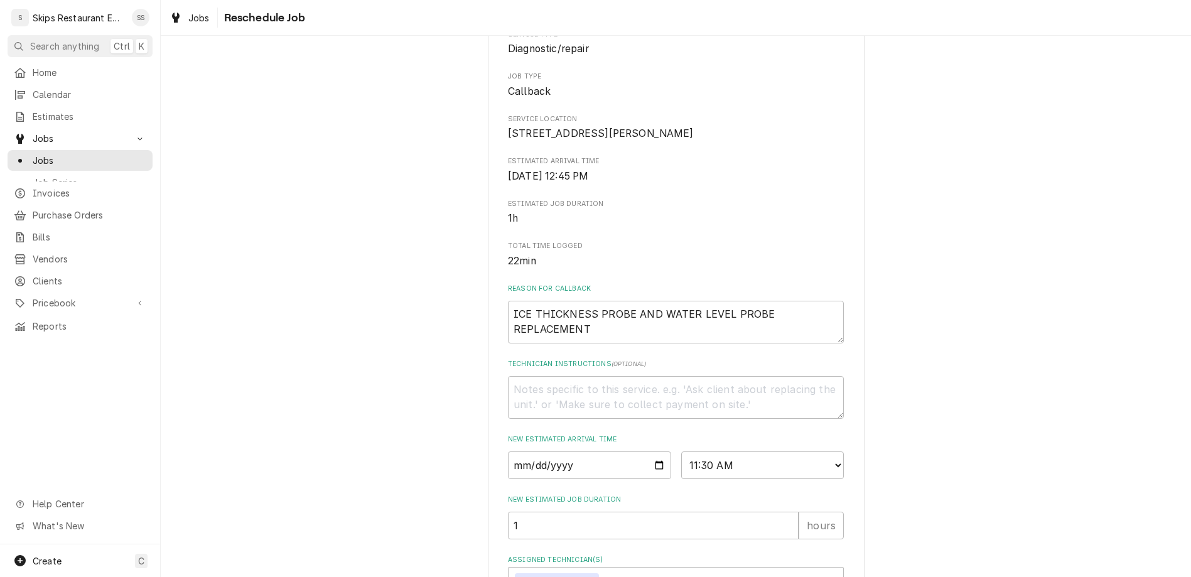
type textarea "x"
type textarea "Part"
type textarea "x"
type textarea "Parts"
type textarea "x"
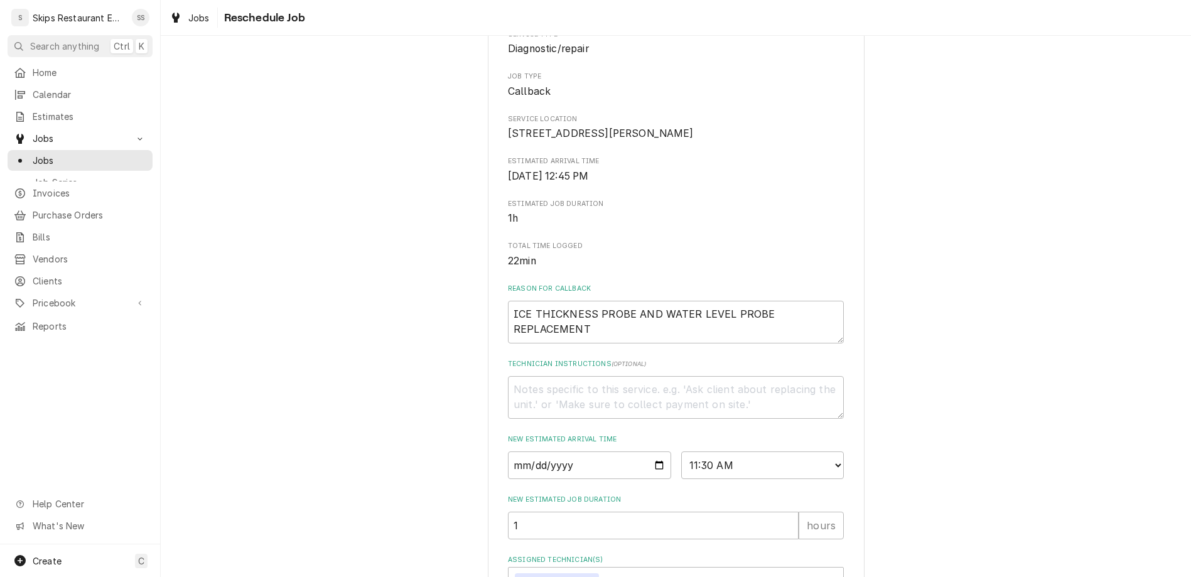
type textarea "Parts"
type textarea "x"
type textarea "Parts r"
type textarea "x"
type textarea "Parts re"
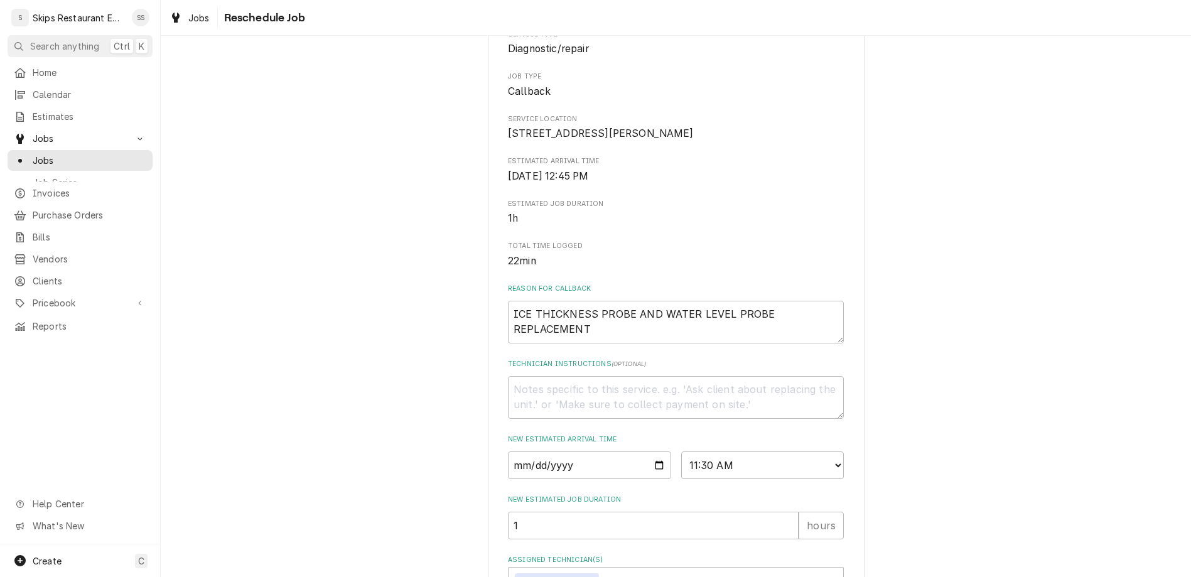
type textarea "x"
type textarea "Parts rec"
type textarea "x"
type textarea "Parts rece"
type textarea "x"
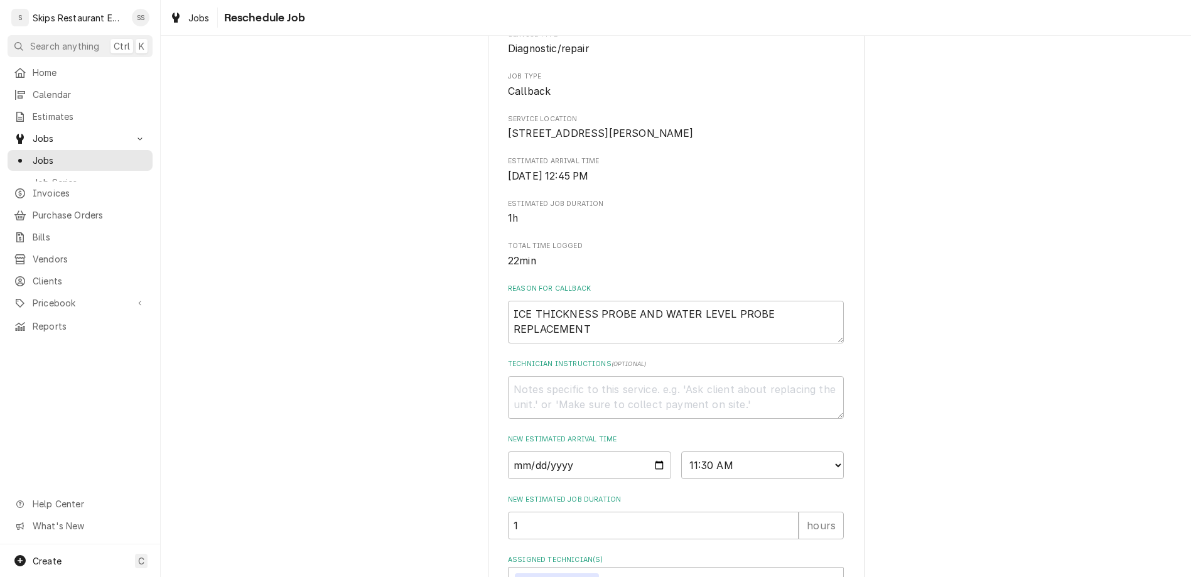
type textarea "Parts recei"
type textarea "x"
type textarea "Parts receiv"
type textarea "x"
type textarea "Parts receive"
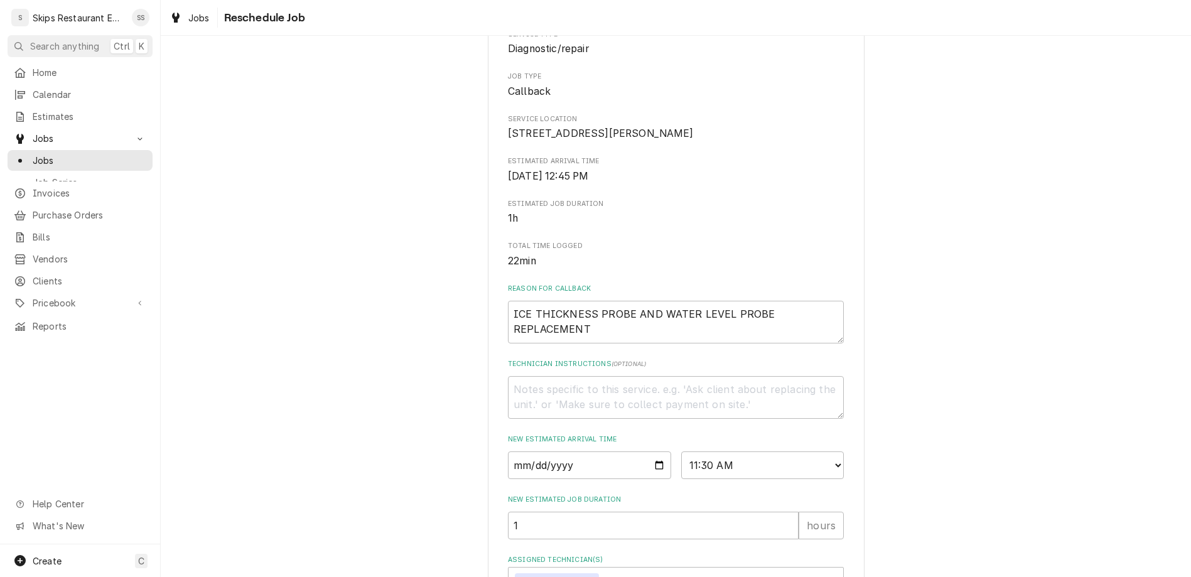
type textarea "x"
type textarea "Parts received"
type textarea "x"
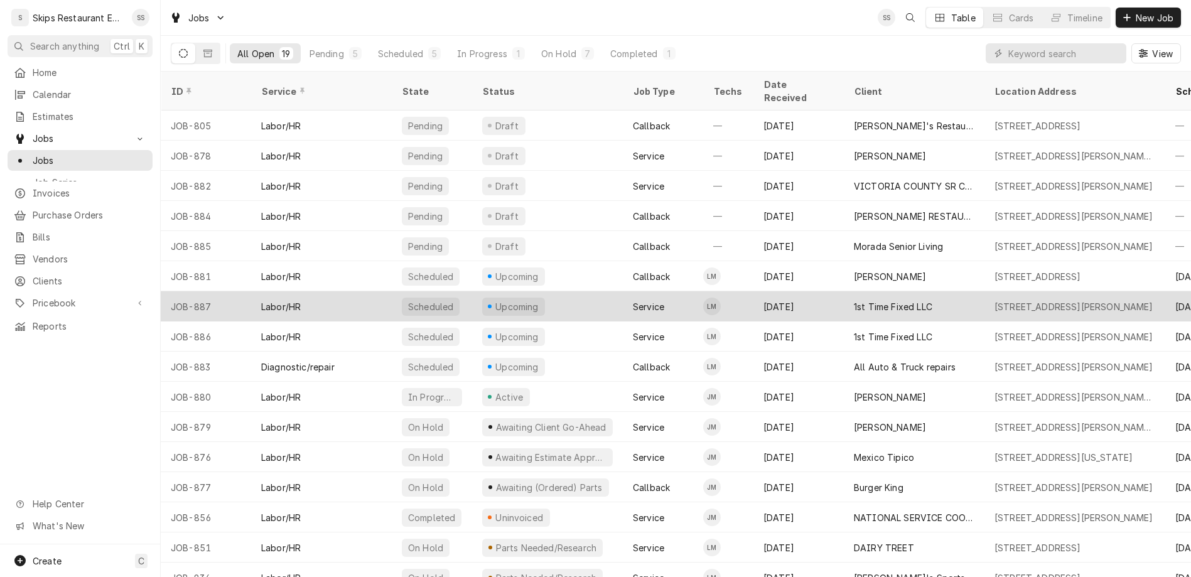
click at [476, 291] on div "Upcoming" at bounding box center [547, 306] width 151 height 30
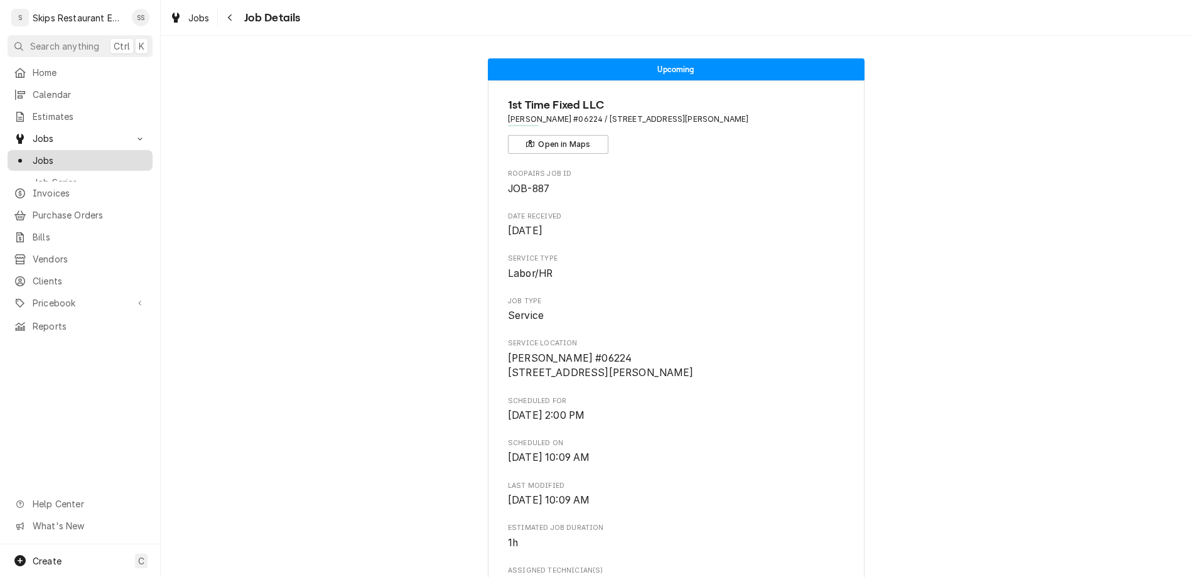
click at [34, 154] on span "Jobs" at bounding box center [90, 160] width 114 height 13
